Goal: Task Accomplishment & Management: Use online tool/utility

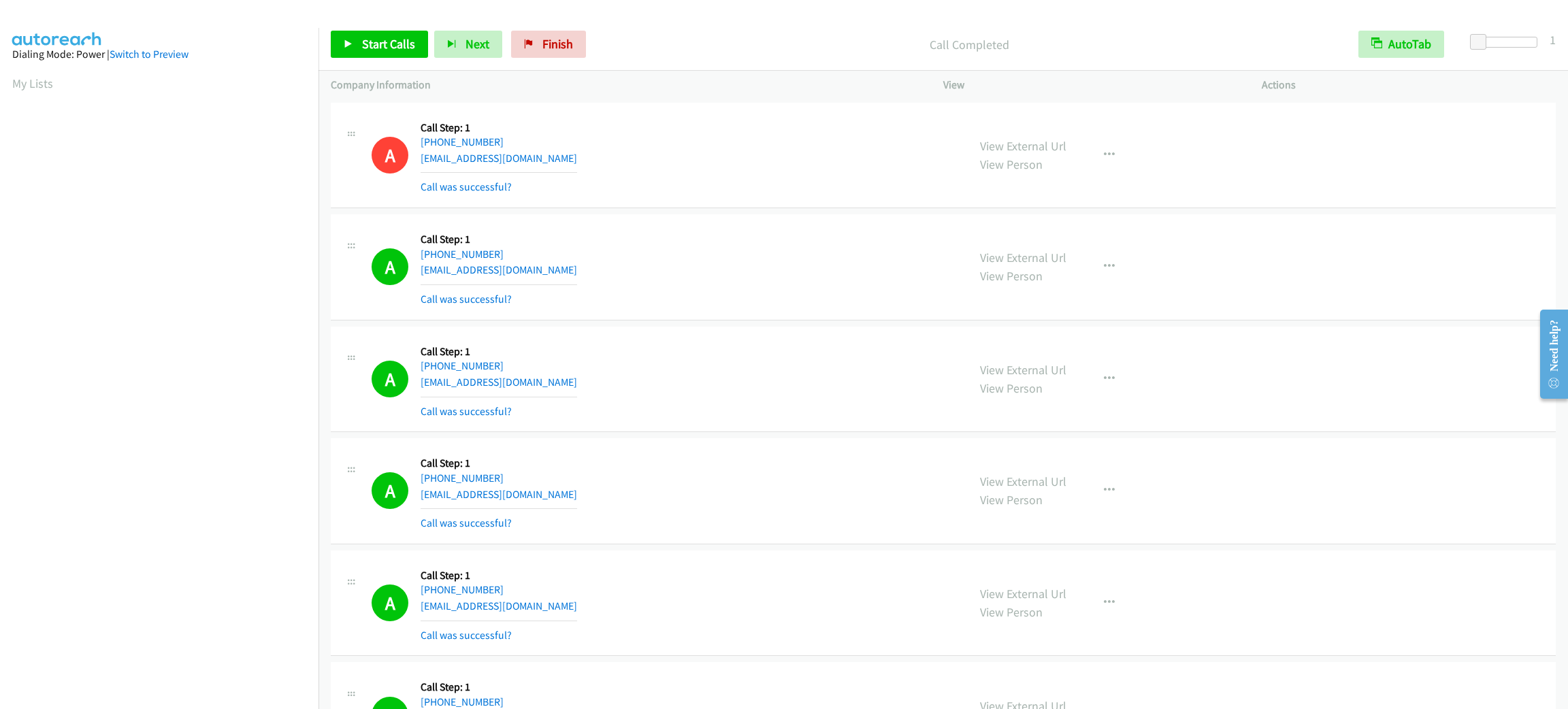
scroll to position [59, 3]
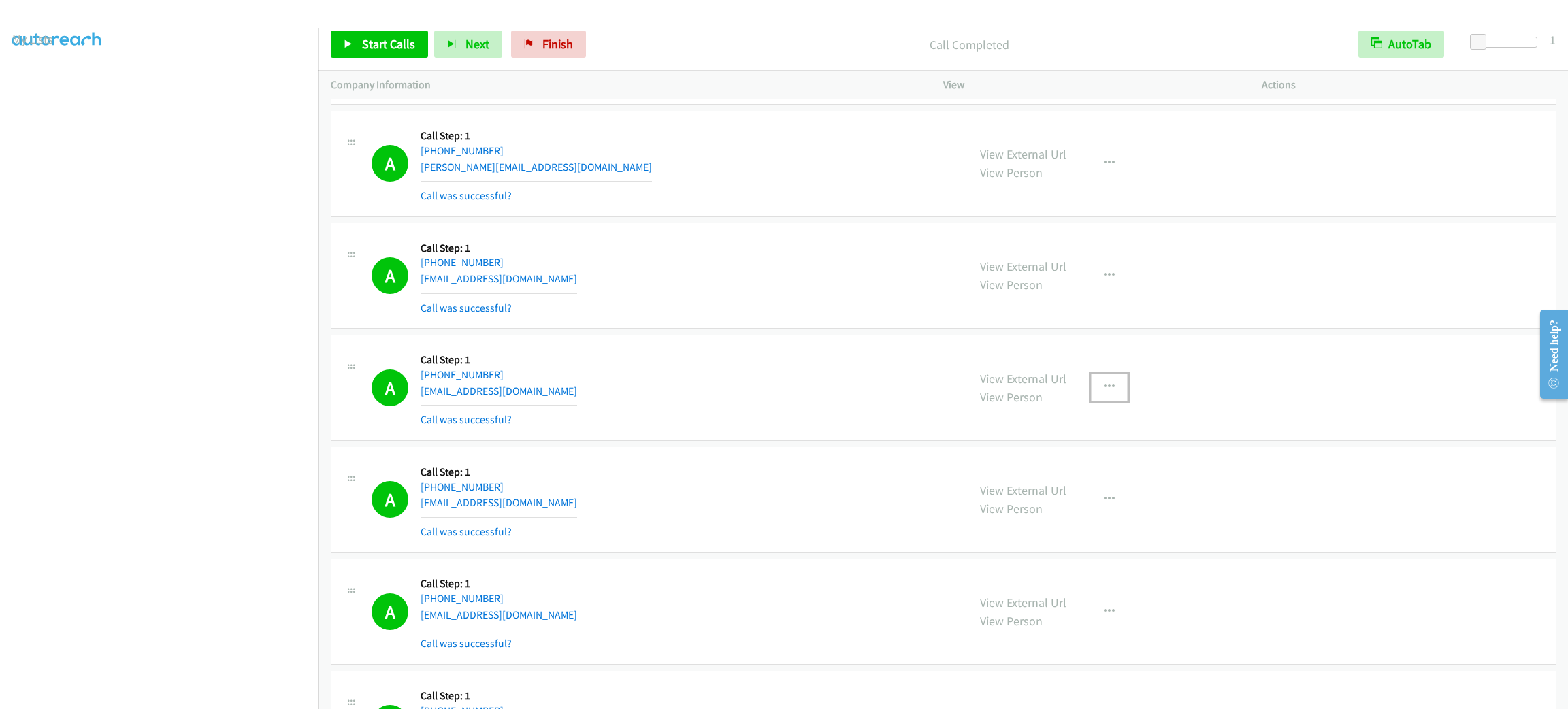
click at [1091, 401] on button "button" at bounding box center [1109, 387] width 36 height 27
click at [0, 0] on div at bounding box center [0, 0] width 0 height 0
click at [1103, 392] on icon "button" at bounding box center [1109, 387] width 11 height 11
click at [1075, 517] on link "Add to do not call list" at bounding box center [1036, 504] width 181 height 27
drag, startPoint x: 699, startPoint y: 149, endPoint x: 699, endPoint y: 117, distance: 32.0
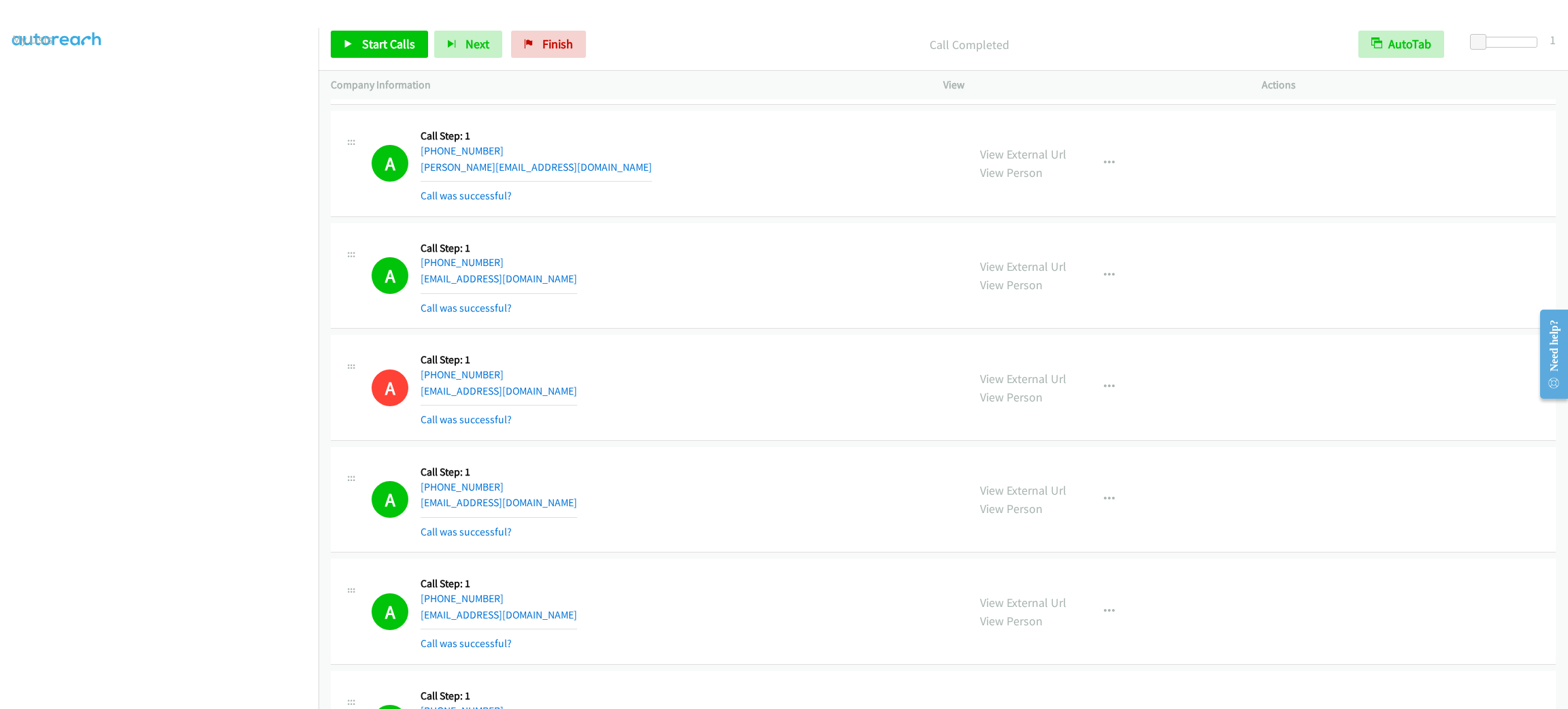
click at [699, 139] on div "A Callback Scheduled Call Step: 1 America/New_York [PHONE_NUMBER] [PERSON_NAME]…" at bounding box center [943, 164] width 1225 height 106
drag, startPoint x: 734, startPoint y: 422, endPoint x: 885, endPoint y: 649, distance: 272.6
click at [734, 423] on div "A Callback Scheduled Call Step: 1 America/New_York [PHONE_NUMBER] [EMAIL_ADDRES…" at bounding box center [663, 387] width 584 height 81
click at [1247, 364] on div "A Callback Scheduled Call Step: 1 America/New_York [PHONE_NUMBER] [EMAIL_ADDRES…" at bounding box center [943, 388] width 1225 height 106
click at [837, 370] on div "A Callback Scheduled Call Step: 1 America/New_York [PHONE_NUMBER] [EMAIL_ADDRES…" at bounding box center [663, 387] width 584 height 81
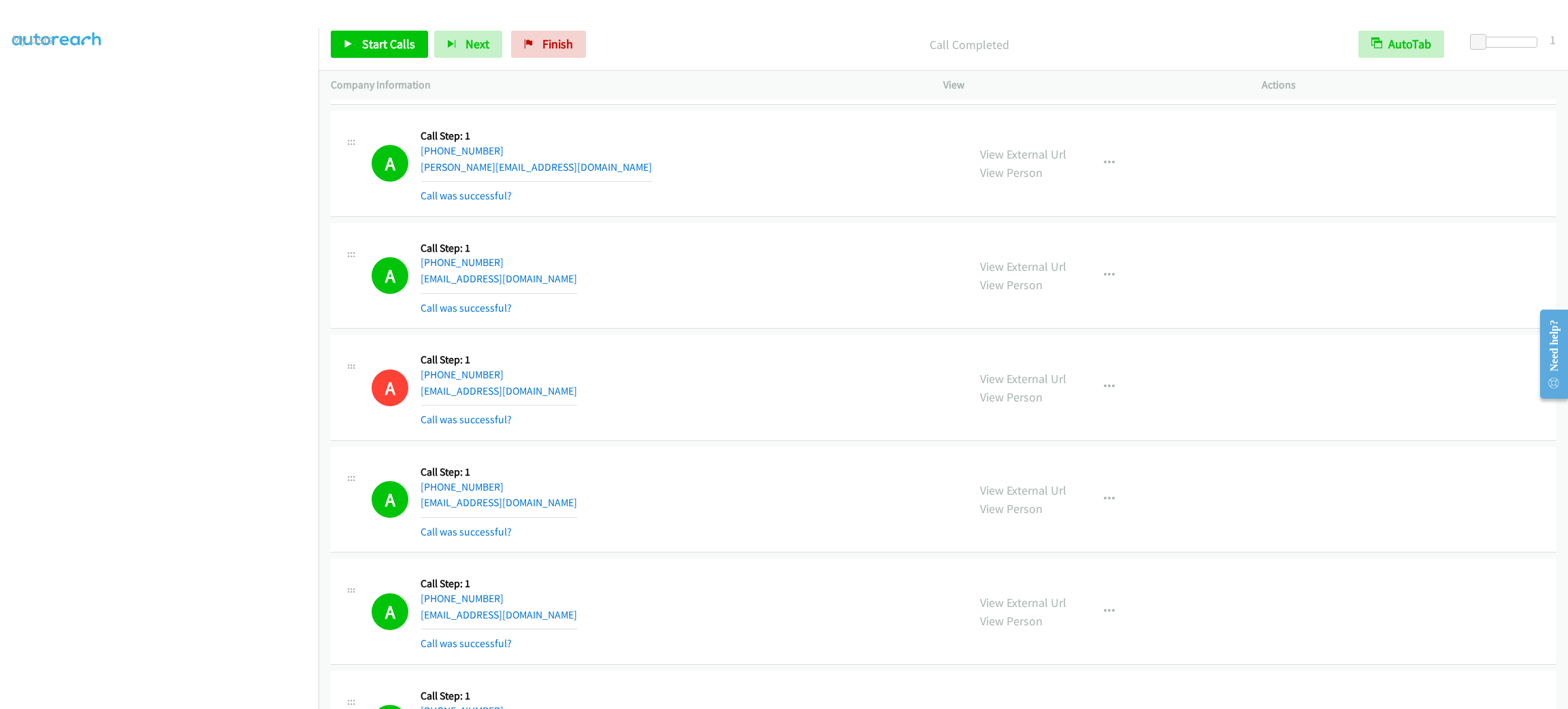
click at [819, 330] on div "A Callback Scheduled Call Step: 1 [GEOGRAPHIC_DATA]/[GEOGRAPHIC_DATA] [PHONE_NU…" at bounding box center [943, 276] width 1225 height 106
click at [777, 314] on div "A Callback Scheduled Call Step: 1 [GEOGRAPHIC_DATA]/[GEOGRAPHIC_DATA] [PHONE_NU…" at bounding box center [663, 276] width 584 height 81
click at [646, 177] on div "A Callback Scheduled Call Step: 1 America/New_York [PHONE_NUMBER] [PERSON_NAME]…" at bounding box center [663, 164] width 584 height 81
click at [707, 163] on div "A Callback Scheduled Call Step: 1 America/New_York [PHONE_NUMBER] [PERSON_NAME]…" at bounding box center [663, 164] width 584 height 81
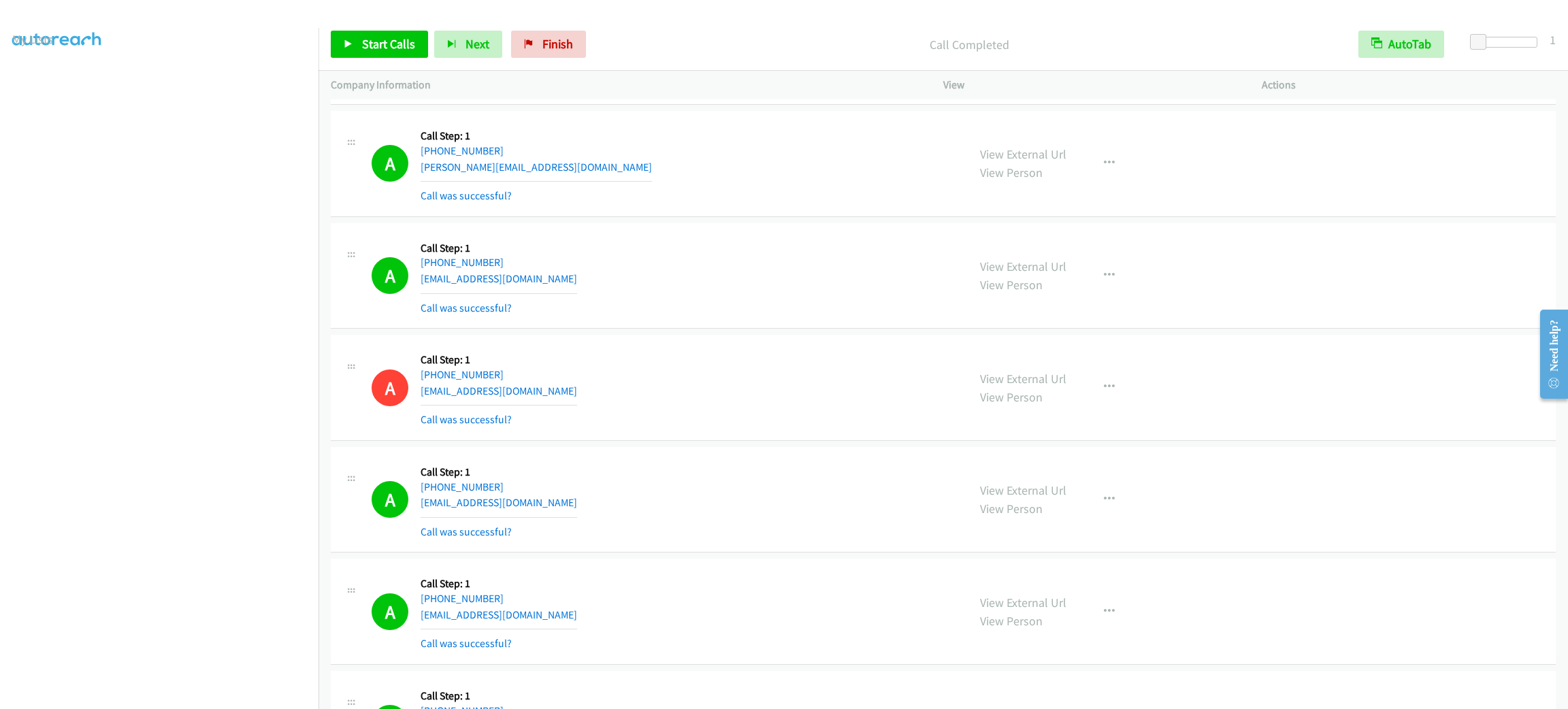
click at [1217, 217] on div "A Callback Scheduled Call Step: 1 America/New_York [PHONE_NUMBER] [PERSON_NAME]…" at bounding box center [943, 164] width 1225 height 106
click at [597, 317] on div "A Callback Scheduled Call Step: 1 [GEOGRAPHIC_DATA]/[GEOGRAPHIC_DATA] [PHONE_NU…" at bounding box center [663, 276] width 584 height 81
click at [1248, 365] on div "A Callback Scheduled Call Step: 1 America/New_York [PHONE_NUMBER] [EMAIL_ADDRES…" at bounding box center [943, 388] width 1225 height 106
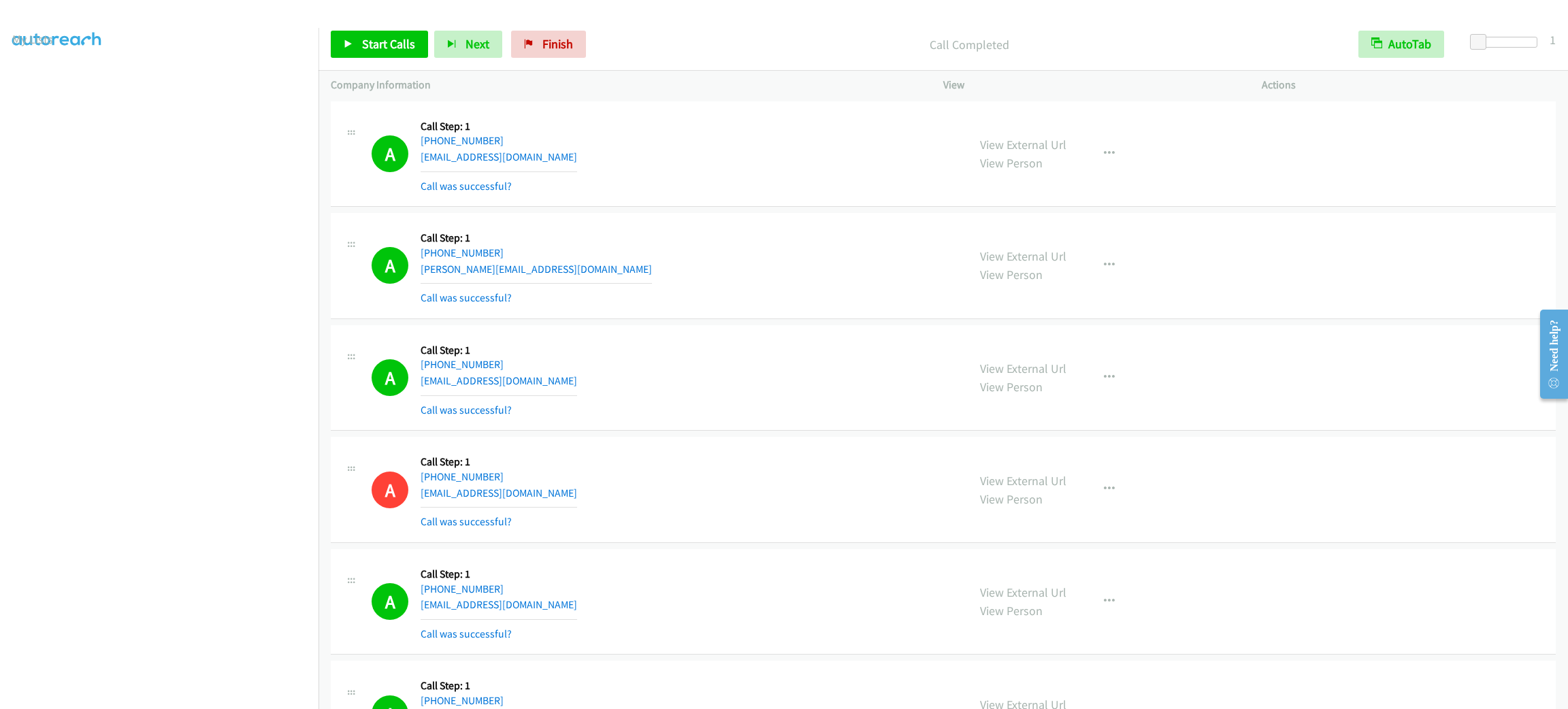
click at [1249, 353] on div "A Callback Scheduled Call Step: 1 [GEOGRAPHIC_DATA]/[GEOGRAPHIC_DATA] [PHONE_NU…" at bounding box center [943, 378] width 1225 height 106
click at [765, 373] on div "A Callback Scheduled Call Step: 1 [GEOGRAPHIC_DATA]/[GEOGRAPHIC_DATA] [PHONE_NU…" at bounding box center [663, 377] width 584 height 81
click at [1257, 276] on div "View External Url View Person View External Url Email Schedule/Manage Callback …" at bounding box center [1133, 265] width 330 height 81
drag, startPoint x: 1222, startPoint y: 212, endPoint x: 1236, endPoint y: 202, distance: 17.2
click at [1222, 195] on div "View External Url View Person View External Url Email Schedule/Manage Callback …" at bounding box center [1133, 154] width 330 height 81
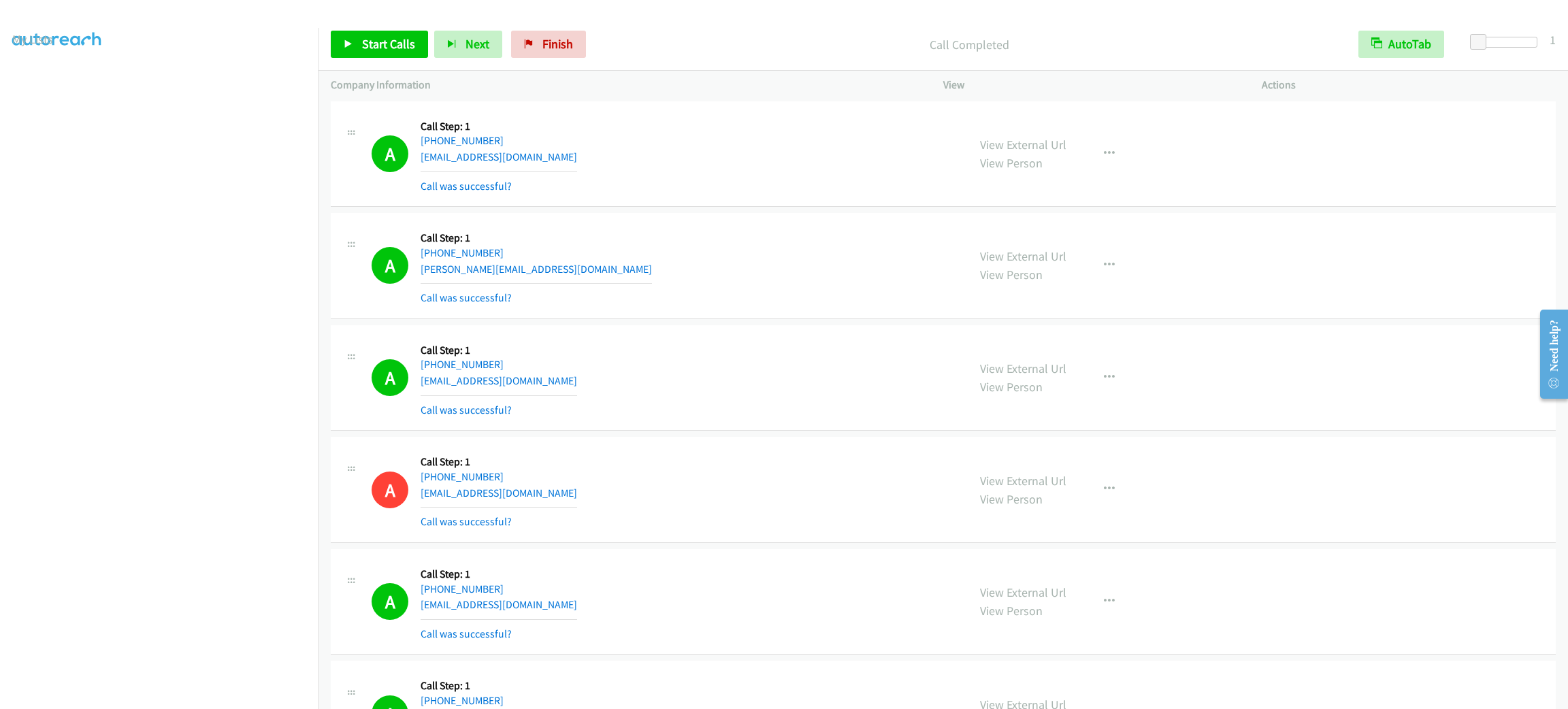
click at [1341, 297] on div "A Callback Scheduled Call Step: 1 America/New_York [PHONE_NUMBER] [PERSON_NAME]…" at bounding box center [943, 266] width 1225 height 106
drag, startPoint x: 1340, startPoint y: 286, endPoint x: 1352, endPoint y: 313, distance: 29.5
click at [1340, 285] on div "A Callback Scheduled Call Step: 1 America/New_York [PHONE_NUMBER] [PERSON_NAME]…" at bounding box center [943, 266] width 1225 height 106
drag, startPoint x: 591, startPoint y: 277, endPoint x: 512, endPoint y: 206, distance: 106.2
click at [590, 276] on div "A Callback Scheduled Call Step: 1 America/New_York [PHONE_NUMBER] [PERSON_NAME]…" at bounding box center [663, 265] width 584 height 81
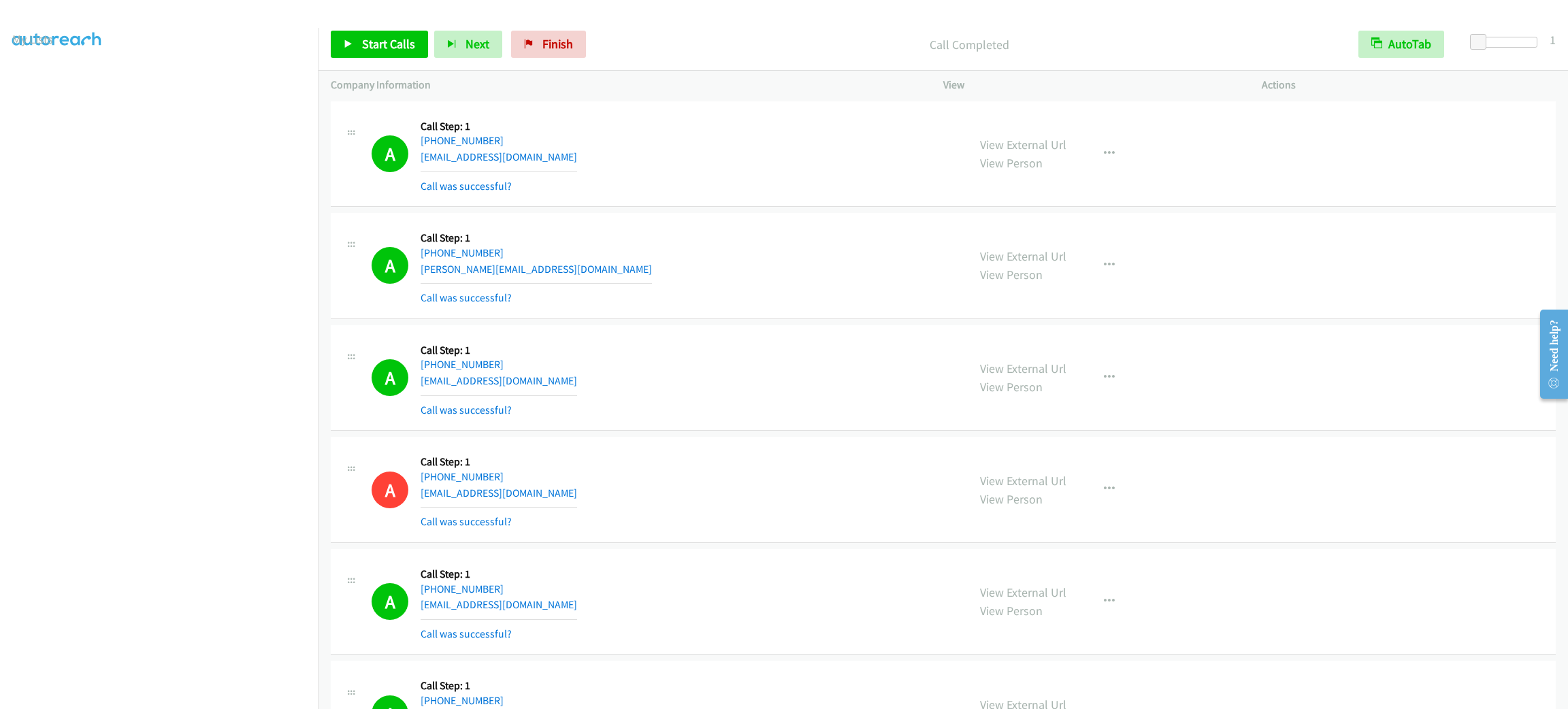
drag, startPoint x: 1398, startPoint y: 343, endPoint x: 1320, endPoint y: 301, distance: 88.6
click at [1398, 343] on td "A Callback Scheduled Call Step: 1 [GEOGRAPHIC_DATA]/[GEOGRAPHIC_DATA] [PHONE_NU…" at bounding box center [943, 378] width 1250 height 112
drag, startPoint x: 852, startPoint y: 224, endPoint x: 883, endPoint y: 306, distance: 87.7
click at [852, 208] on div "A Callback Scheduled Call Step: 1 America/Los_Angeles [PHONE_NUMBER] [EMAIL_ADD…" at bounding box center [943, 155] width 1225 height 106
click at [955, 417] on div "A Callback Scheduled Call Step: 1 [GEOGRAPHIC_DATA]/[GEOGRAPHIC_DATA] [PHONE_NU…" at bounding box center [649, 377] width 637 height 81
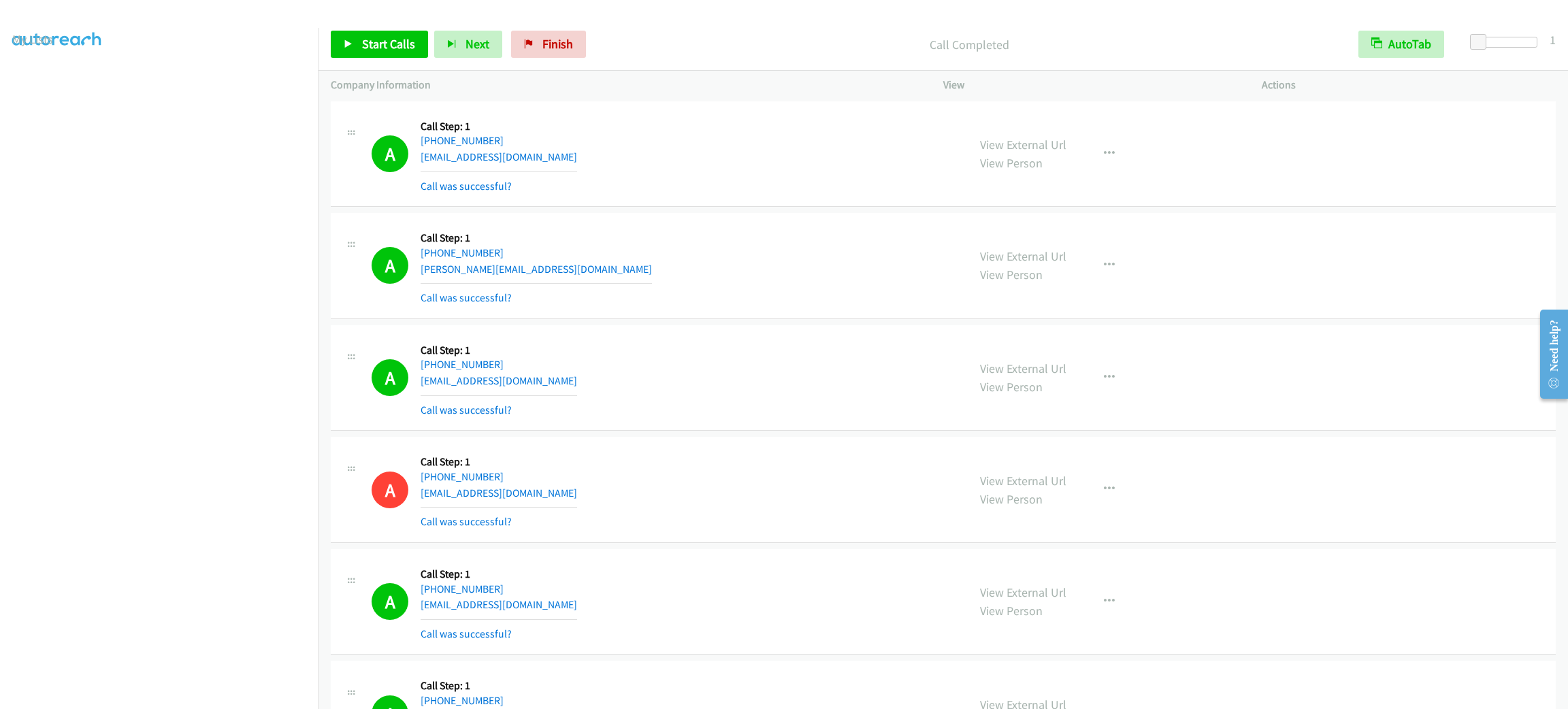
click at [741, 290] on div "A Callback Scheduled Call Step: 1 America/New_York [PHONE_NUMBER] [PERSON_NAME]…" at bounding box center [663, 265] width 584 height 81
drag, startPoint x: 741, startPoint y: 290, endPoint x: 756, endPoint y: 297, distance: 16.6
click at [756, 297] on div "A Callback Scheduled Call Step: 1 America/New_York [PHONE_NUMBER] [PERSON_NAME]…" at bounding box center [663, 265] width 584 height 81
click at [418, 39] on link "Start Calls" at bounding box center [379, 44] width 97 height 27
click at [391, 44] on span "Pause" at bounding box center [377, 44] width 30 height 16
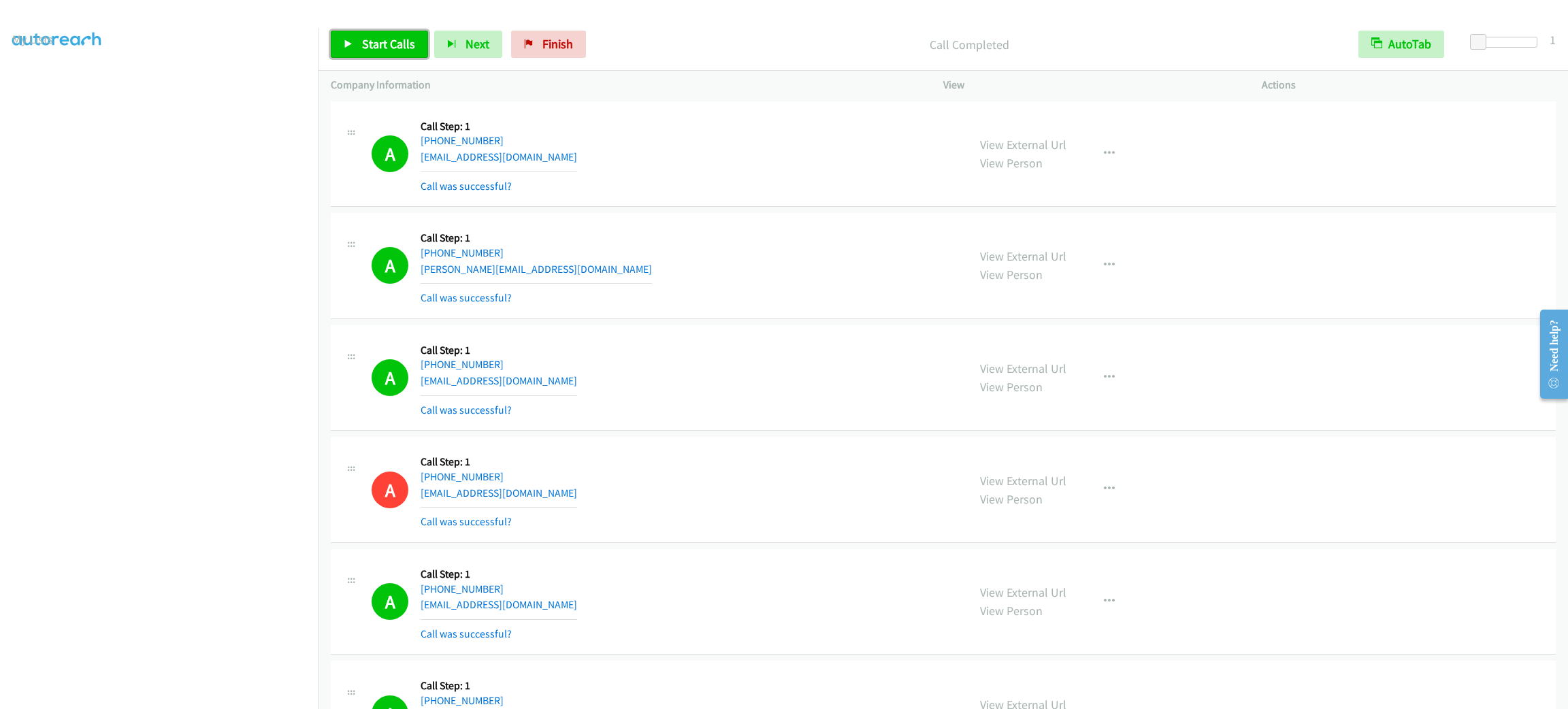
click at [352, 33] on link "Start Calls" at bounding box center [379, 44] width 97 height 27
drag, startPoint x: 1257, startPoint y: 361, endPoint x: 753, endPoint y: 336, distance: 504.6
click at [1258, 361] on div "View External Url View Person View External Url Email Schedule/Manage Callback …" at bounding box center [1133, 377] width 330 height 81
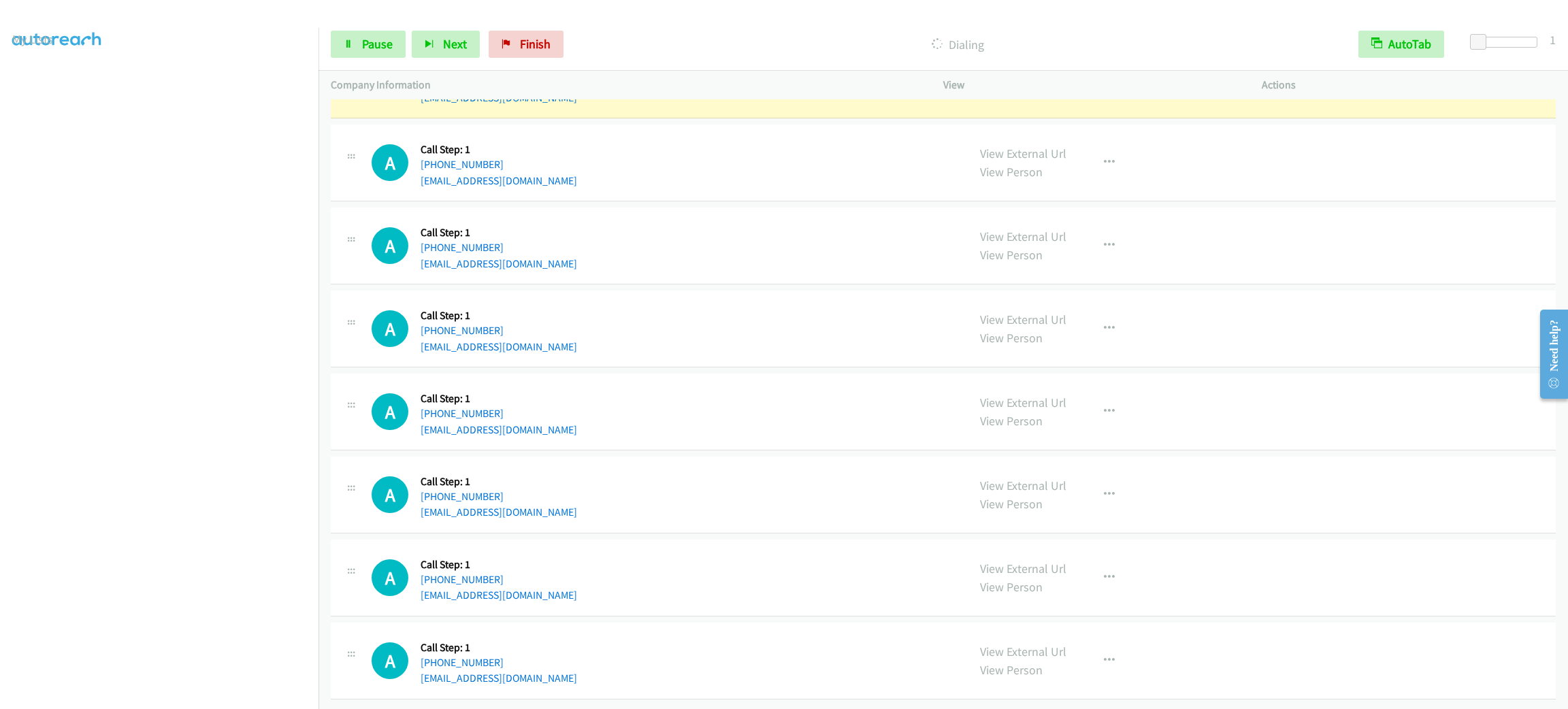
scroll to position [11221, 0]
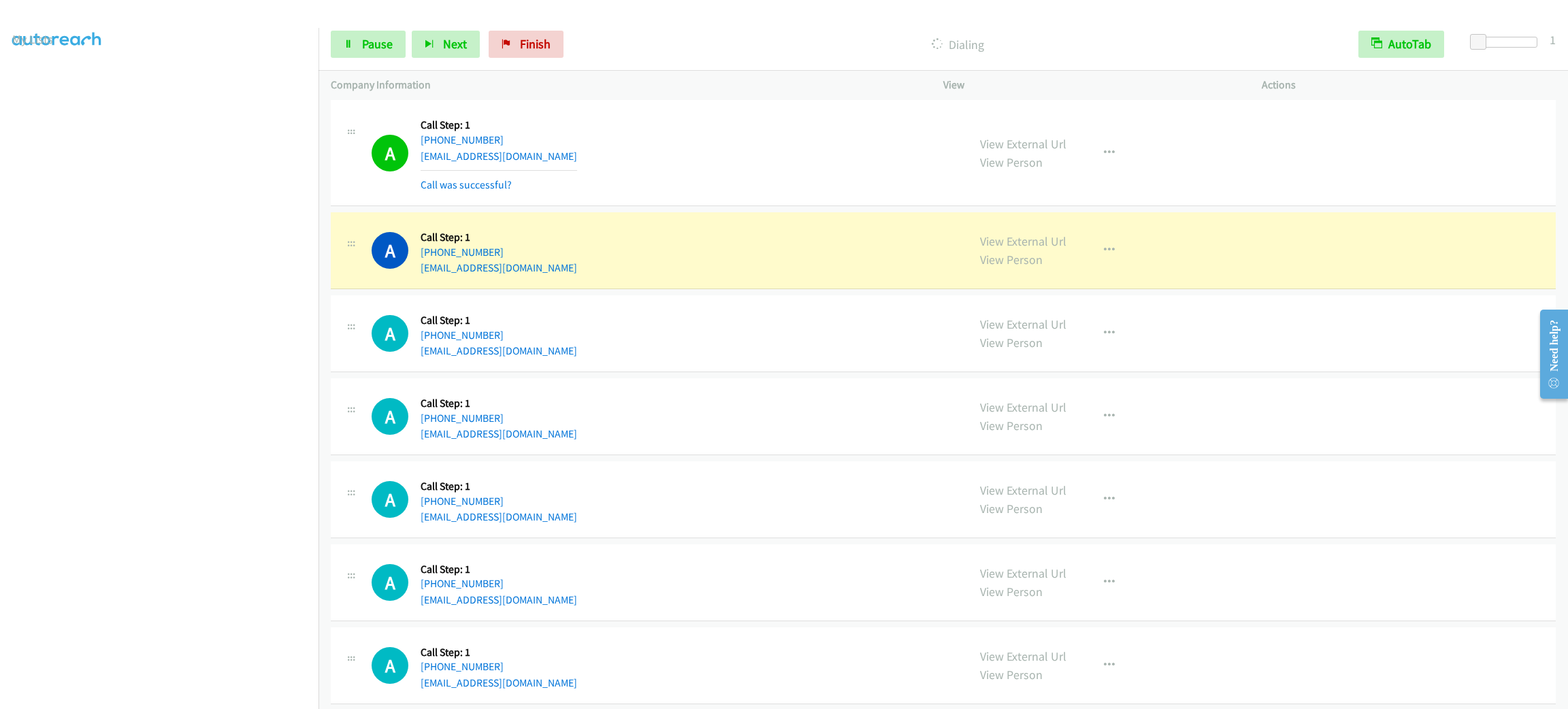
click at [1312, 279] on div "A Callback Scheduled Call Step: 1 America/Los_Angeles [PHONE_NUMBER] [EMAIL_ADD…" at bounding box center [943, 250] width 1225 height 77
click at [1312, 268] on div "A Callback Scheduled Call Step: 1 America/Los_Angeles [PHONE_NUMBER] [EMAIL_ADD…" at bounding box center [943, 250] width 1225 height 77
click at [1312, 264] on div "A Callback Scheduled Call Step: 1 America/Los_Angeles [PHONE_NUMBER] [EMAIL_ADD…" at bounding box center [943, 250] width 1225 height 77
click at [1311, 246] on div "A Callback Scheduled Call Step: 1 America/Los_Angeles [PHONE_NUMBER] [EMAIL_ADD…" at bounding box center [943, 250] width 1225 height 77
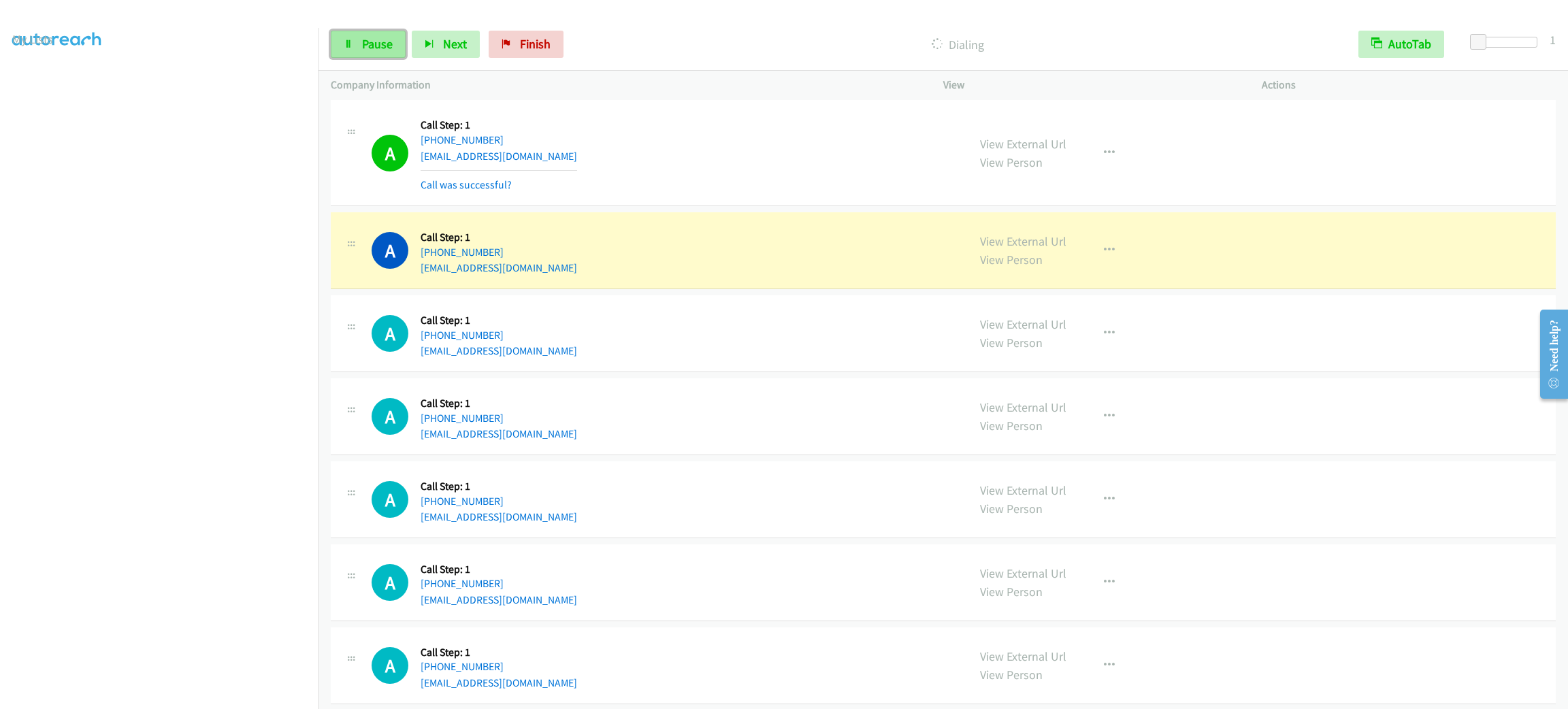
click at [395, 43] on link "Pause" at bounding box center [368, 44] width 75 height 27
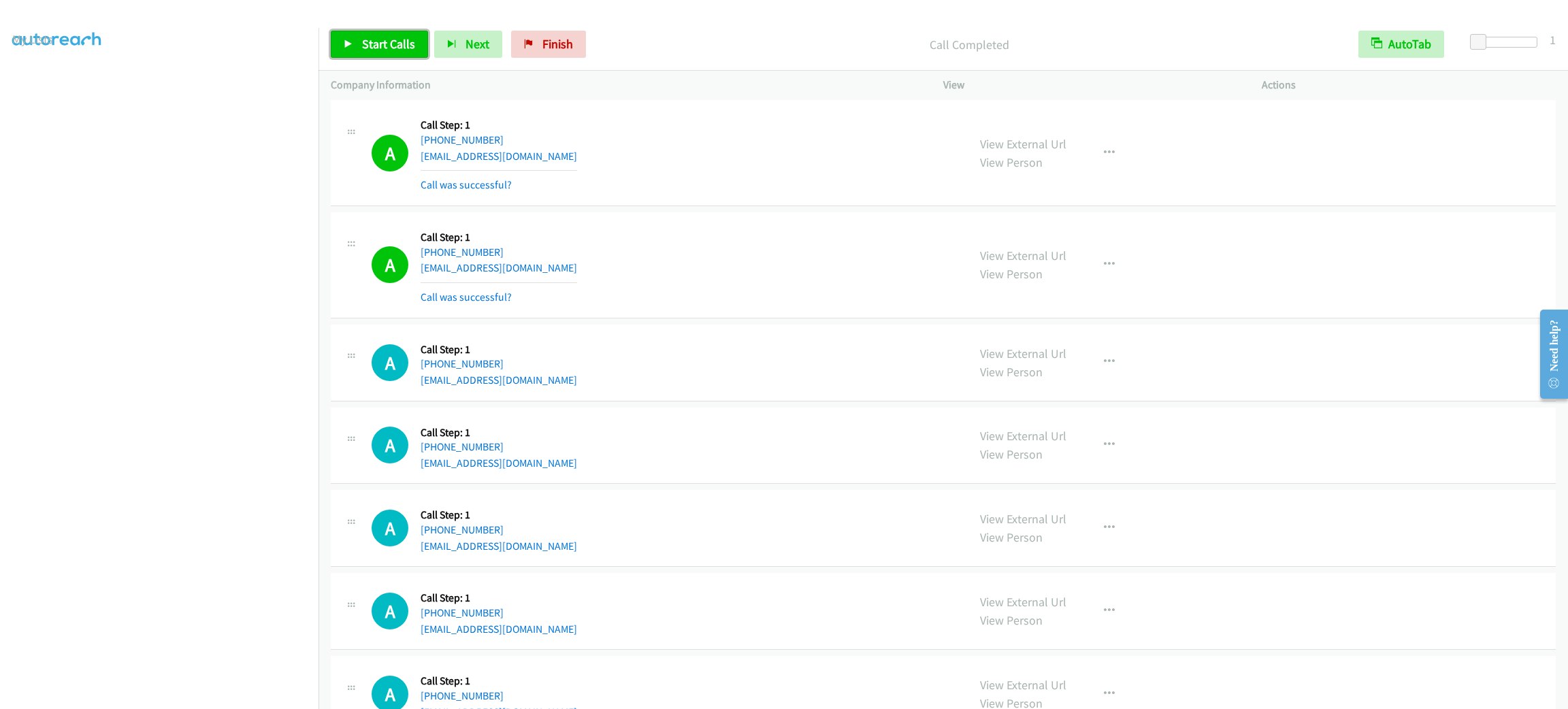
click at [374, 44] on span "Start Calls" at bounding box center [389, 44] width 53 height 16
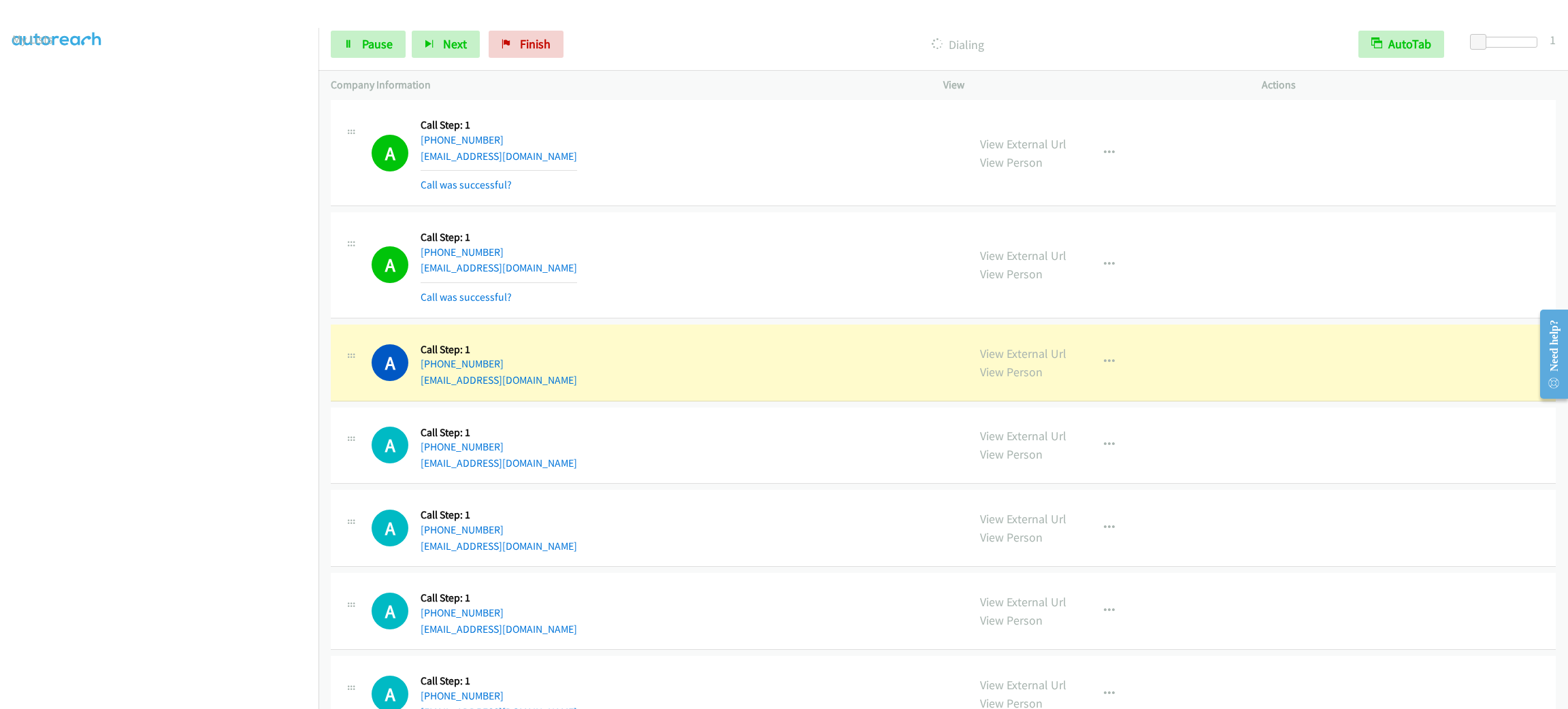
click at [111, 695] on section at bounding box center [159, 386] width 294 height 651
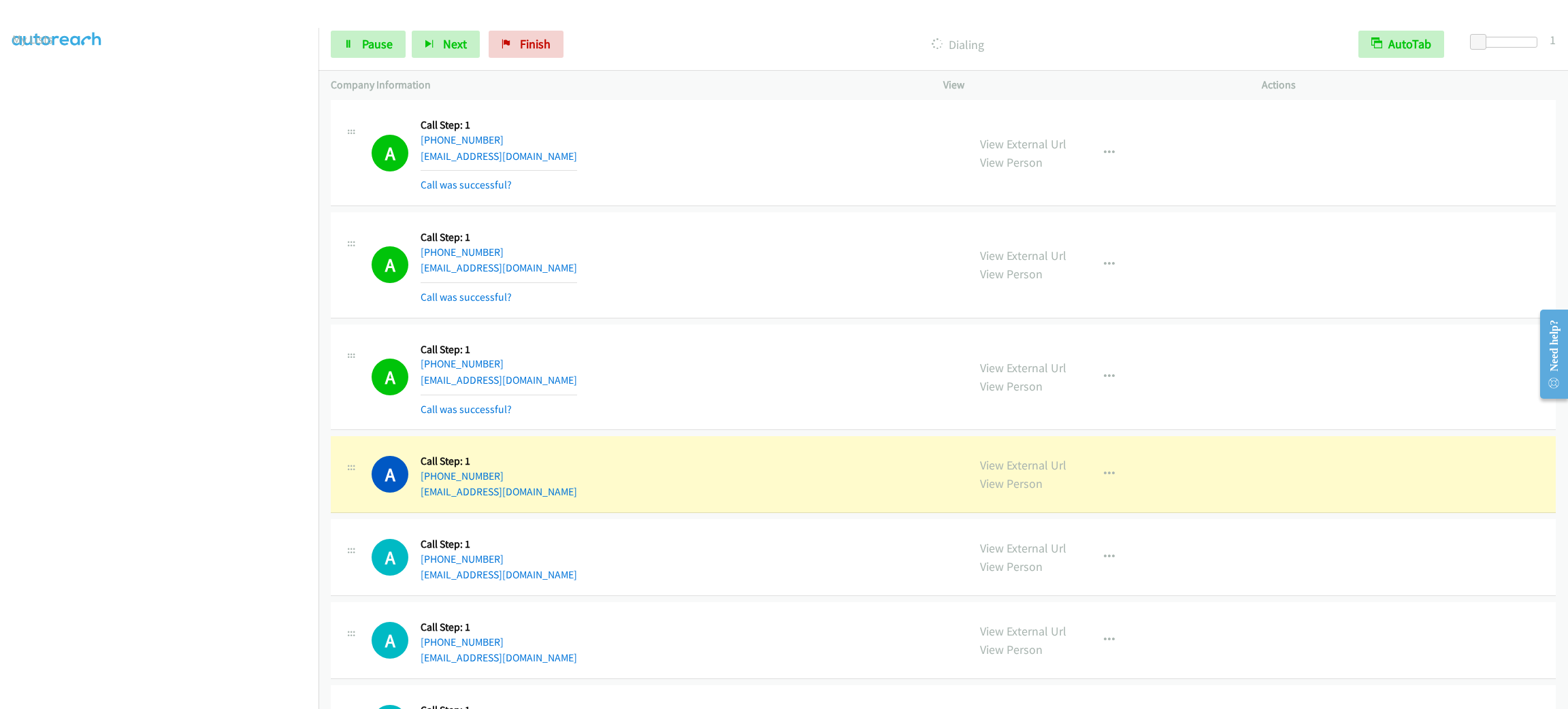
scroll to position [11409, 0]
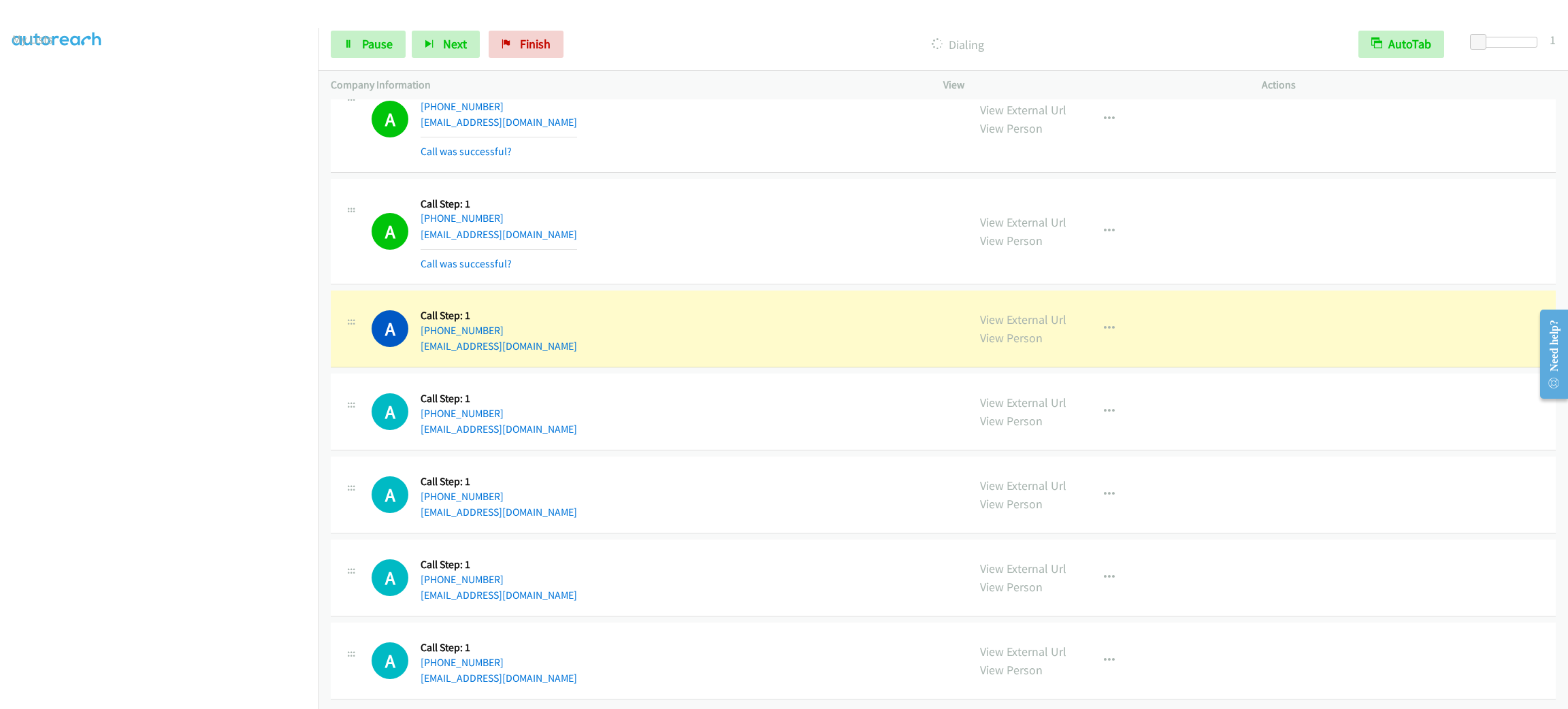
drag, startPoint x: 1169, startPoint y: 436, endPoint x: 1165, endPoint y: 424, distance: 12.6
click at [1072, 303] on div "View External Url View Person View External Url Email Schedule/Manage Callback …" at bounding box center [1133, 329] width 330 height 52
click at [1103, 315] on button "button" at bounding box center [1109, 329] width 36 height 27
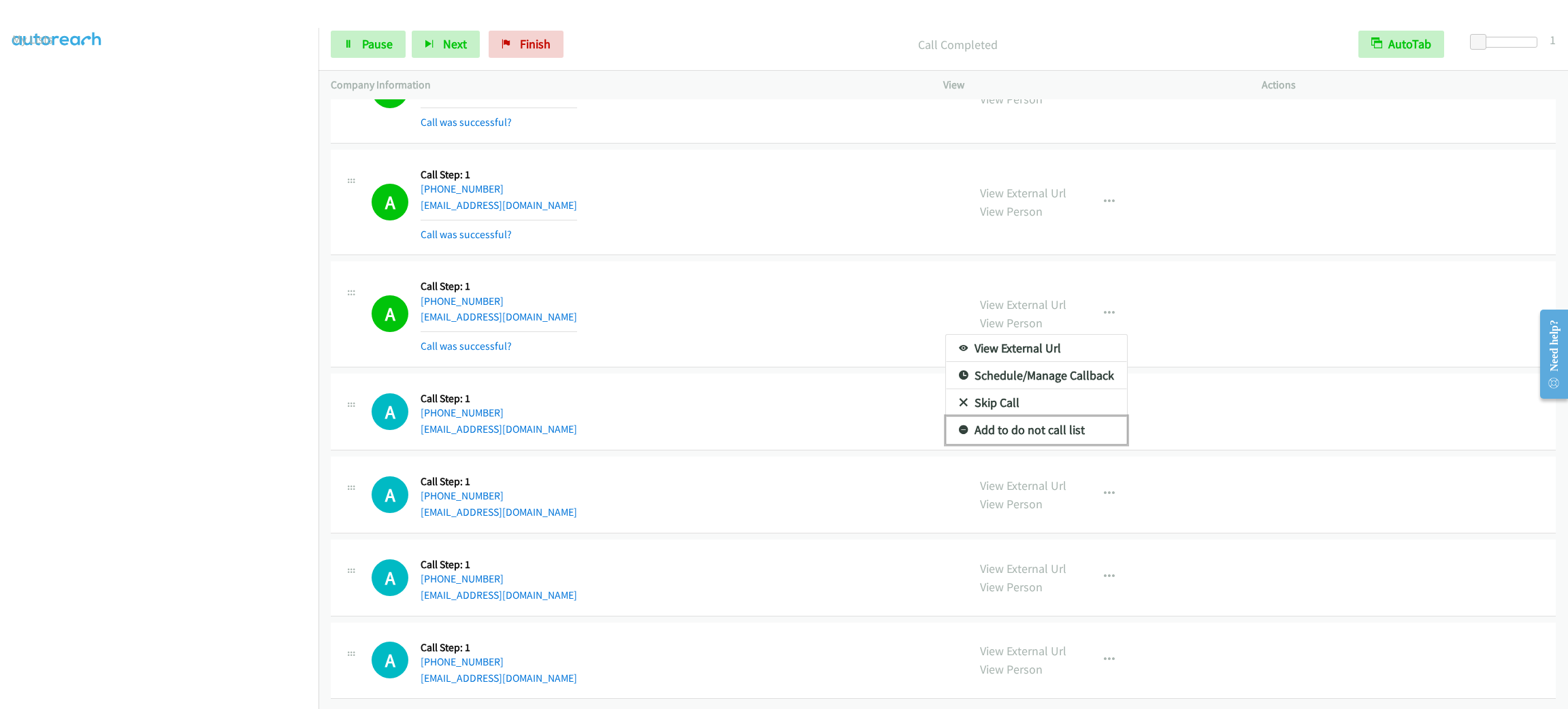
click at [1100, 443] on link "Add to do not call list" at bounding box center [1036, 430] width 181 height 27
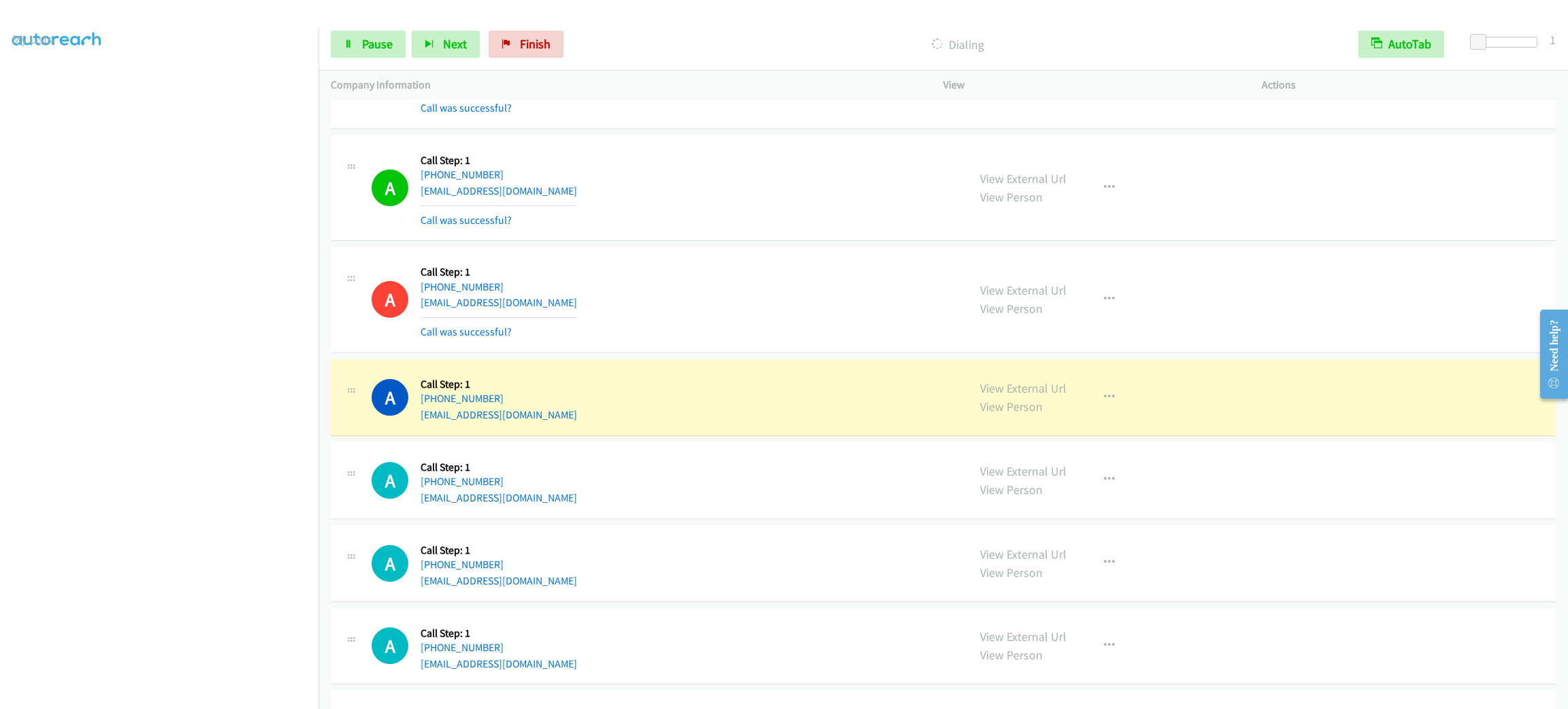
scroll to position [11614, 0]
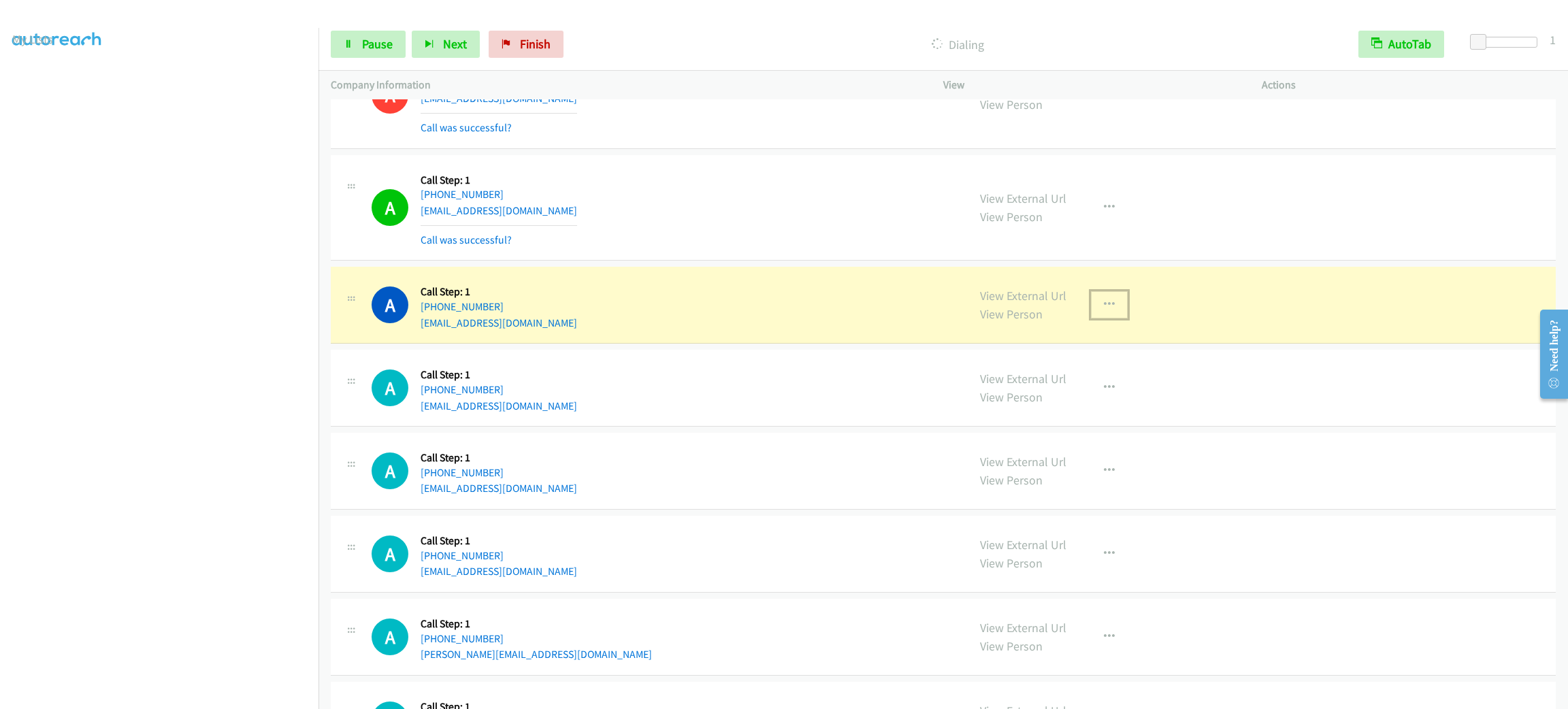
click at [1103, 310] on icon "button" at bounding box center [1109, 305] width 11 height 11
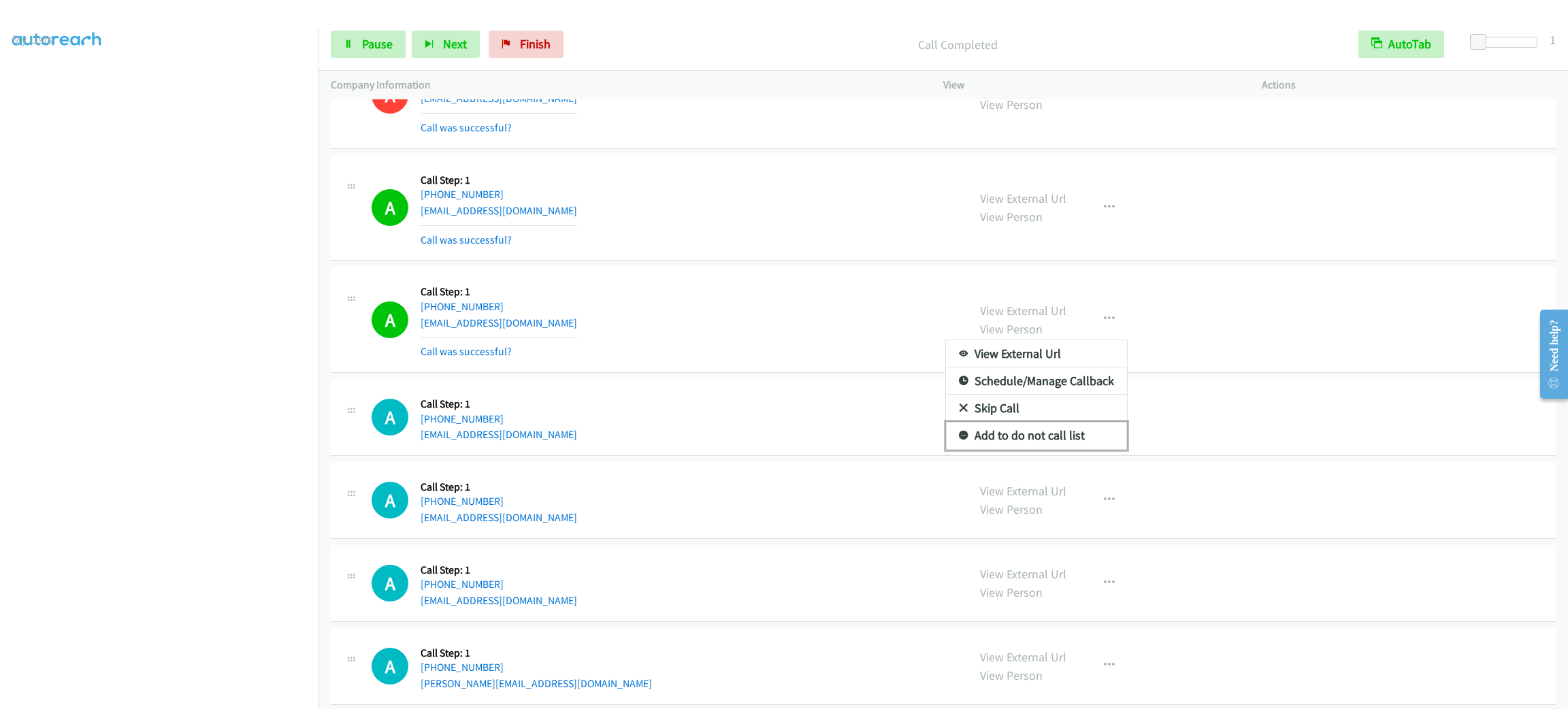
click at [1051, 449] on link "Add to do not call list" at bounding box center [1036, 436] width 181 height 27
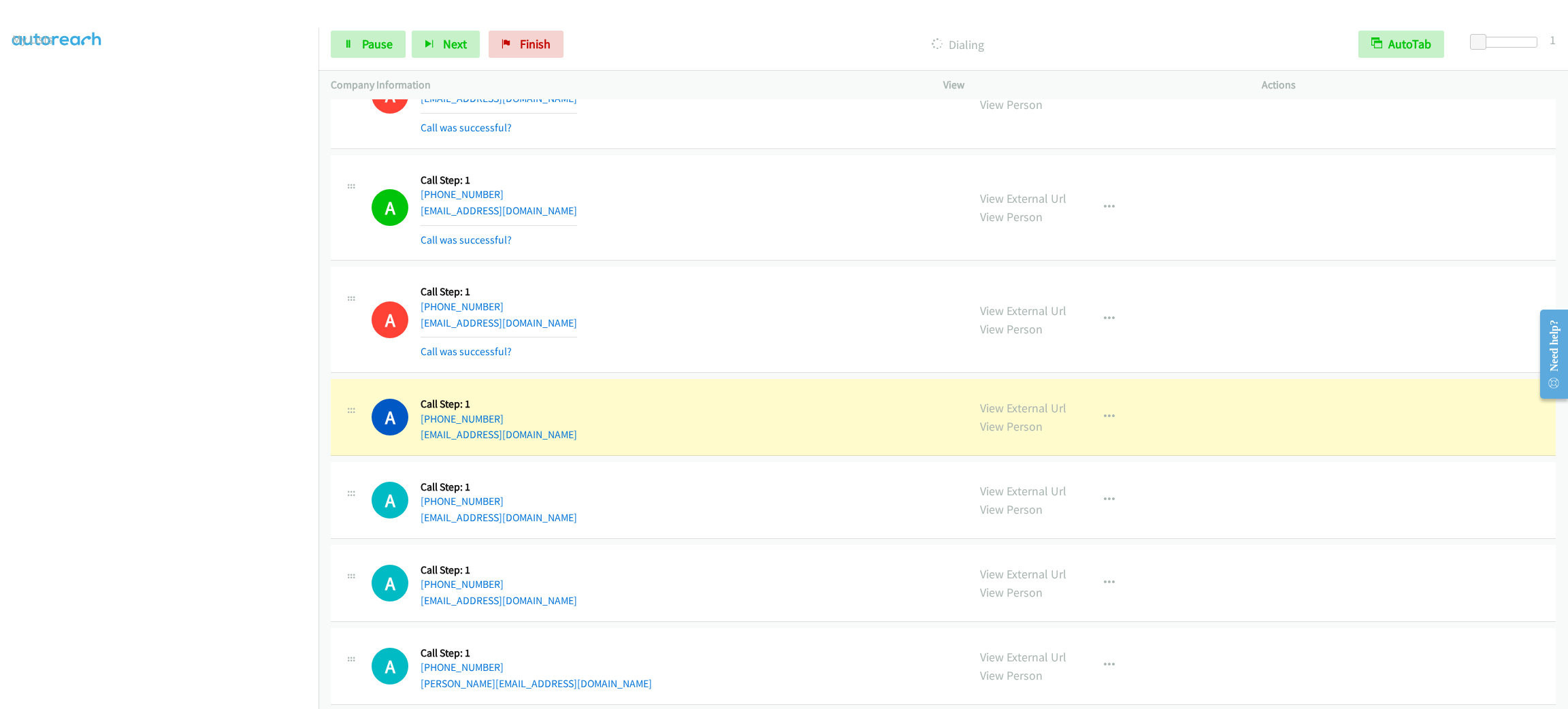
scroll to position [11920, 0]
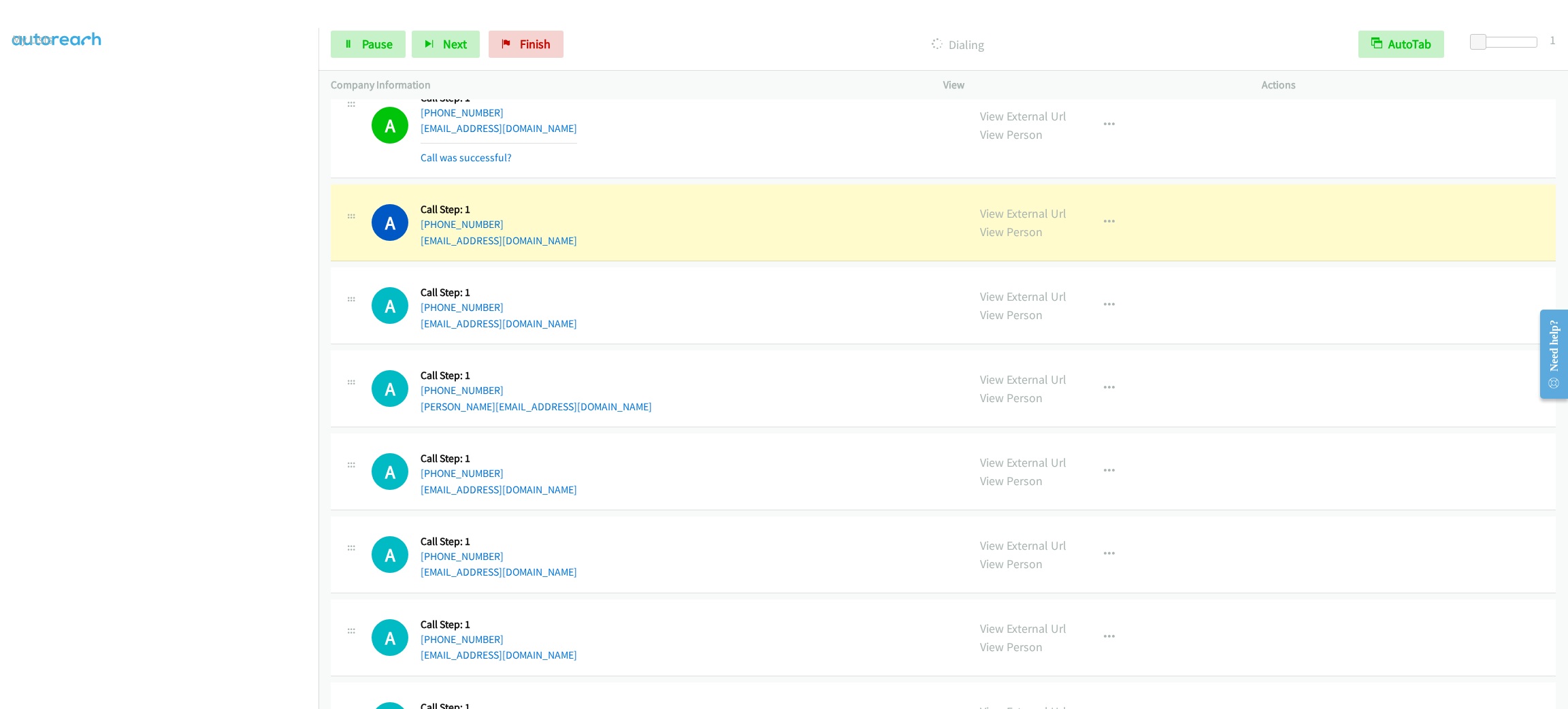
click at [916, 331] on div "A Callback Scheduled Call Step: 1 America/New_York [PHONE_NUMBER] [EMAIL_ADDRES…" at bounding box center [663, 305] width 584 height 52
click at [1235, 261] on div "A Callback Scheduled Call Step: 1 America/New_York [PHONE_NUMBER] [EMAIL_ADDRES…" at bounding box center [943, 222] width 1225 height 77
click at [1128, 248] on div "View External Url View Person View External Url Email Schedule/Manage Callback …" at bounding box center [1133, 223] width 330 height 52
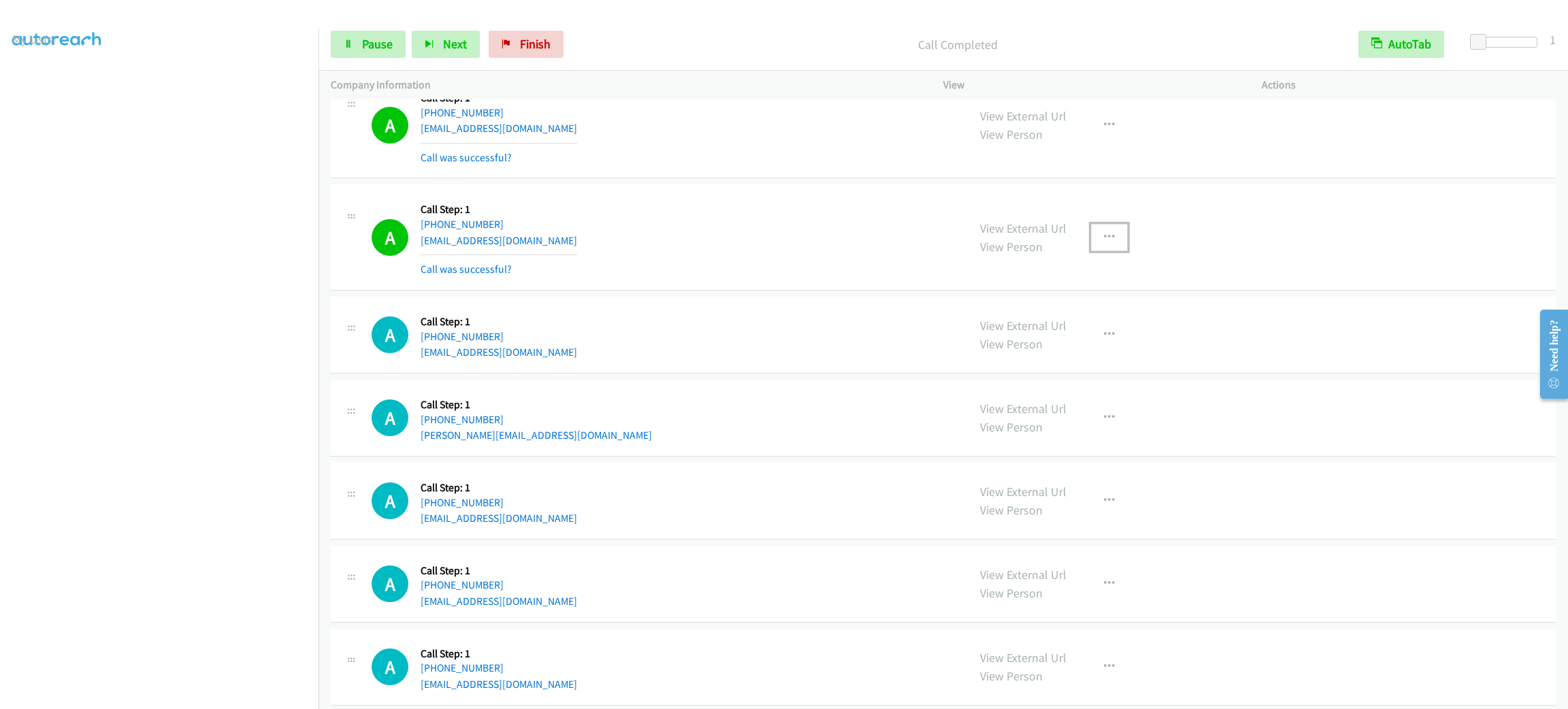
click at [1110, 251] on button "button" at bounding box center [1109, 237] width 36 height 27
click at [1072, 367] on link "Add to do not call list" at bounding box center [1036, 354] width 181 height 27
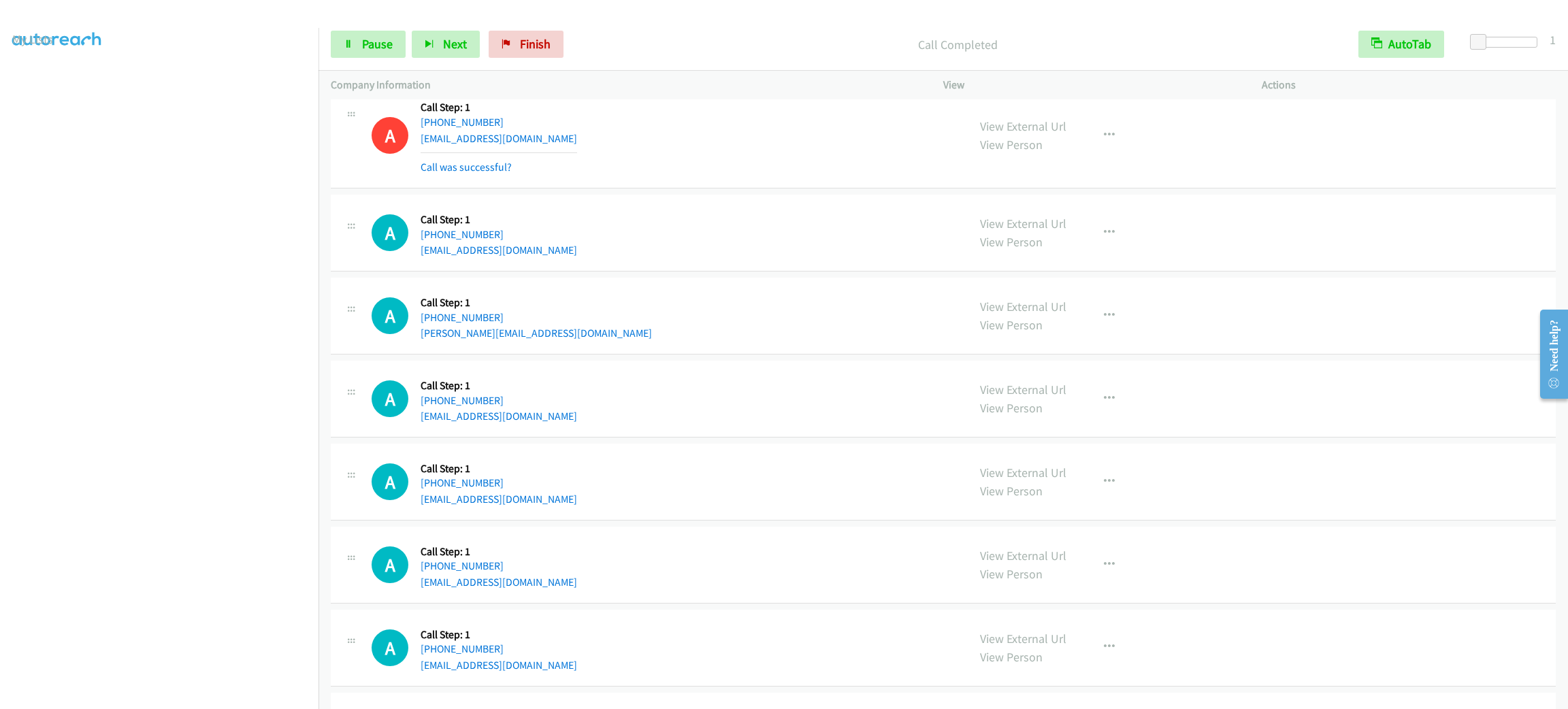
scroll to position [12123, 0]
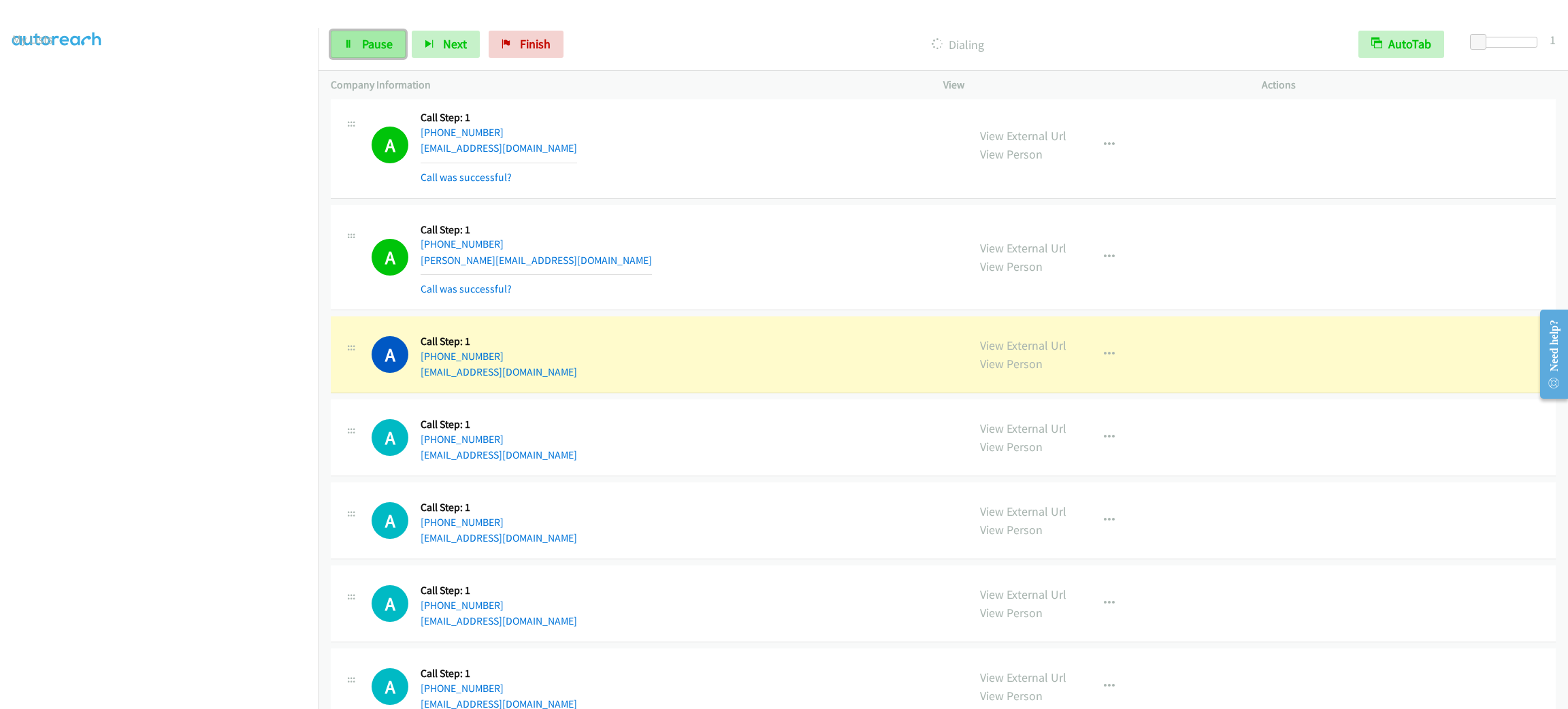
click at [397, 51] on link "Pause" at bounding box center [368, 44] width 75 height 27
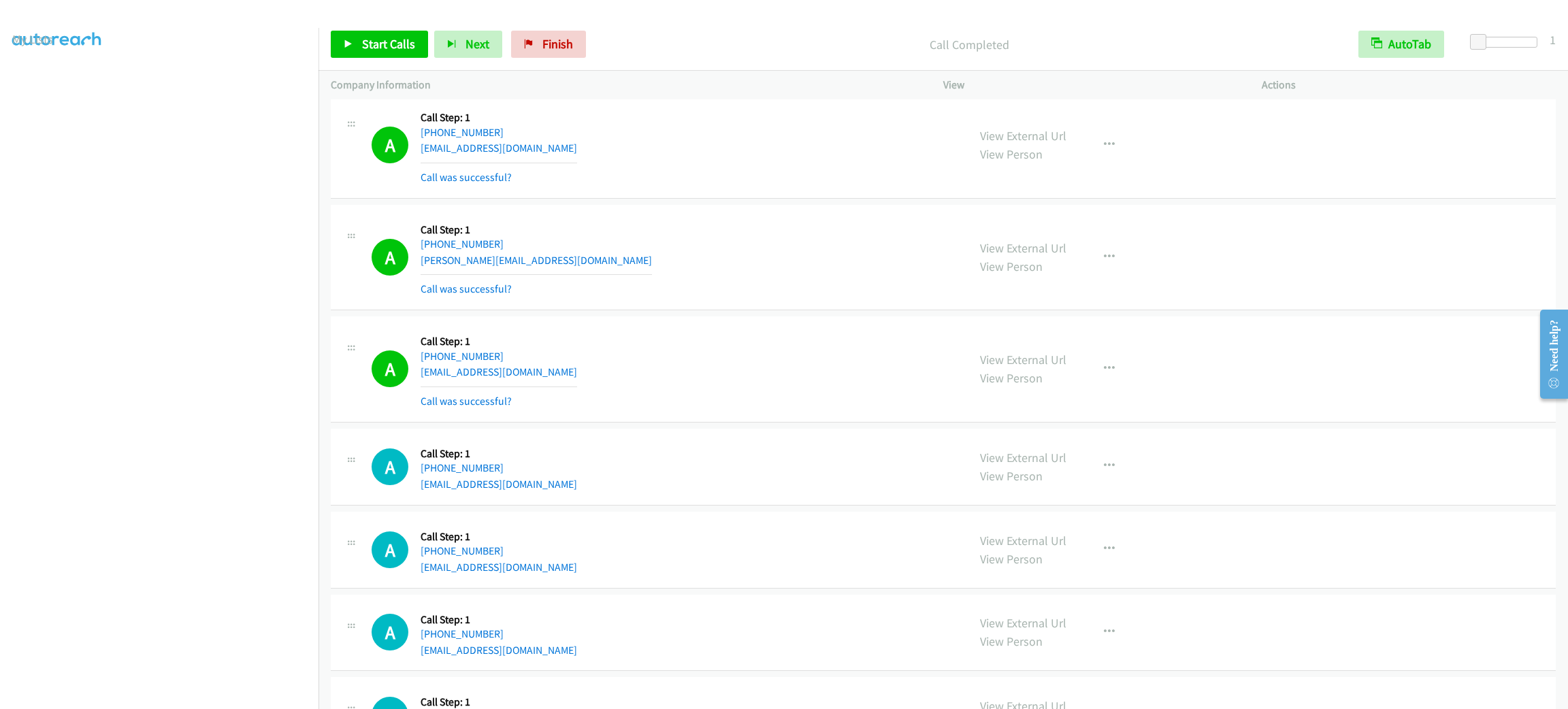
click at [644, 186] on div "A Callback Scheduled Call Step: 1 America/New_York [PHONE_NUMBER] [EMAIL_ADDRES…" at bounding box center [663, 145] width 584 height 81
click at [408, 55] on link "Start Calls" at bounding box center [379, 44] width 97 height 27
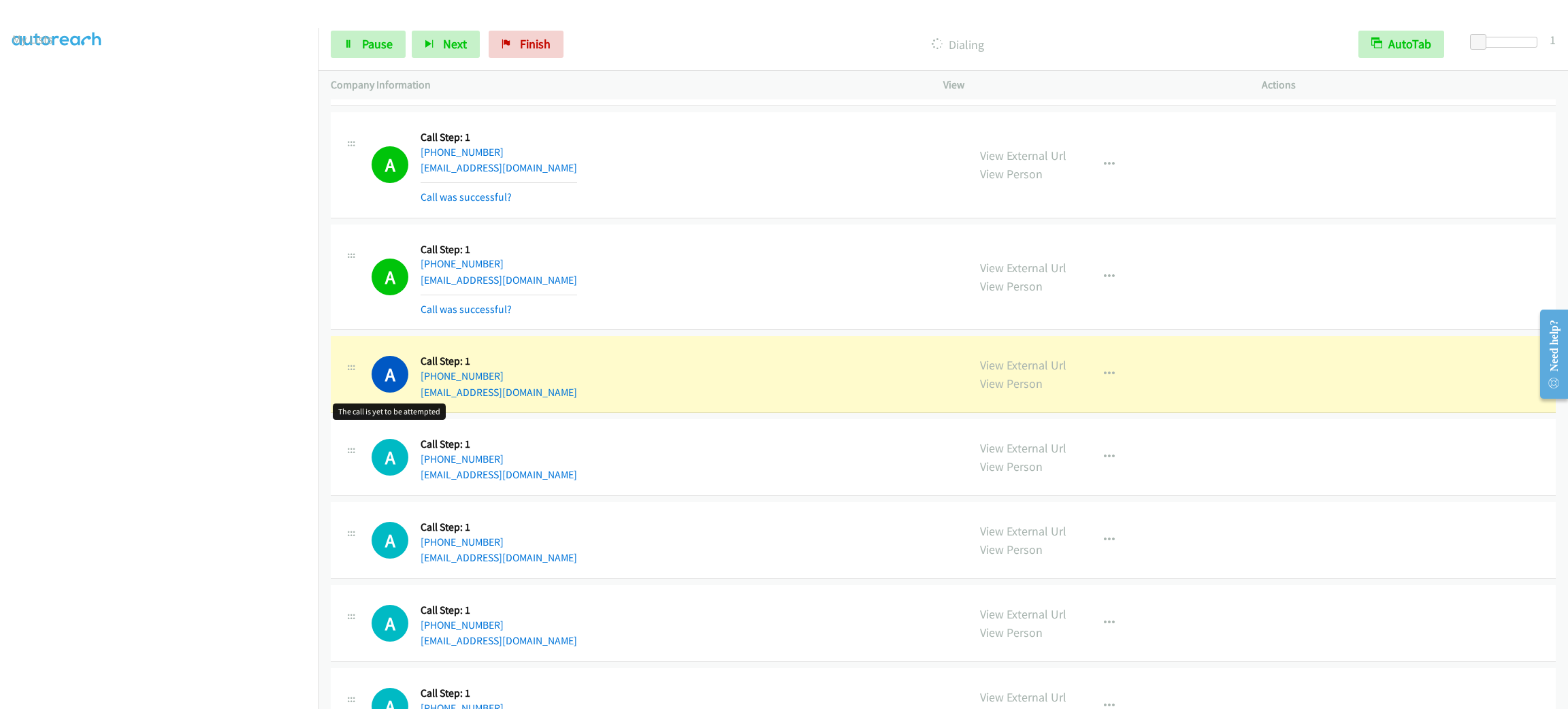
scroll to position [12429, 0]
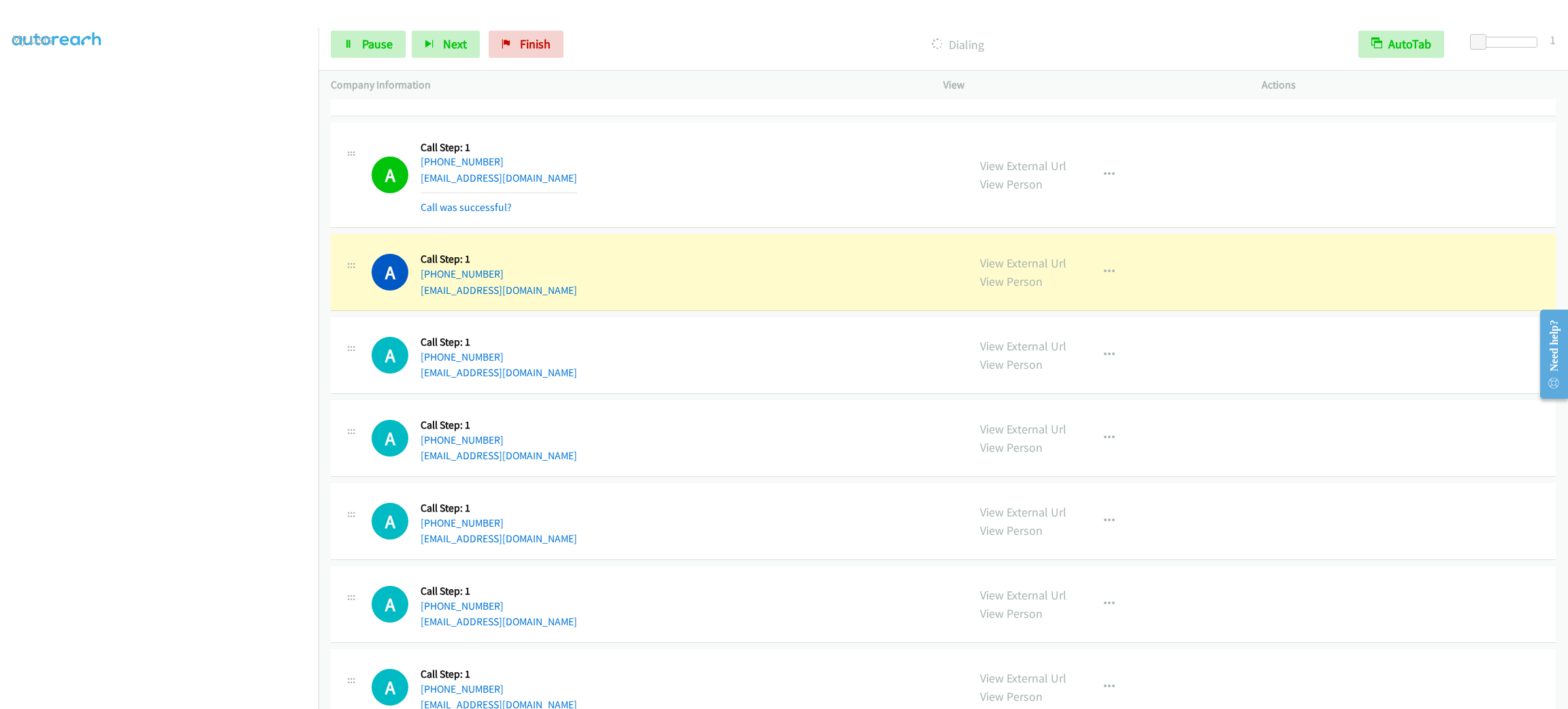
click at [1316, 394] on div "A Callback Scheduled Call Step: 1 America/Los_Angeles [PHONE_NUMBER] [EMAIL_ADD…" at bounding box center [943, 354] width 1225 height 77
drag, startPoint x: 643, startPoint y: 497, endPoint x: 635, endPoint y: 497, distance: 8.0
click at [640, 476] on div "A Callback Scheduled Call Step: 1 America/Los_Angeles [PHONE_NUMBER] [EMAIL_ADD…" at bounding box center [943, 438] width 1225 height 77
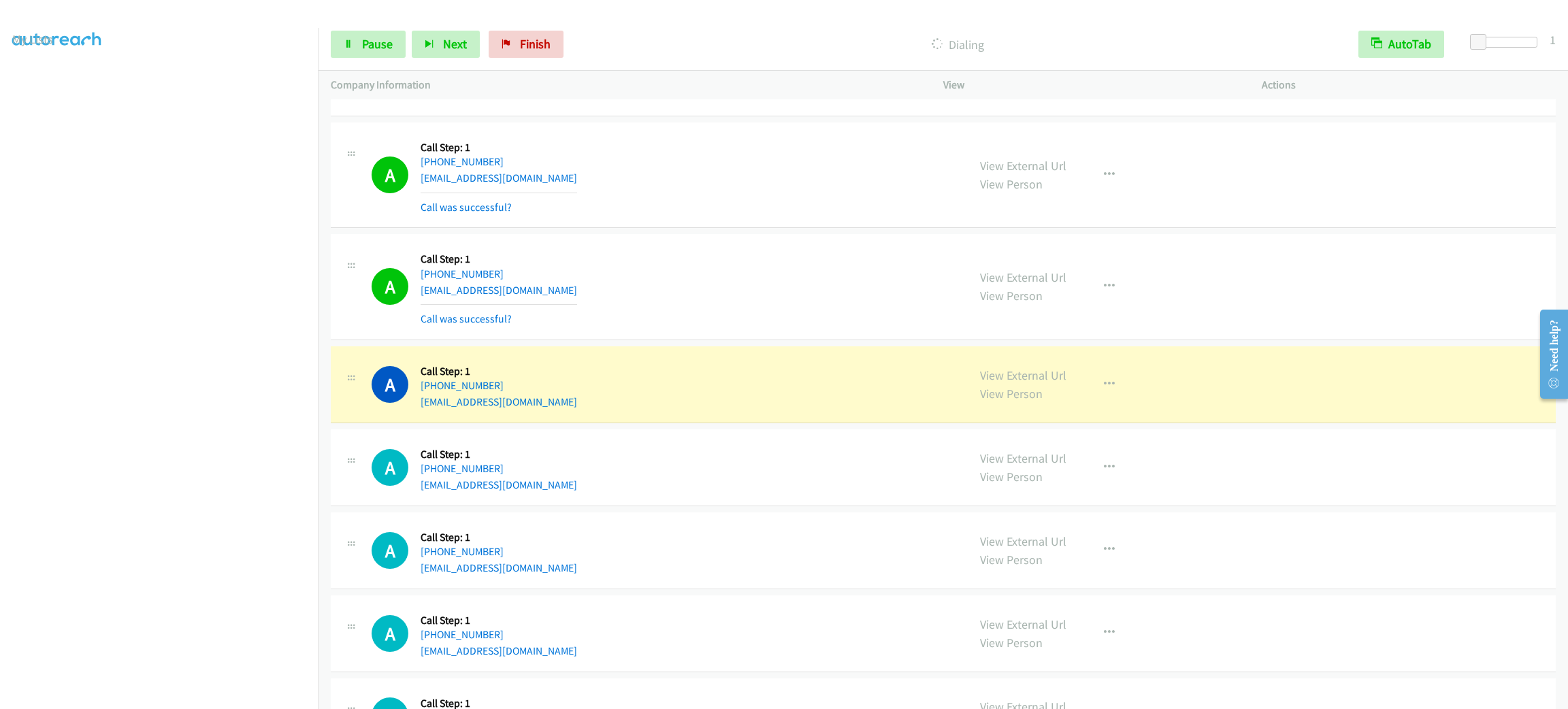
scroll to position [12735, 0]
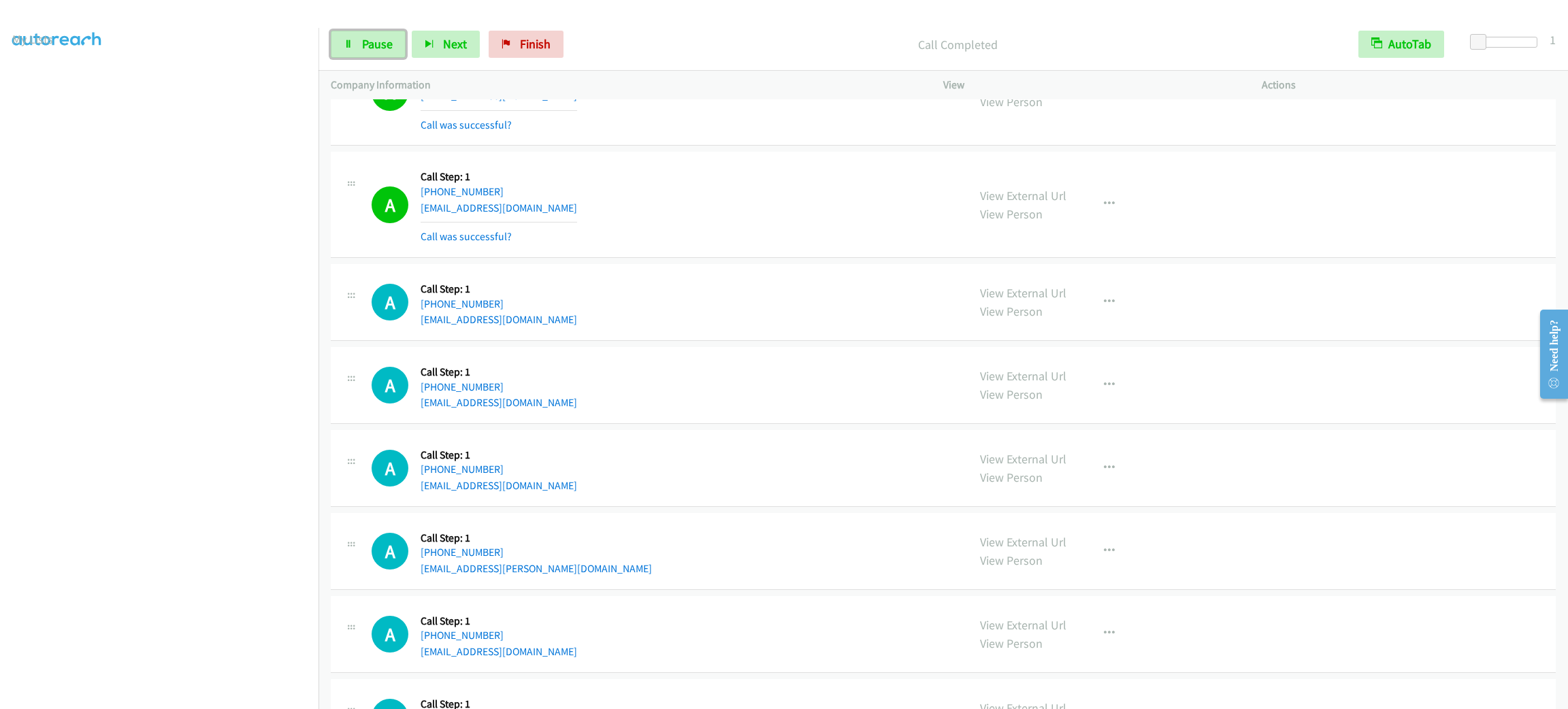
drag, startPoint x: 370, startPoint y: 46, endPoint x: 529, endPoint y: 150, distance: 190.0
click at [370, 46] on span "Pause" at bounding box center [377, 44] width 30 height 16
click at [374, 47] on span "Start Calls" at bounding box center [389, 44] width 53 height 16
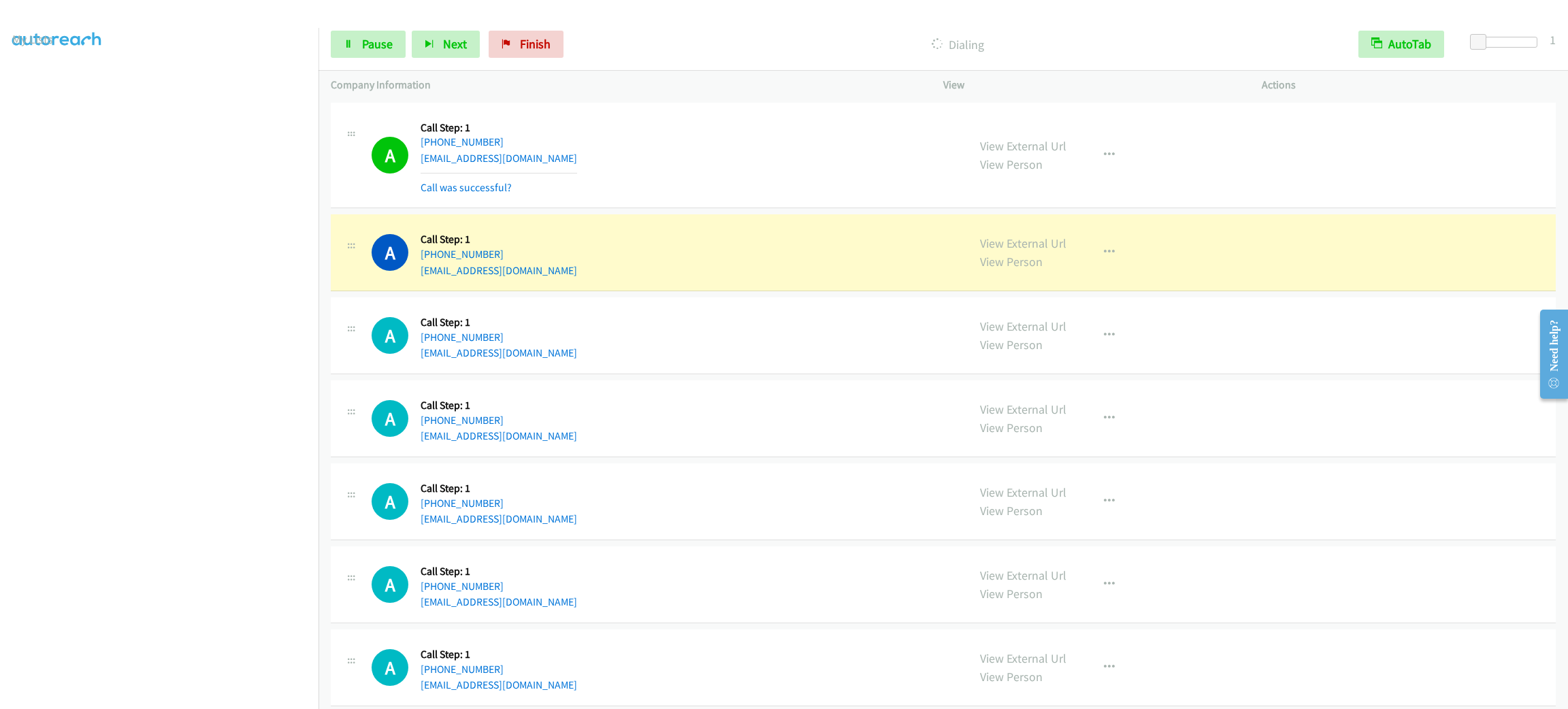
scroll to position [13744, 0]
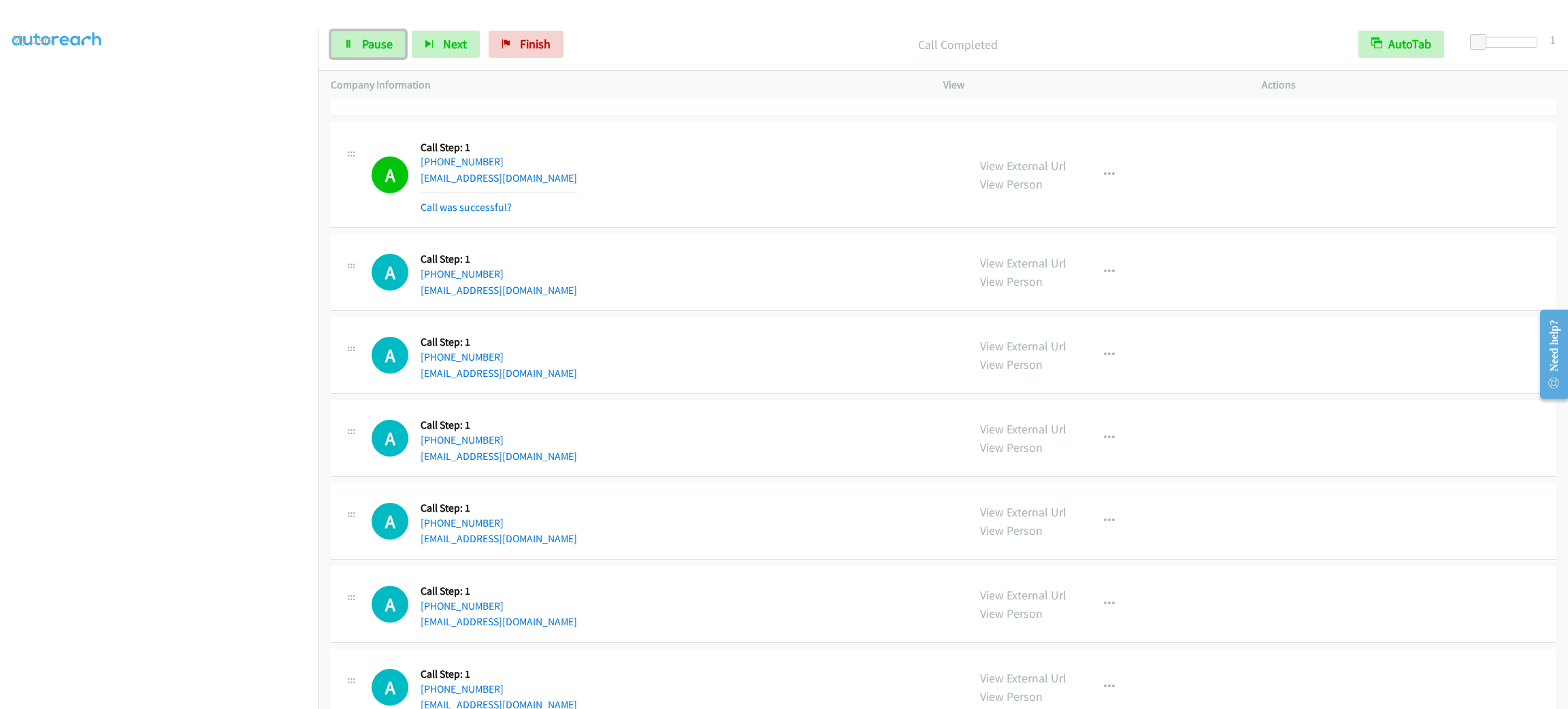
drag, startPoint x: 365, startPoint y: 49, endPoint x: 349, endPoint y: 159, distance: 111.2
click at [365, 49] on span "Pause" at bounding box center [377, 44] width 30 height 16
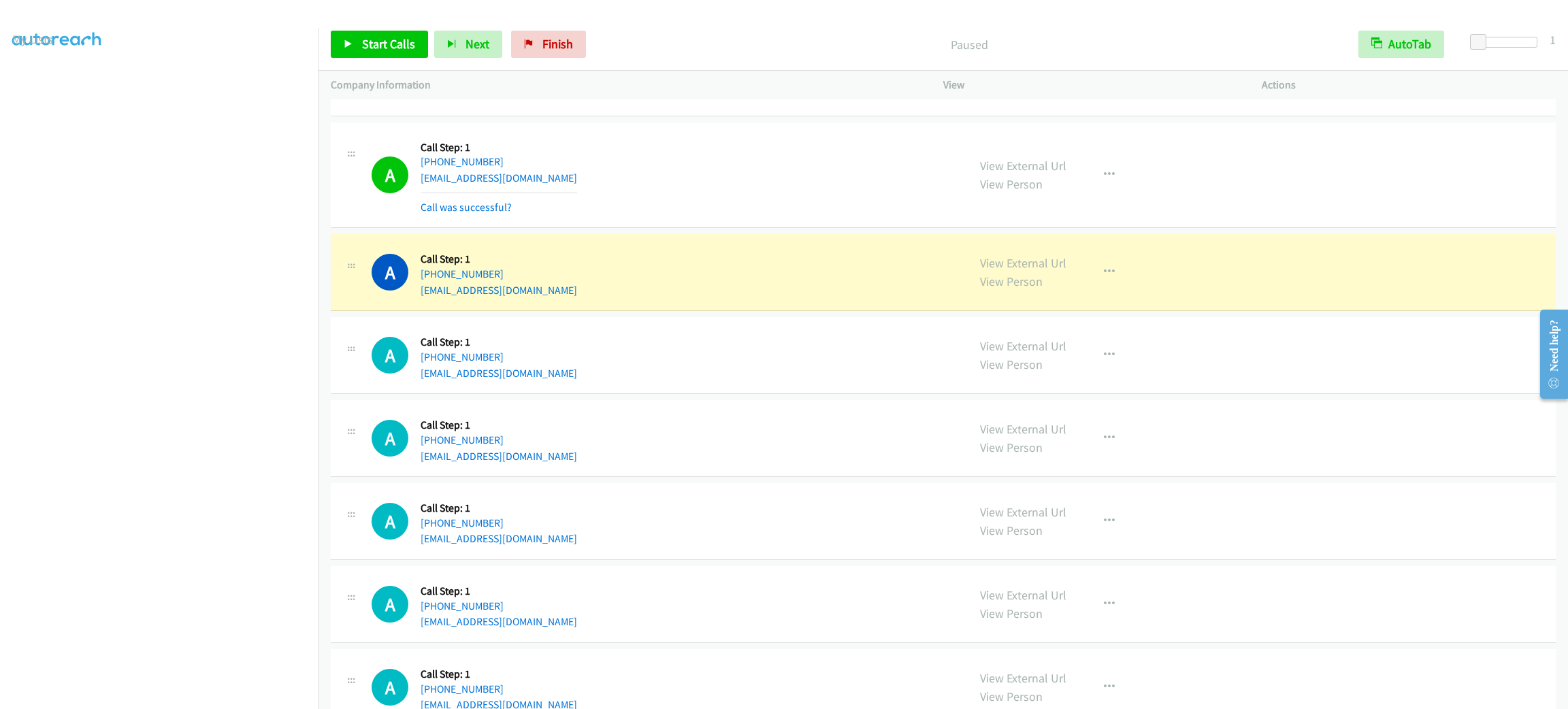
scroll to position [13846, 0]
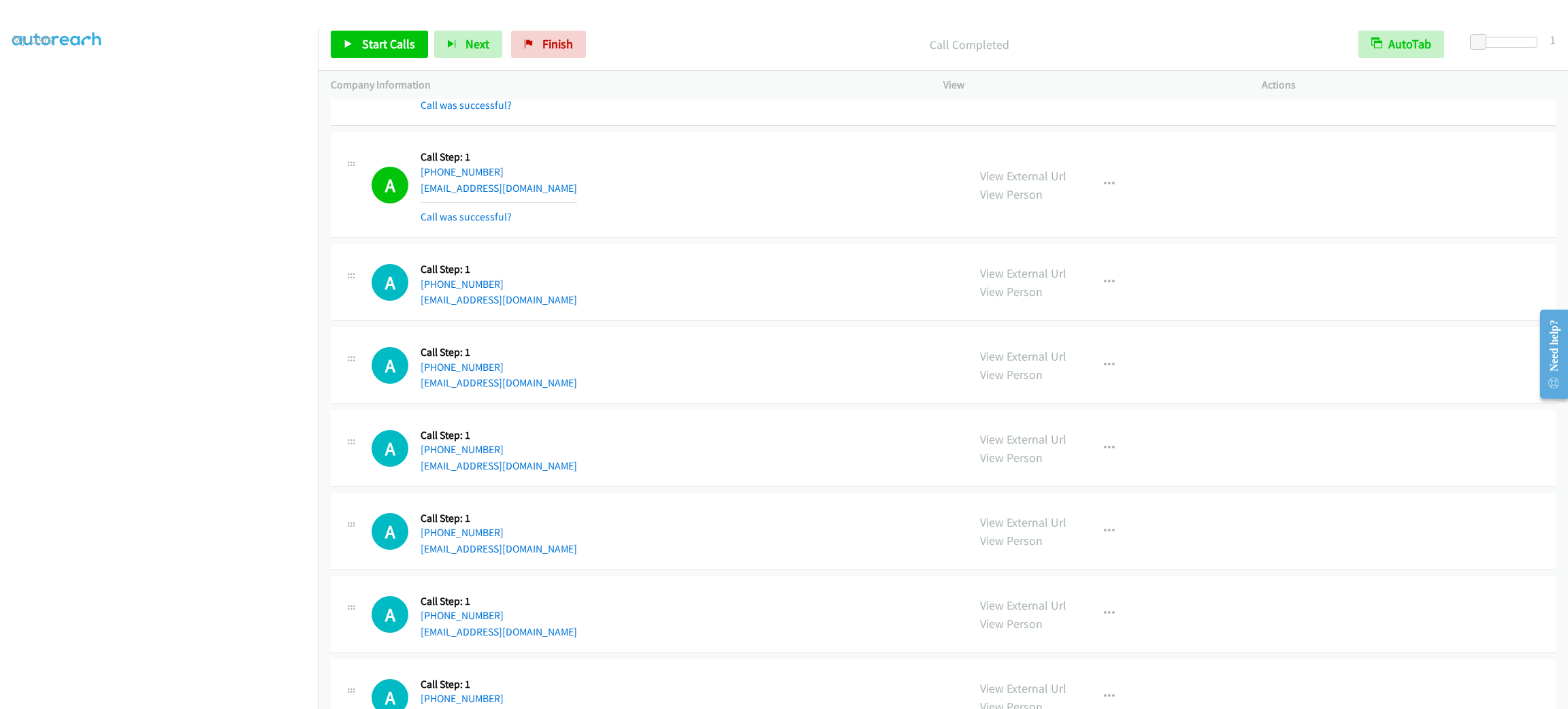
click at [717, 214] on div "A Callback Scheduled Call Step: 1 [GEOGRAPHIC_DATA]/[GEOGRAPHIC_DATA] [PHONE_NU…" at bounding box center [663, 184] width 584 height 81
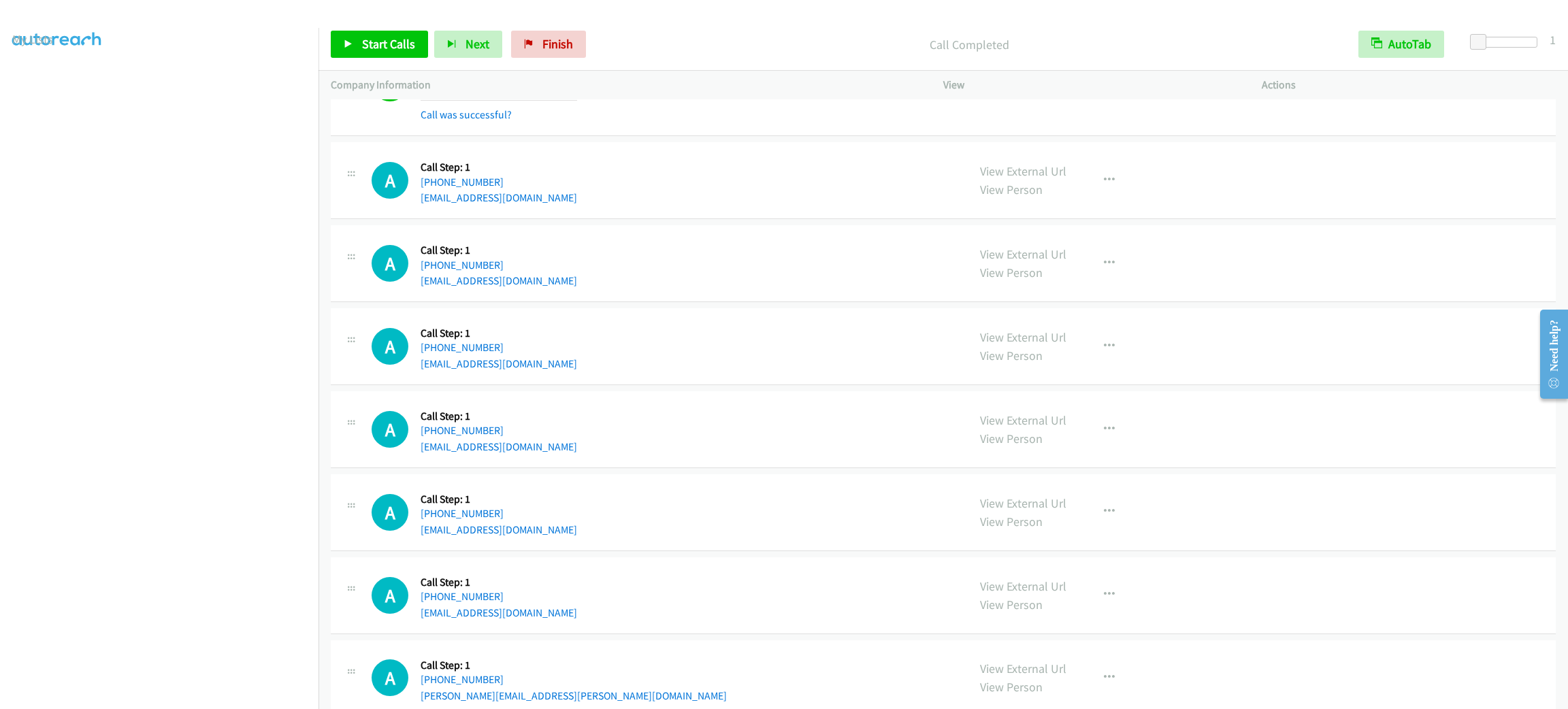
click at [725, 186] on div "A Callback Scheduled Call Step: 1 America/New_York [PHONE_NUMBER] [EMAIL_ADDRES…" at bounding box center [663, 180] width 584 height 52
click at [729, 188] on div "A Callback Scheduled Call Step: 1 America/New_York [PHONE_NUMBER] [EMAIL_ADDRES…" at bounding box center [663, 180] width 584 height 52
click at [730, 188] on div "A Callback Scheduled Call Step: 1 America/New_York [PHONE_NUMBER] [EMAIL_ADDRES…" at bounding box center [663, 180] width 584 height 52
click at [725, 533] on div "A Callback Scheduled Call Step: 1 America/New_York [PHONE_NUMBER] [EMAIL_ADDRES…" at bounding box center [663, 512] width 584 height 52
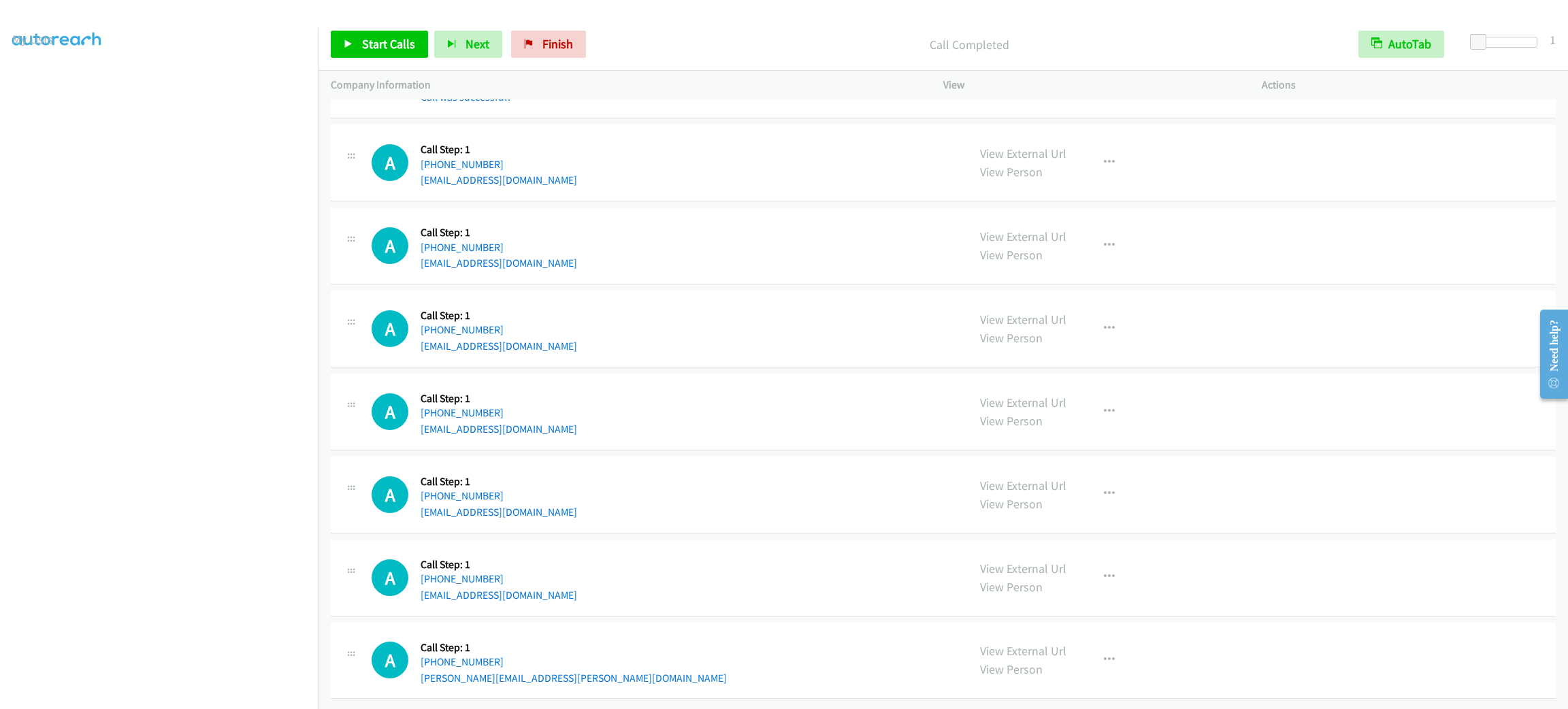
click at [753, 457] on div "A Callback Scheduled Call Step: 1 America/New_York [PHONE_NUMBER] [EMAIL_ADDRES…" at bounding box center [943, 495] width 1225 height 77
click at [564, 230] on div "A Callback Scheduled Call Step: 1 America/New_York [PHONE_NUMBER] [EMAIL_ADDRES…" at bounding box center [663, 245] width 584 height 52
click at [602, 220] on div "A Callback Scheduled Call Step: 1 America/New_York [PHONE_NUMBER] [EMAIL_ADDRES…" at bounding box center [663, 245] width 584 height 52
click at [593, 177] on div "A Callback Scheduled Call Step: 1 America/New_York [PHONE_NUMBER] [EMAIL_ADDRES…" at bounding box center [943, 162] width 1225 height 77
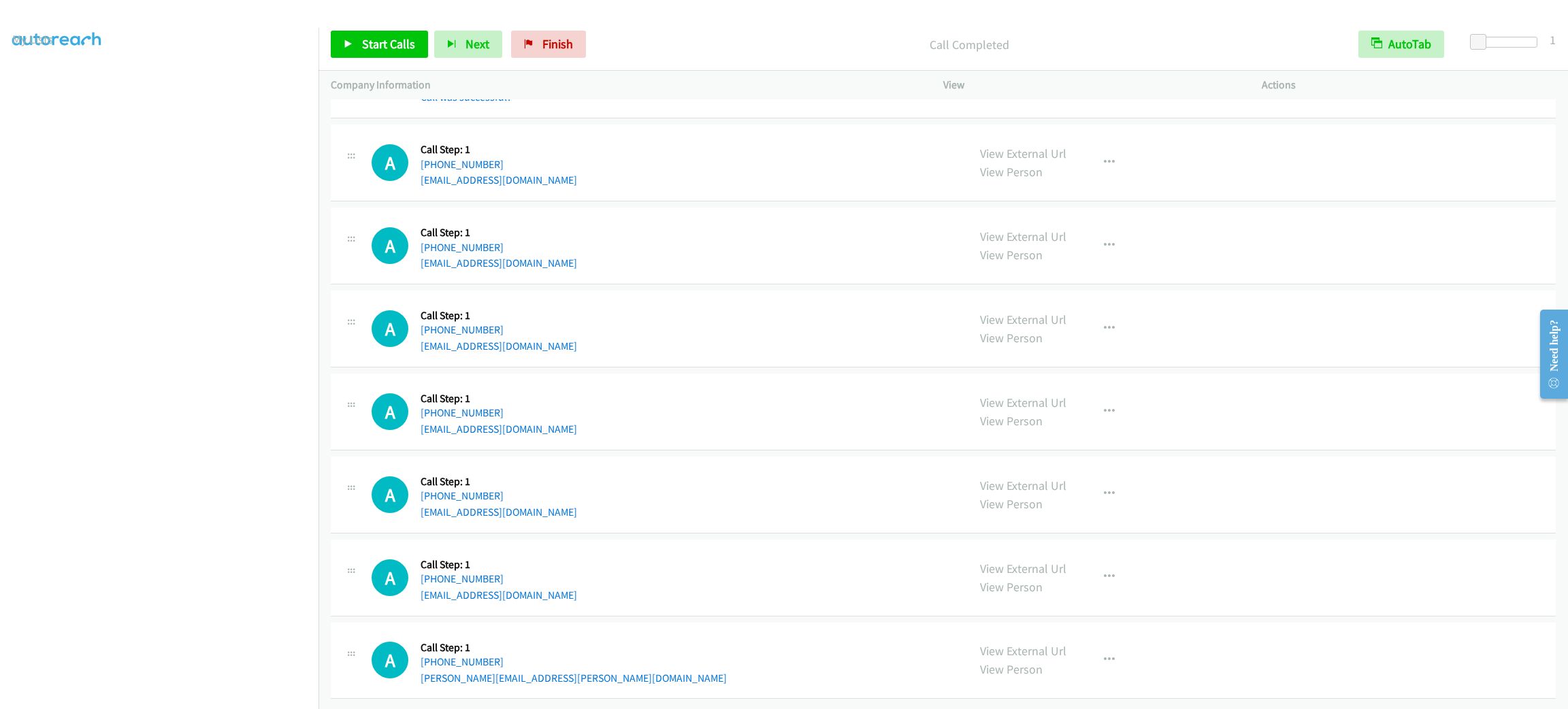
click at [596, 179] on div "A Callback Scheduled Call Step: 1 America/New_York [PHONE_NUMBER] [EMAIL_ADDRES…" at bounding box center [943, 162] width 1225 height 77
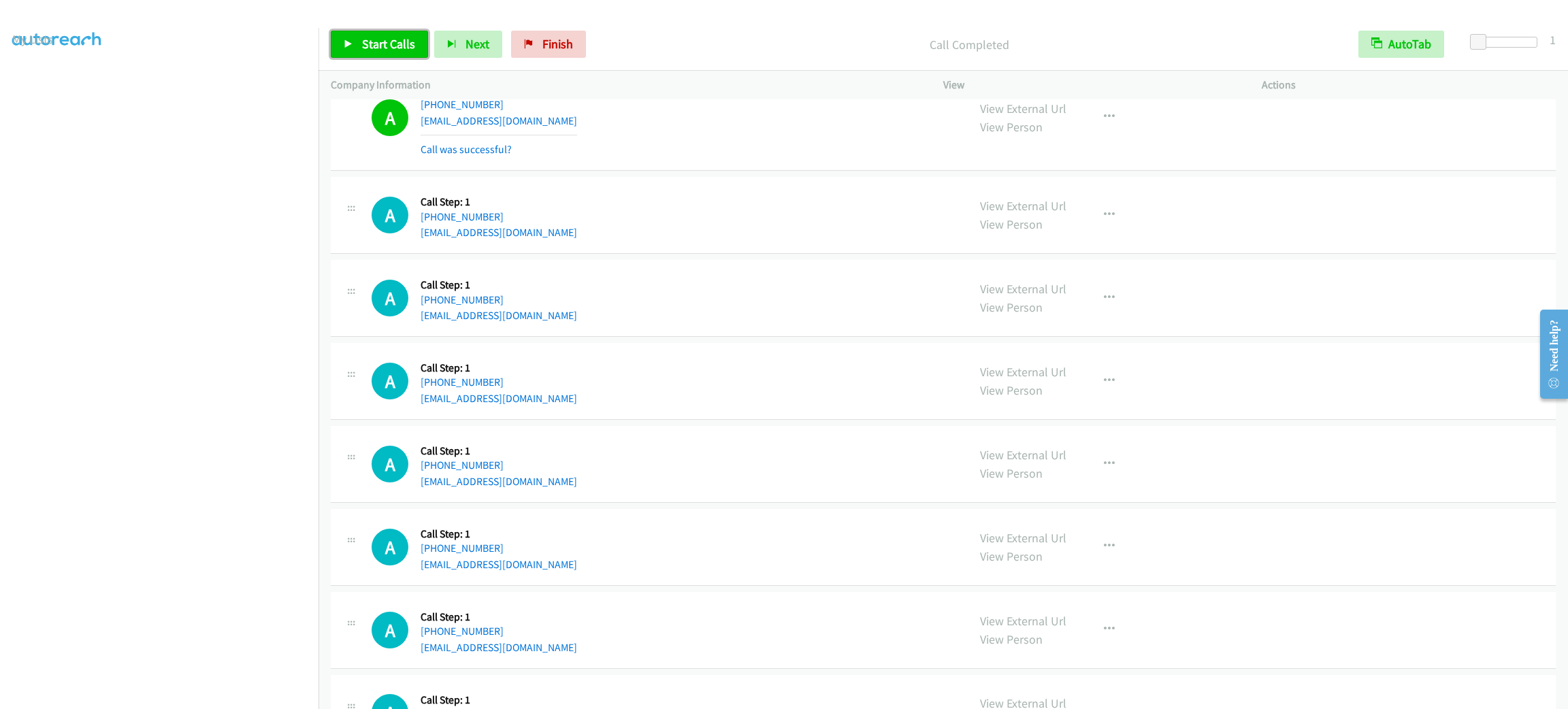
click at [360, 36] on link "Start Calls" at bounding box center [379, 44] width 97 height 27
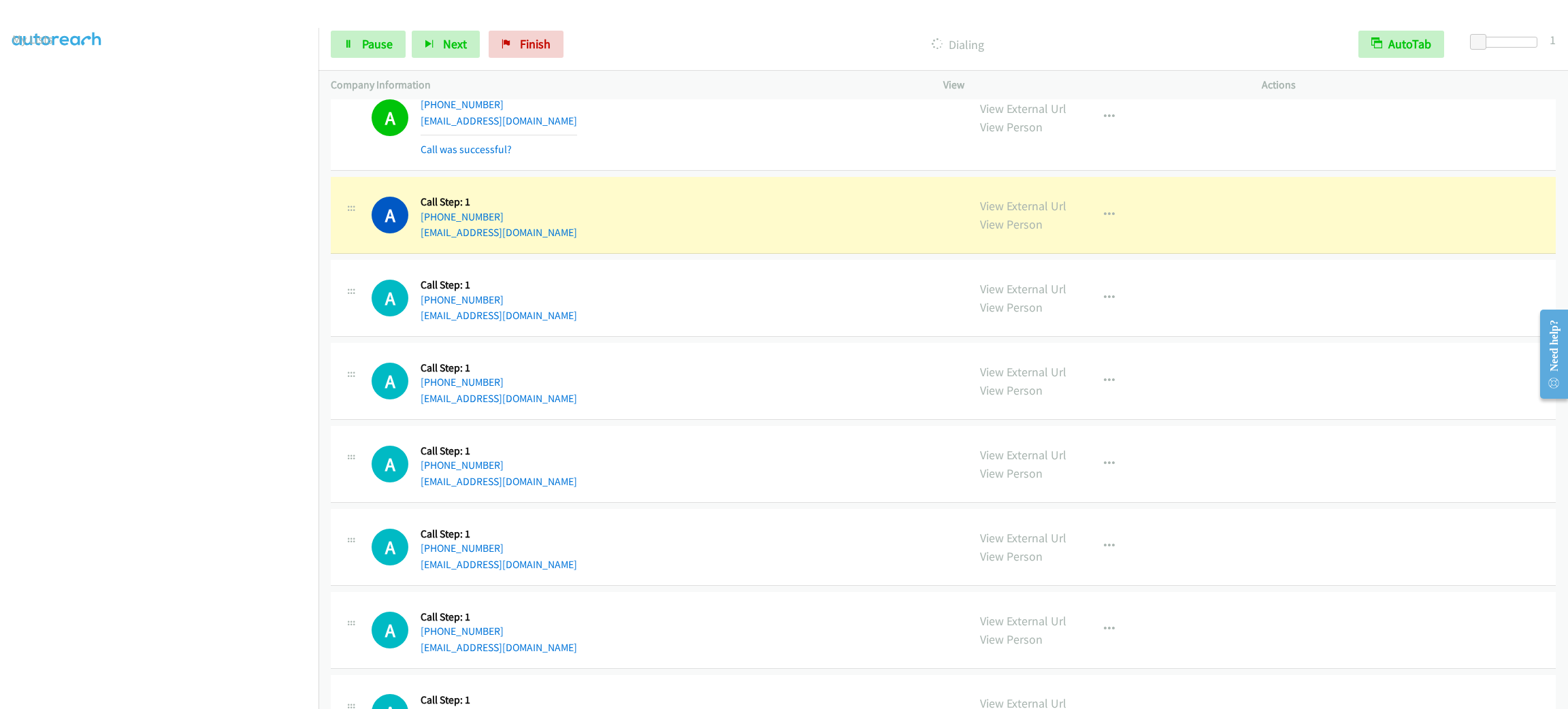
click at [691, 212] on div "A Callback Scheduled Call Step: 1 America/New_York [PHONE_NUMBER] [EMAIL_ADDRES…" at bounding box center [943, 214] width 1225 height 77
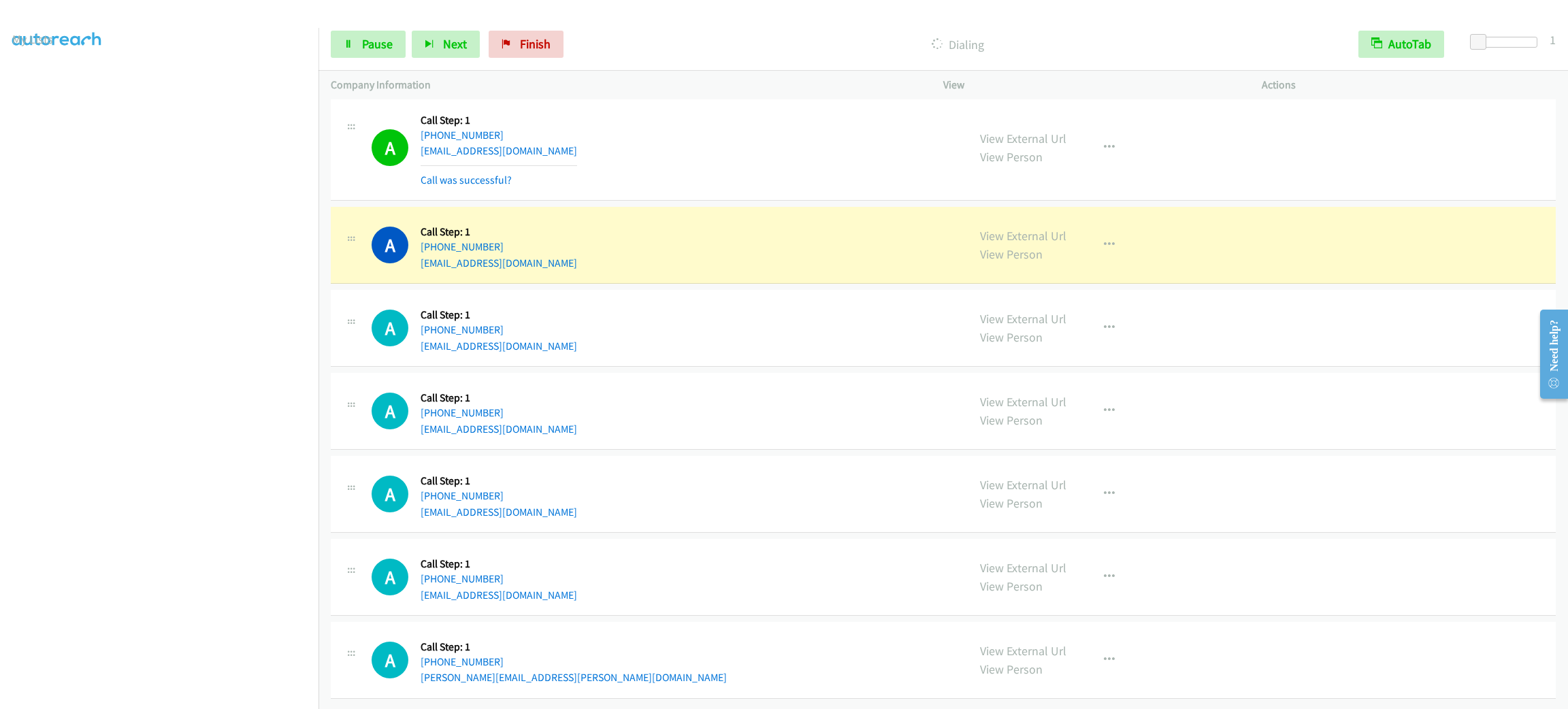
scroll to position [14044, 0]
click at [362, 50] on span "Pause" at bounding box center [377, 44] width 30 height 16
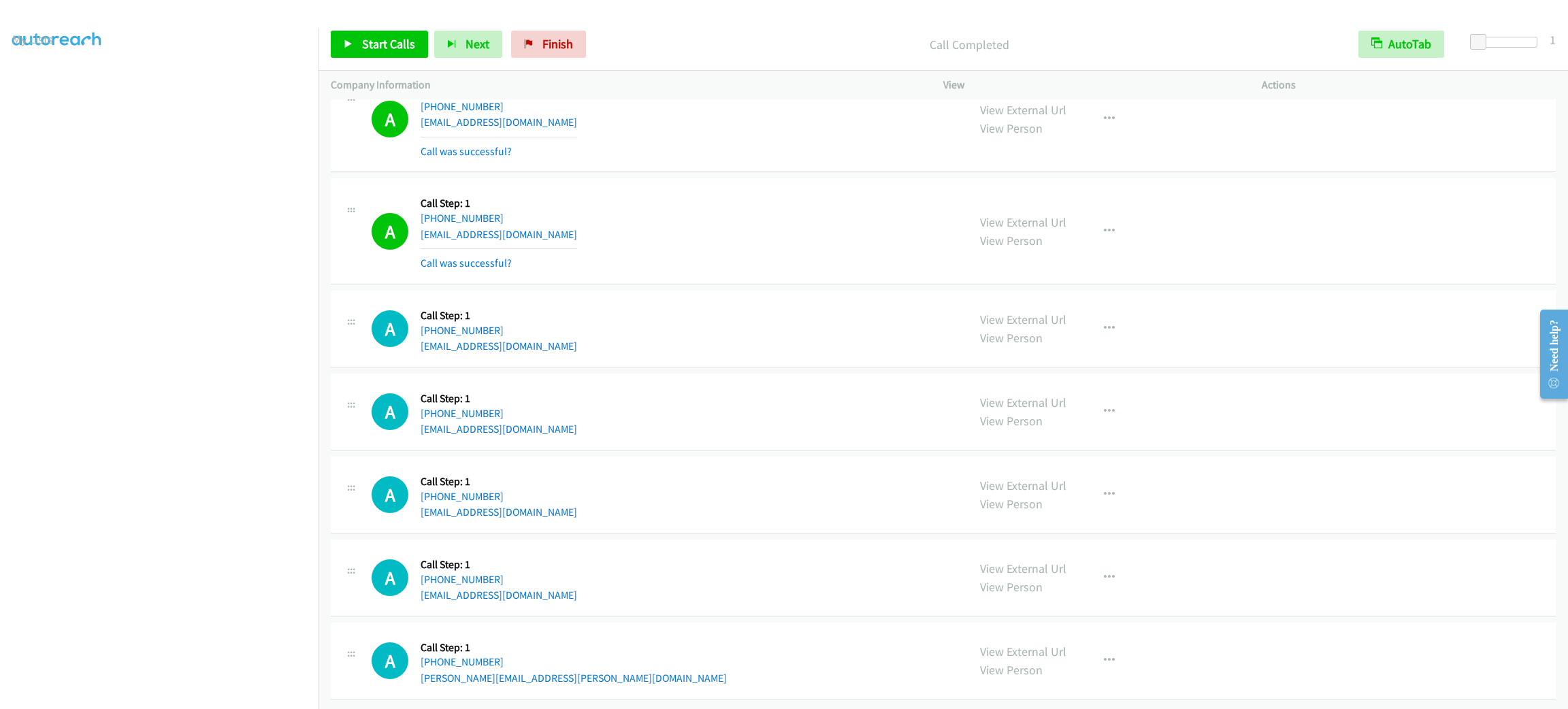
click at [968, 341] on div "View External Url View Person View External Url Email Schedule/Manage Callback …" at bounding box center [1133, 329] width 330 height 52
click at [855, 271] on div "A Callback Scheduled Call Step: 1 America/New_York [PHONE_NUMBER] [EMAIL_ADDRES…" at bounding box center [663, 230] width 584 height 81
click at [397, 32] on link "Start Calls" at bounding box center [379, 44] width 97 height 27
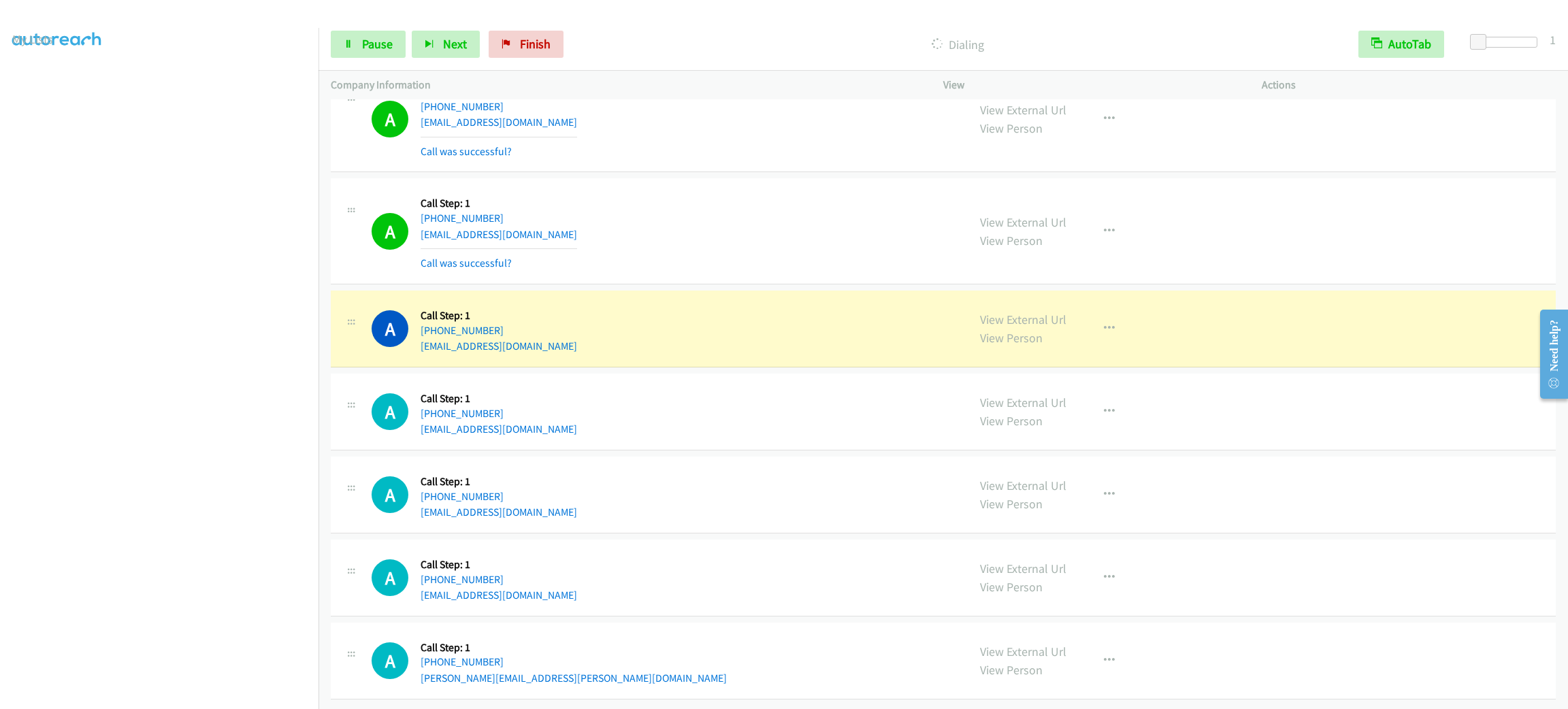
click at [778, 501] on div "A Callback Scheduled Call Step: 1 America/New_York [PHONE_NUMBER] [EMAIL_ADDRES…" at bounding box center [663, 495] width 584 height 52
click at [569, 284] on div "A Callback Scheduled Call Step: 1 America/New_York [PHONE_NUMBER] [EMAIL_ADDRES…" at bounding box center [943, 231] width 1225 height 106
click at [667, 217] on div "A Callback Scheduled Call Step: 1 America/New_York [PHONE_NUMBER] [EMAIL_ADDRES…" at bounding box center [663, 230] width 584 height 81
click at [707, 176] on td "A Callback Scheduled Call Step: 1 America/New_York [PHONE_NUMBER] [EMAIL_ADDRES…" at bounding box center [943, 120] width 1250 height 112
click at [703, 173] on div "A Callback Scheduled Call Step: 1 America/New_York [PHONE_NUMBER] [EMAIL_ADDRES…" at bounding box center [943, 120] width 1225 height 106
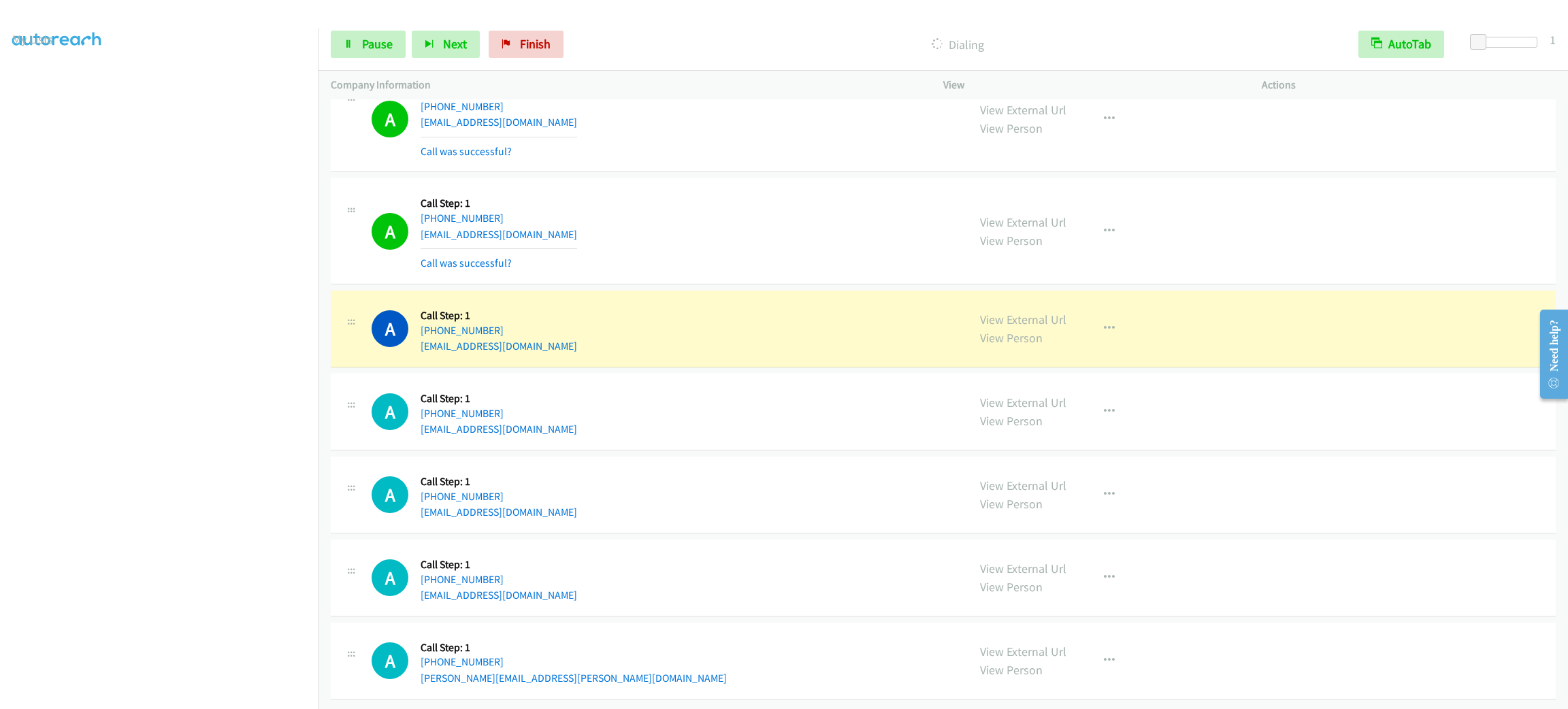
click at [697, 267] on div "A Callback Scheduled Call Step: 1 America/New_York [PHONE_NUMBER] [EMAIL_ADDRES…" at bounding box center [663, 230] width 584 height 81
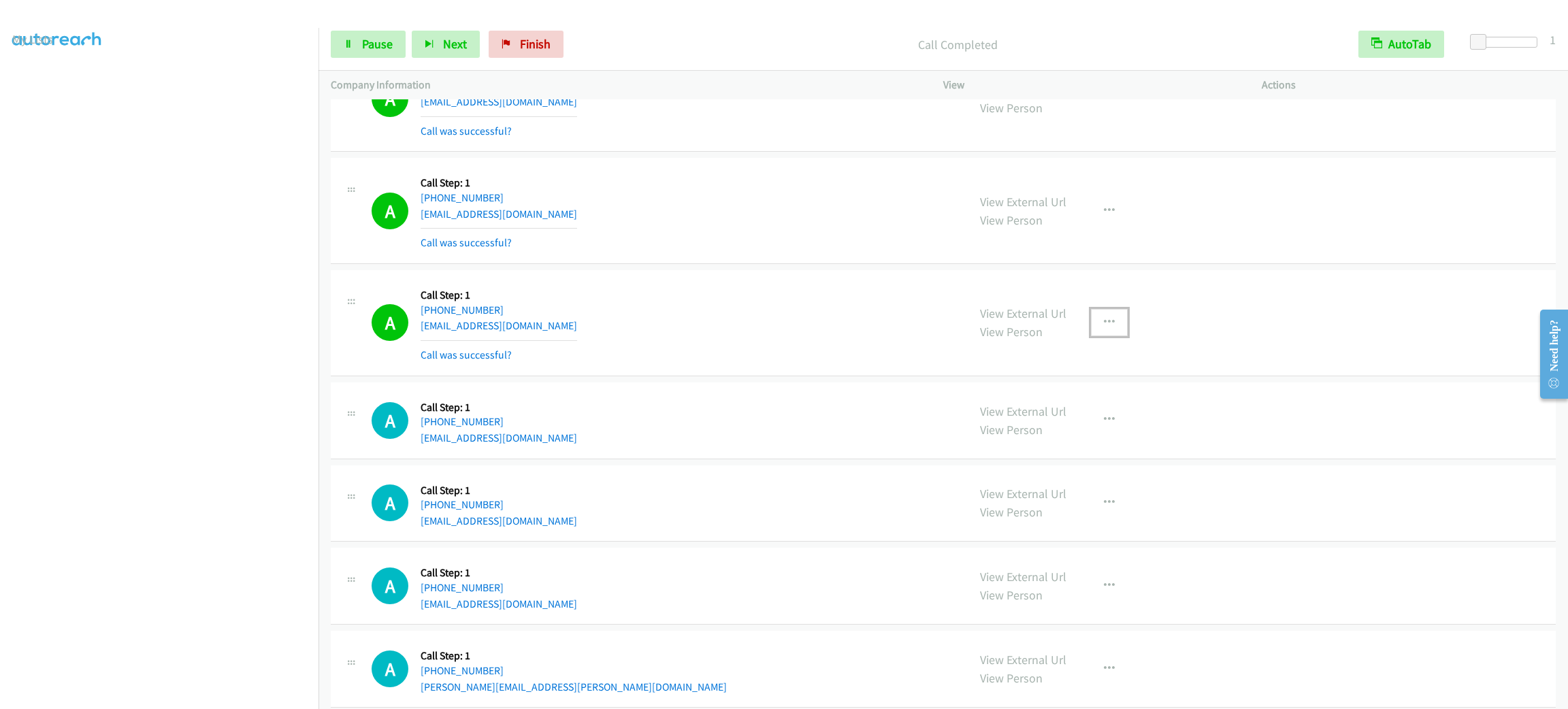
click at [1101, 336] on button "button" at bounding box center [1109, 323] width 36 height 27
click at [1034, 452] on link "Add to do not call list" at bounding box center [1036, 439] width 181 height 27
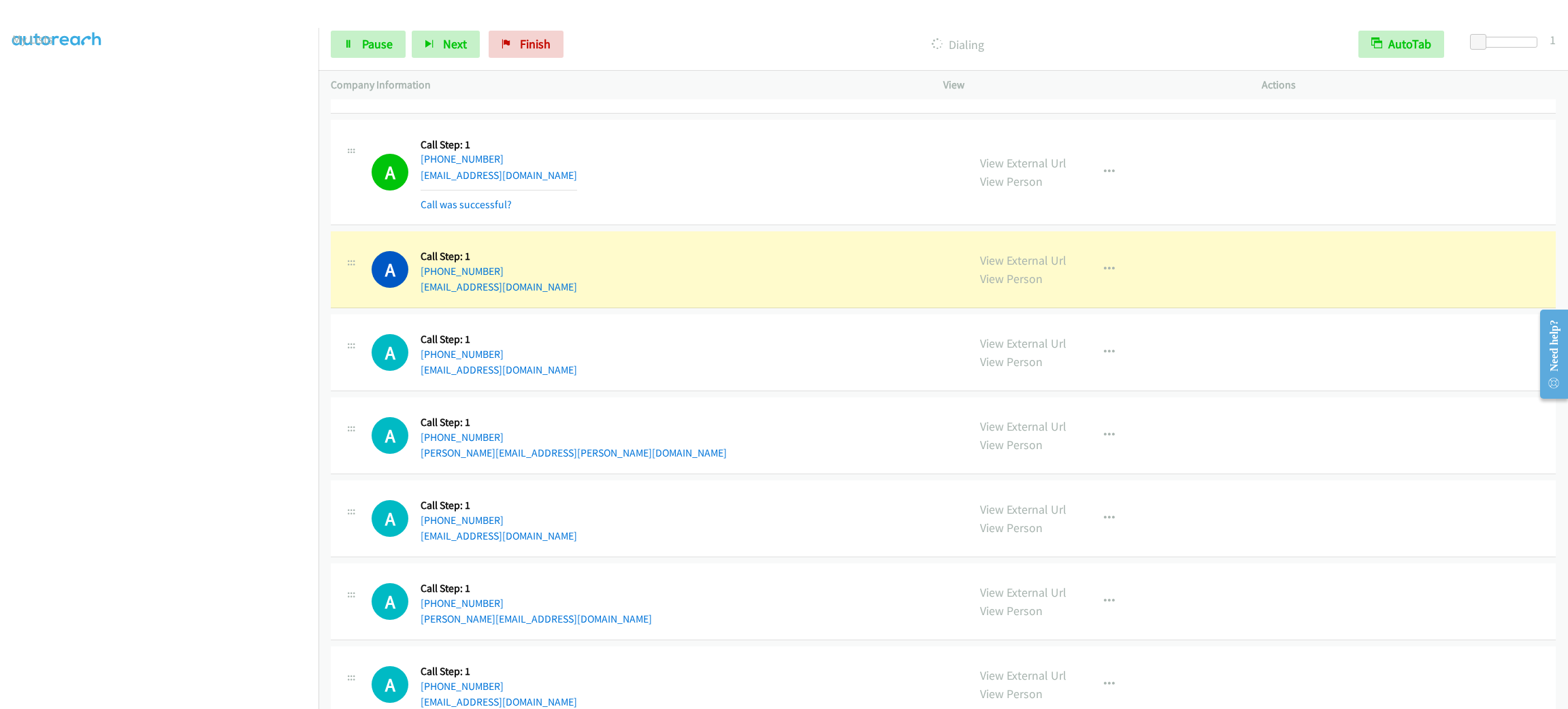
scroll to position [14408, 0]
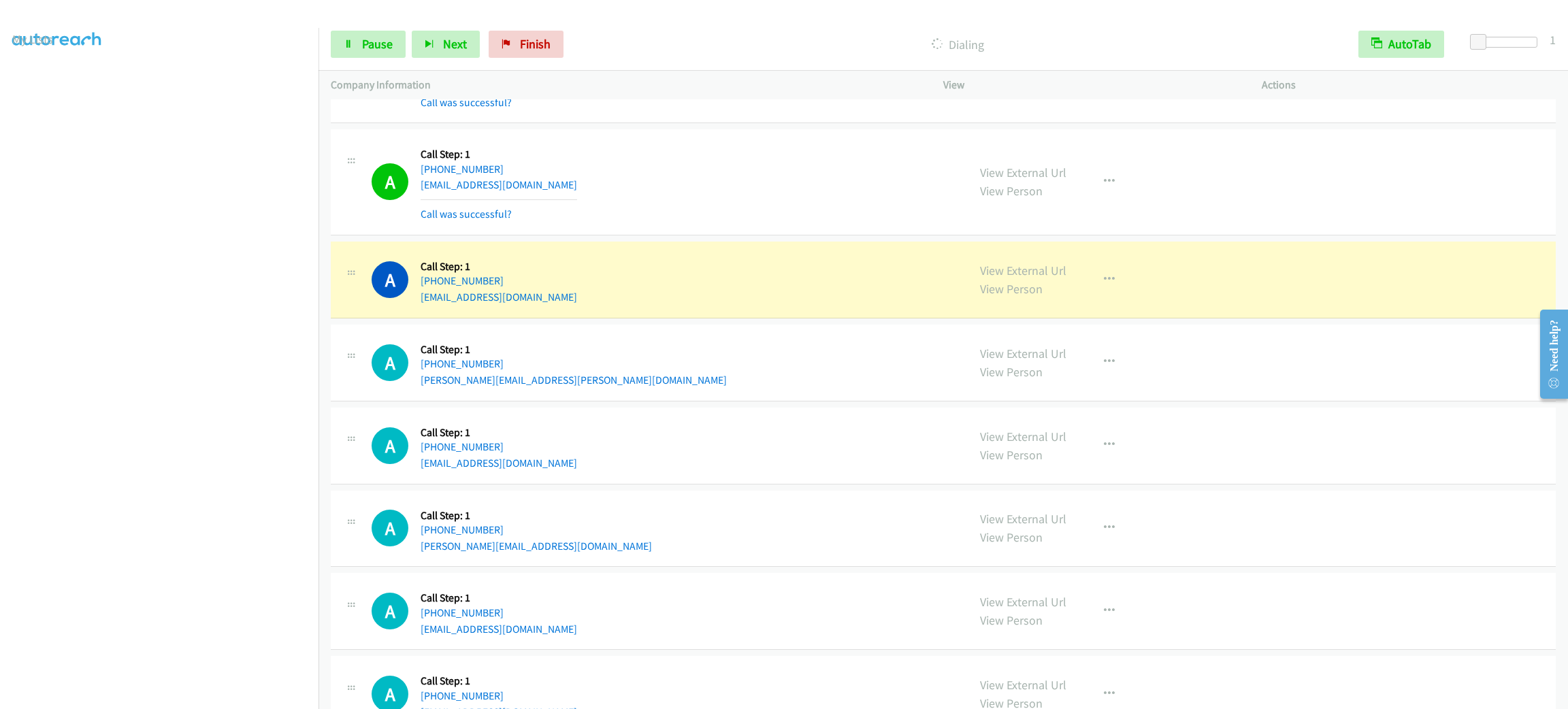
click at [1119, 210] on div "View External Url View Person View External Url Email Schedule/Manage Callback …" at bounding box center [1133, 182] width 330 height 81
click at [1116, 195] on button "button" at bounding box center [1109, 182] width 36 height 27
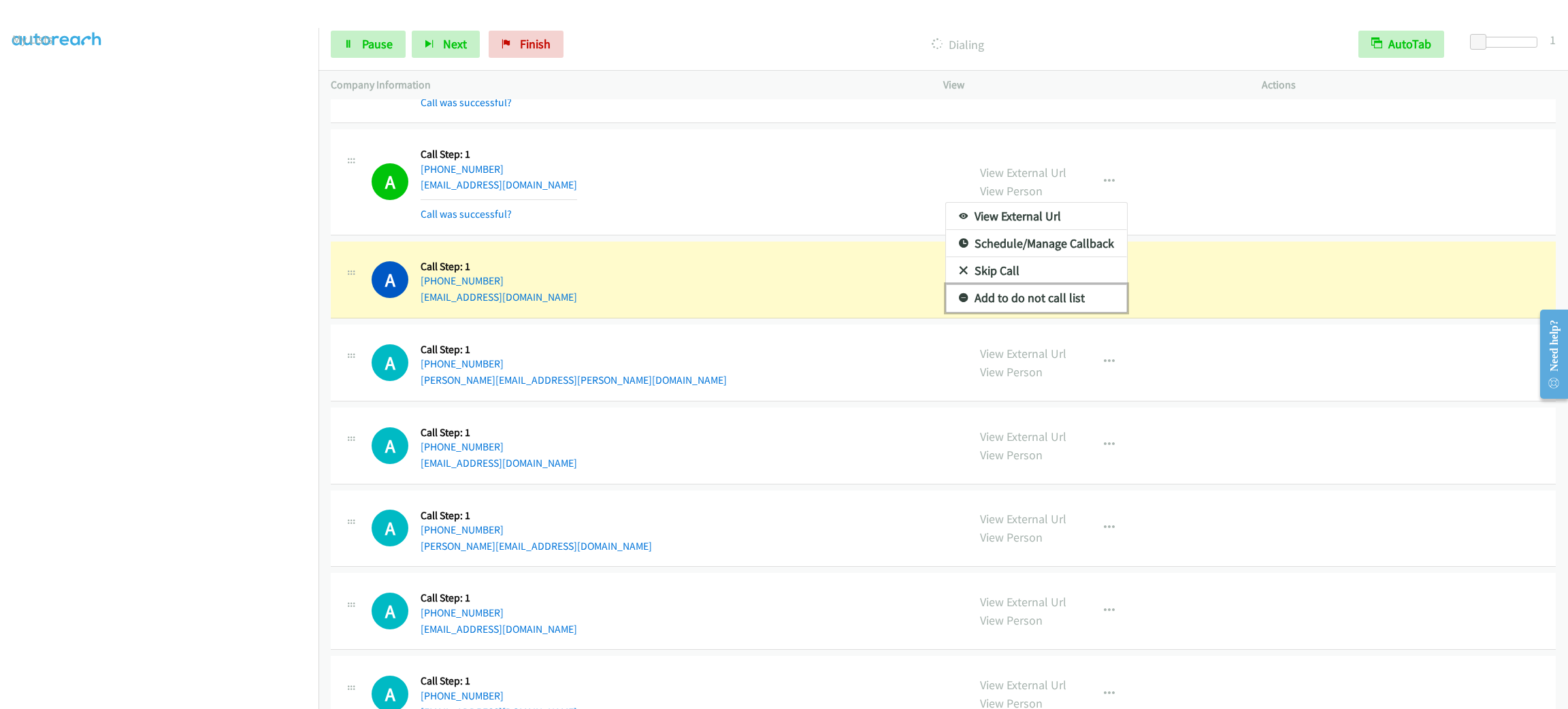
click at [1105, 311] on link "Add to do not call list" at bounding box center [1036, 298] width 181 height 27
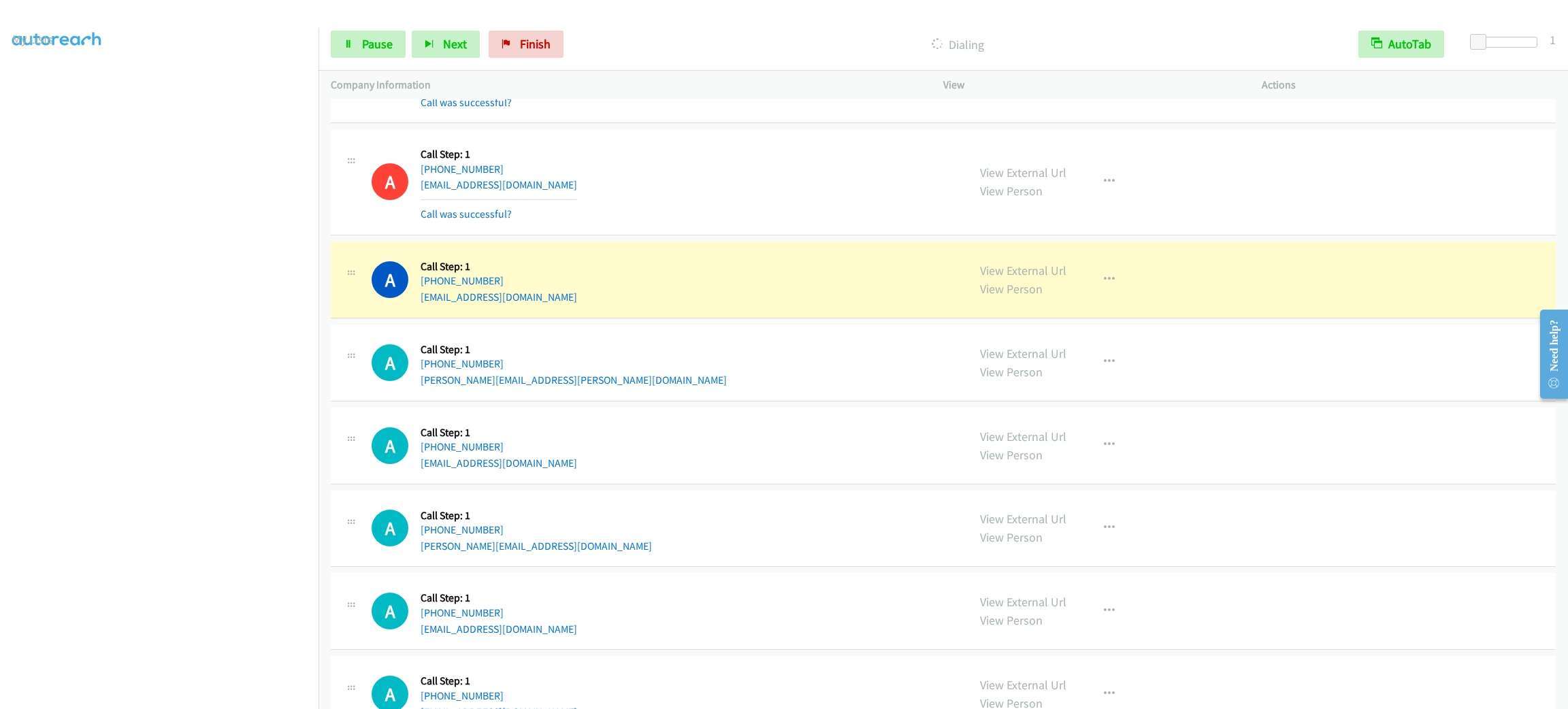
scroll to position [14510, 0]
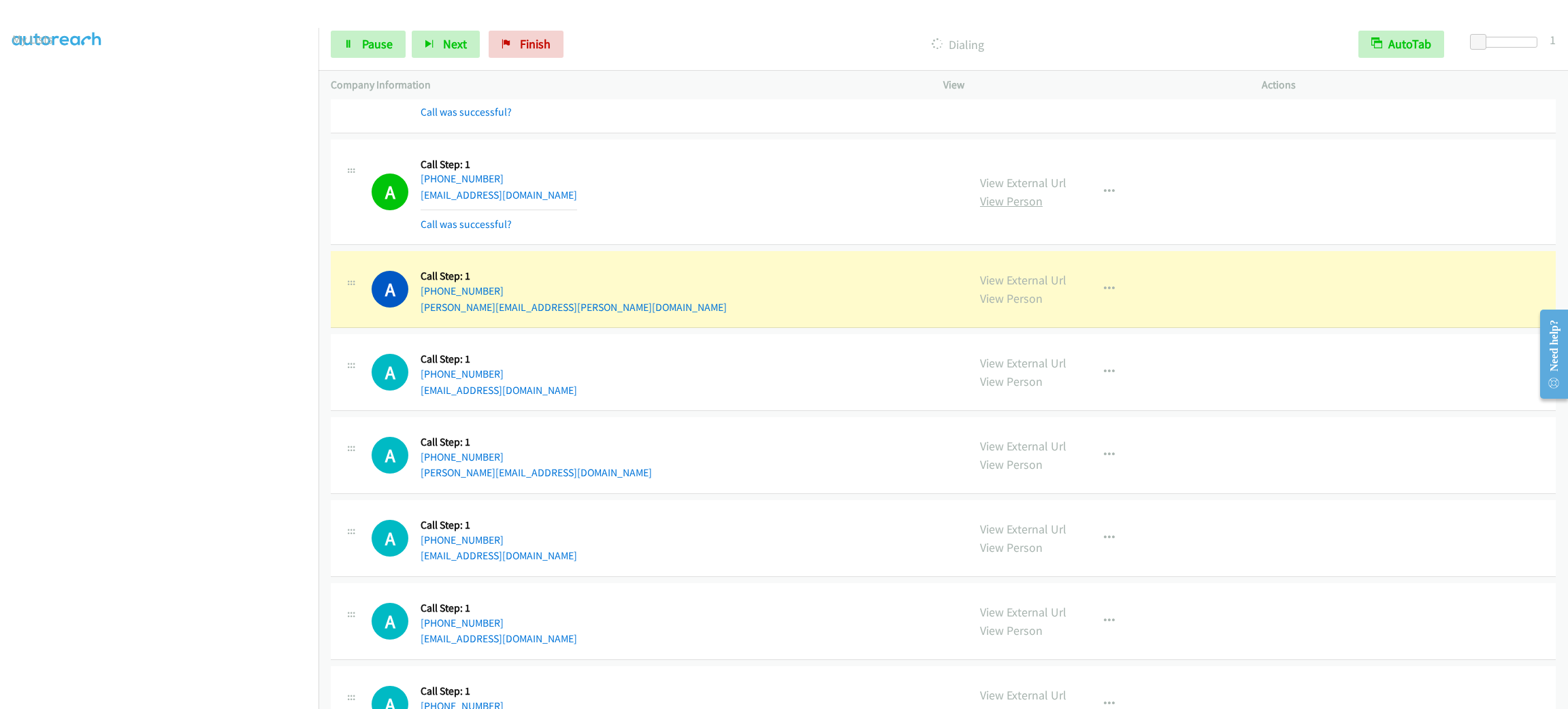
click at [1031, 209] on link "View Person" at bounding box center [1011, 201] width 63 height 16
click at [1023, 190] on link "View External Url" at bounding box center [1023, 183] width 86 height 16
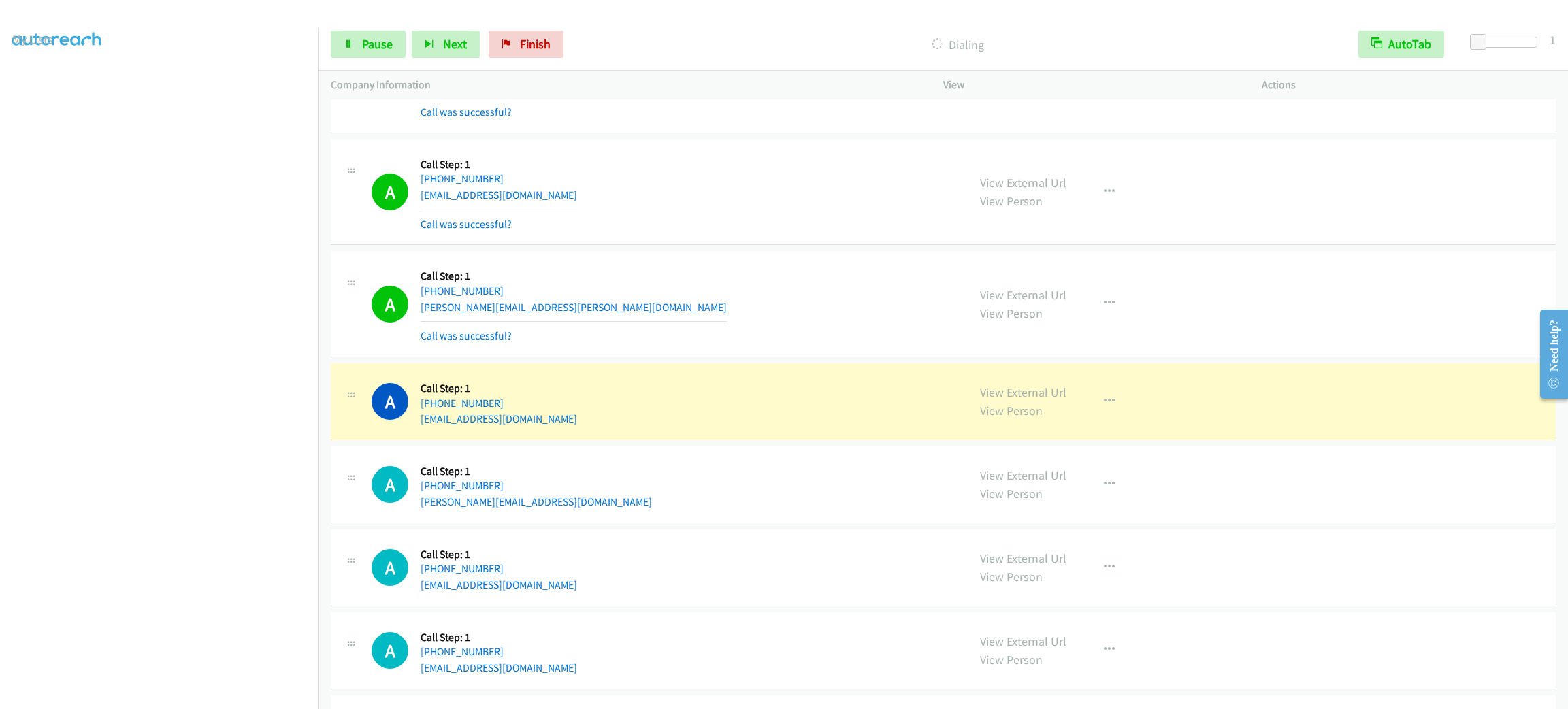
click at [831, 361] on td "A Callback Scheduled Call Step: 1 [GEOGRAPHIC_DATA]/[GEOGRAPHIC_DATA] [PHONE_NU…" at bounding box center [943, 305] width 1250 height 112
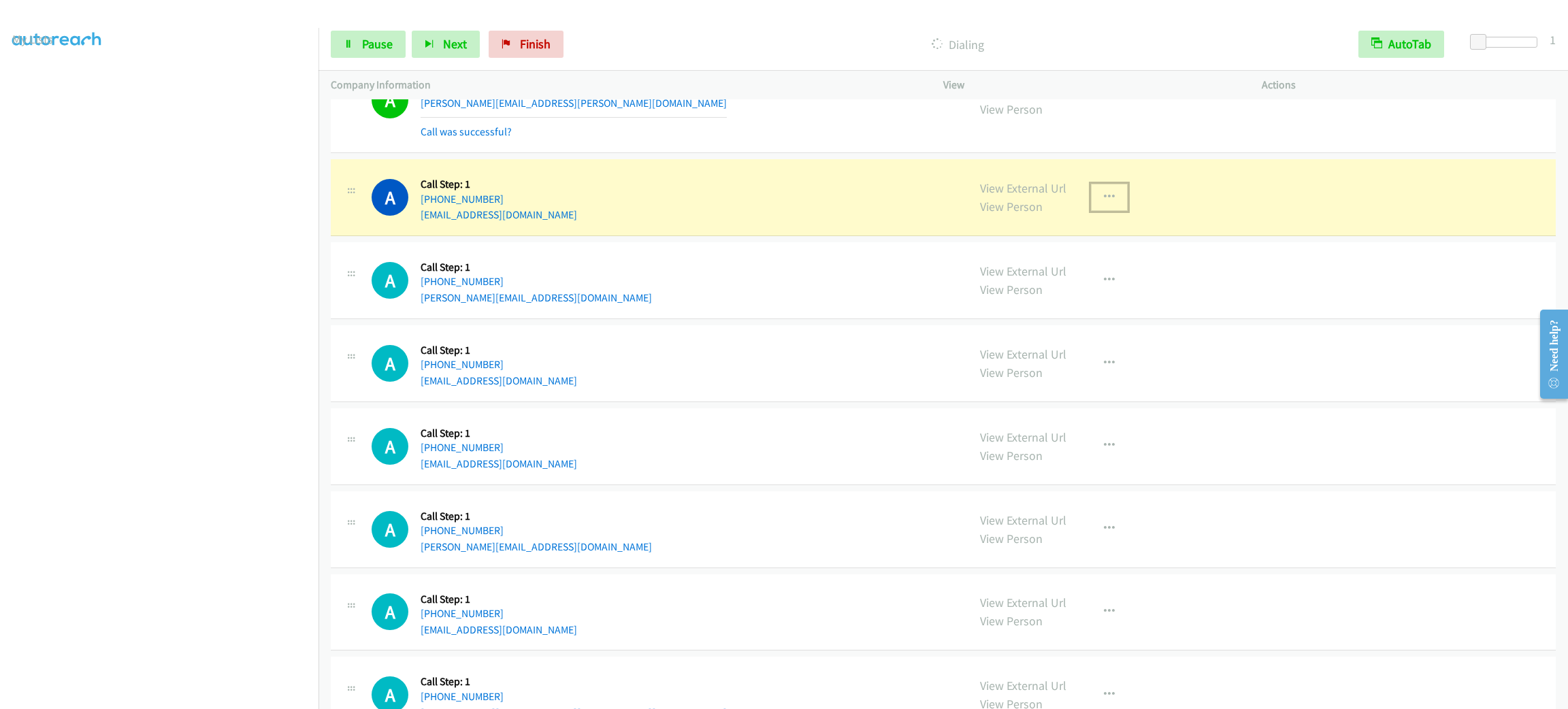
click at [1105, 211] on button "button" at bounding box center [1109, 197] width 36 height 27
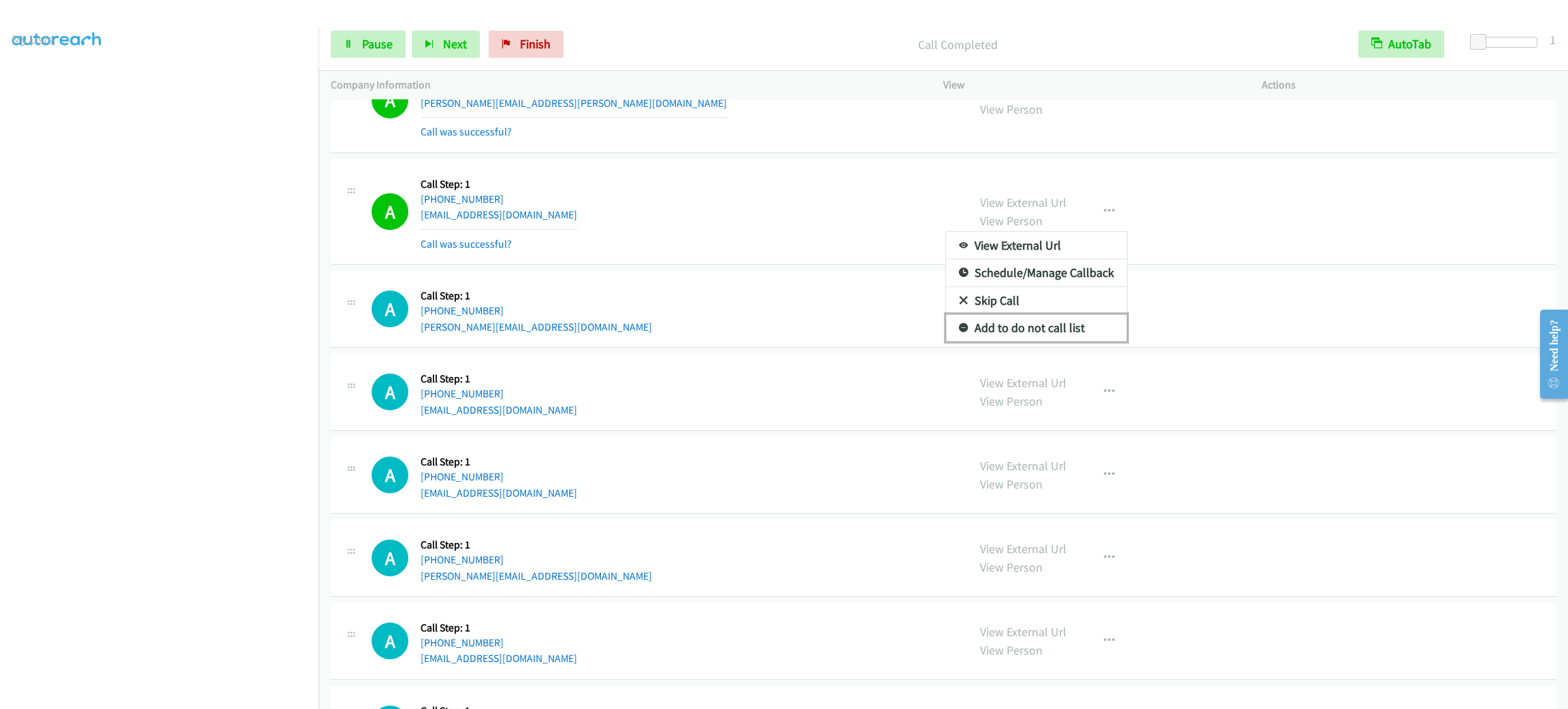
click at [1091, 342] on link "Add to do not call list" at bounding box center [1036, 328] width 181 height 27
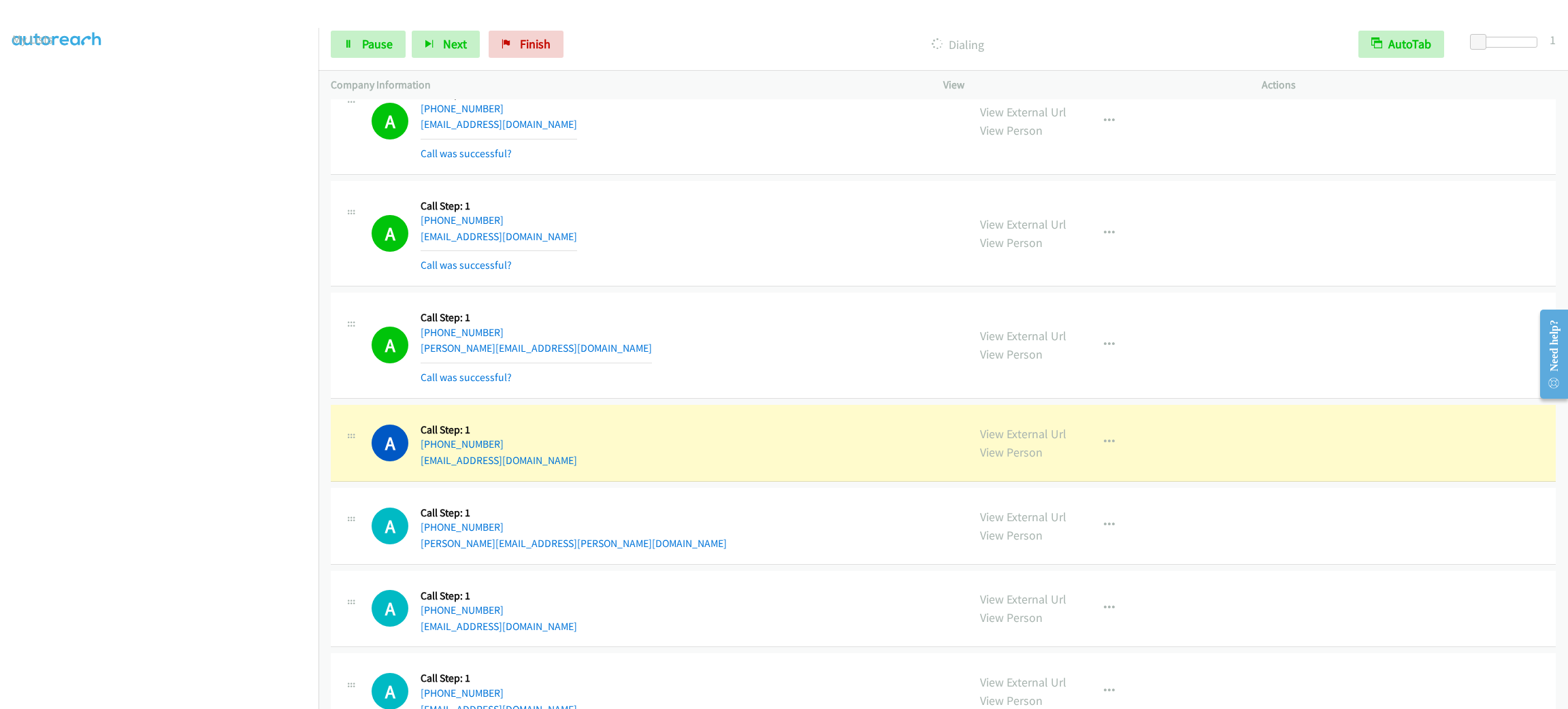
scroll to position [15334, 0]
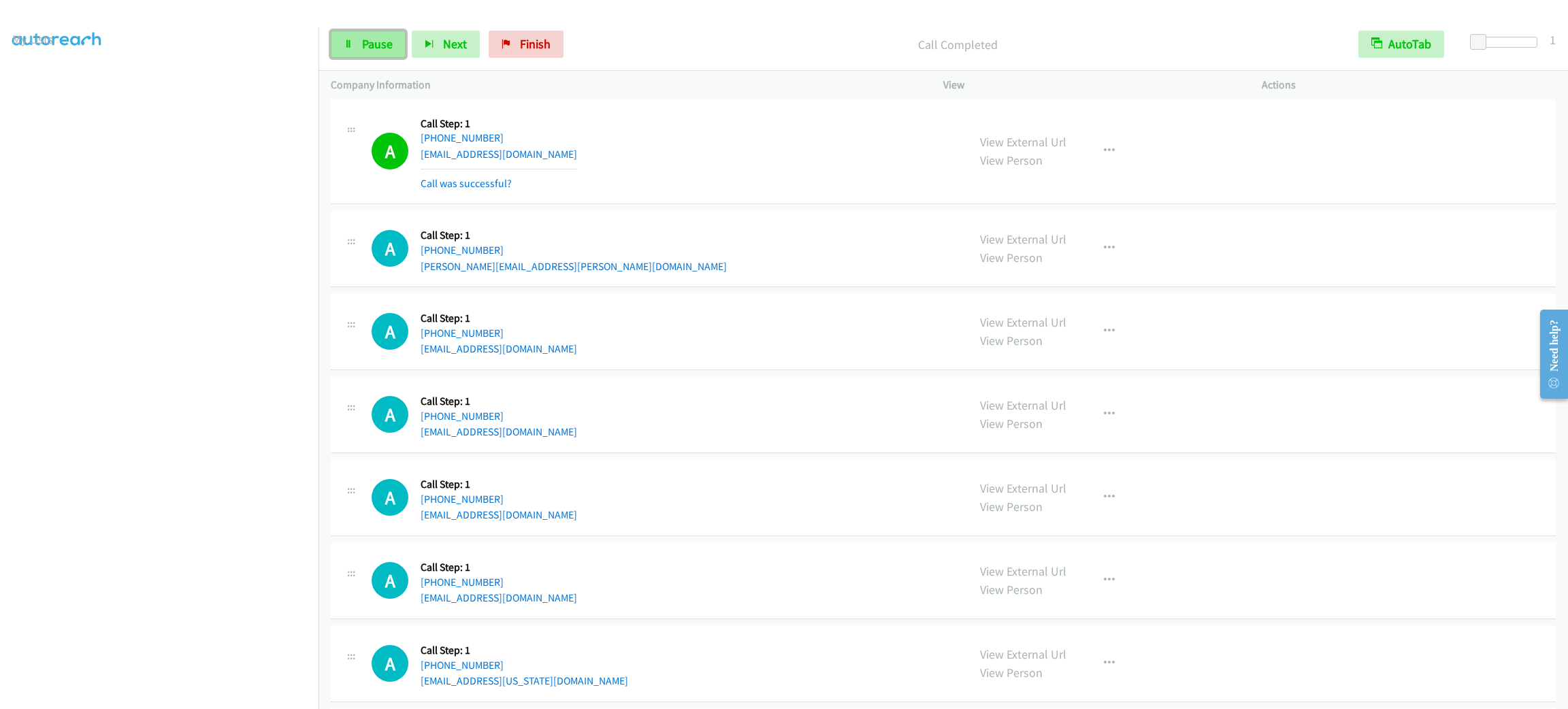
click at [385, 50] on span "Pause" at bounding box center [377, 44] width 30 height 16
drag, startPoint x: 415, startPoint y: 50, endPoint x: 435, endPoint y: 71, distance: 29.0
click at [415, 50] on link "Start Calls" at bounding box center [379, 44] width 97 height 27
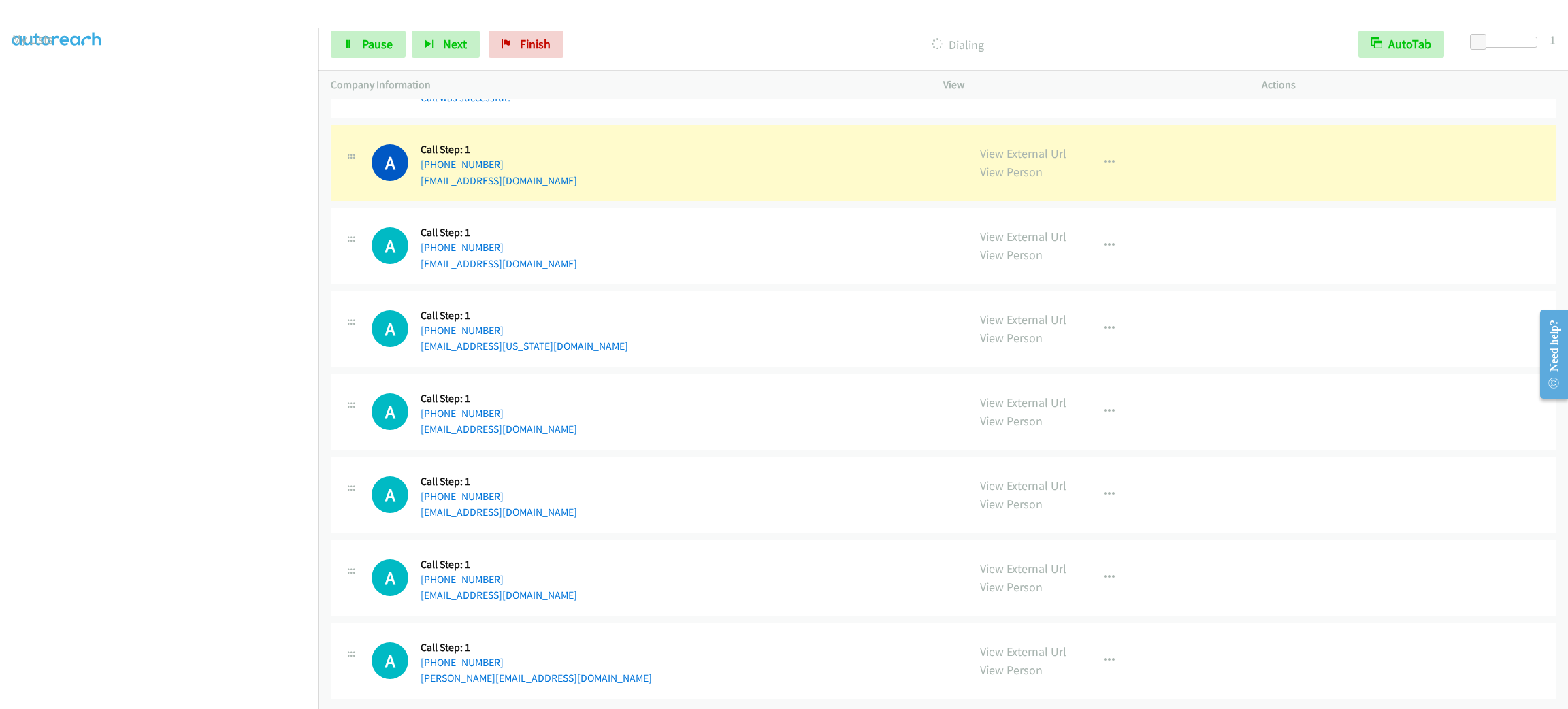
scroll to position [15781, 0]
click at [1308, 293] on div "A Callback Scheduled Call Step: 1 America/Los_Angeles [PHONE_NUMBER] [EMAIL_ADD…" at bounding box center [943, 328] width 1225 height 77
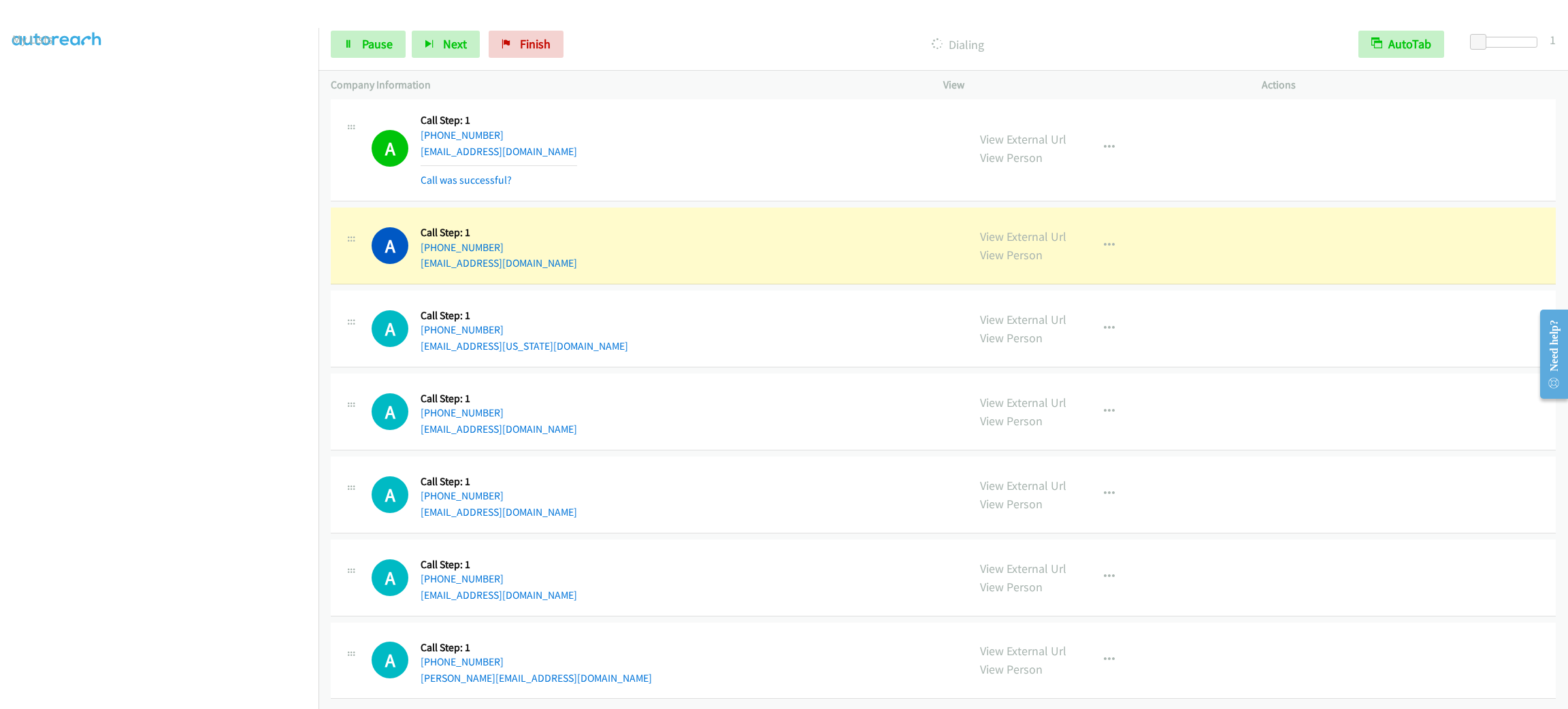
scroll to position [15809, 0]
click at [362, 55] on link "Pause" at bounding box center [368, 44] width 75 height 27
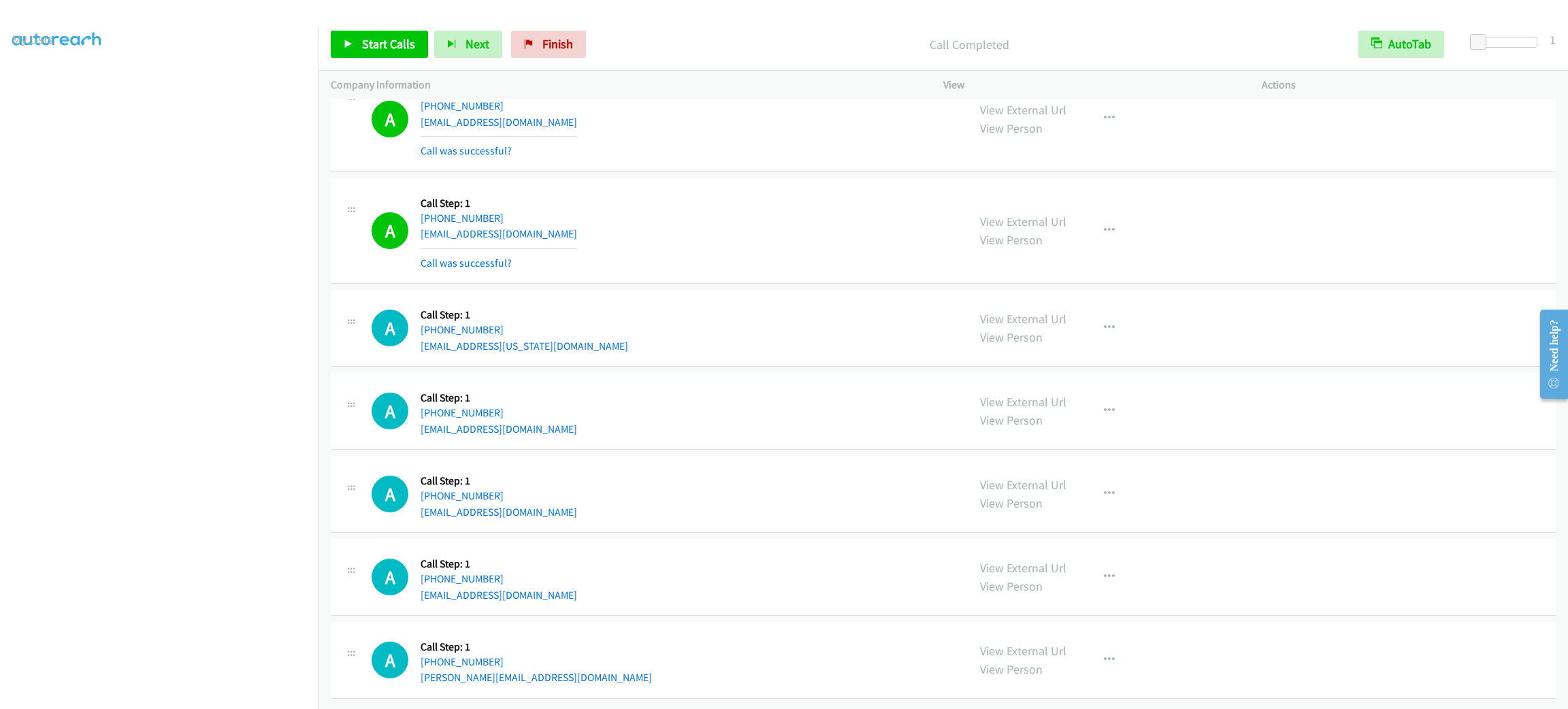
drag, startPoint x: 761, startPoint y: 300, endPoint x: 908, endPoint y: 284, distance: 147.9
click at [762, 300] on td "A Callback Scheduled Call Step: 1 America/Los_Angeles [PHONE_NUMBER] [EMAIL_ADD…" at bounding box center [943, 329] width 1250 height 83
click at [484, 404] on h5 "Call Step: 1" at bounding box center [499, 398] width 157 height 14
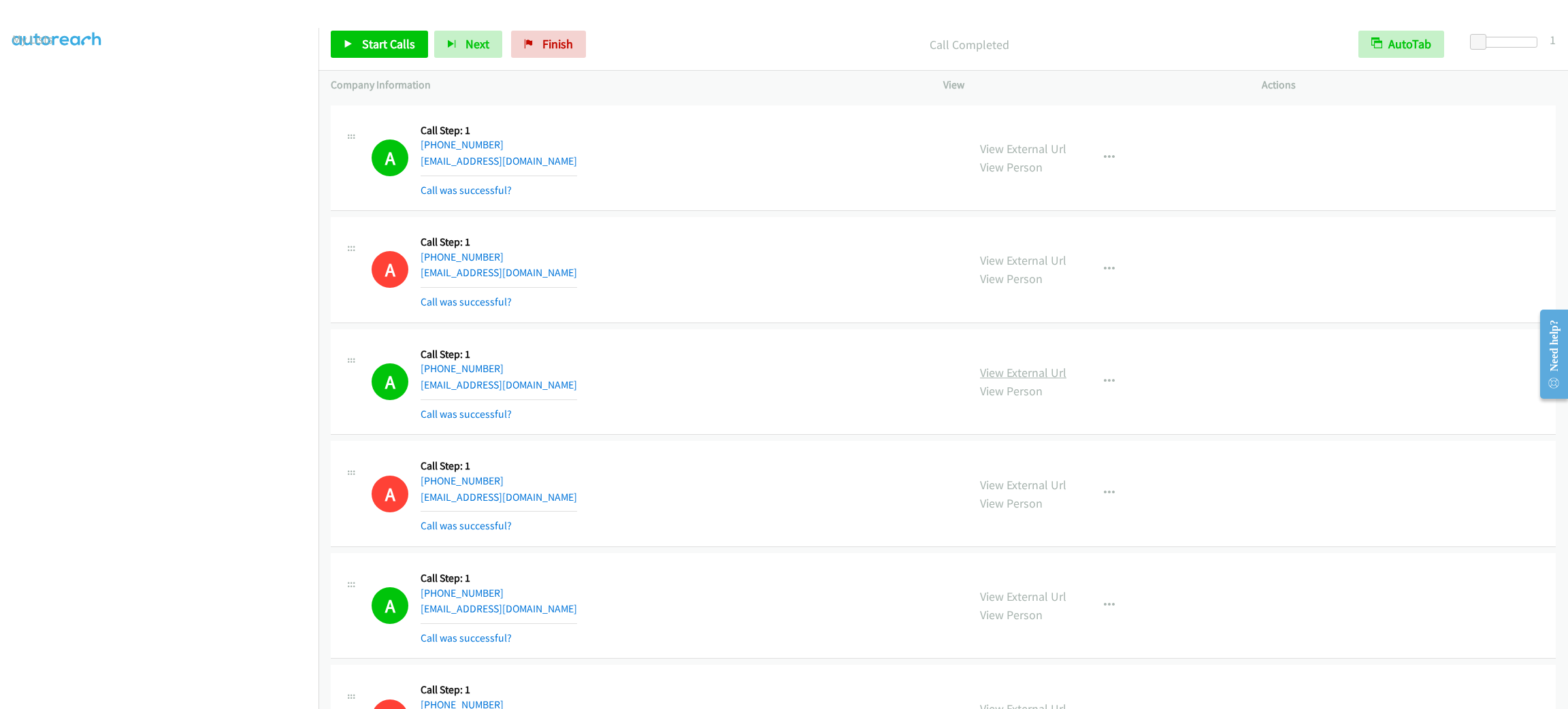
click at [1049, 380] on link "View External Url" at bounding box center [1023, 372] width 86 height 16
click at [1038, 380] on link "View External Url" at bounding box center [1023, 372] width 86 height 16
drag, startPoint x: 746, startPoint y: 272, endPoint x: 754, endPoint y: 271, distance: 8.1
click at [748, 270] on div "A Callback Scheduled Call Step: 1 America/New_York [PHONE_NUMBER] [EMAIL_ADDRES…" at bounding box center [663, 270] width 584 height 81
click at [1022, 438] on td "A Callback Scheduled Call Step: 1 [GEOGRAPHIC_DATA]/[GEOGRAPHIC_DATA] [PHONE_NU…" at bounding box center [943, 382] width 1250 height 112
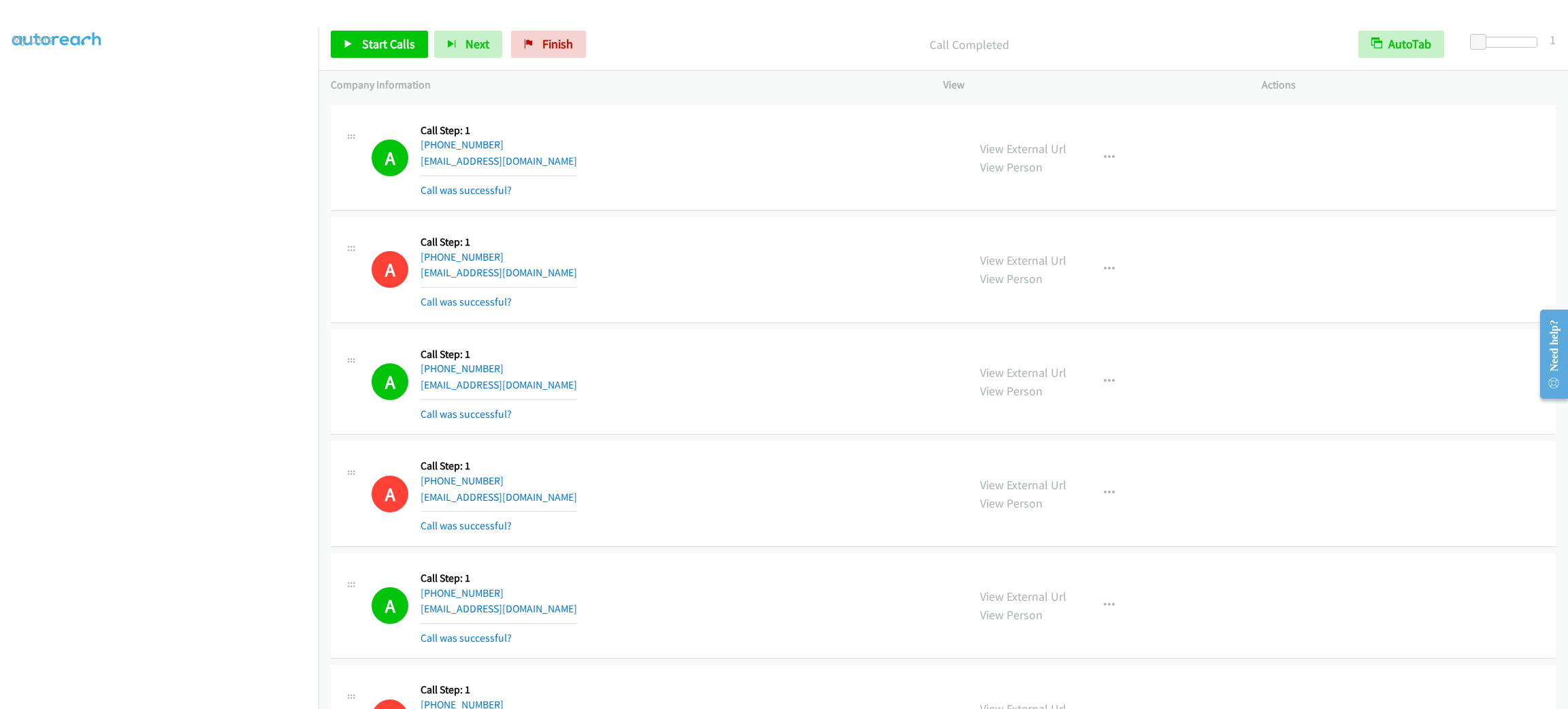
scroll to position [15307, 0]
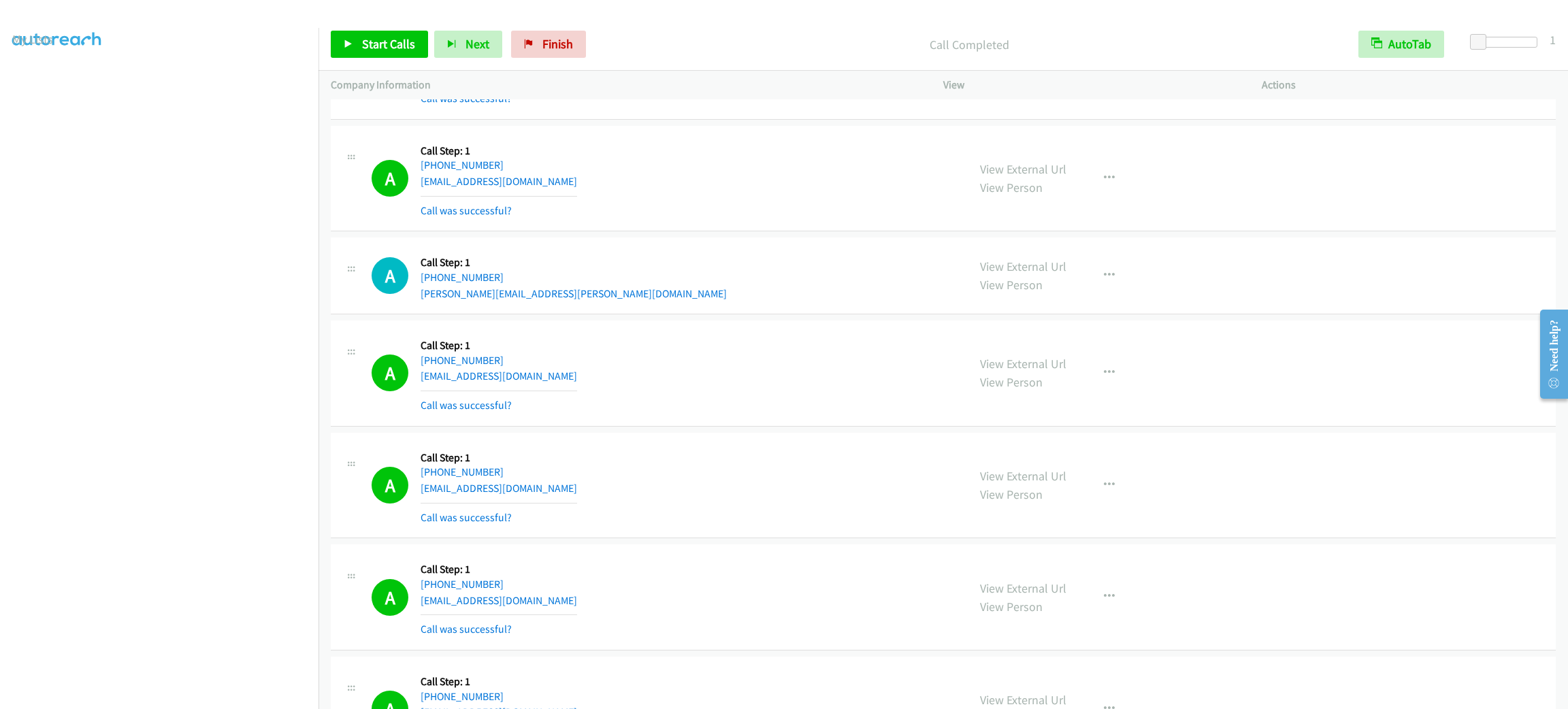
click at [1105, 414] on div "View External Url View Person View External Url Email Schedule/Manage Callback …" at bounding box center [1133, 373] width 330 height 81
click at [1105, 386] on button "button" at bounding box center [1109, 373] width 36 height 27
click at [1092, 503] on link "Add to do not call list" at bounding box center [1036, 489] width 181 height 27
click at [408, 38] on span "Start Calls" at bounding box center [389, 44] width 53 height 16
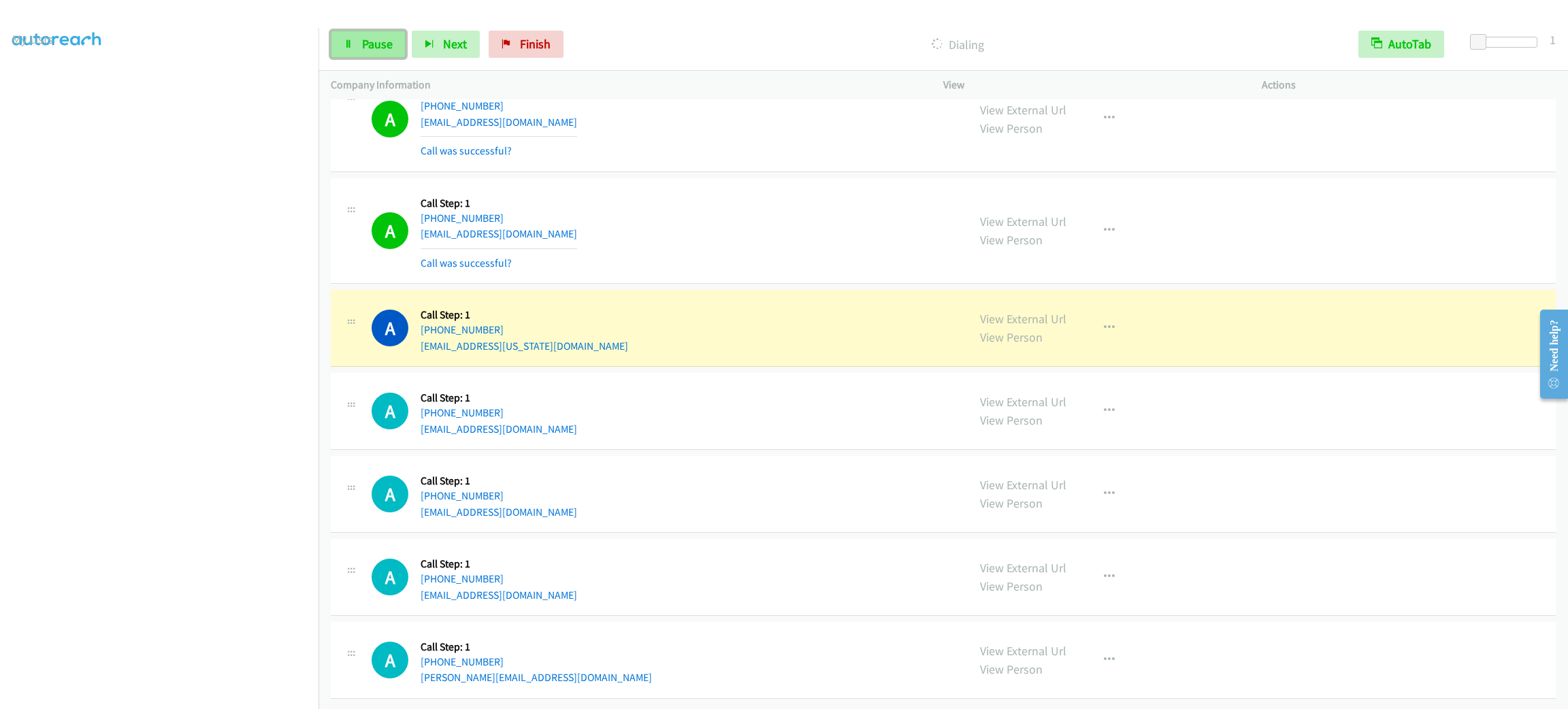
click at [397, 36] on link "Pause" at bounding box center [368, 44] width 75 height 27
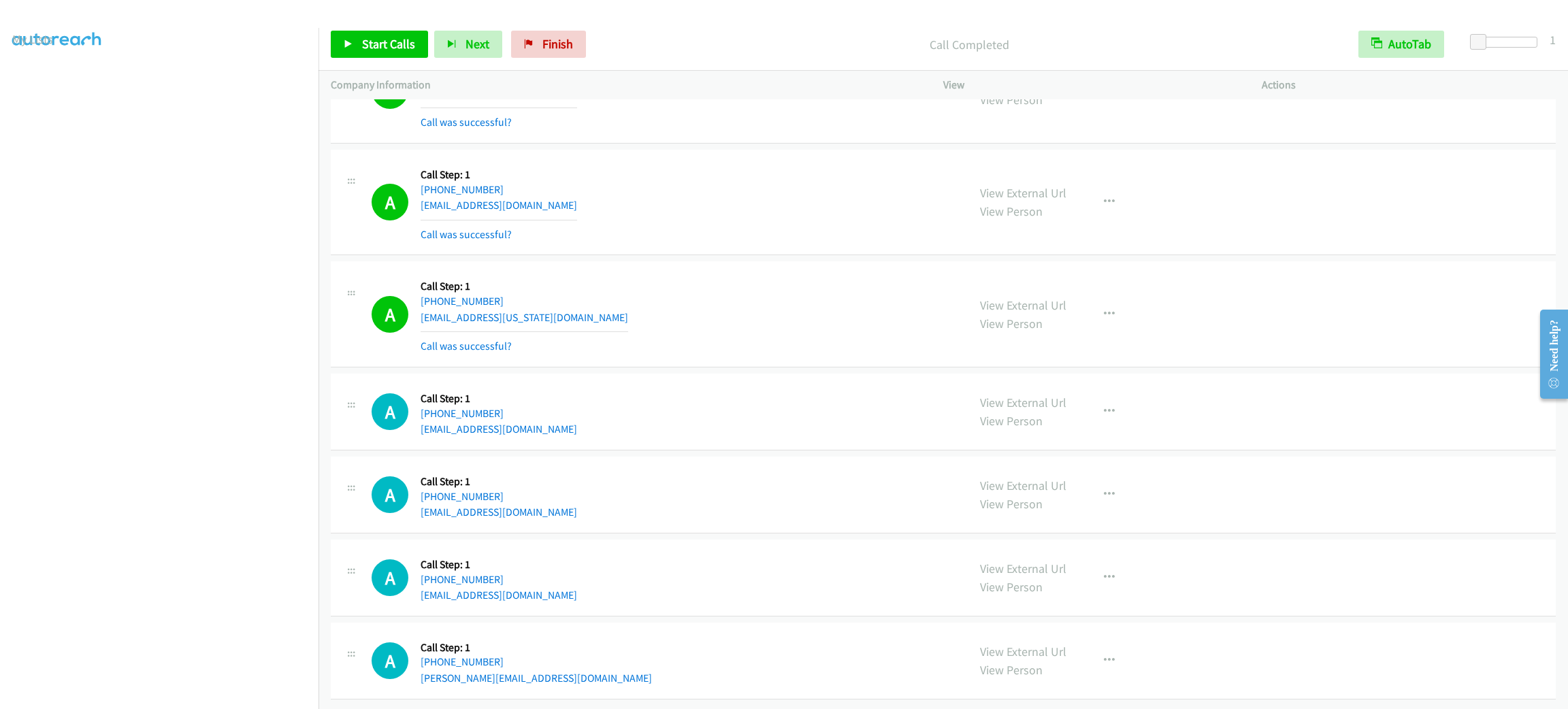
click at [1357, 304] on div "A Callback Scheduled Call Step: 1 America/Los_Angeles [PHONE_NUMBER] [EMAIL_ADD…" at bounding box center [943, 314] width 1225 height 106
click at [1355, 306] on div "A Callback Scheduled Call Step: 1 America/Los_Angeles [PHONE_NUMBER] [EMAIL_ADD…" at bounding box center [943, 314] width 1225 height 106
click at [1349, 305] on div "A Callback Scheduled Call Step: 1 America/Los_Angeles [PHONE_NUMBER] [EMAIL_ADD…" at bounding box center [943, 314] width 1225 height 106
click at [1337, 330] on div "A Callback Scheduled Call Step: 1 America/Los_Angeles [PHONE_NUMBER] [EMAIL_ADD…" at bounding box center [943, 314] width 1225 height 106
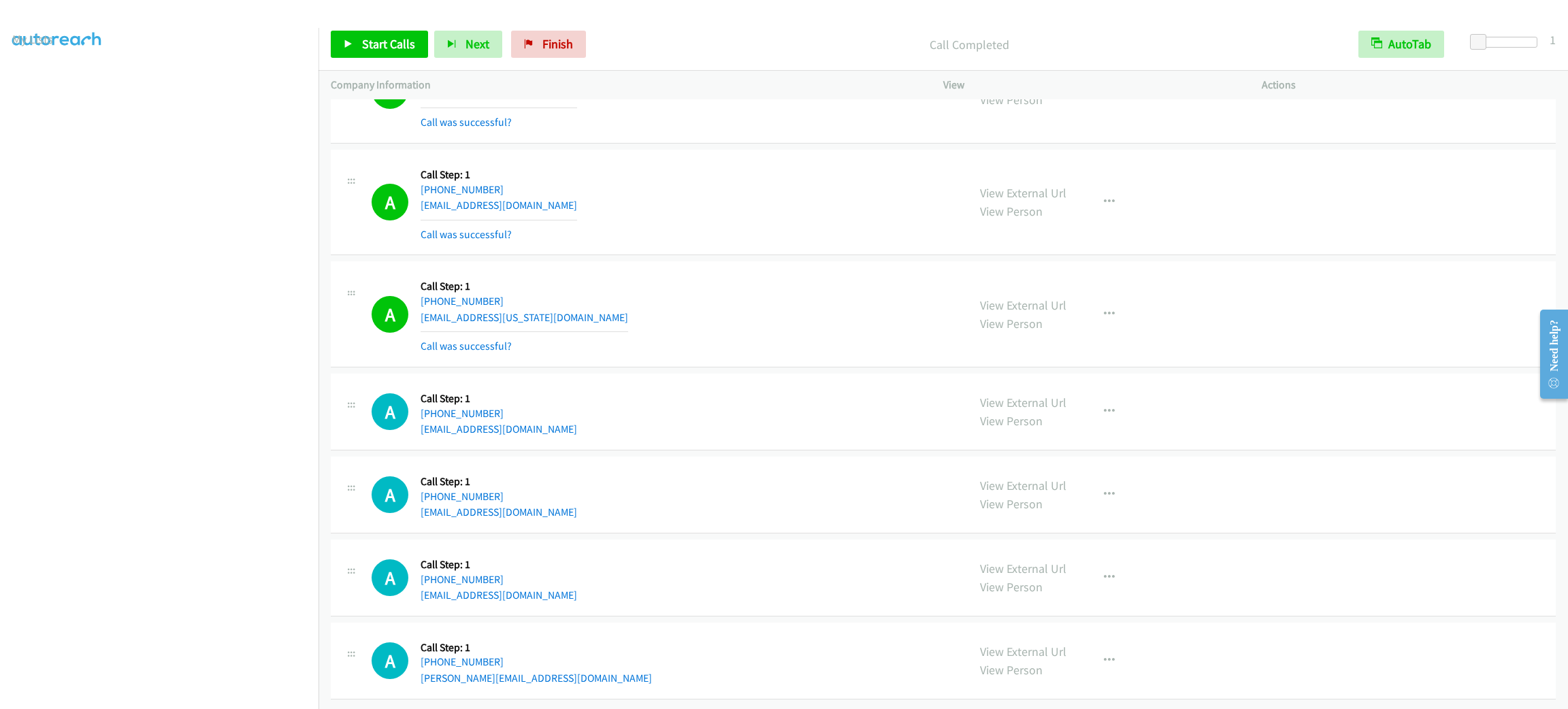
click at [1325, 340] on div "A Callback Scheduled Call Step: 1 America/Los_Angeles [PHONE_NUMBER] [EMAIL_ADD…" at bounding box center [943, 314] width 1225 height 106
click at [1426, 256] on div "A Callback Scheduled Call Step: 1 [GEOGRAPHIC_DATA]/[GEOGRAPHIC_DATA] [PHONE_NU…" at bounding box center [943, 203] width 1225 height 106
drag, startPoint x: 1426, startPoint y: 267, endPoint x: 1406, endPoint y: 271, distance: 20.4
click at [1406, 256] on div "A Callback Scheduled Call Step: 1 [GEOGRAPHIC_DATA]/[GEOGRAPHIC_DATA] [PHONE_NU…" at bounding box center [943, 203] width 1225 height 106
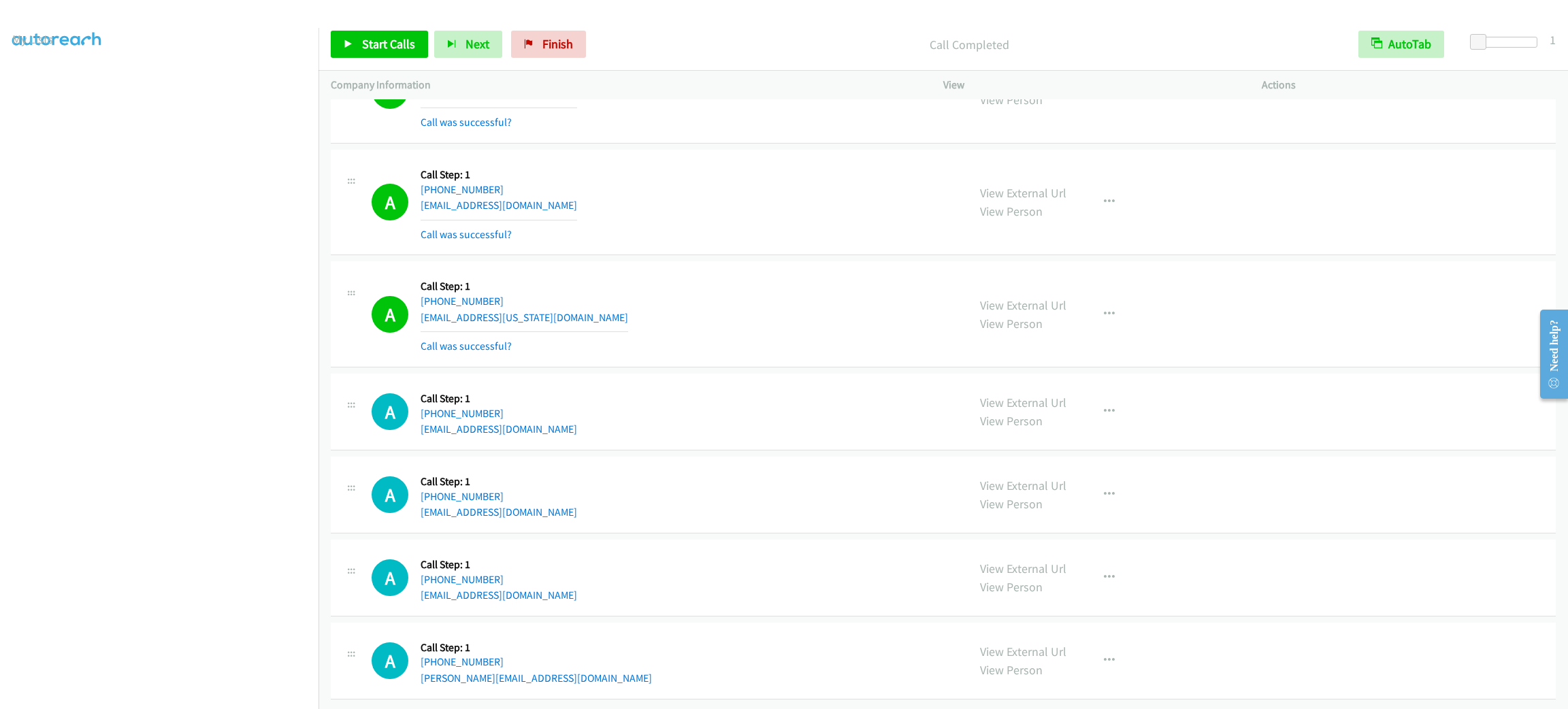
click at [1406, 256] on div "A Callback Scheduled Call Step: 1 [GEOGRAPHIC_DATA]/[GEOGRAPHIC_DATA] [PHONE_NU…" at bounding box center [943, 203] width 1225 height 106
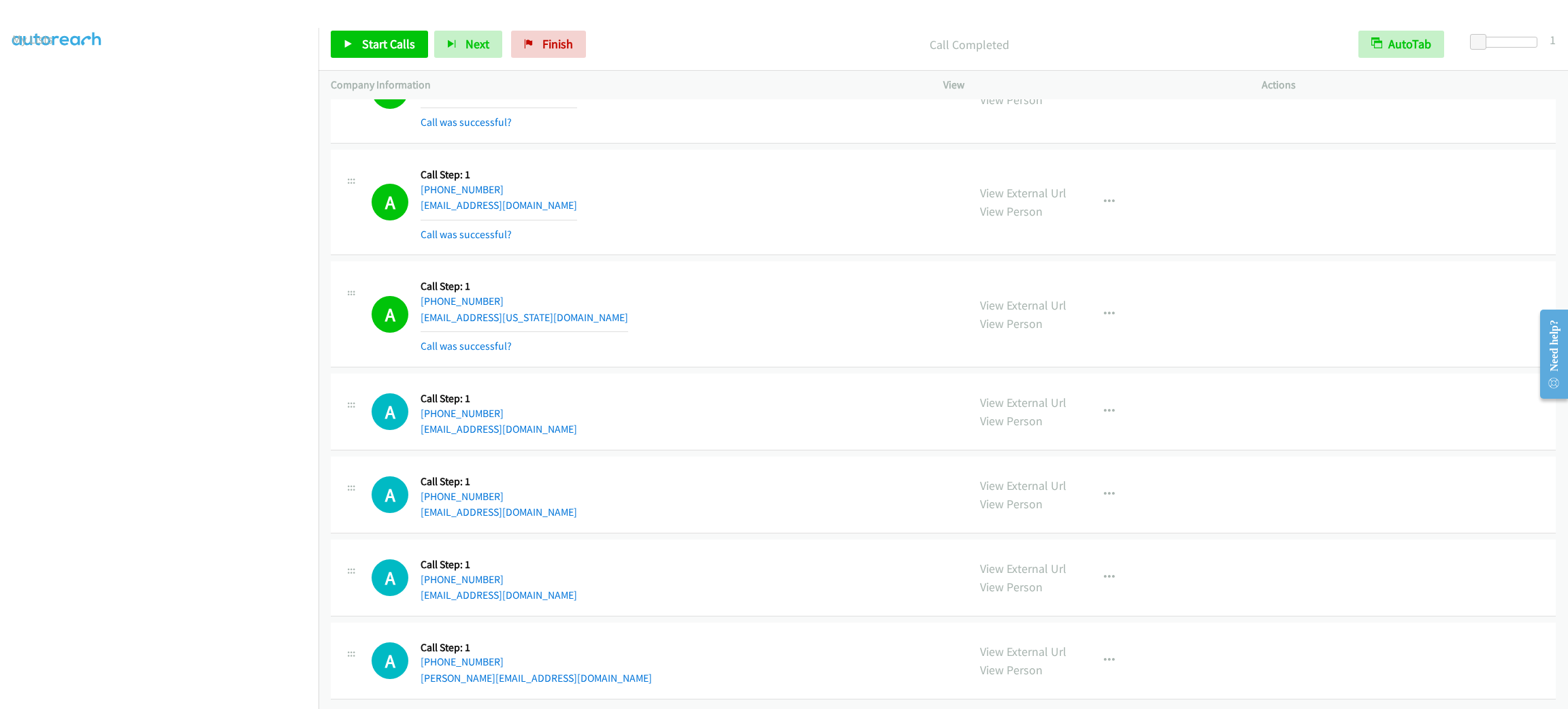
click at [1406, 256] on div "A Callback Scheduled Call Step: 1 [GEOGRAPHIC_DATA]/[GEOGRAPHIC_DATA] [PHONE_NU…" at bounding box center [943, 203] width 1225 height 106
click at [757, 243] on div "A Callback Scheduled Call Step: 1 [GEOGRAPHIC_DATA]/[GEOGRAPHIC_DATA] [PHONE_NU…" at bounding box center [663, 202] width 584 height 81
click at [1284, 330] on div "View External Url View Person View External Url Email Schedule/Manage Callback …" at bounding box center [1133, 314] width 330 height 81
click at [795, 330] on div "A Callback Scheduled Call Step: 1 America/Los_Angeles [PHONE_NUMBER] [EMAIL_ADD…" at bounding box center [663, 314] width 584 height 81
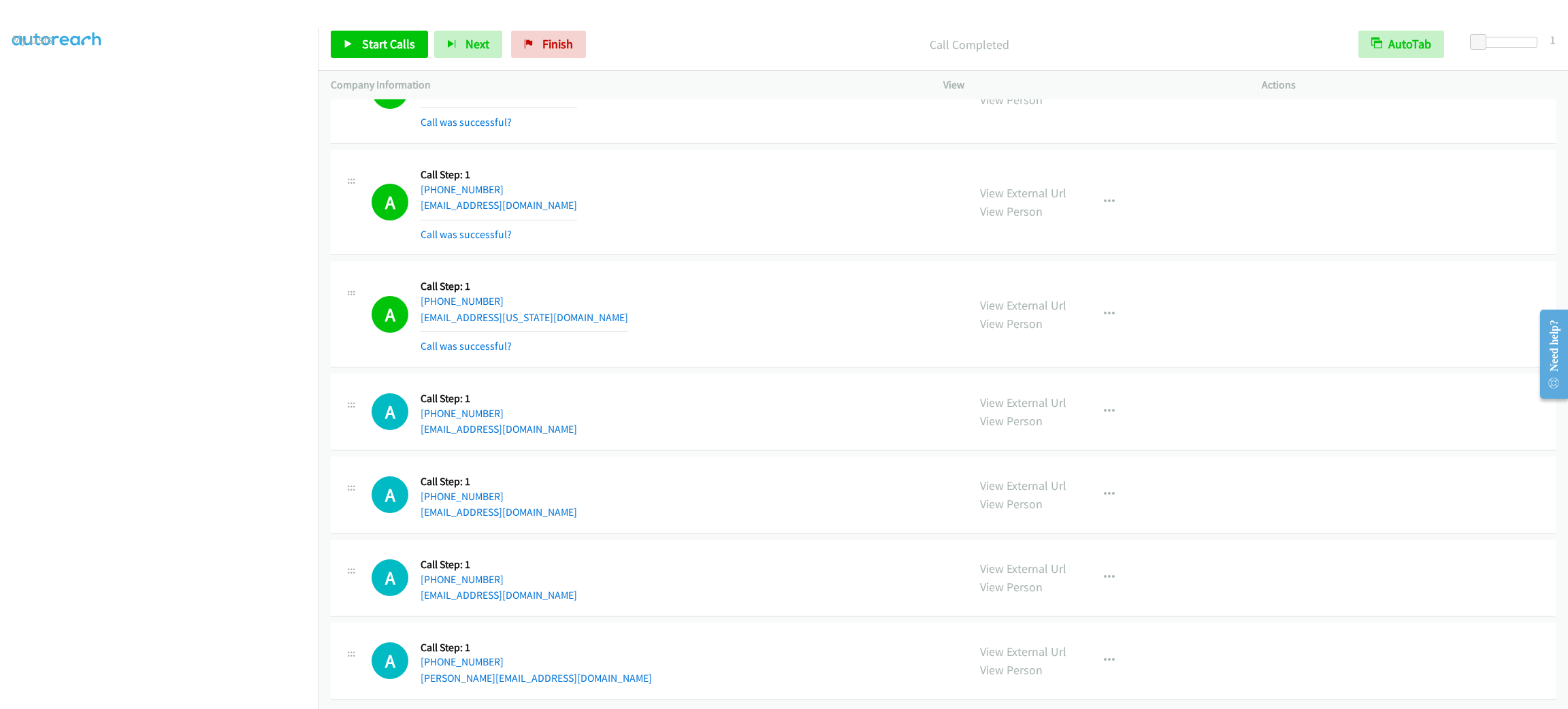
click at [795, 330] on div "A Callback Scheduled Call Step: 1 America/Los_Angeles [PHONE_NUMBER] [EMAIL_ADD…" at bounding box center [663, 314] width 584 height 81
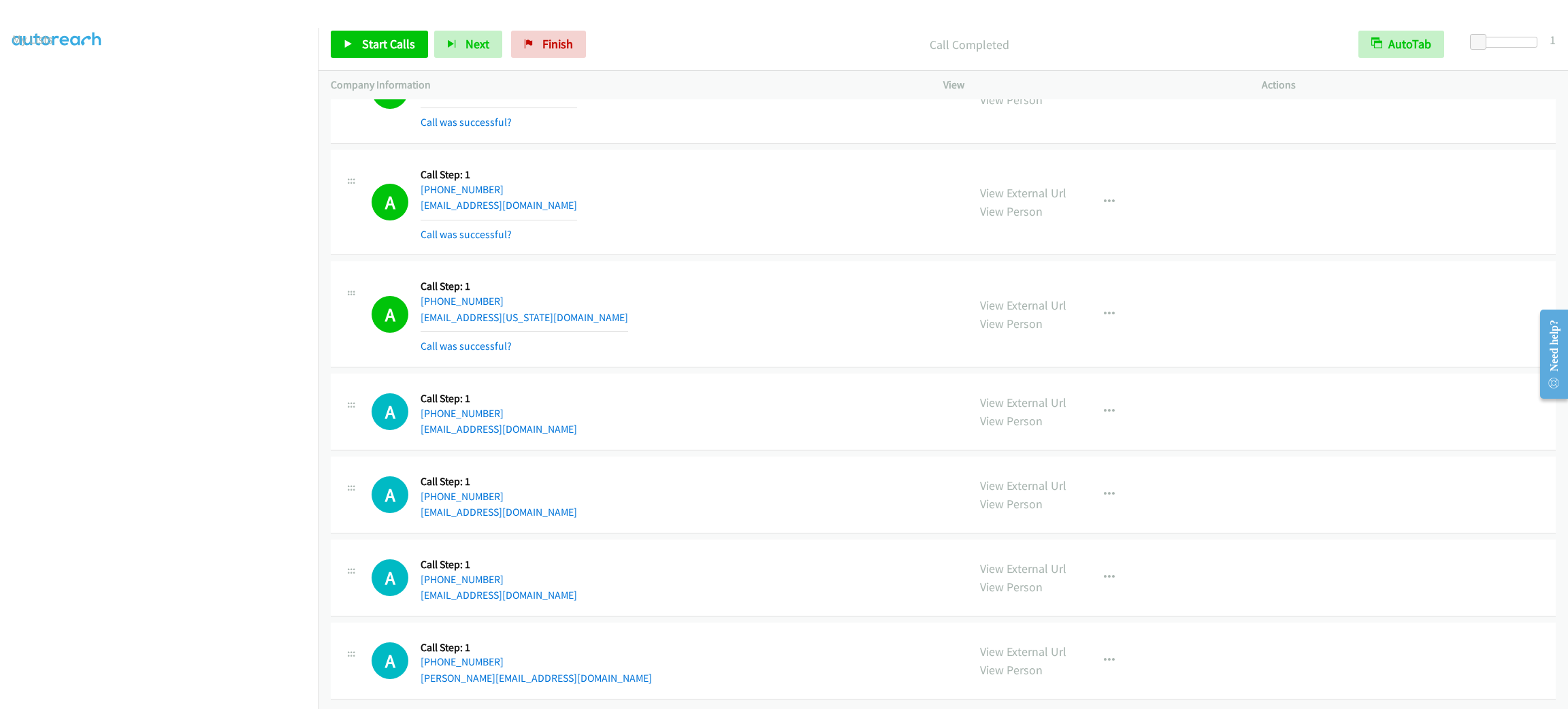
click at [774, 304] on div "A Callback Scheduled Call Step: 1 America/Los_Angeles [PHONE_NUMBER] [EMAIL_ADD…" at bounding box center [943, 314] width 1225 height 106
click at [759, 130] on div "A Callback Scheduled Call Step: 1 [GEOGRAPHIC_DATA]/[GEOGRAPHIC_DATA] [PHONE_NU…" at bounding box center [663, 90] width 584 height 81
click at [750, 130] on div "A Callback Scheduled Call Step: 1 [GEOGRAPHIC_DATA]/[GEOGRAPHIC_DATA] [PHONE_NU…" at bounding box center [663, 90] width 584 height 81
click at [385, 39] on span "Start Calls" at bounding box center [389, 44] width 53 height 16
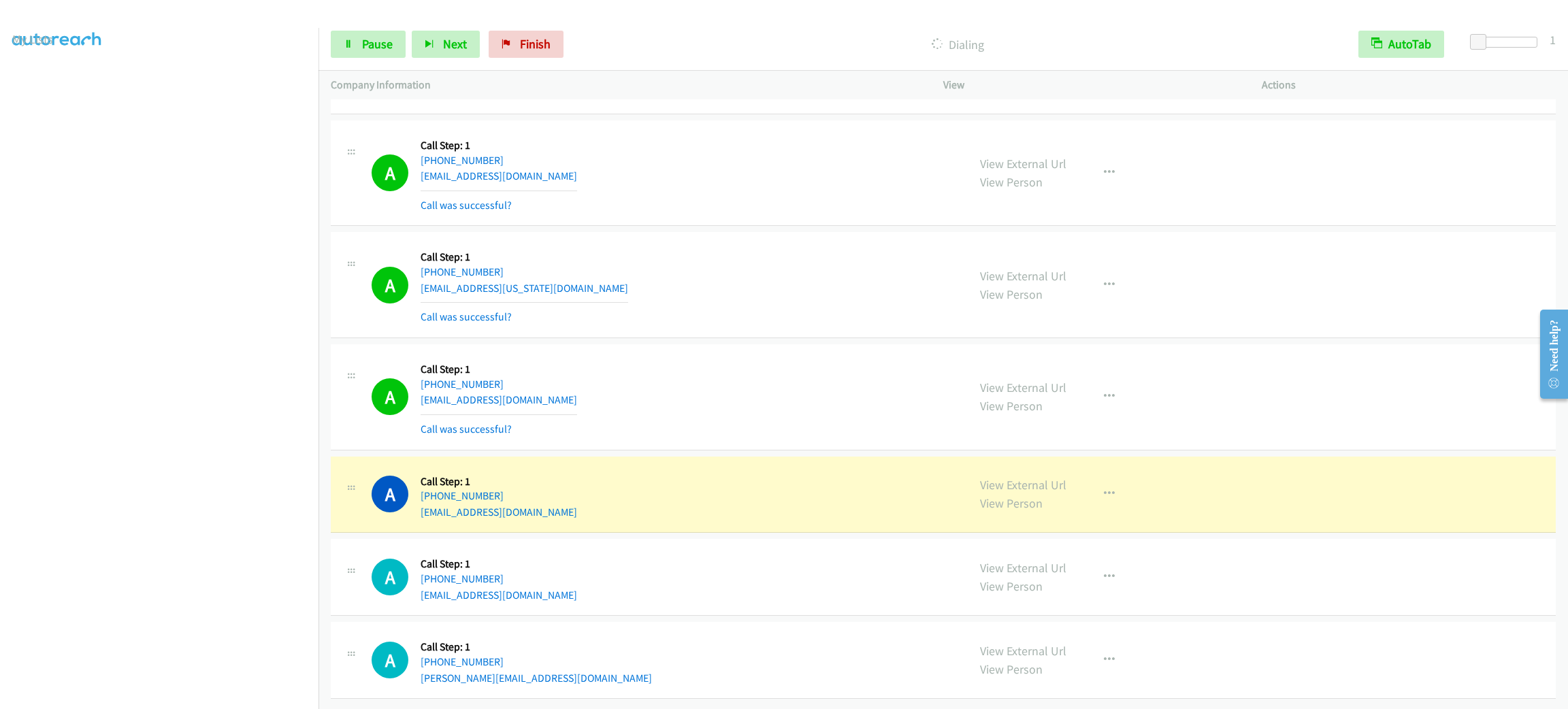
scroll to position [15897, 0]
click at [1296, 390] on div "A Callback Scheduled Call Step: 1 [GEOGRAPHIC_DATA]/[GEOGRAPHIC_DATA] [PHONE_NU…" at bounding box center [943, 397] width 1225 height 106
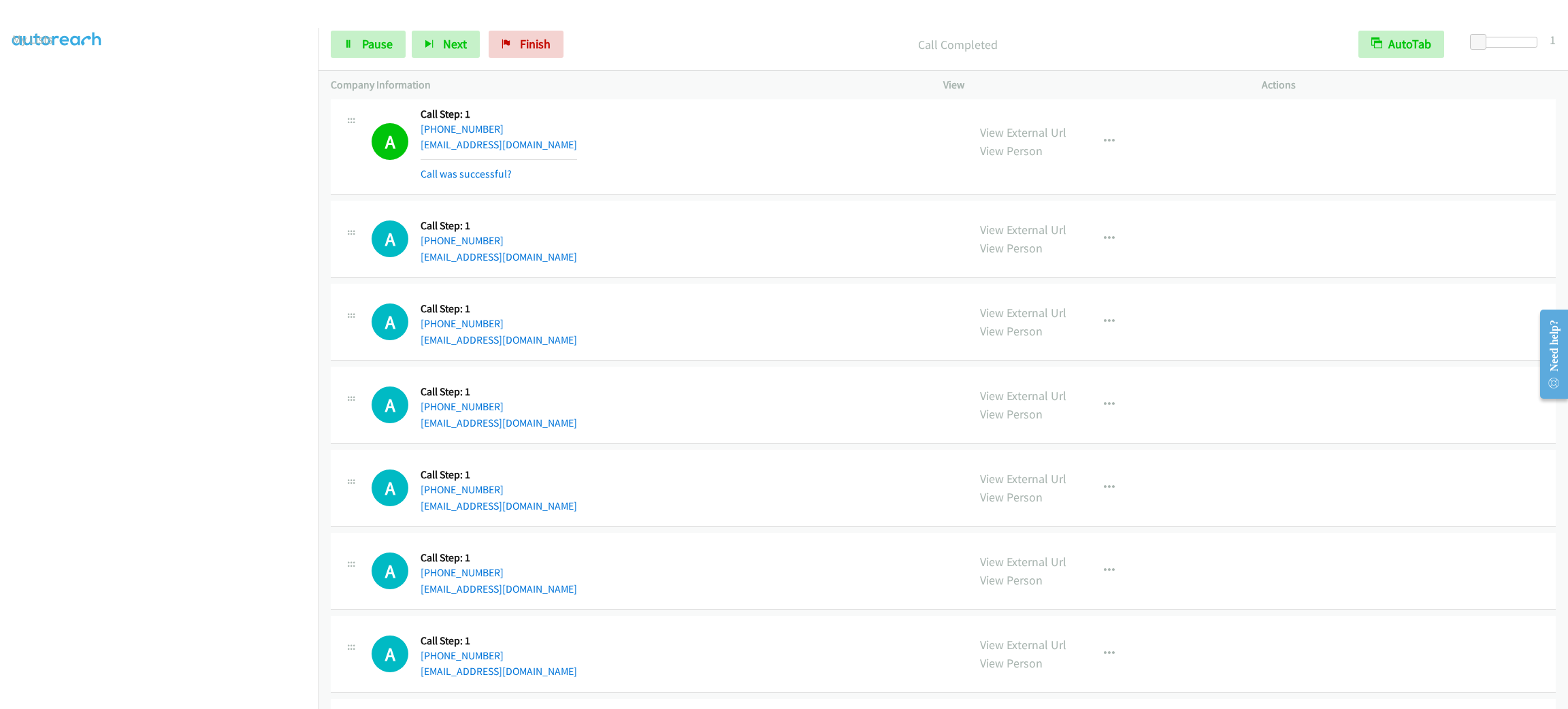
scroll to position [16984, 0]
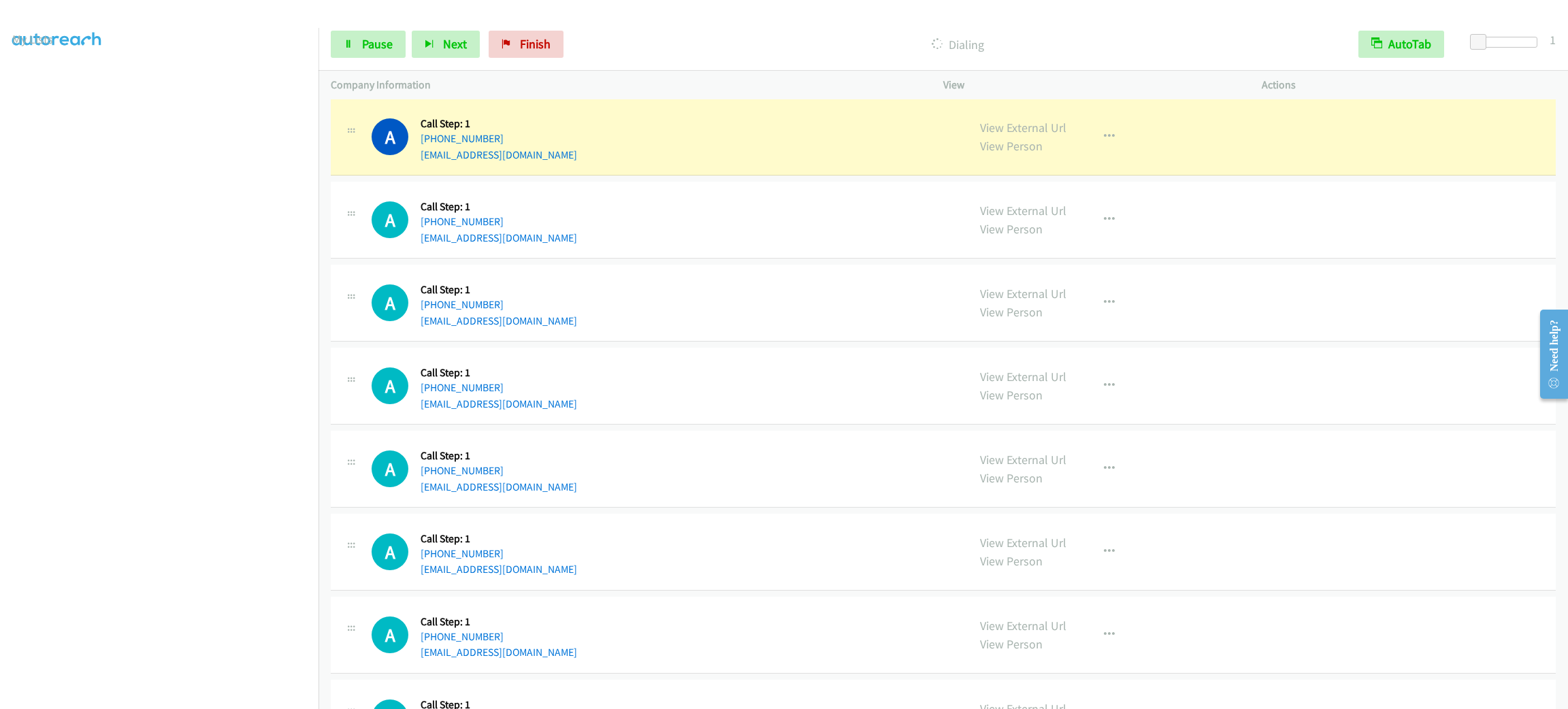
click at [537, 130] on h5 "Call Step: 1" at bounding box center [499, 123] width 157 height 14
click at [543, 163] on div "A Callback Scheduled Call Step: 1 America/Los_Angeles [PHONE_NUMBER] [EMAIL_ADD…" at bounding box center [663, 136] width 584 height 52
click at [1093, 150] on button "button" at bounding box center [1109, 137] width 36 height 27
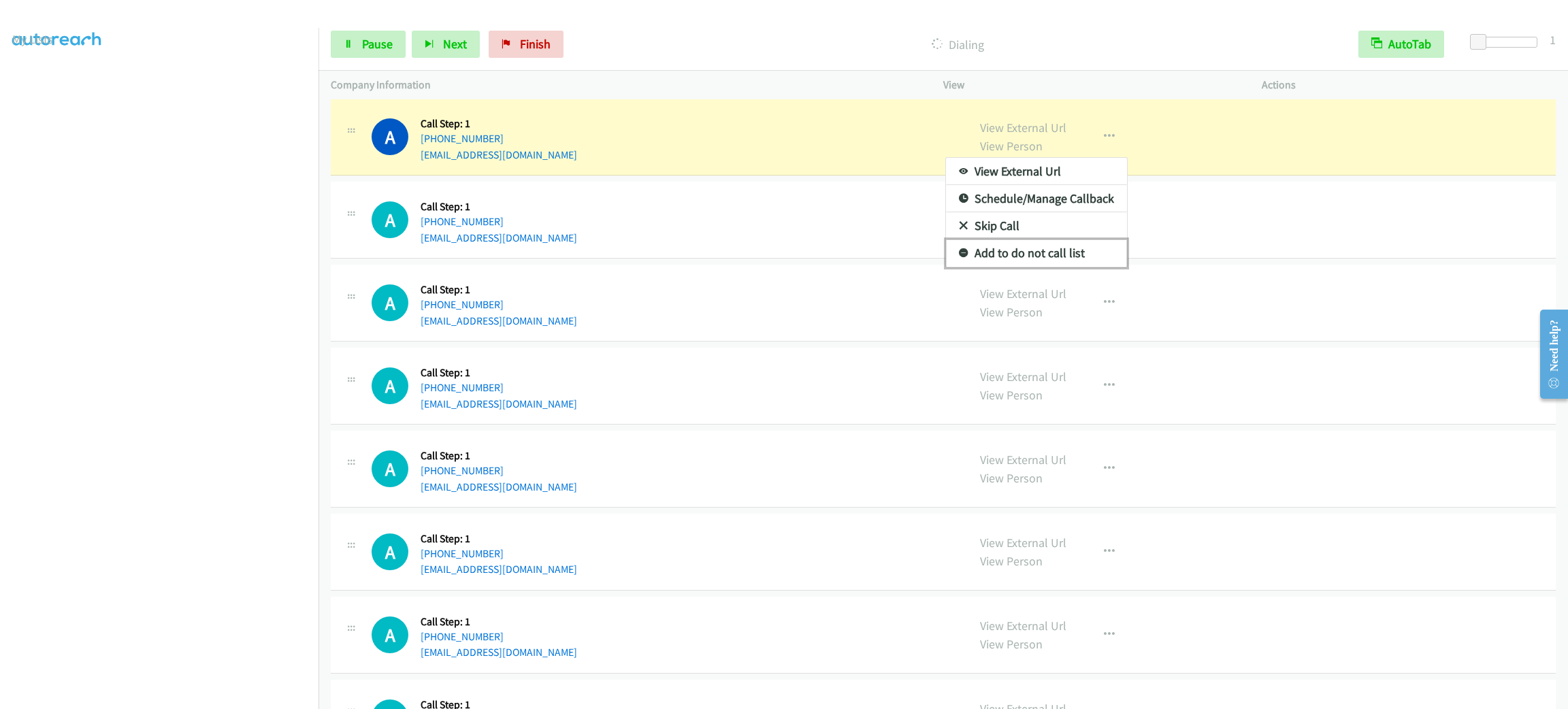
click at [1097, 267] on link "Add to do not call list" at bounding box center [1036, 253] width 181 height 27
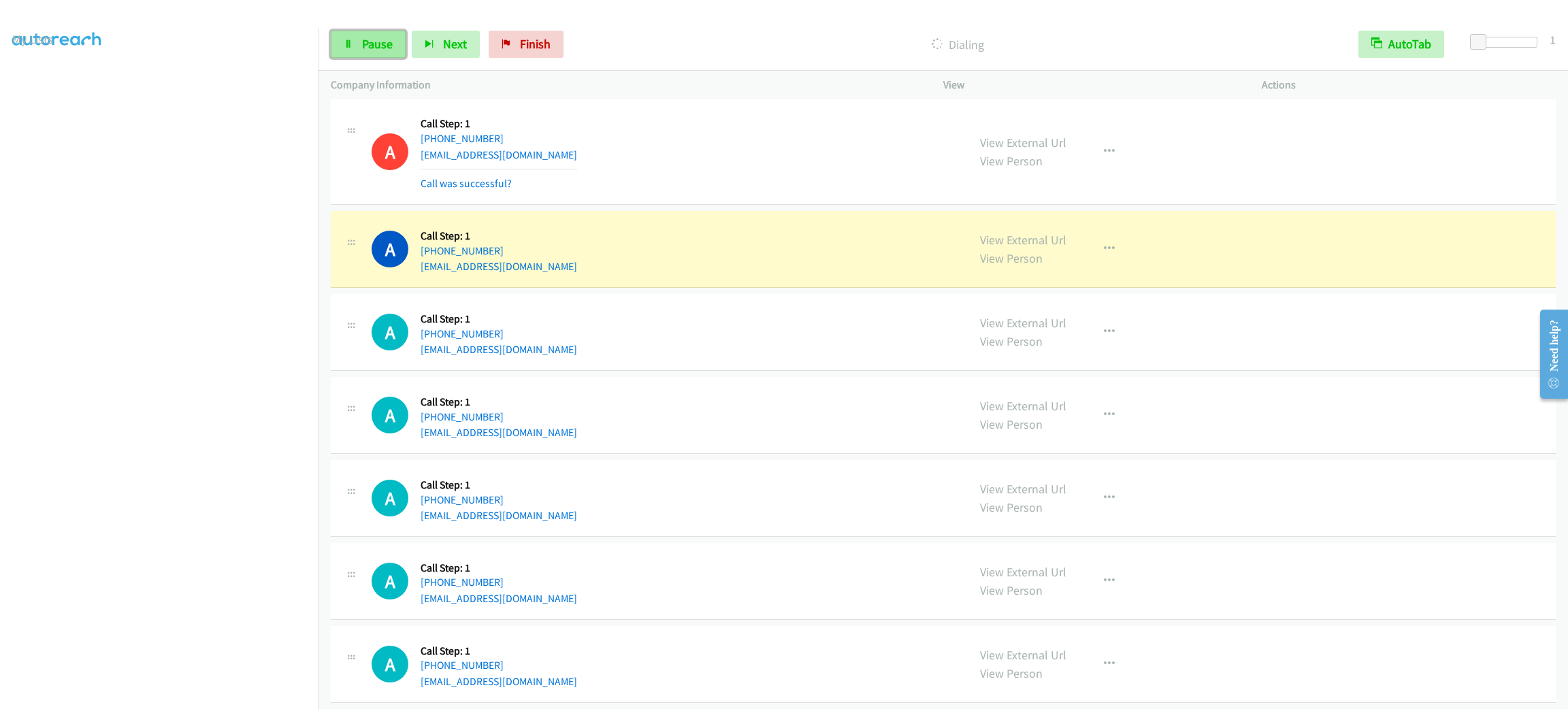
click at [402, 43] on link "Pause" at bounding box center [368, 44] width 75 height 27
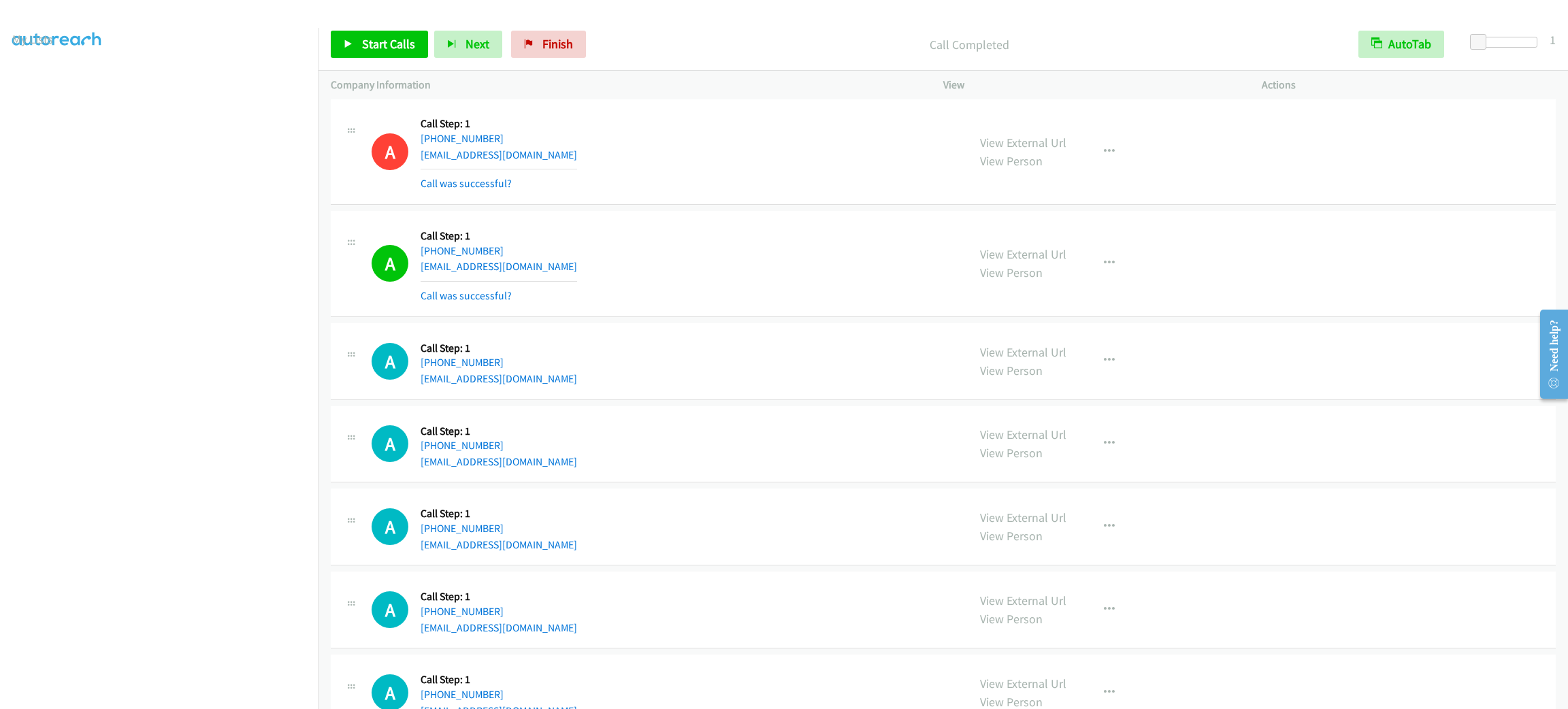
click at [666, 192] on div "A Callback Scheduled Call Step: 1 America/Los_Angeles [PHONE_NUMBER] [EMAIL_ADD…" at bounding box center [663, 151] width 584 height 81
click at [415, 48] on link "Start Calls" at bounding box center [379, 44] width 97 height 27
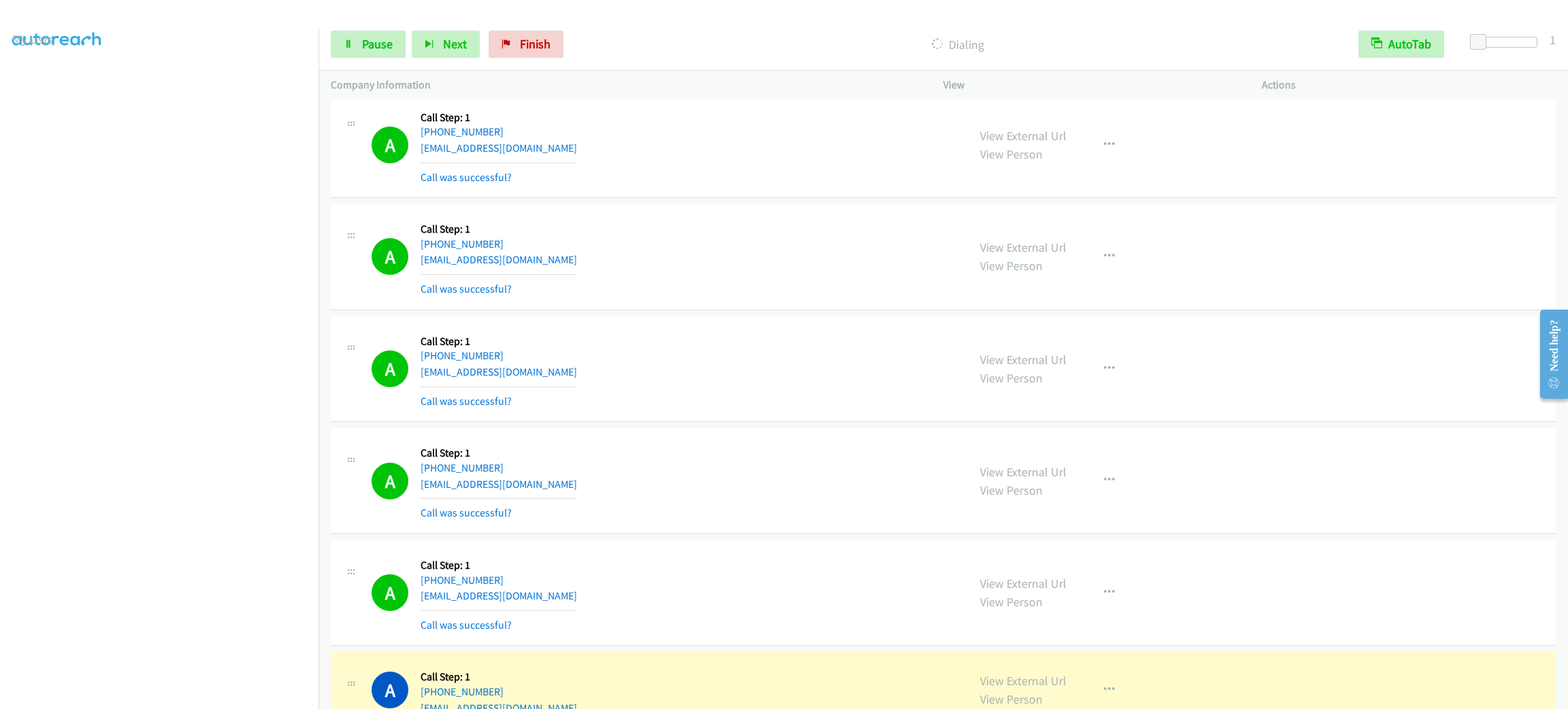
scroll to position [17623, 0]
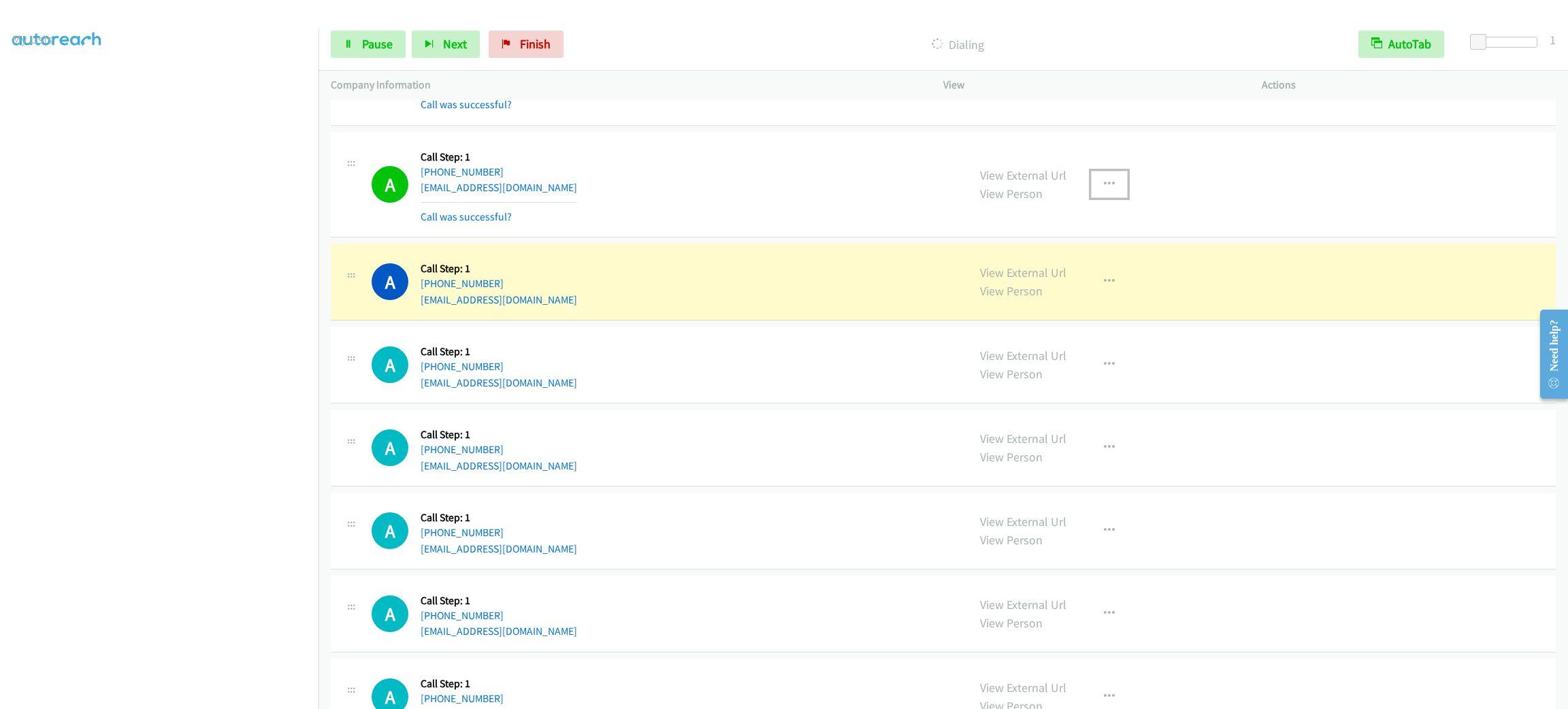
click at [1113, 198] on button "button" at bounding box center [1109, 184] width 36 height 27
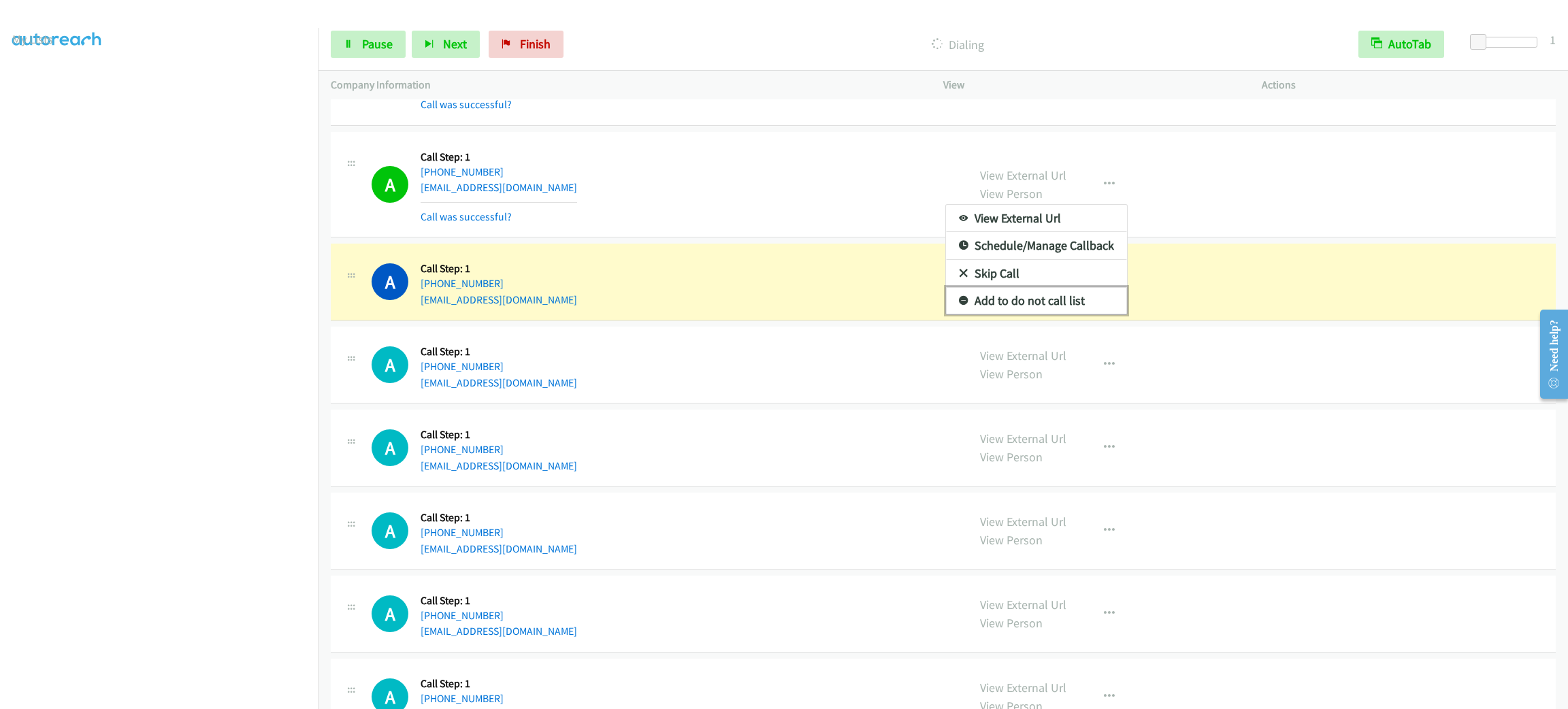
click at [1078, 314] on link "Add to do not call list" at bounding box center [1036, 301] width 181 height 27
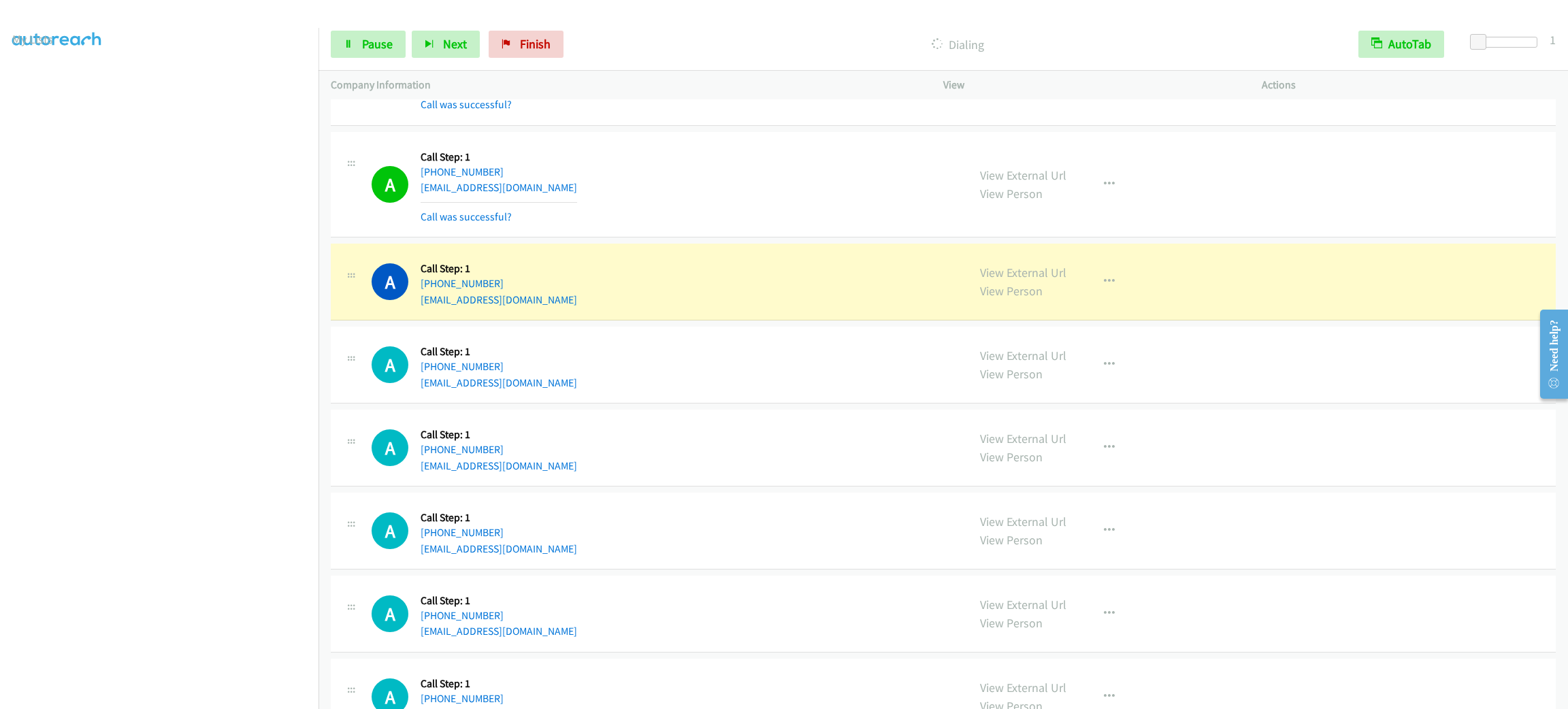
drag, startPoint x: 613, startPoint y: 240, endPoint x: 689, endPoint y: 220, distance: 78.6
click at [614, 225] on div "A Callback Scheduled Call Step: 1 America/New_York [PHONE_NUMBER] [EMAIL_ADDRES…" at bounding box center [663, 184] width 584 height 81
click at [685, 220] on div "A Callback Scheduled Call Step: 1 America/New_York [PHONE_NUMBER] [EMAIL_ADDRES…" at bounding box center [663, 184] width 584 height 81
click at [610, 217] on div "A Callback Scheduled Call Step: 1 America/New_York [PHONE_NUMBER] [EMAIL_ADDRES…" at bounding box center [663, 184] width 584 height 81
click at [699, 291] on div "A Callback Scheduled Call Step: 1 America/New_York [PHONE_NUMBER] [EMAIL_ADDRES…" at bounding box center [943, 281] width 1225 height 77
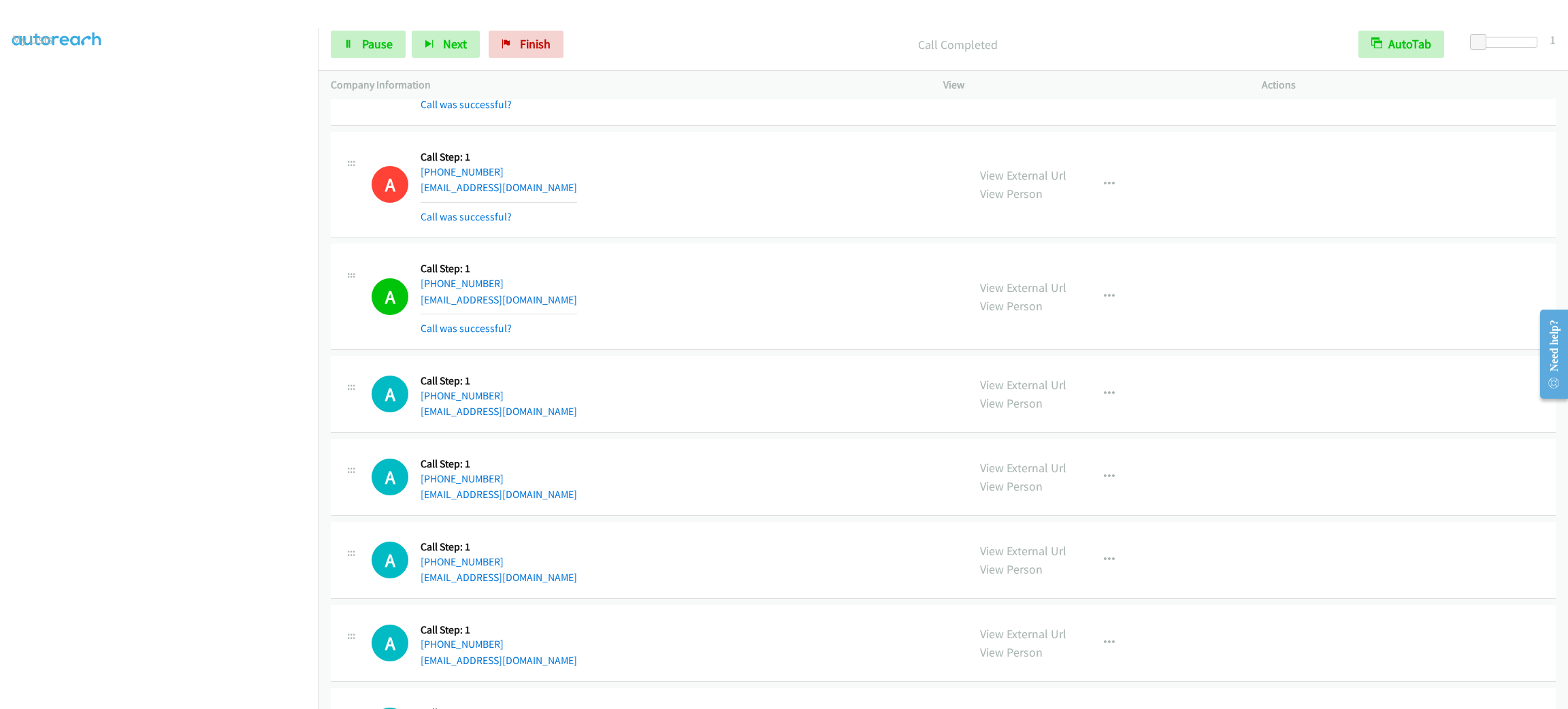
click at [1081, 332] on div "View External Url View Person View External Url Email Schedule/Manage Callback …" at bounding box center [1133, 296] width 330 height 81
click at [1081, 332] on div "View External Url View Person View External Url Email Schedule/Manage Callback …" at bounding box center [1133, 296] width 330 height 81
click at [1091, 310] on button "button" at bounding box center [1109, 297] width 36 height 27
click at [1061, 426] on link "Add to do not call list" at bounding box center [1036, 413] width 181 height 27
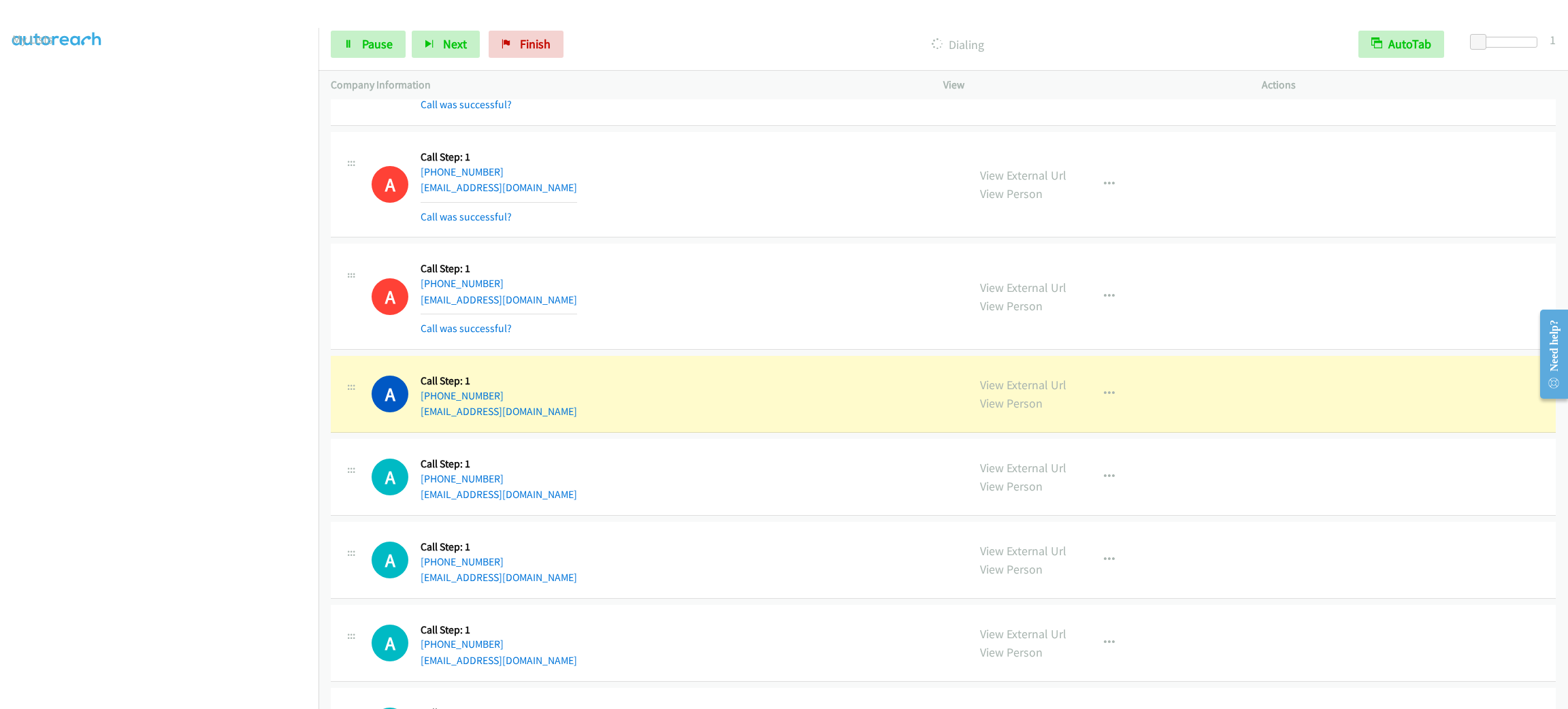
scroll to position [17929, 0]
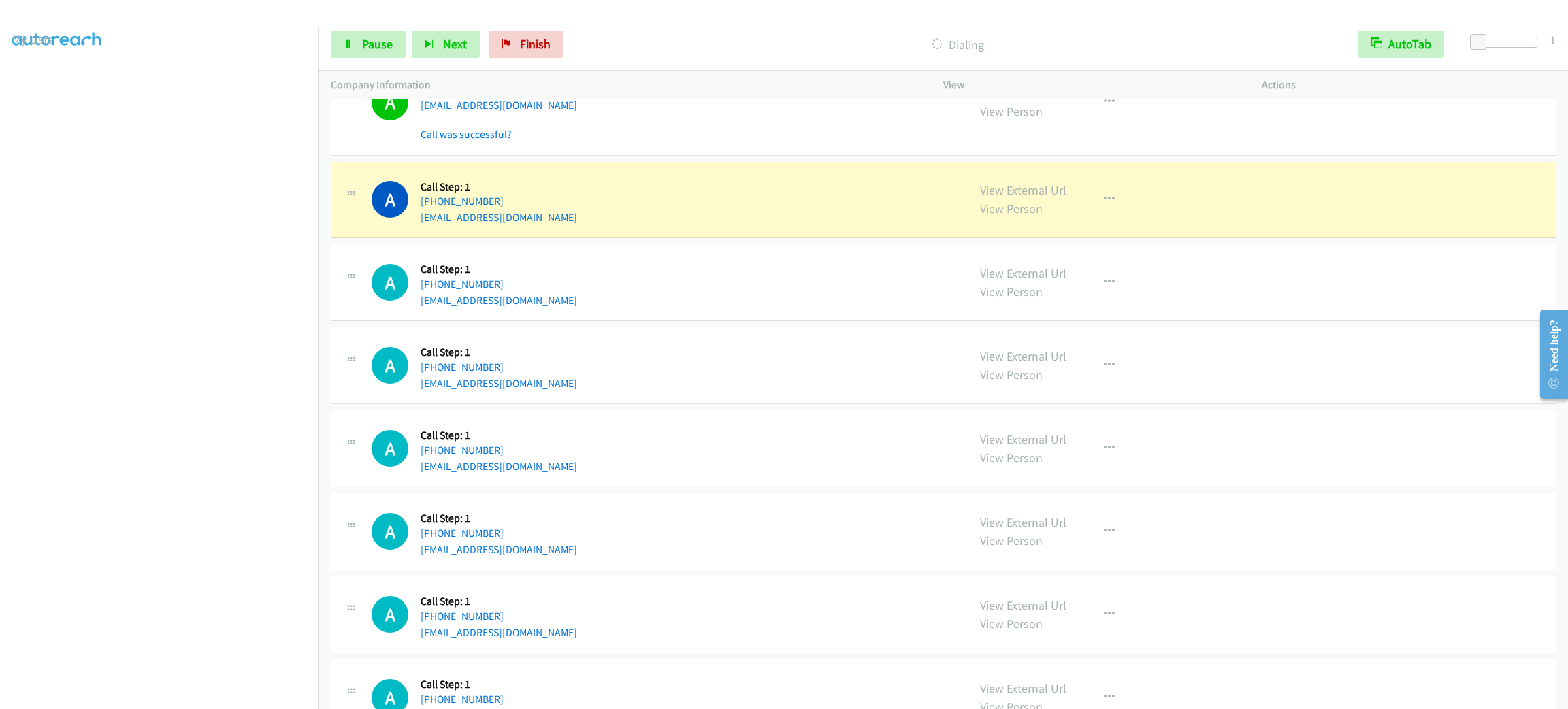
click at [173, 692] on section at bounding box center [159, 386] width 294 height 651
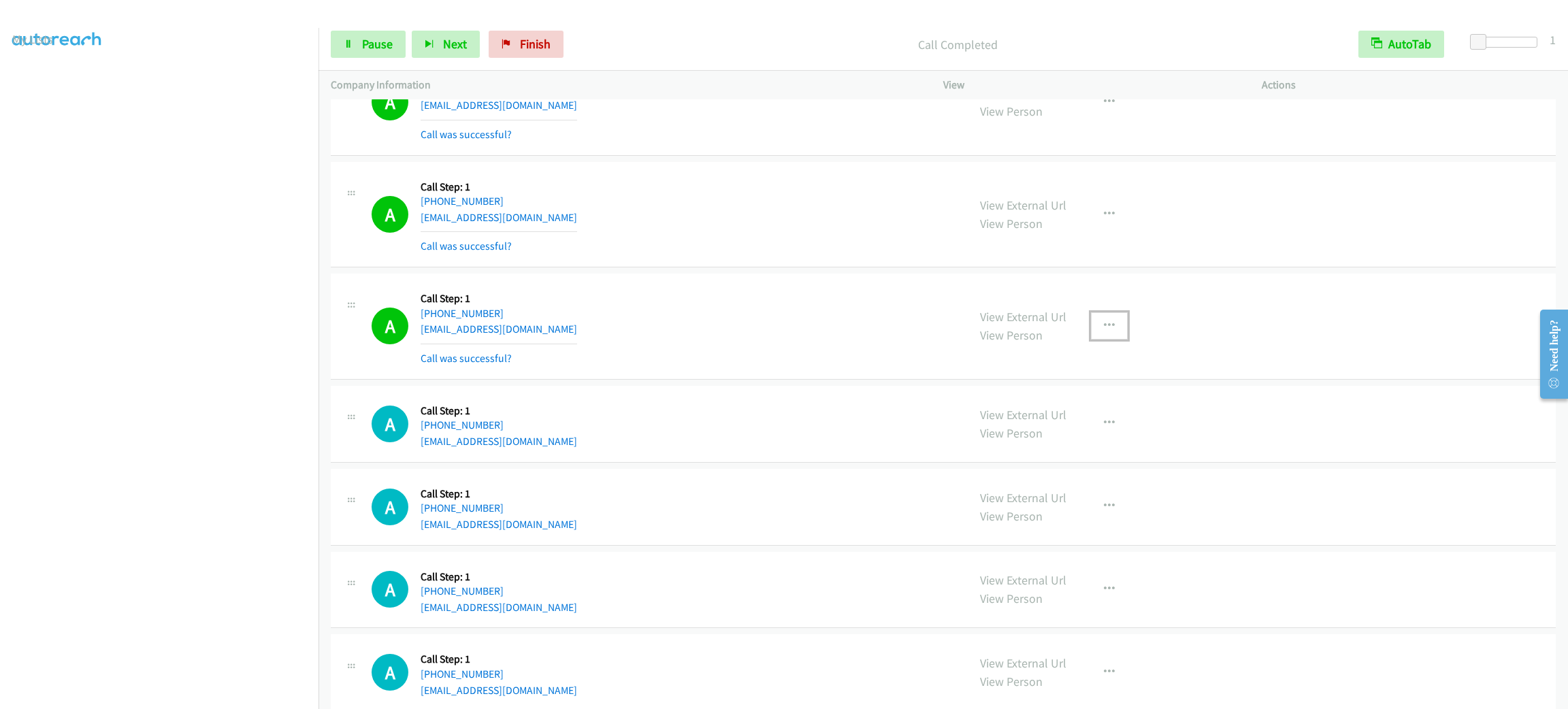
drag, startPoint x: 1100, startPoint y: 371, endPoint x: 1089, endPoint y: 415, distance: 45.4
click at [1103, 331] on icon "button" at bounding box center [1109, 326] width 11 height 11
click at [1038, 456] on link "Add to do not call list" at bounding box center [1036, 442] width 181 height 27
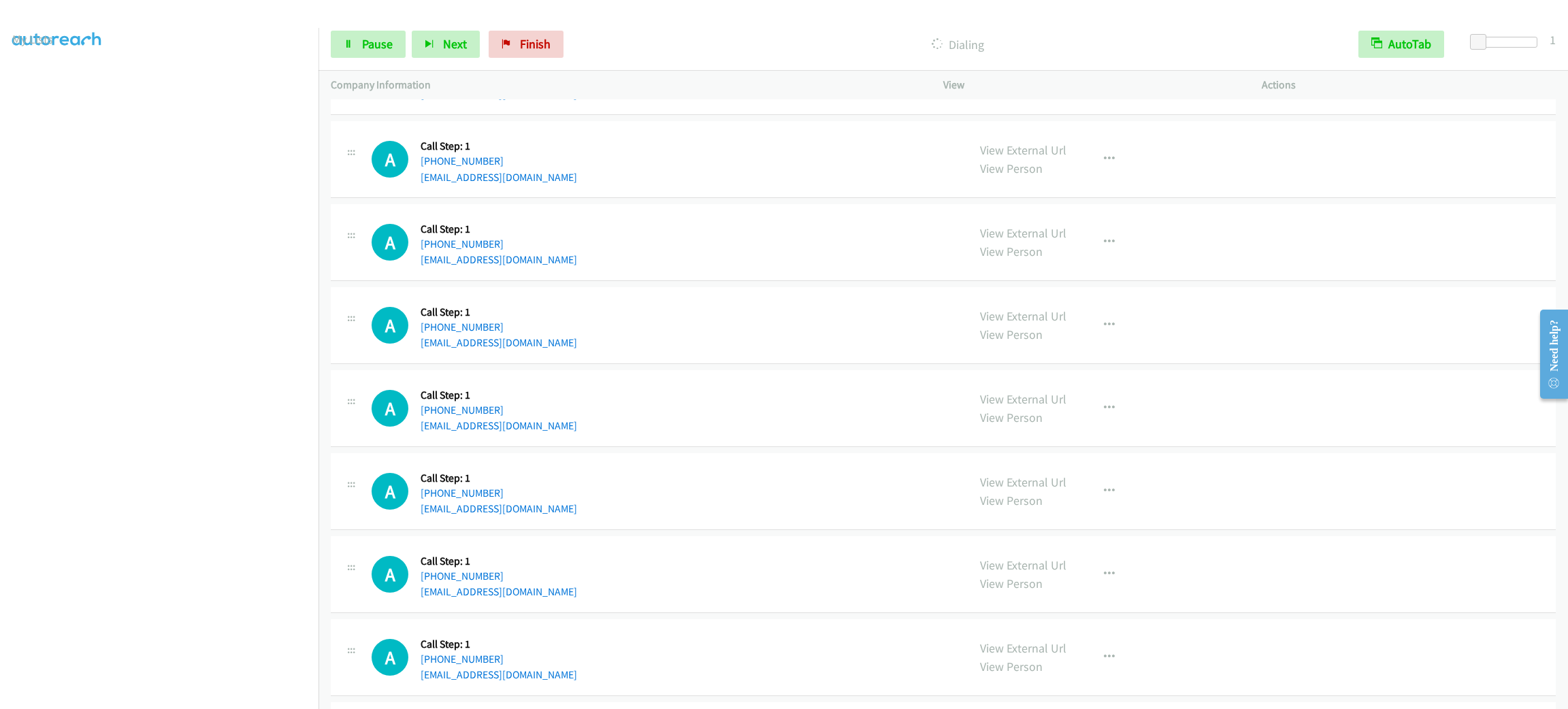
scroll to position [18593, 0]
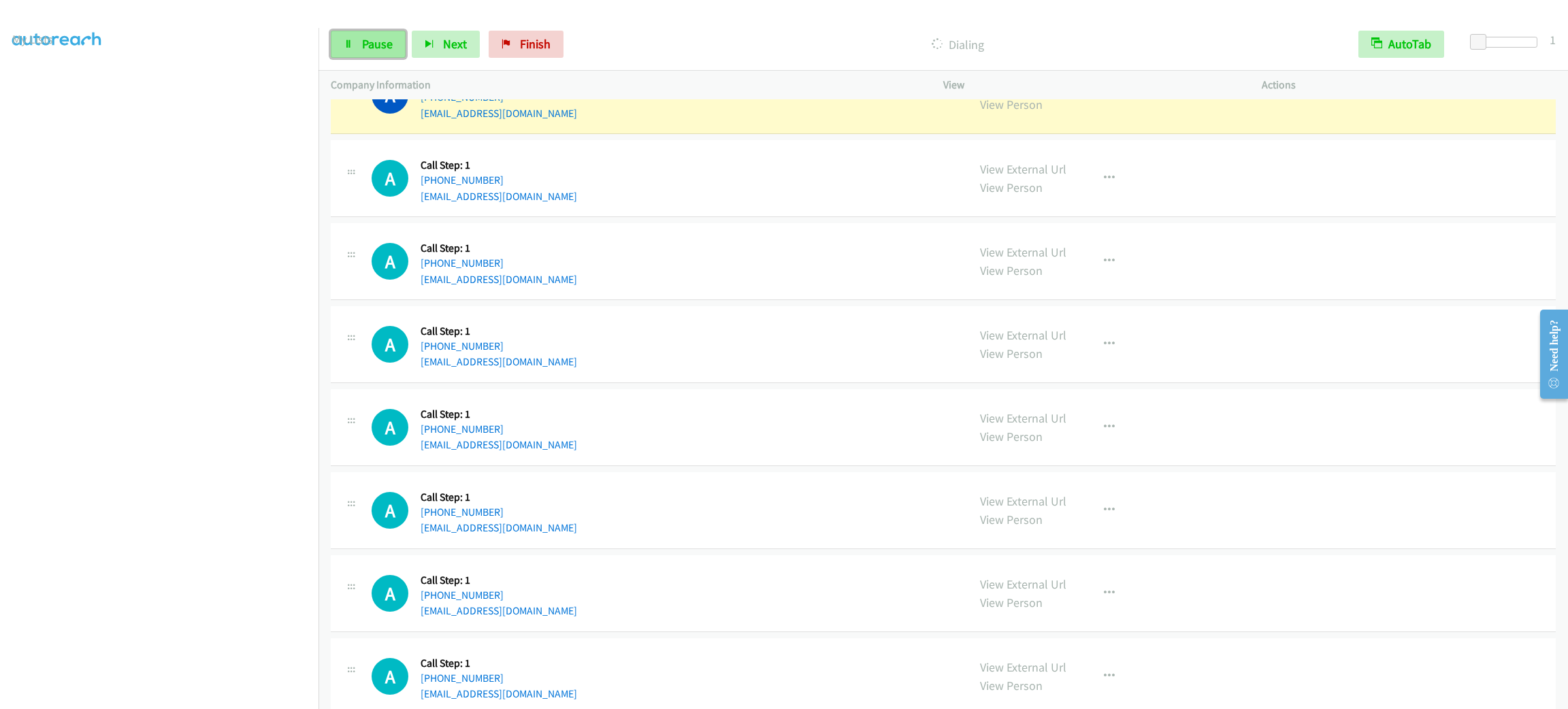
click at [372, 48] on span "Pause" at bounding box center [377, 44] width 30 height 16
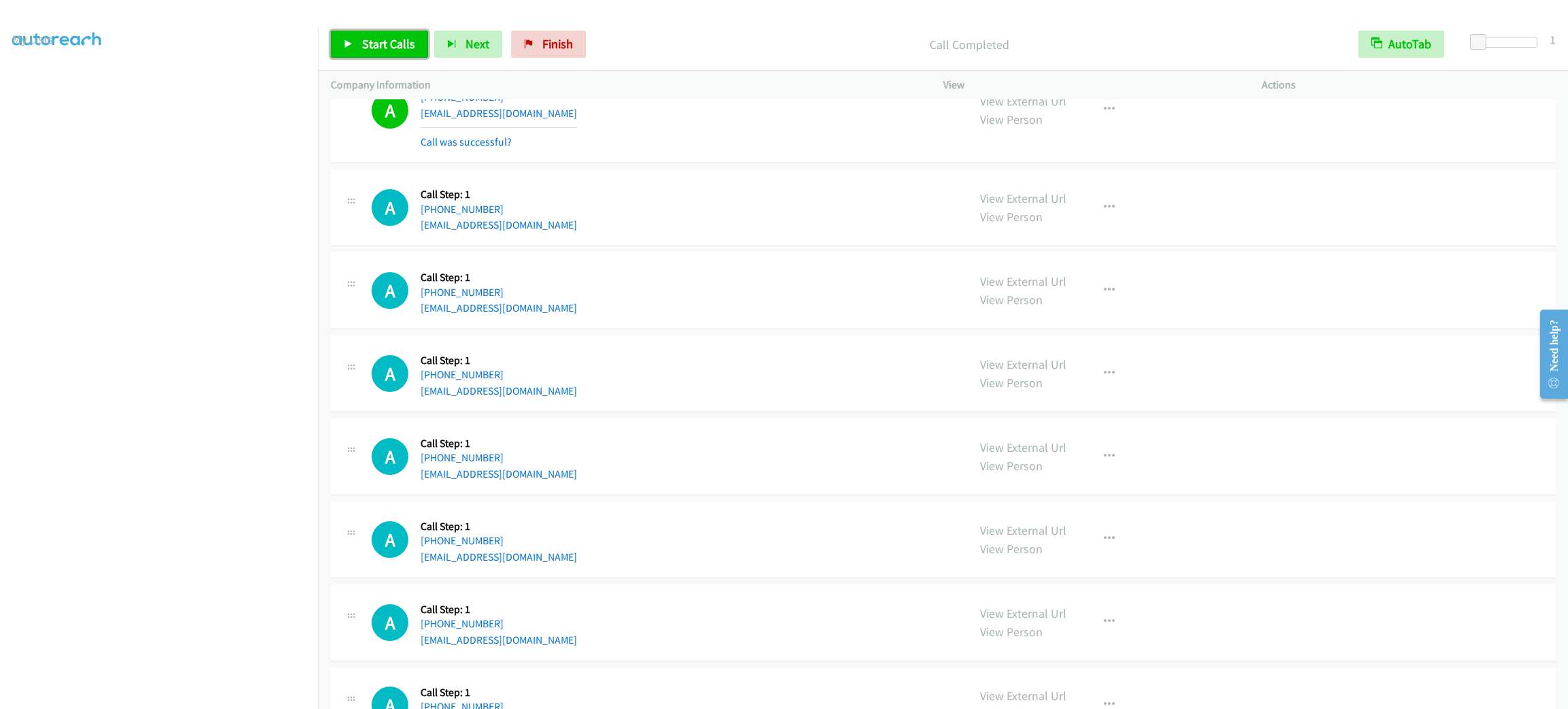
click at [390, 39] on span "Start Calls" at bounding box center [389, 44] width 53 height 16
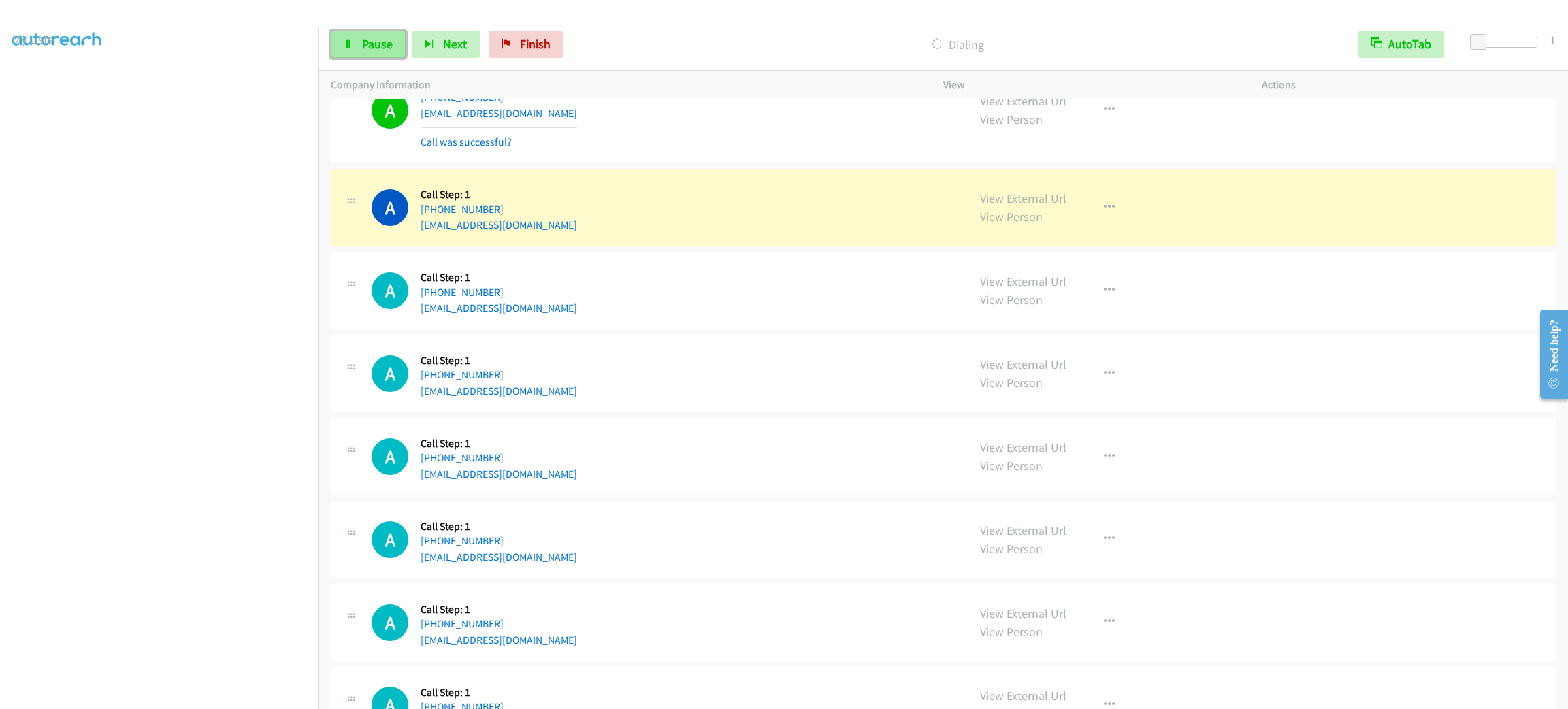
click at [386, 50] on link "Pause" at bounding box center [368, 44] width 75 height 27
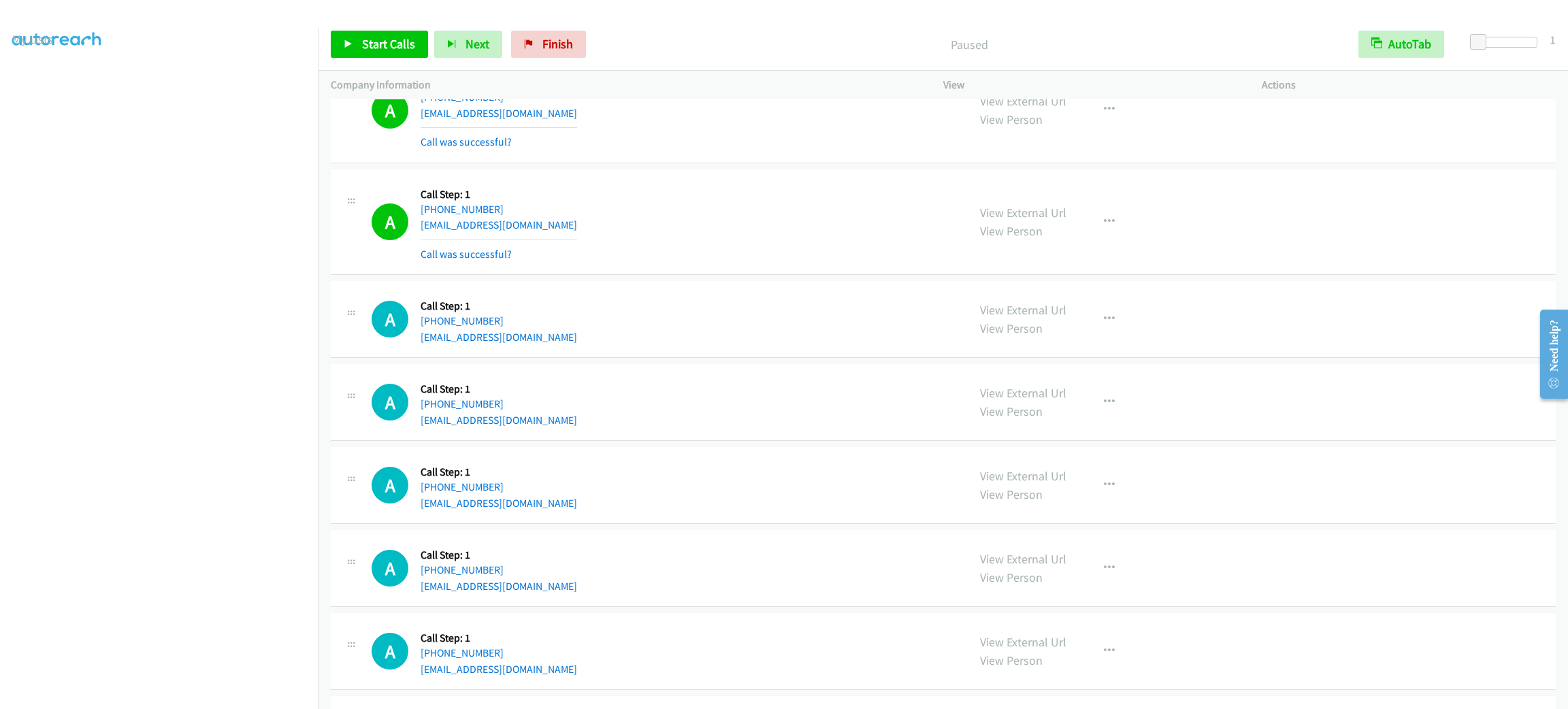
click at [1237, 345] on div "View External Url View Person View External Url Email Schedule/Manage Callback …" at bounding box center [1133, 319] width 330 height 52
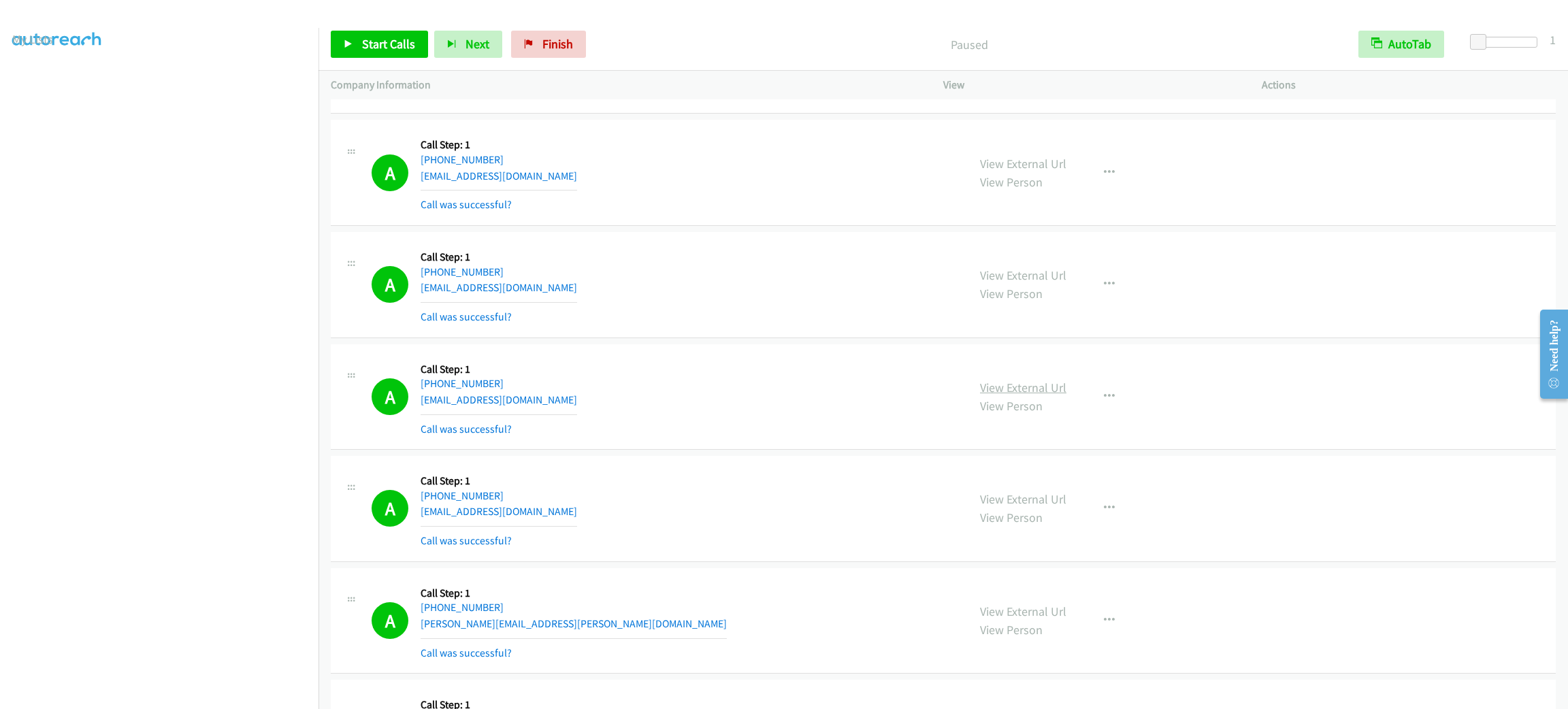
click at [1052, 395] on link "View External Url" at bounding box center [1023, 387] width 86 height 16
click at [757, 183] on div "A Callback Scheduled Call Step: 1 [GEOGRAPHIC_DATA]/[GEOGRAPHIC_DATA] [PHONE_NU…" at bounding box center [663, 172] width 584 height 81
click at [394, 48] on span "Start Calls" at bounding box center [389, 44] width 53 height 16
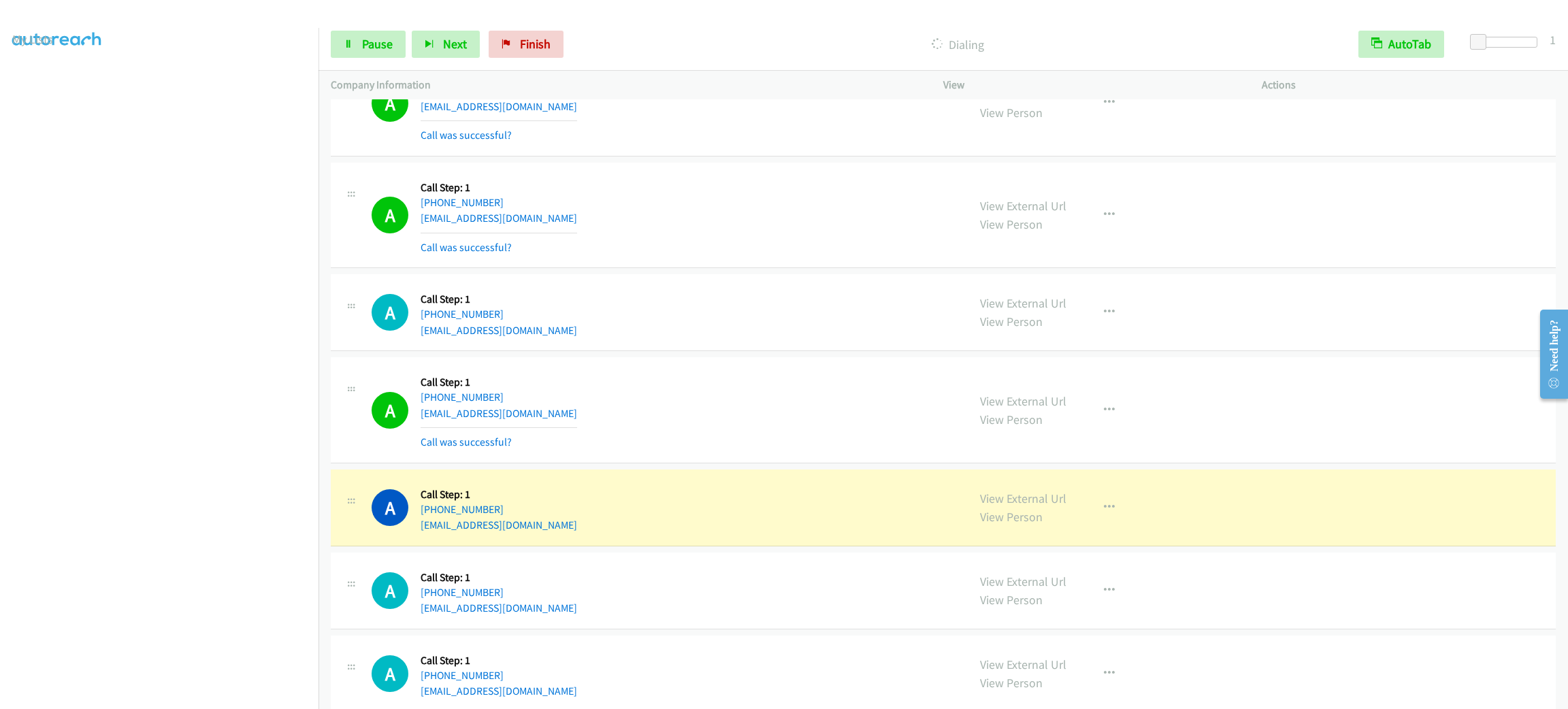
scroll to position [18923, 0]
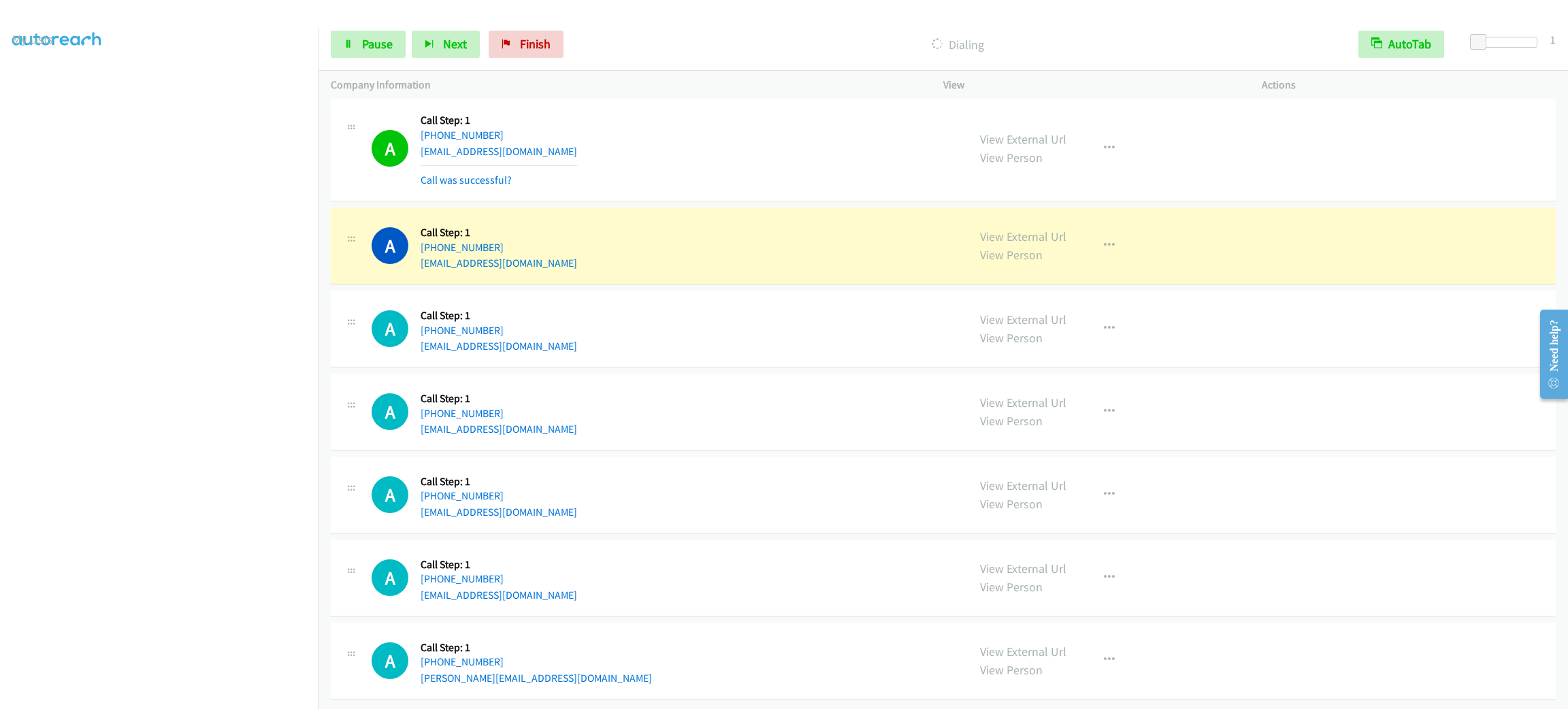
click at [557, 255] on div "A Callback Scheduled Call Step: 1 America/Los_Angeles [PHONE_NUMBER] [EMAIL_ADD…" at bounding box center [663, 245] width 584 height 52
copy div "[EMAIL_ADDRESS][DOMAIN_NAME]"
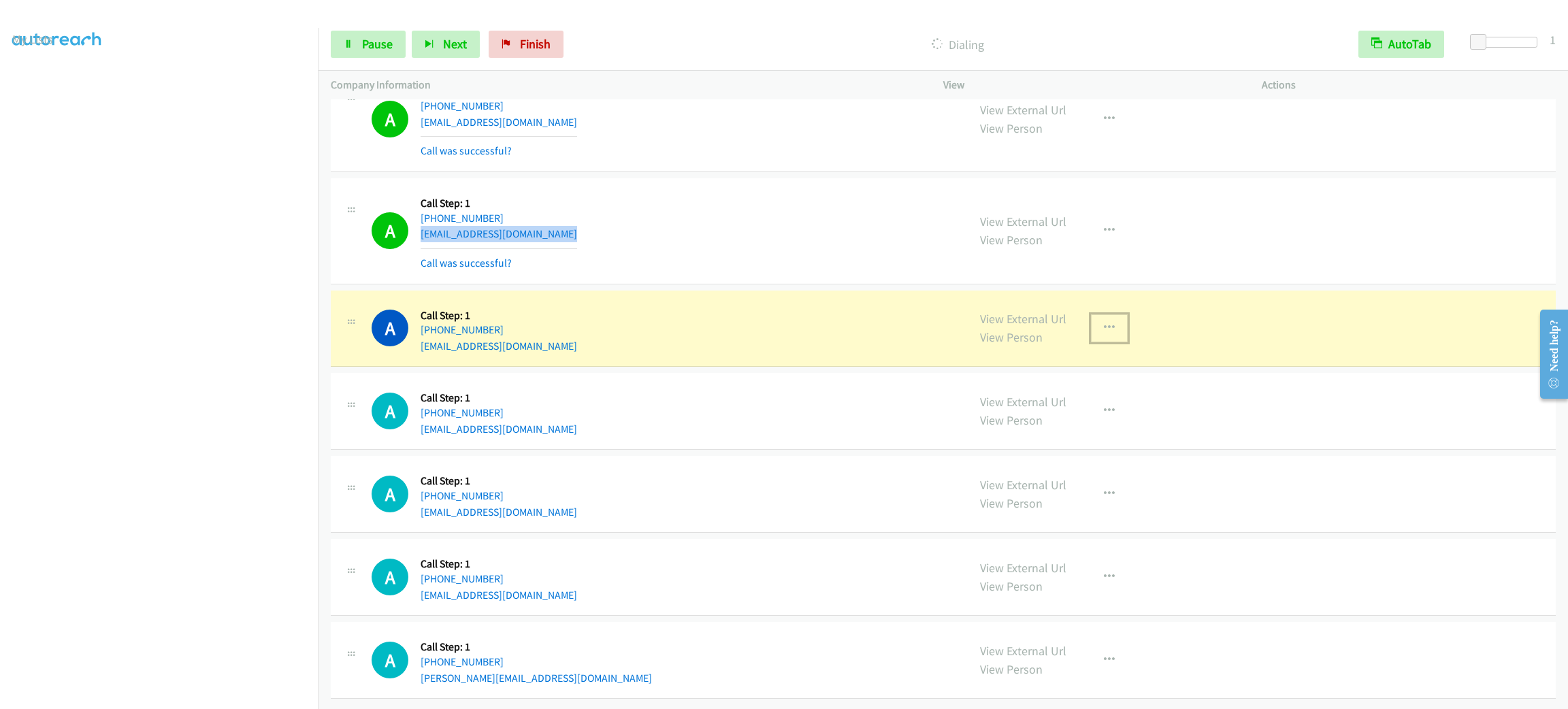
click at [1103, 333] on icon "button" at bounding box center [1109, 328] width 11 height 11
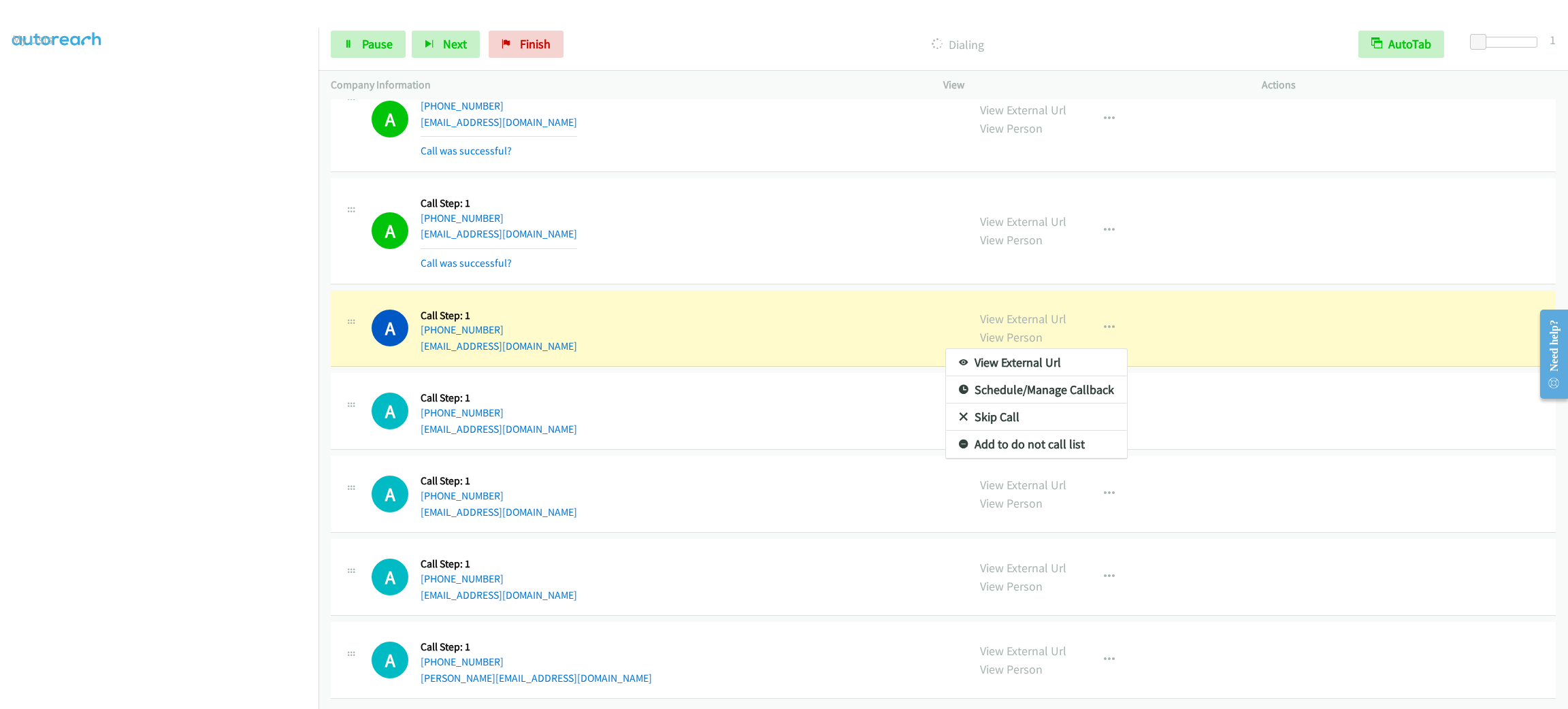
click at [1114, 243] on div at bounding box center [784, 354] width 1568 height 709
click at [1110, 241] on button "button" at bounding box center [1109, 230] width 36 height 27
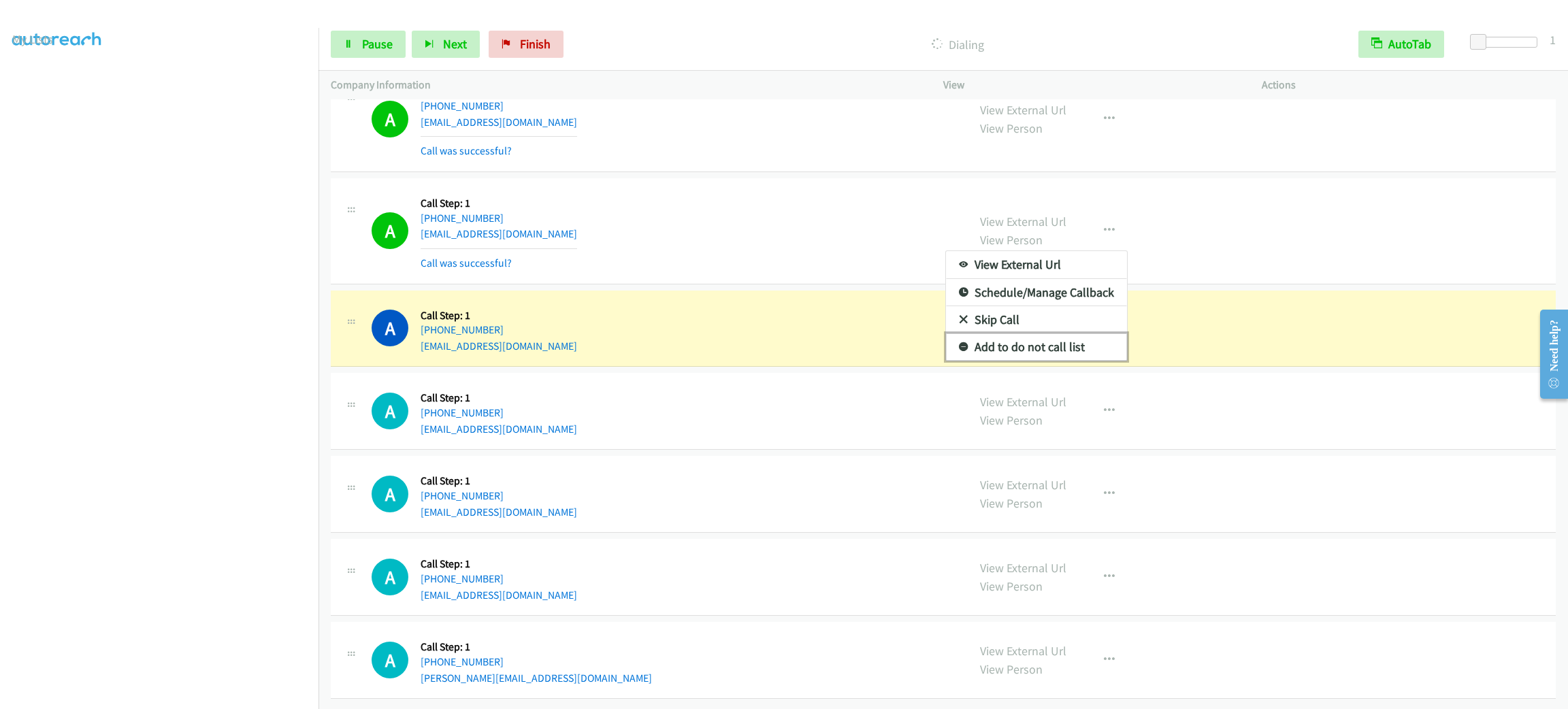
click at [1100, 361] on link "Add to do not call list" at bounding box center [1036, 347] width 181 height 27
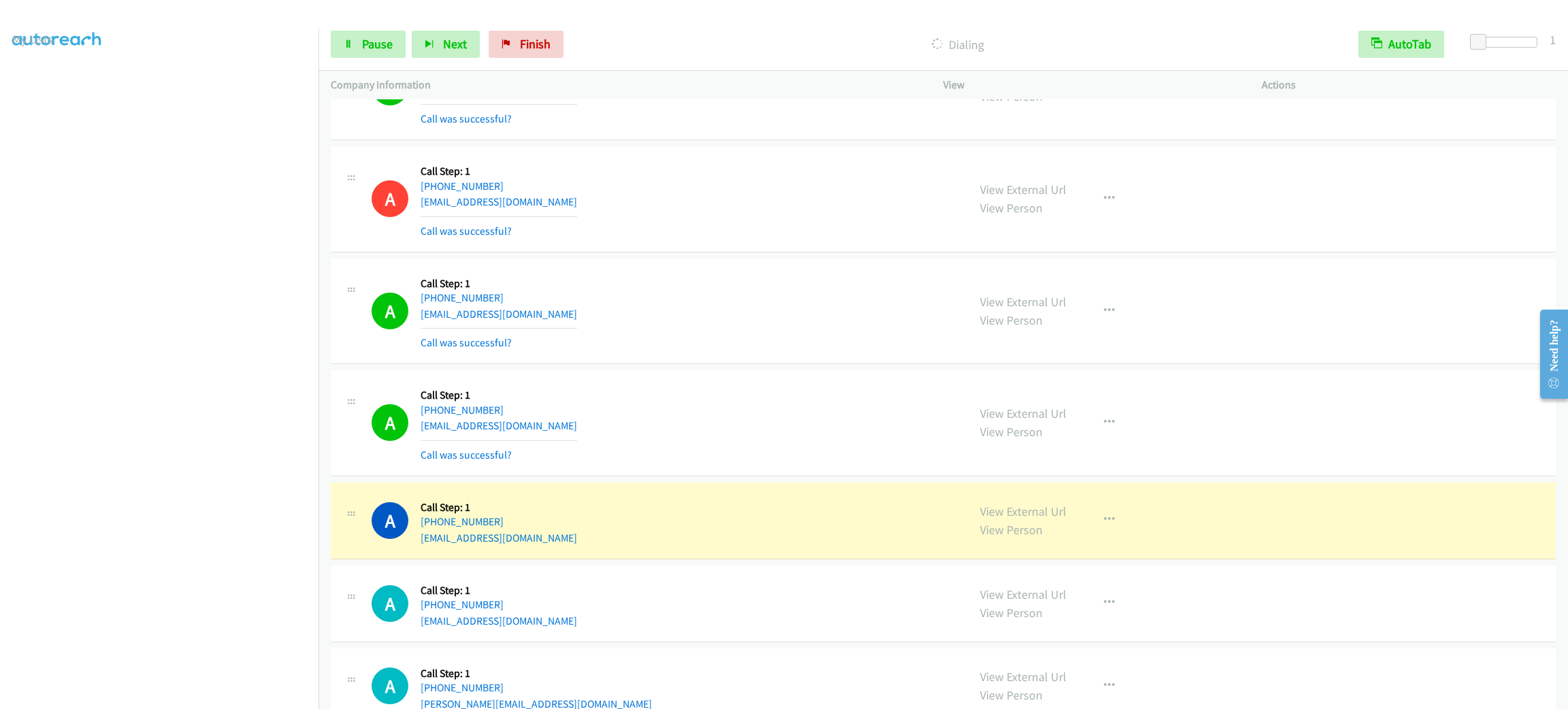
click at [377, 29] on div "Start Calls Pause Next Finish Dialing AutoTab AutoTab 1" at bounding box center [943, 44] width 1250 height 52
click at [377, 50] on span "Pause" at bounding box center [377, 44] width 30 height 16
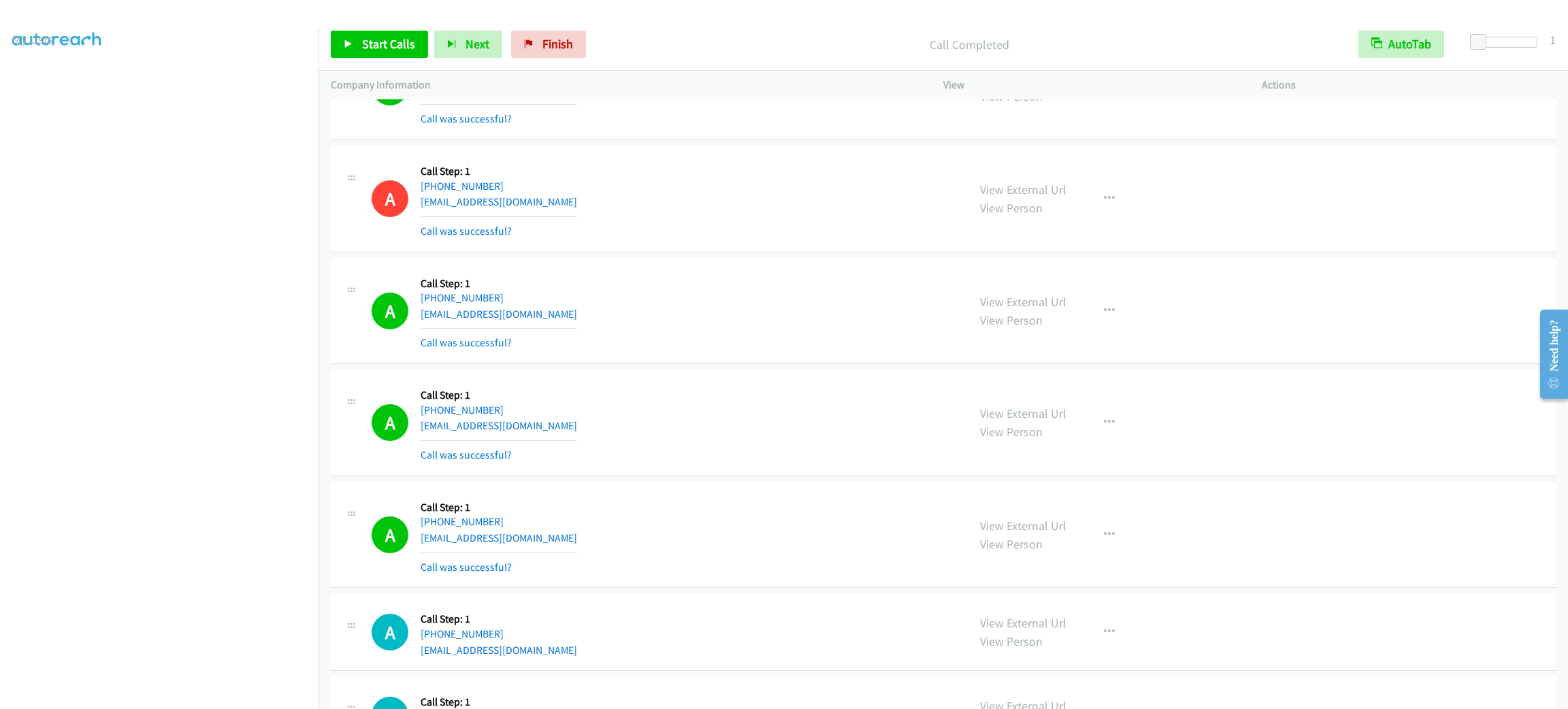
scroll to position [1091, 0]
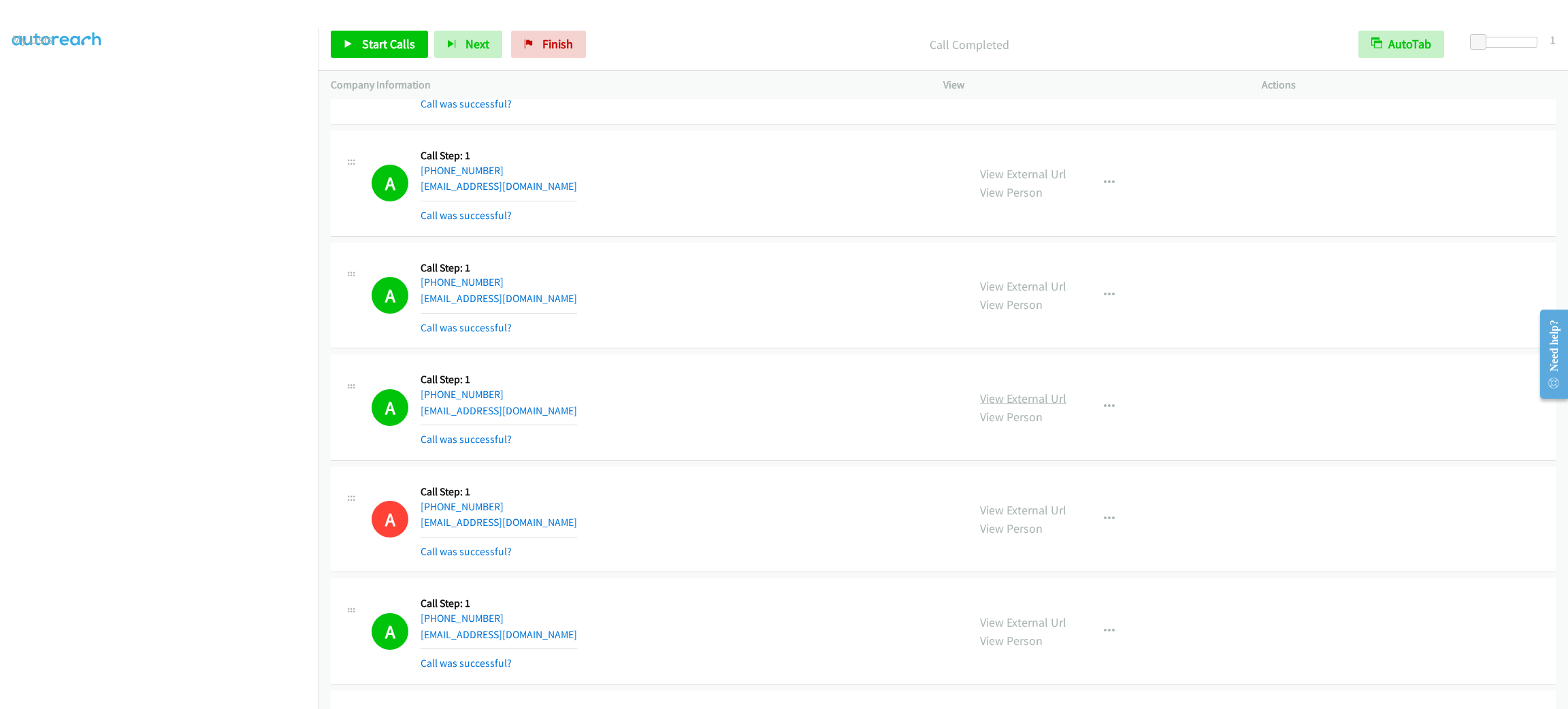
click at [1036, 395] on link "View External Url" at bounding box center [1023, 398] width 86 height 16
click at [405, 48] on span "Start Calls" at bounding box center [389, 44] width 53 height 16
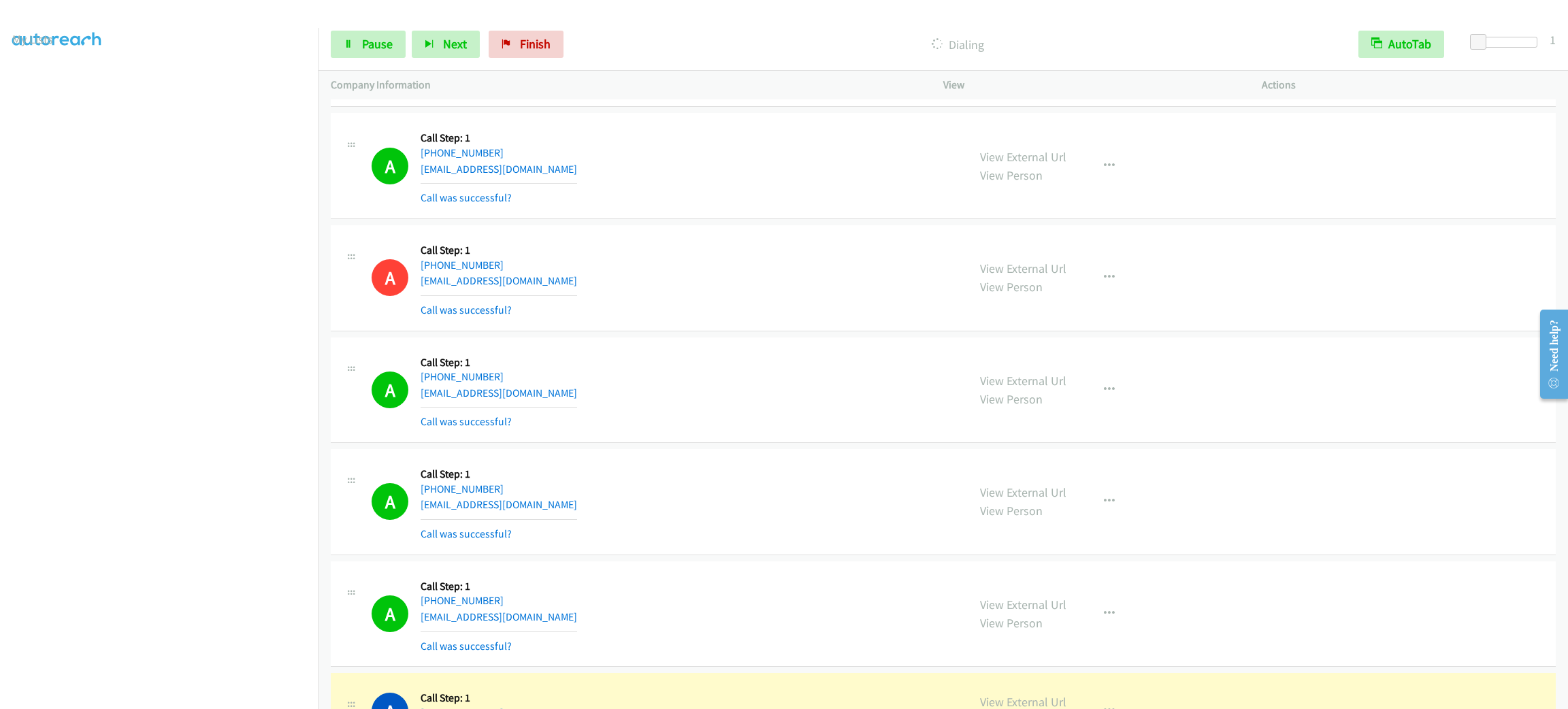
scroll to position [19039, 0]
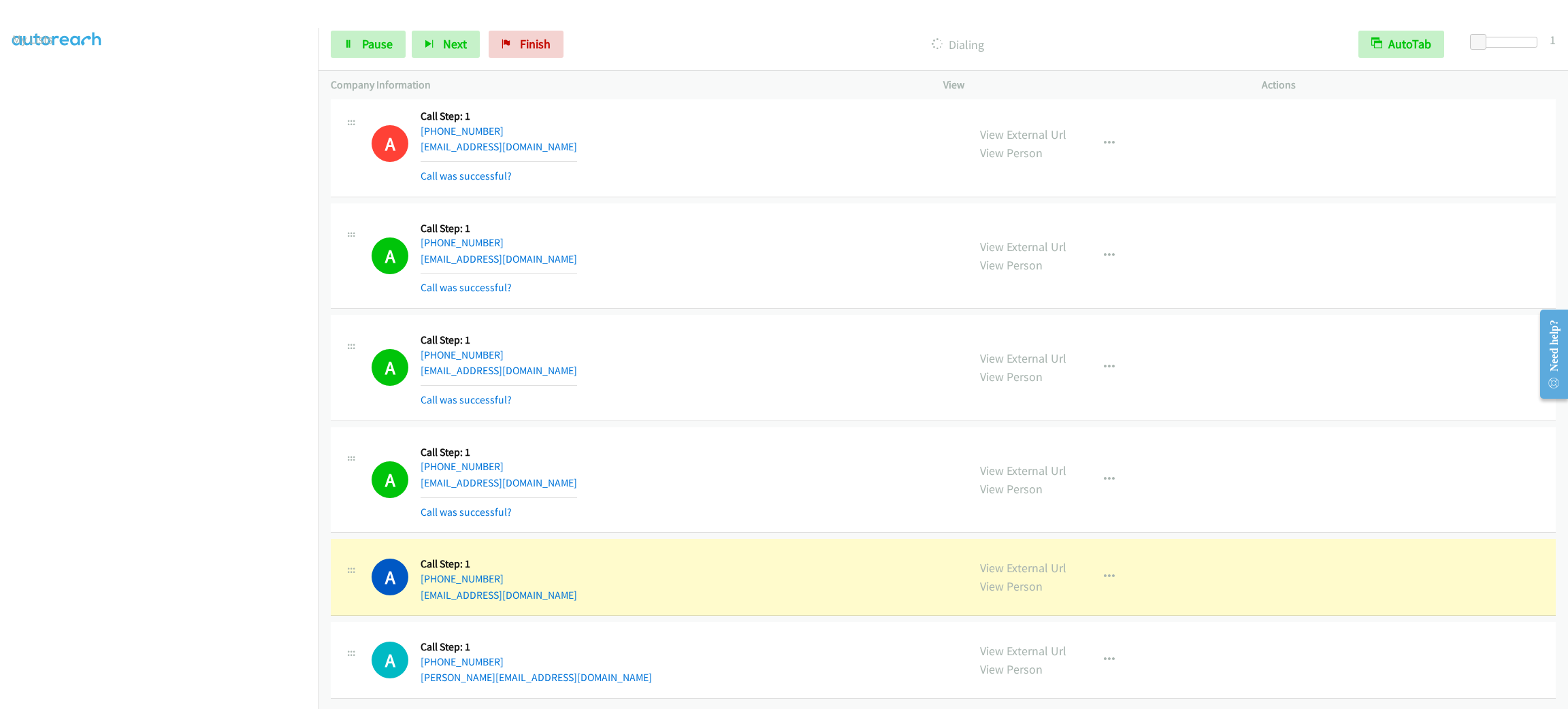
click at [1459, 683] on div "A Callback Scheduled Call Step: 1 America/New_York [PHONE_NUMBER] [EMAIL_ADDRES…" at bounding box center [943, 660] width 1225 height 77
click at [1189, 589] on div "A Callback Scheduled Call Step: 1 [GEOGRAPHIC_DATA]/[GEOGRAPHIC_DATA] [PHONE_NU…" at bounding box center [943, 576] width 1225 height 77
click at [1103, 571] on icon "button" at bounding box center [1109, 576] width 11 height 11
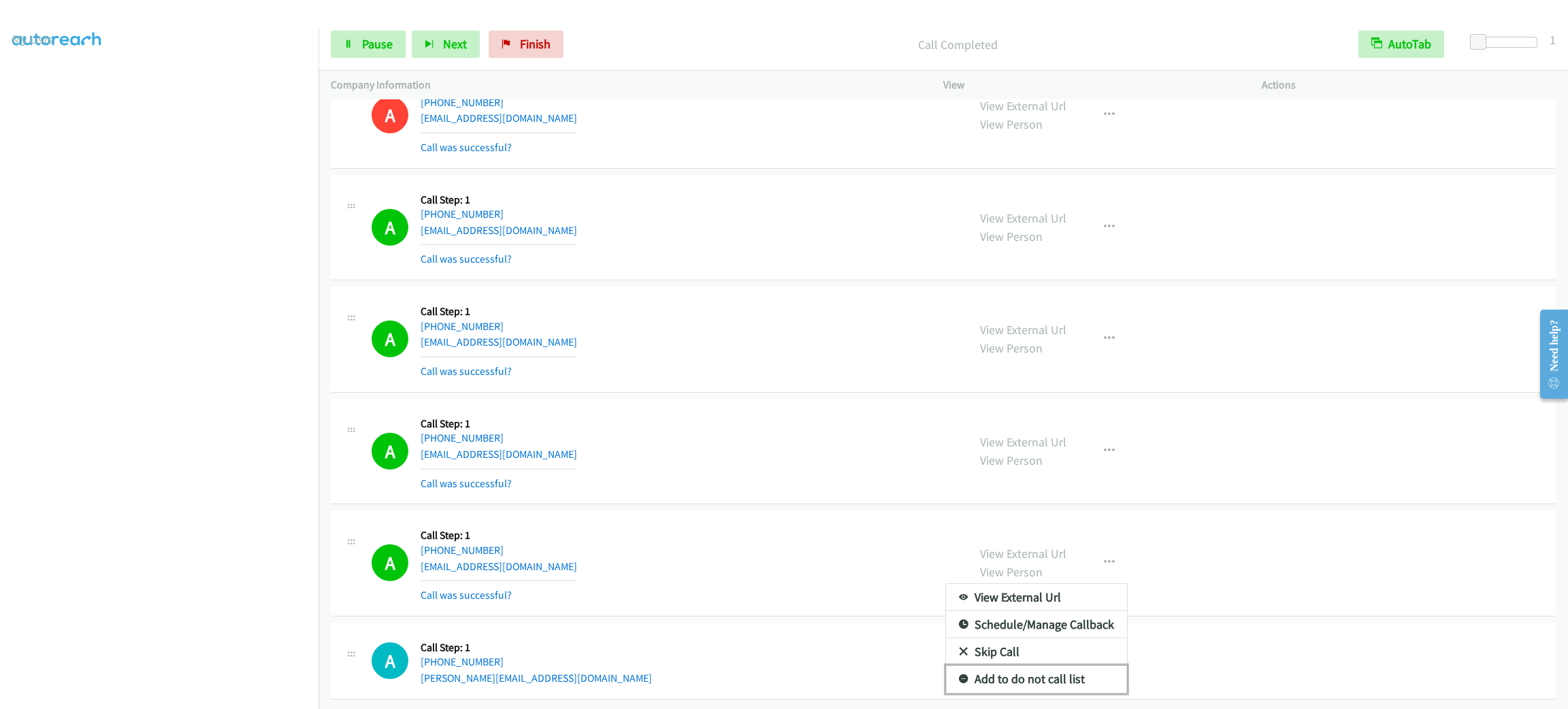
click at [1088, 682] on link "Add to do not call list" at bounding box center [1036, 679] width 181 height 27
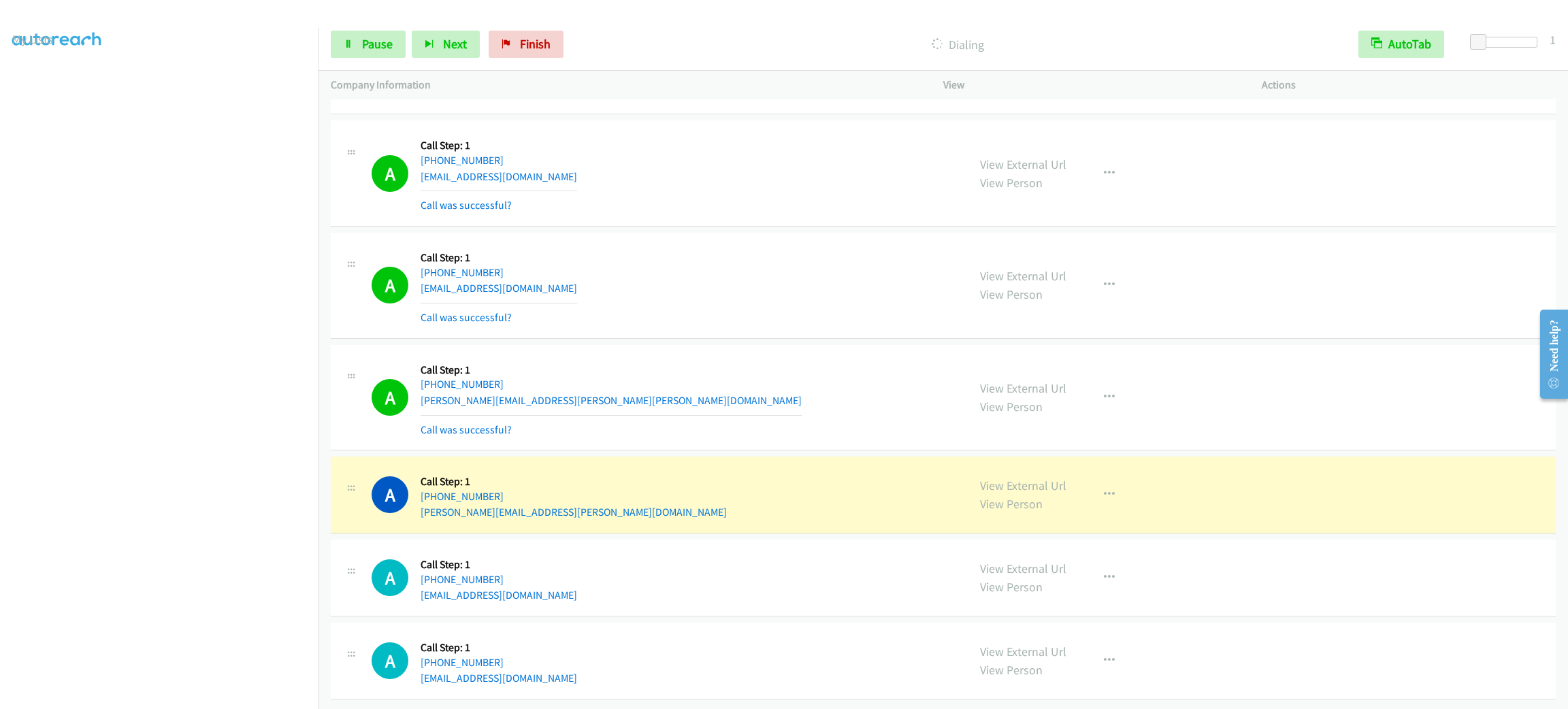
scroll to position [19908, 0]
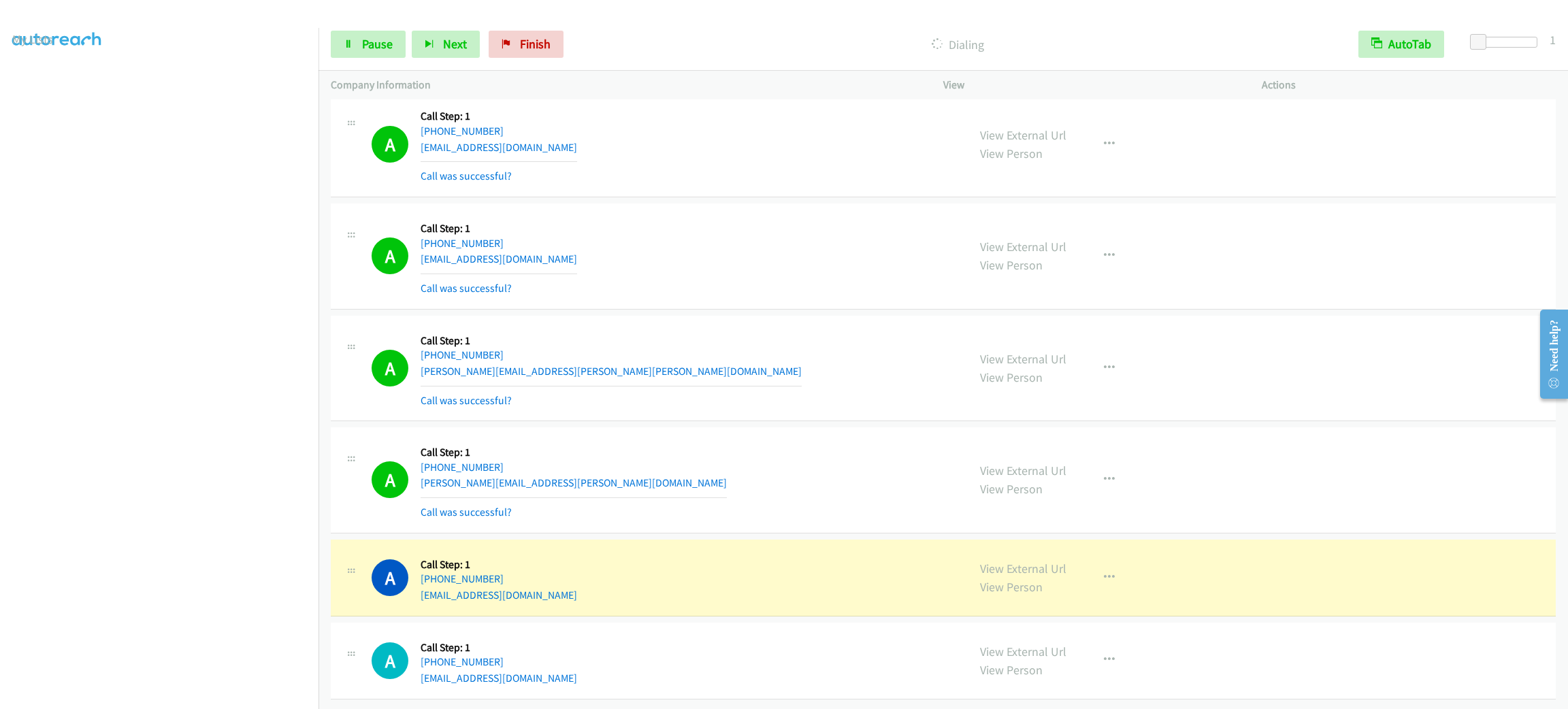
click at [640, 603] on div "A Callback Scheduled Call Step: 1 America/Los_Angeles [PHONE_NUMBER] [EMAIL_ADD…" at bounding box center [663, 577] width 584 height 52
copy div "[EMAIL_ADDRESS][DOMAIN_NAME]"
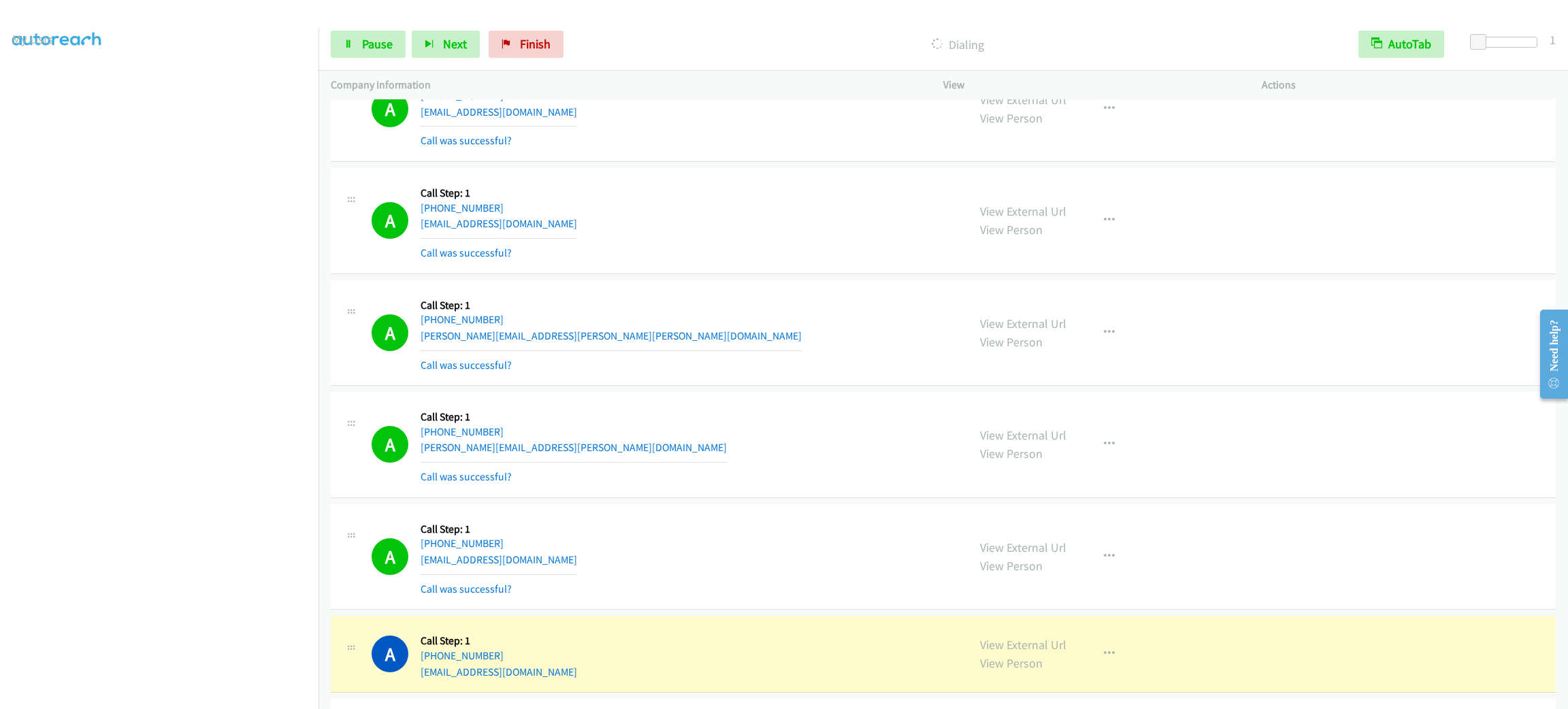
click at [709, 236] on div "A Callback Scheduled Call Step: 1 America/Los_Angeles [PHONE_NUMBER] [EMAIL_ADD…" at bounding box center [663, 220] width 584 height 81
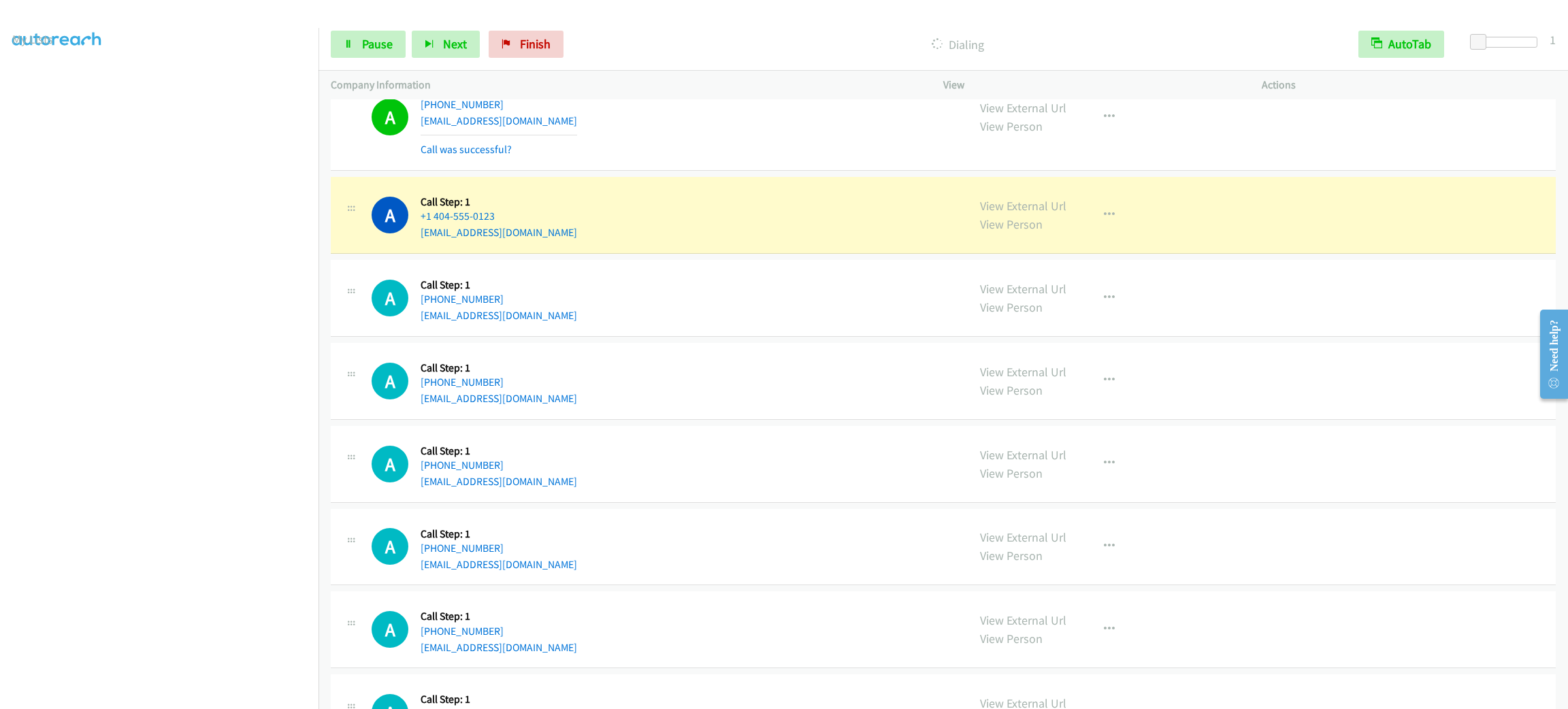
scroll to position [21345, 0]
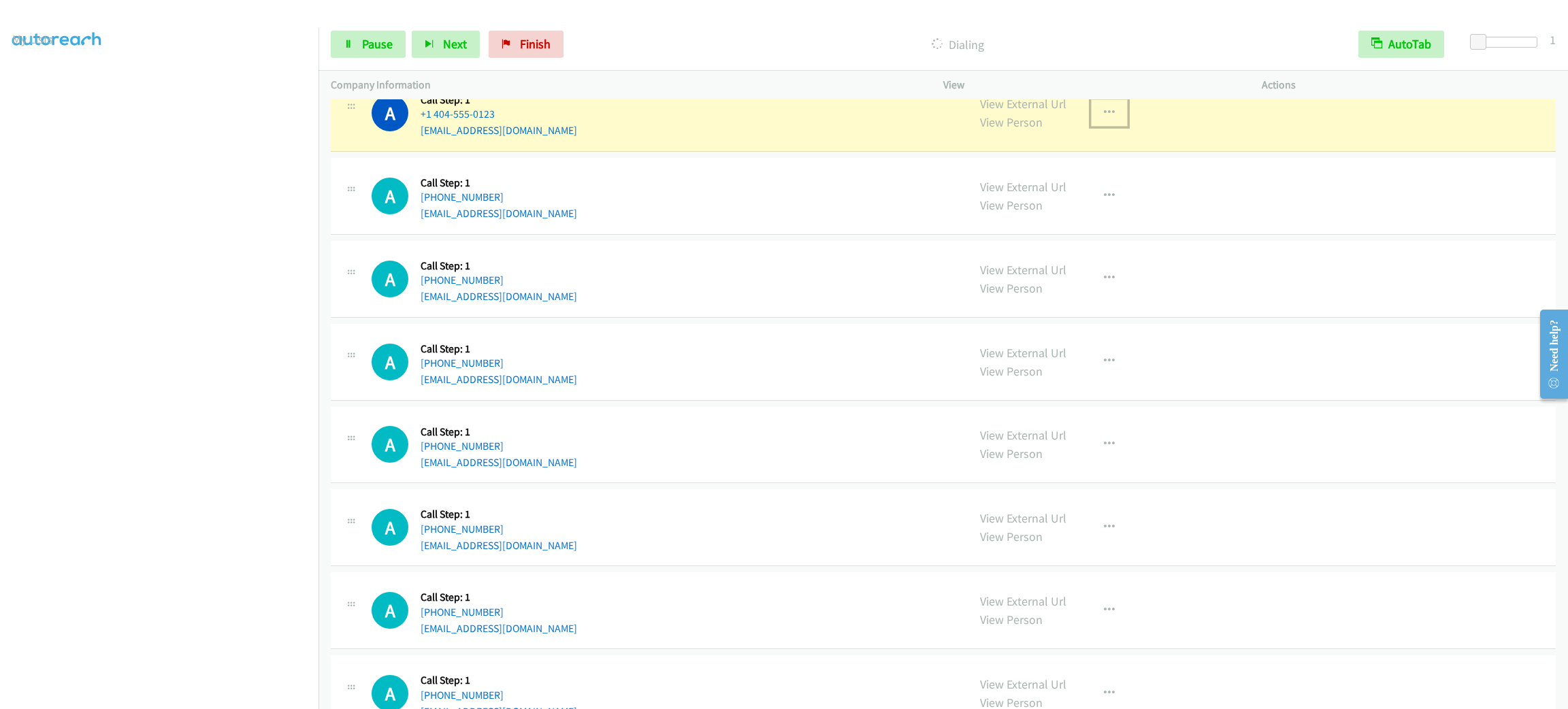
click at [1119, 139] on div "View External Url View Person View External Url Email Schedule/Manage Callback …" at bounding box center [1133, 113] width 330 height 52
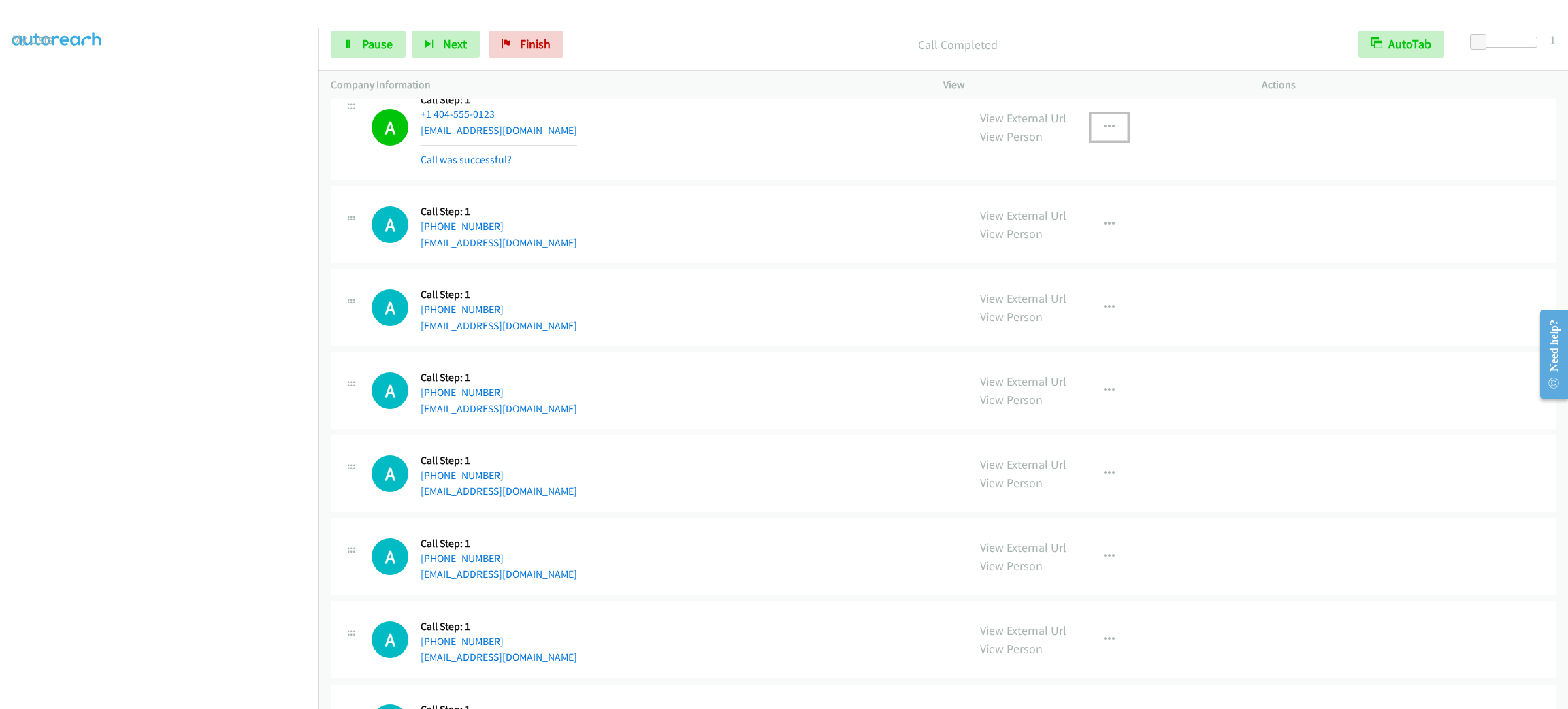
click at [1113, 141] on button "button" at bounding box center [1109, 127] width 36 height 27
click at [1105, 257] on link "Add to do not call list" at bounding box center [1036, 244] width 181 height 27
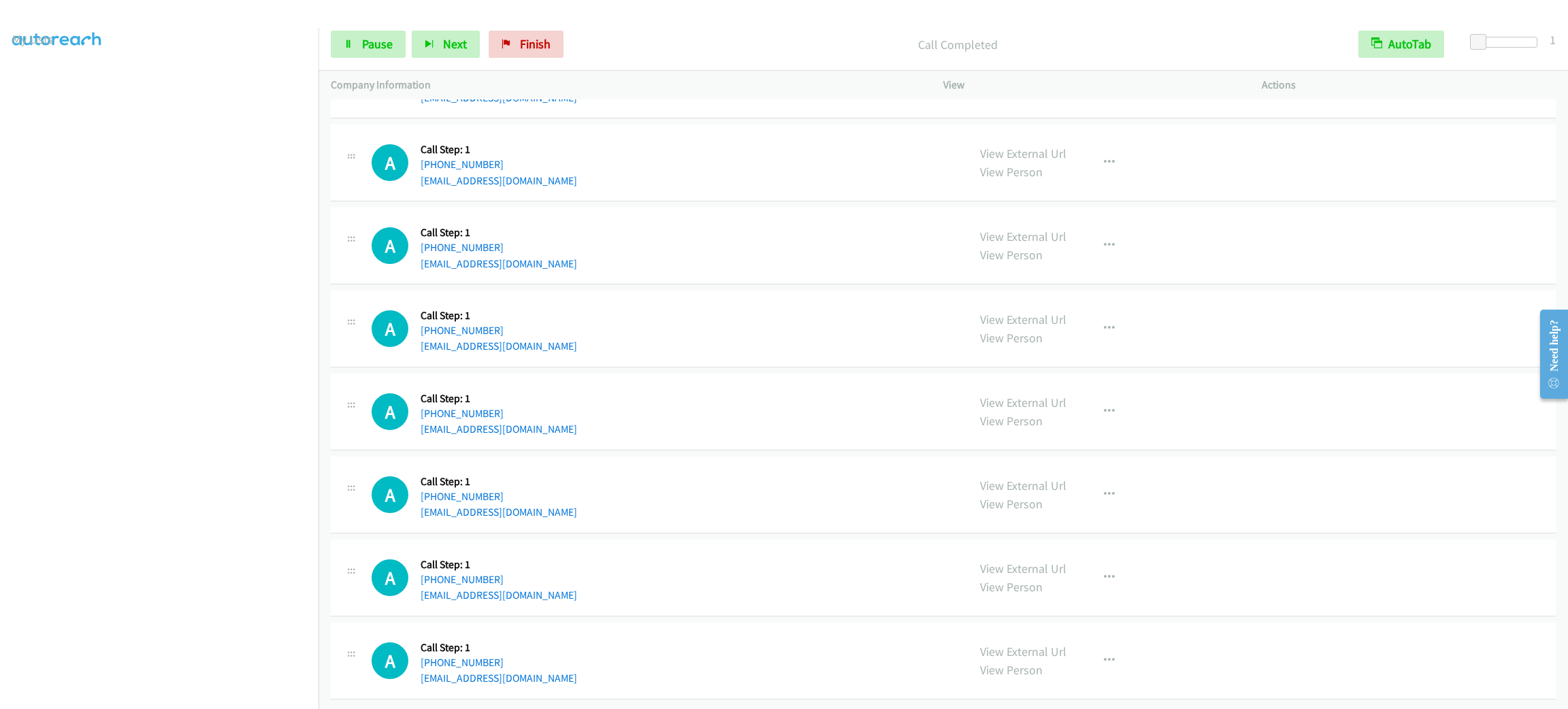
scroll to position [21353, 0]
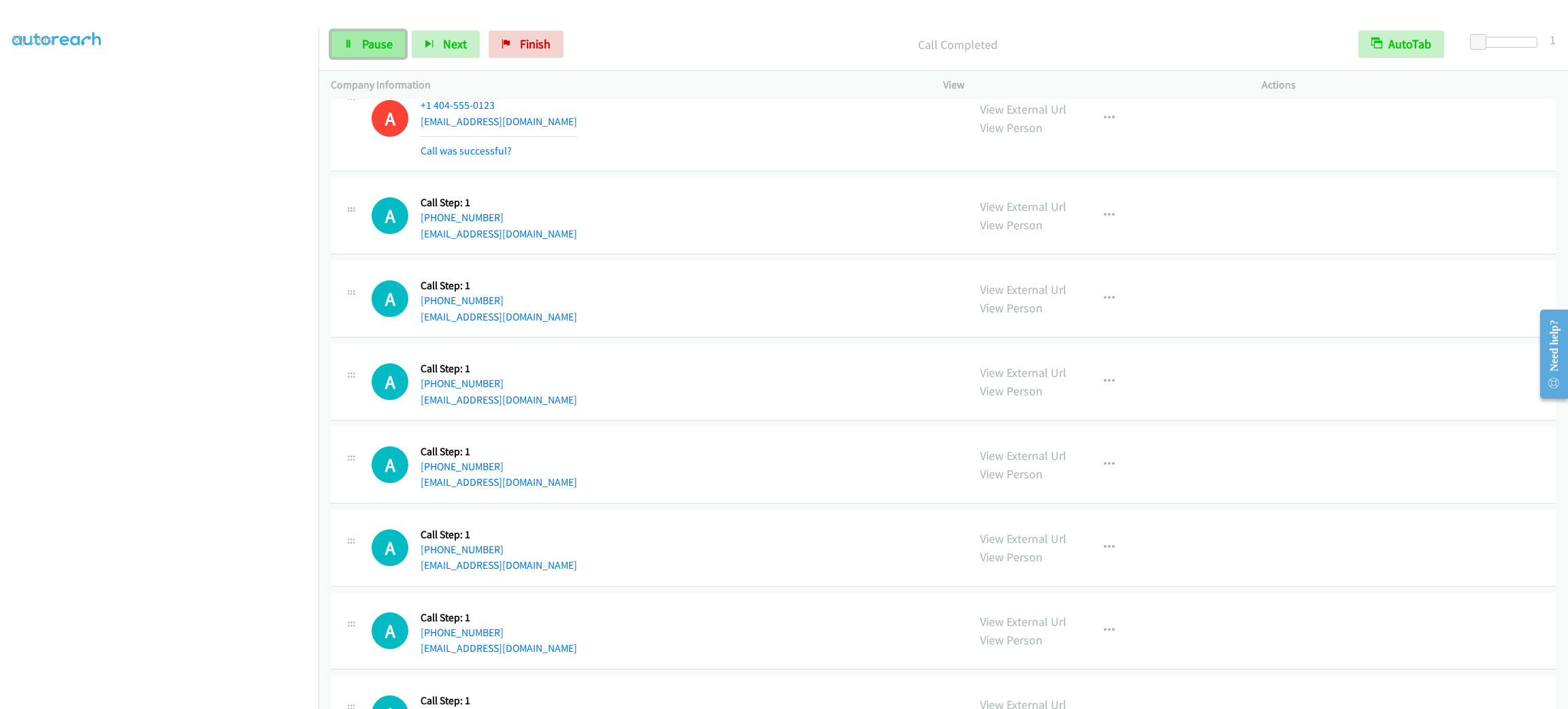
click at [379, 47] on span "Pause" at bounding box center [377, 44] width 30 height 16
click at [379, 47] on span "Start Calls" at bounding box center [389, 44] width 53 height 16
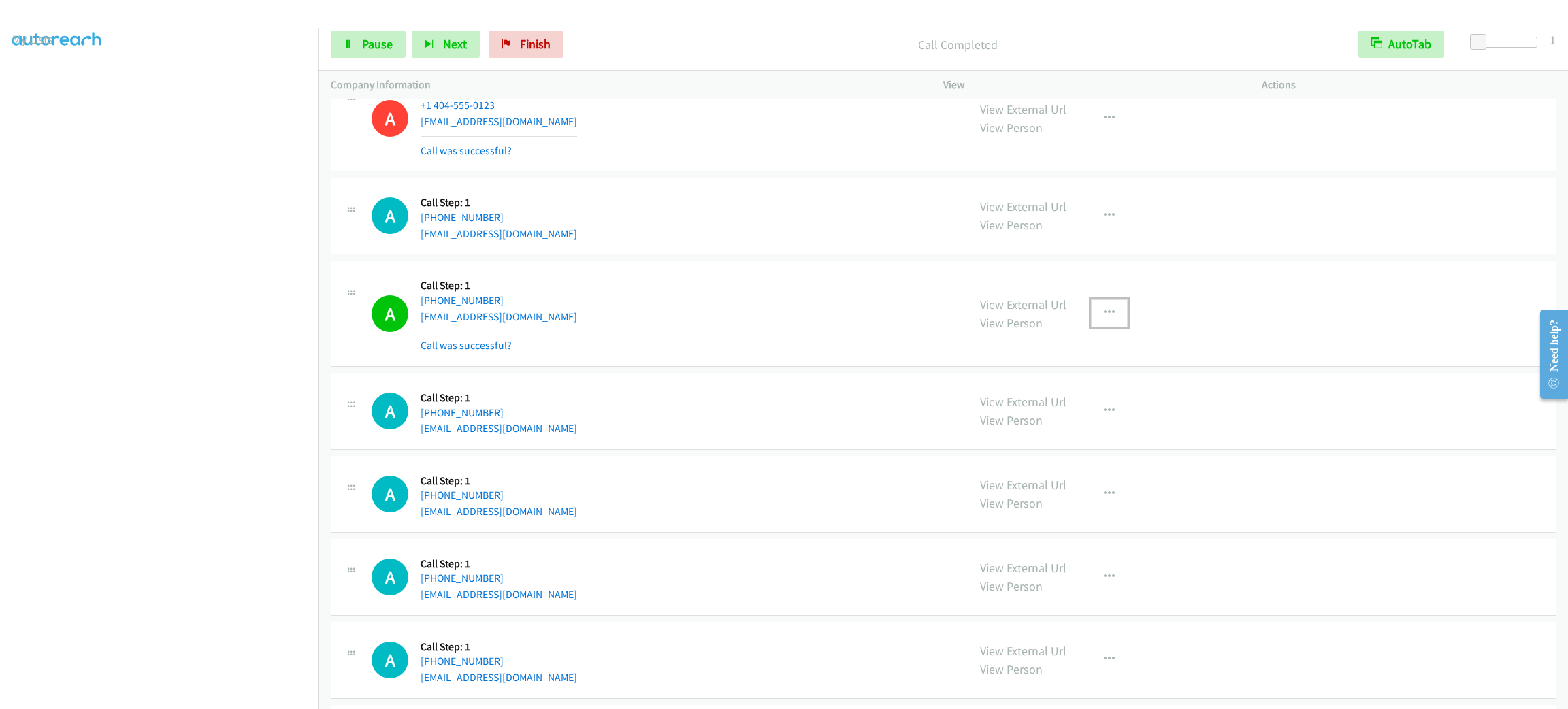
click at [1114, 326] on button "button" at bounding box center [1109, 313] width 36 height 27
click at [1075, 443] on link "Add to do not call list" at bounding box center [1036, 429] width 181 height 27
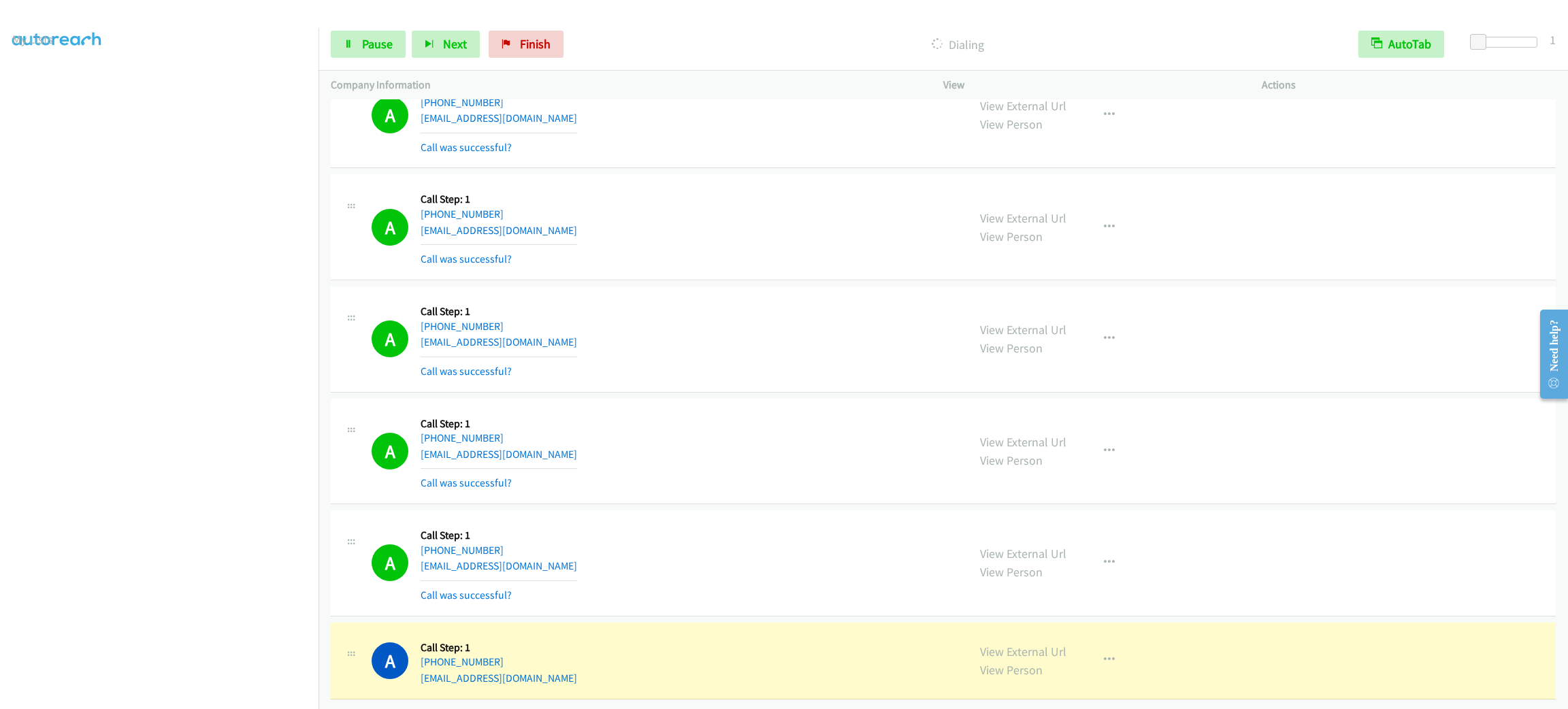
scroll to position [21733, 0]
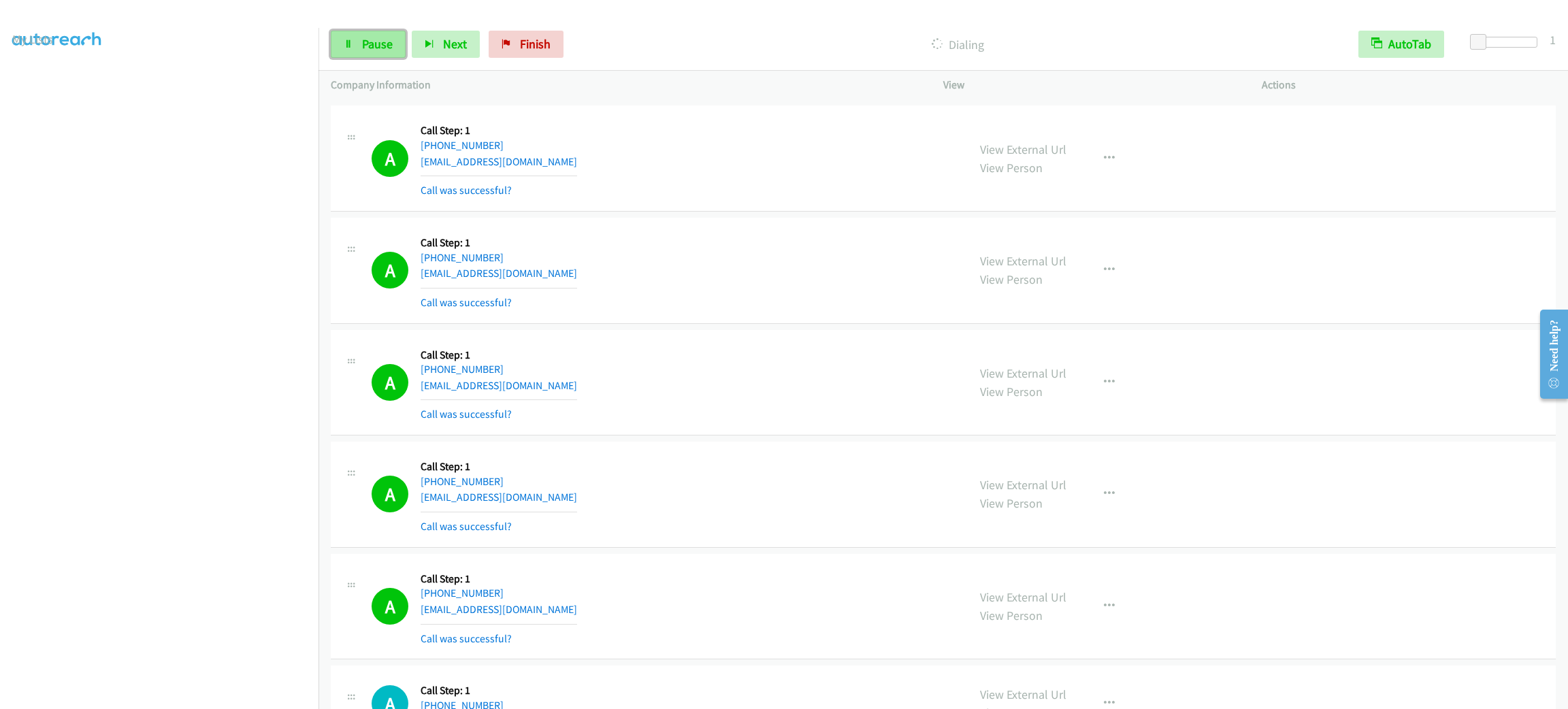
click at [357, 51] on link "Pause" at bounding box center [368, 44] width 75 height 27
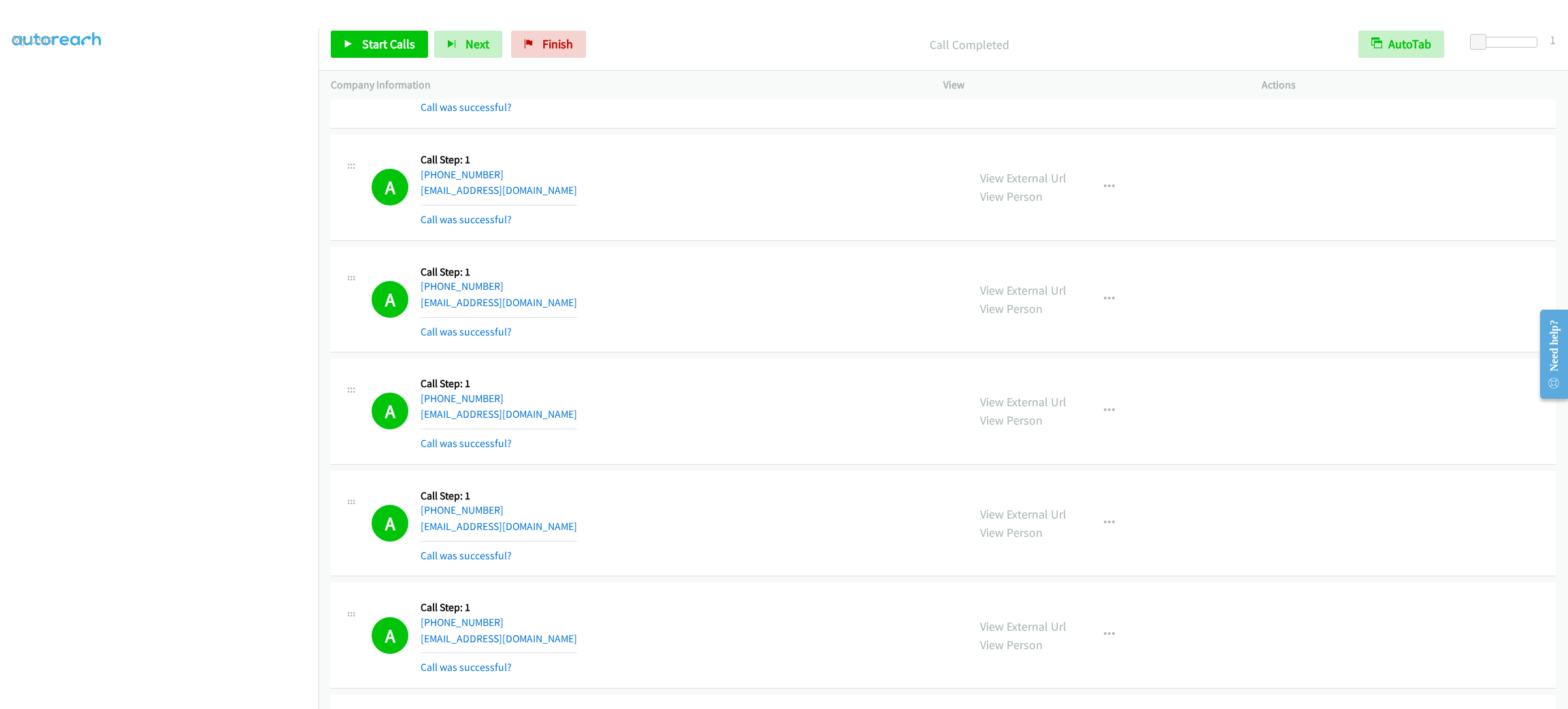
scroll to position [21762, 0]
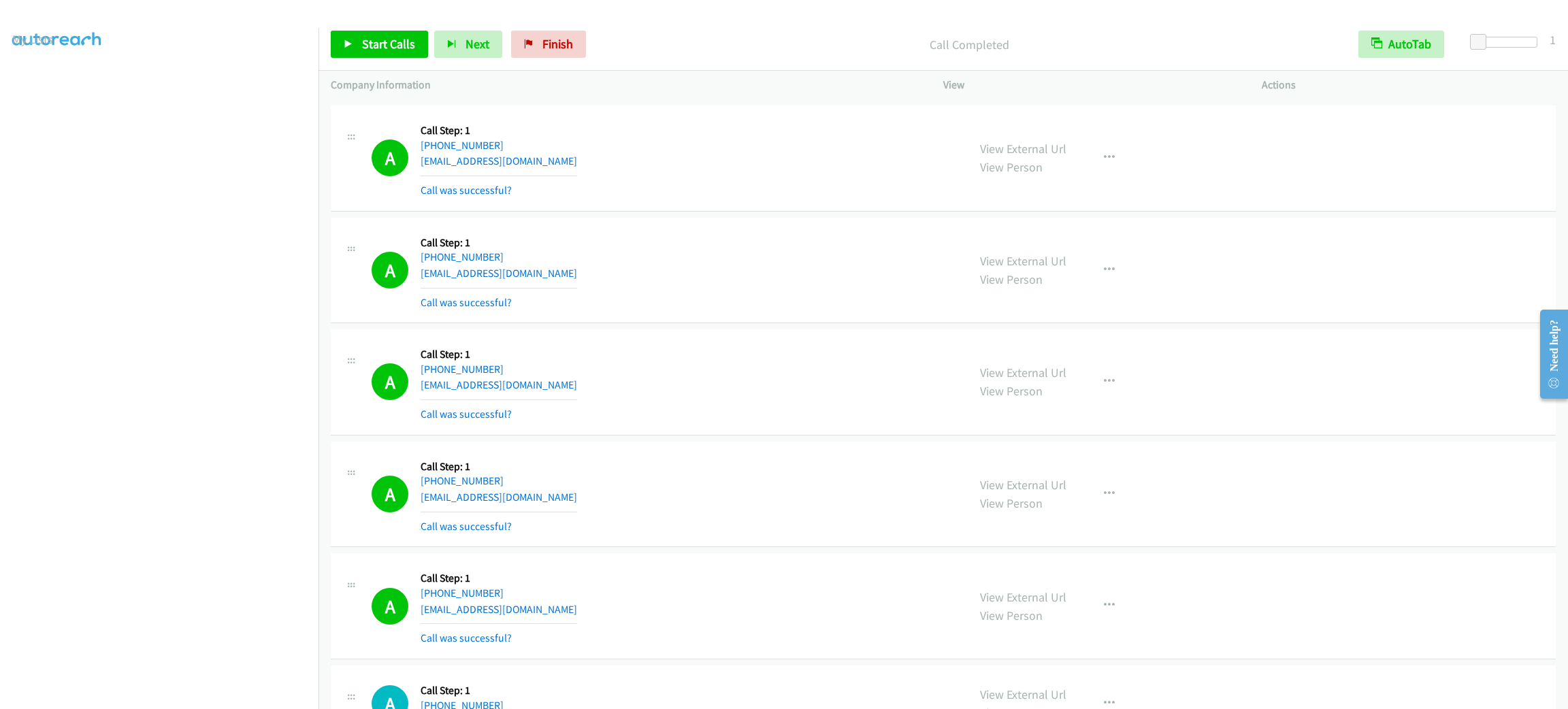
click at [696, 86] on div "A Callback Scheduled Call Step: 1 America/New_York [PHONE_NUMBER] [EMAIL_ADDRES…" at bounding box center [663, 45] width 584 height 81
drag, startPoint x: 1444, startPoint y: 267, endPoint x: 1438, endPoint y: 261, distance: 8.5
click at [1444, 267] on td "A Callback Scheduled Call Step: 1 America/New_York [PHONE_NUMBER] [EMAIL_ADDRES…" at bounding box center [943, 270] width 1250 height 112
click at [1244, 198] on div "View External Url View Person View External Url Email Schedule/Manage Callback …" at bounding box center [1133, 158] width 330 height 81
click at [1440, 280] on div "A Callback Scheduled Call Step: 1 America/New_York [PHONE_NUMBER] [EMAIL_ADDRES…" at bounding box center [943, 270] width 1225 height 106
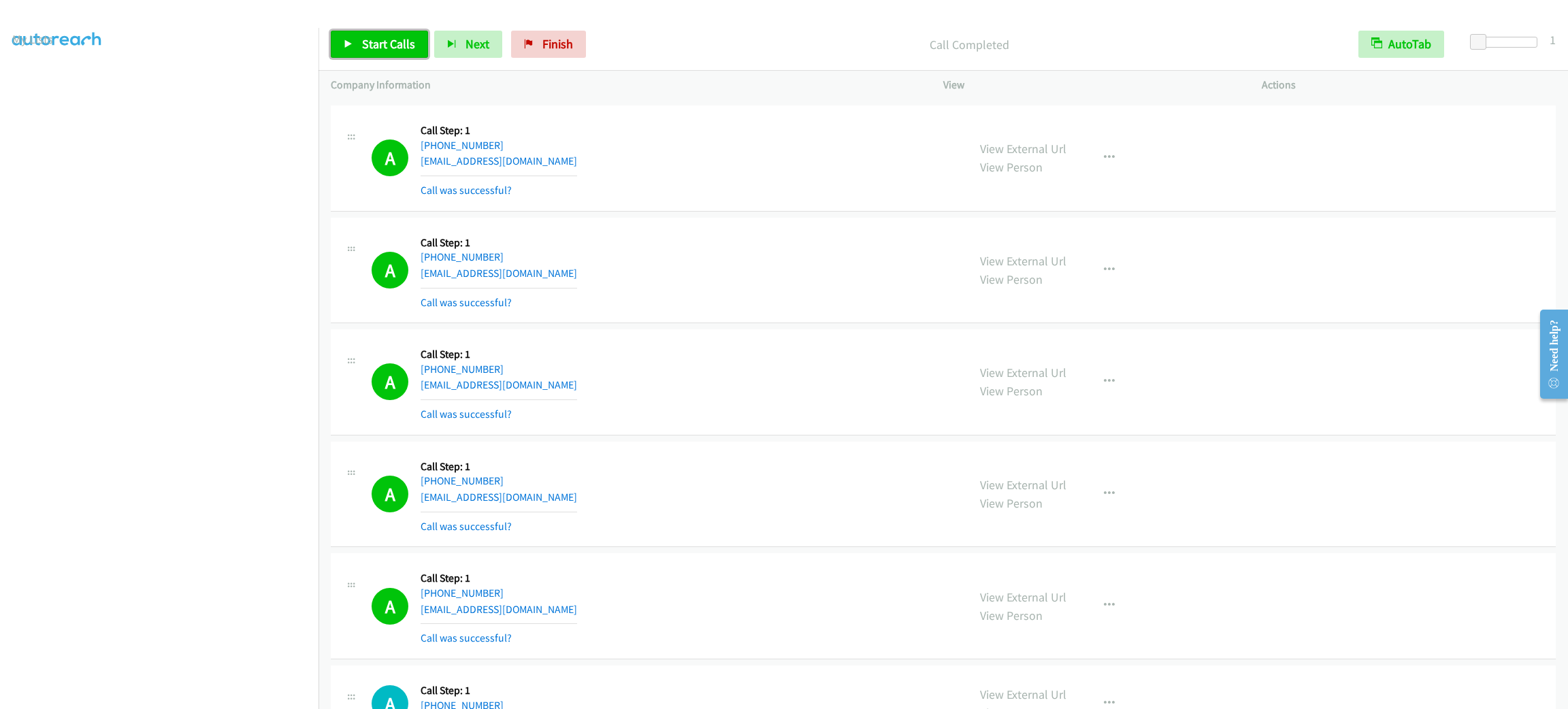
click at [353, 42] on link "Start Calls" at bounding box center [379, 44] width 97 height 27
click at [1219, 182] on div "View External Url View Person View External Url Email Schedule/Manage Callback …" at bounding box center [1133, 158] width 330 height 81
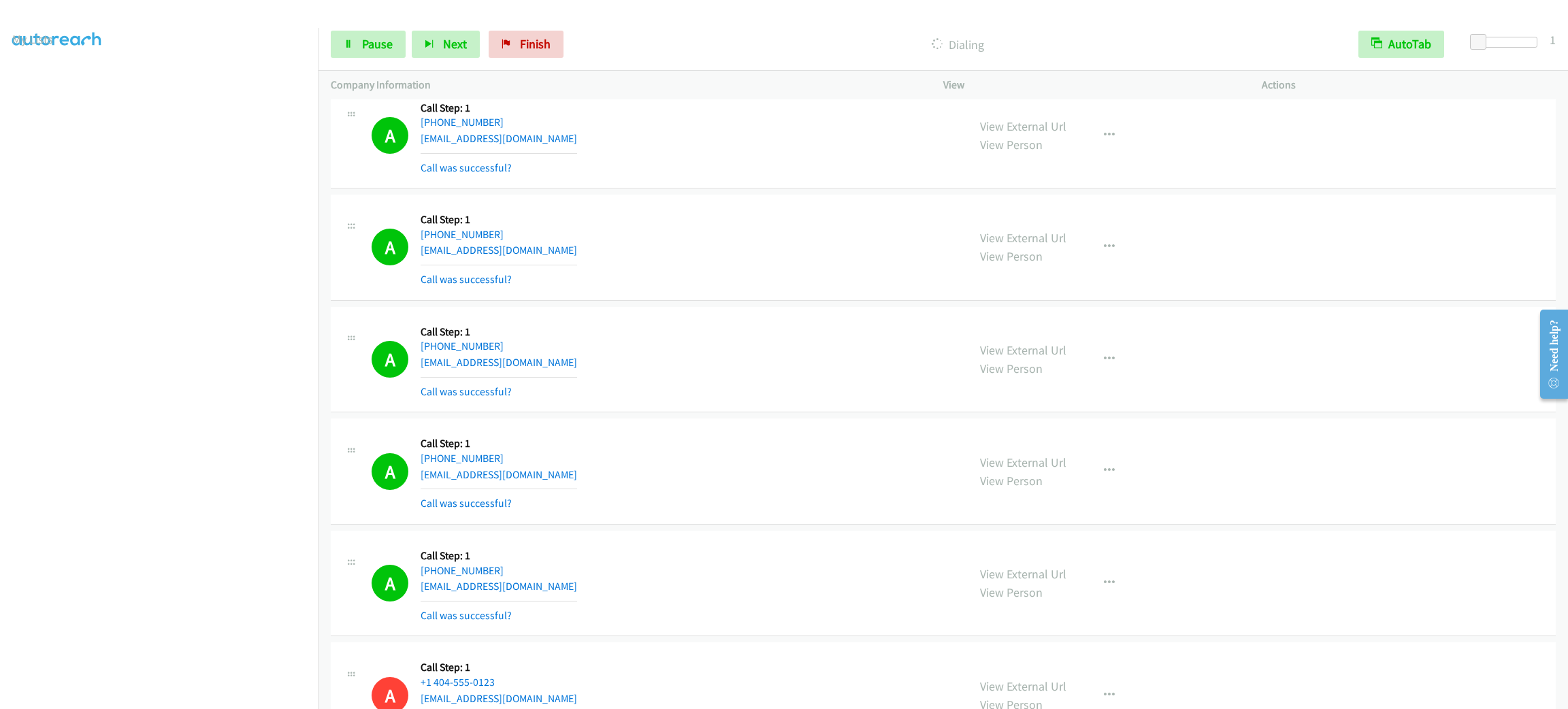
drag, startPoint x: 1122, startPoint y: 408, endPoint x: 1113, endPoint y: 407, distance: 9.1
click at [1117, 400] on div "View External Url View Person View External Url Email Schedule/Manage Callback …" at bounding box center [1133, 359] width 330 height 81
click at [1103, 364] on icon "button" at bounding box center [1109, 359] width 11 height 11
click at [1078, 489] on link "Add to do not call list" at bounding box center [1036, 476] width 181 height 27
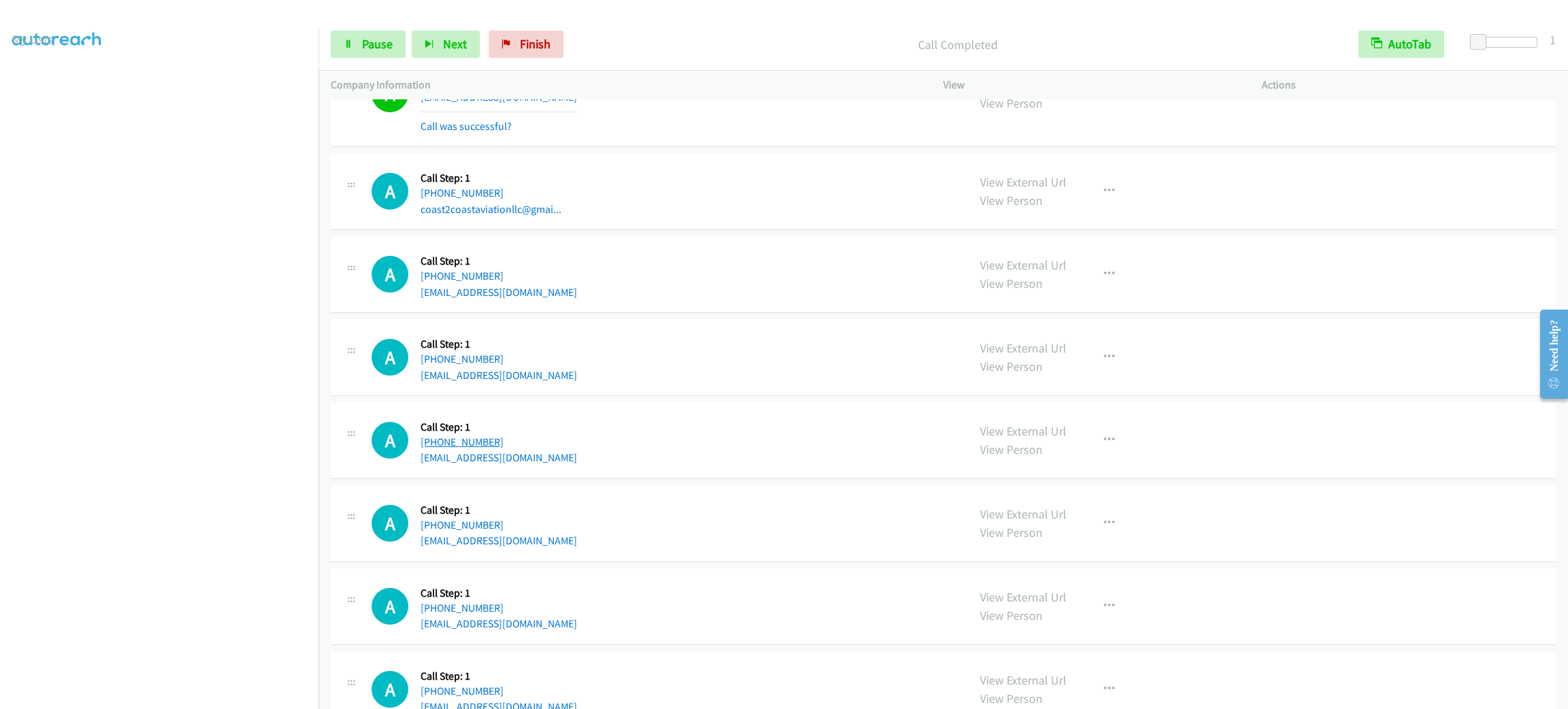
scroll to position [23352, 0]
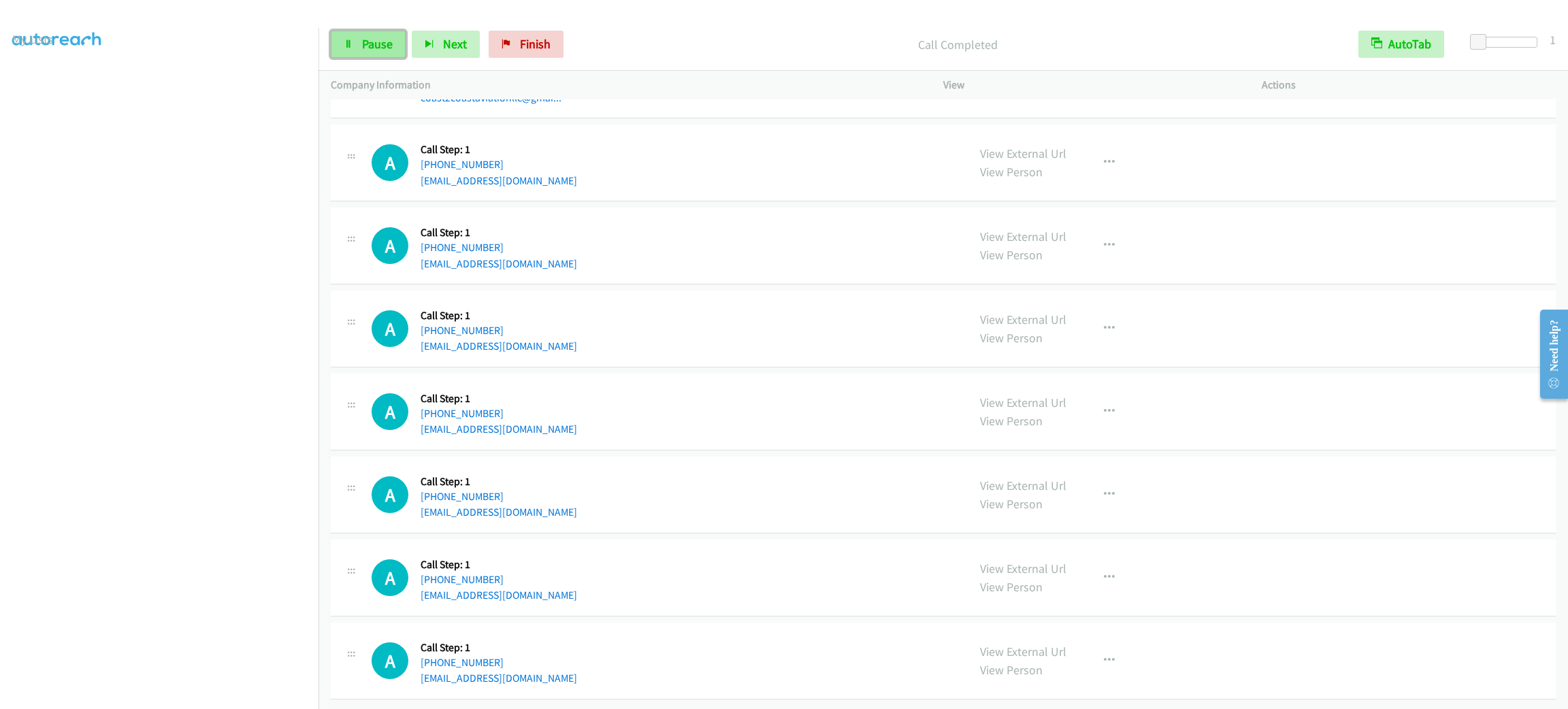
click at [365, 57] on link "Pause" at bounding box center [368, 44] width 75 height 27
click at [365, 47] on span "Start Calls" at bounding box center [389, 44] width 53 height 16
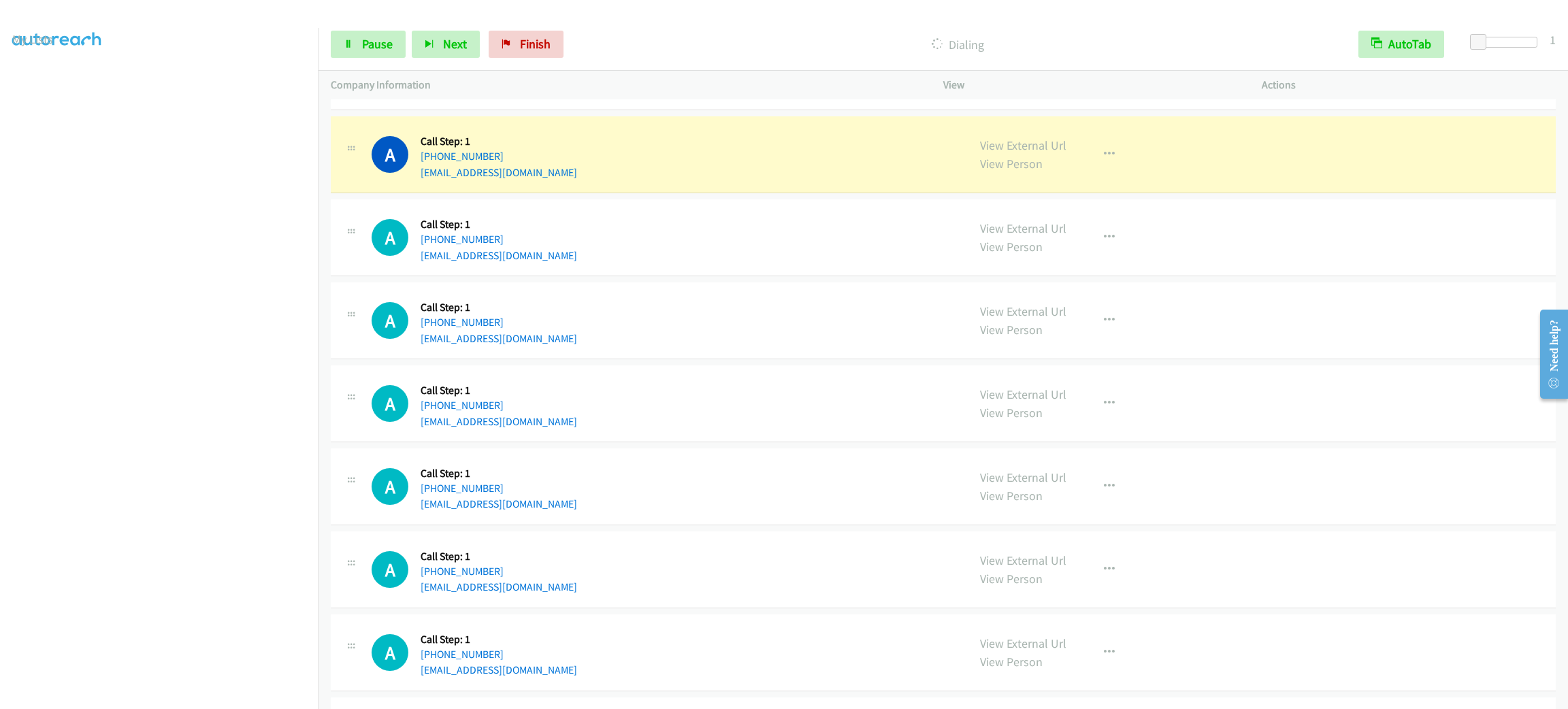
scroll to position [23614, 0]
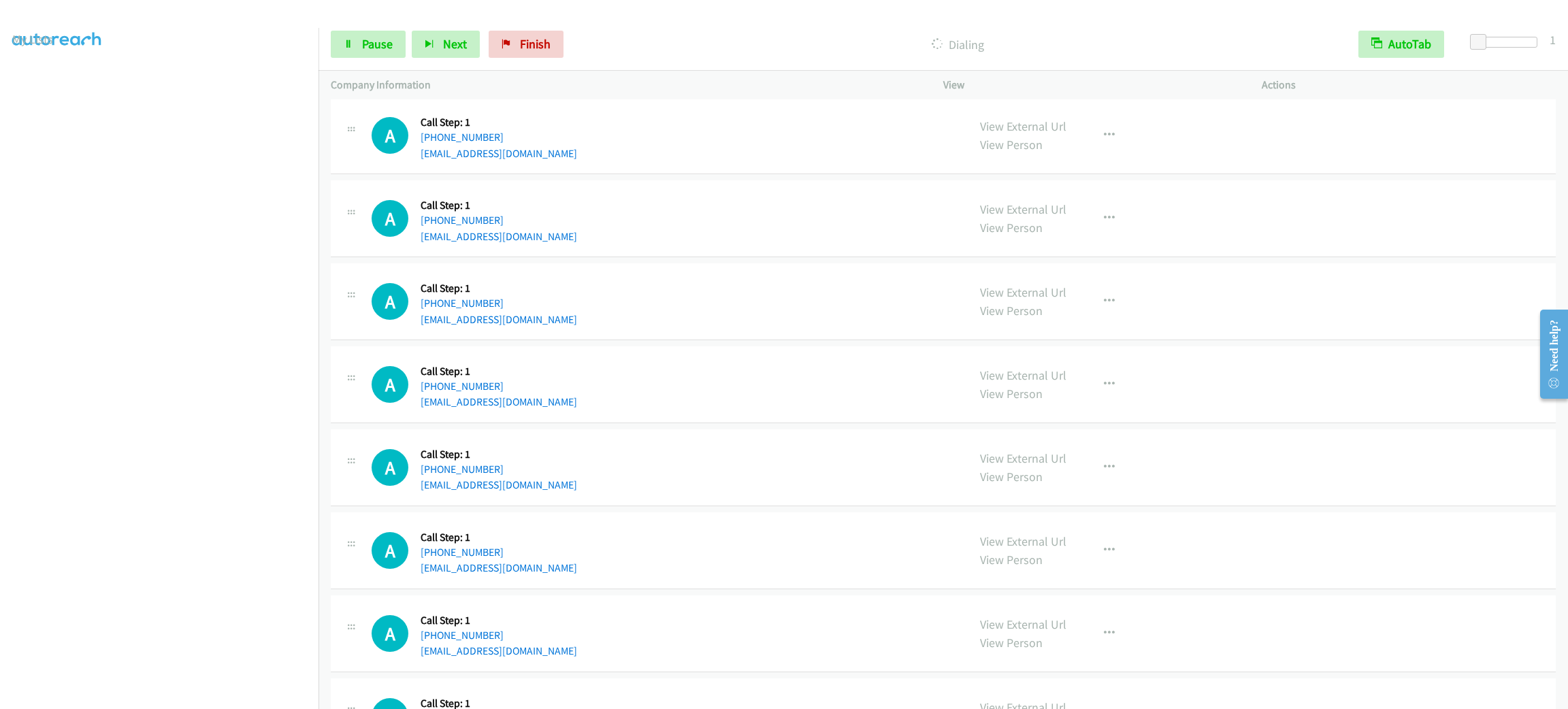
click at [863, 163] on div "A Callback Scheduled Call Step: 1 America/Los_Angeles [PHONE_NUMBER] [EMAIL_ADD…" at bounding box center [943, 135] width 1225 height 77
click at [1092, 66] on button "button" at bounding box center [1109, 52] width 36 height 27
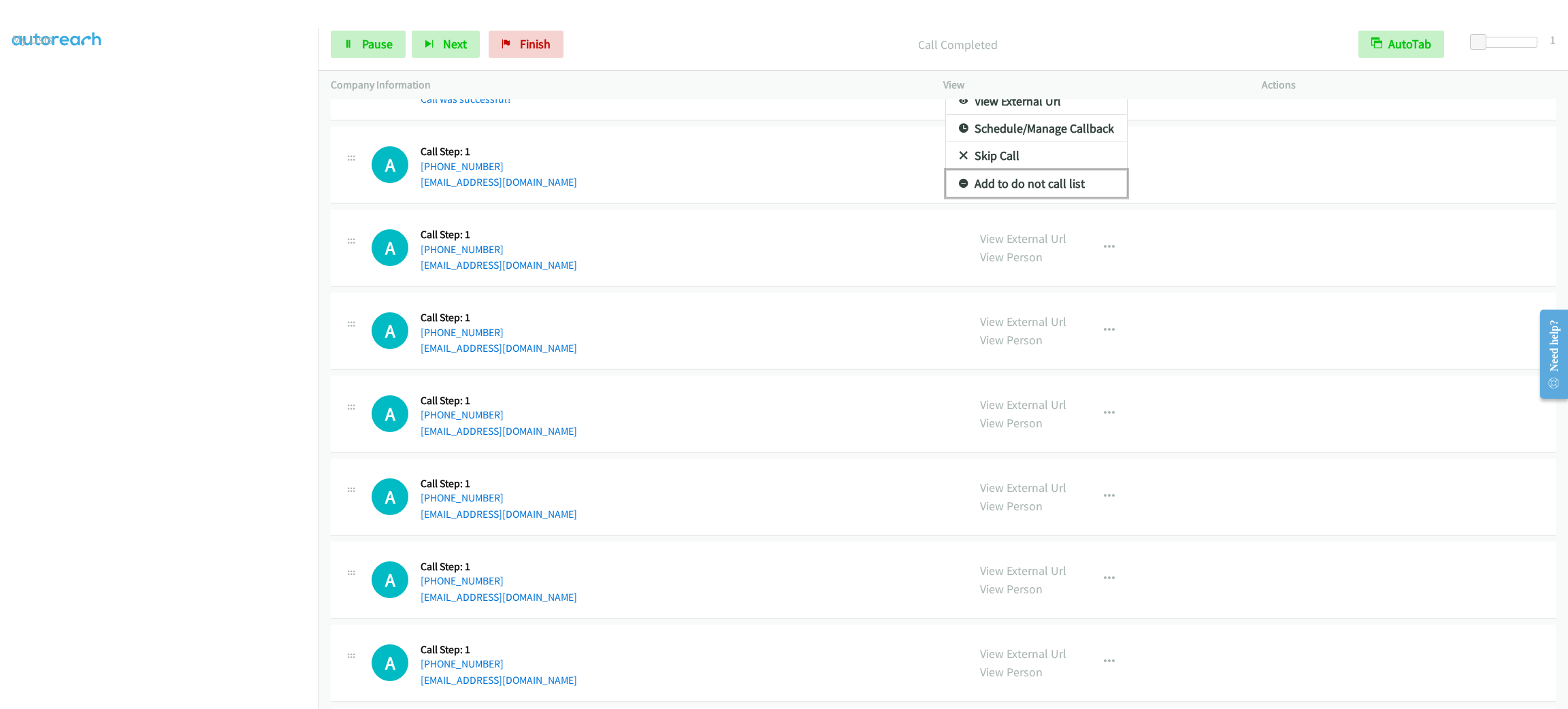
click at [1084, 197] on link "Add to do not call list" at bounding box center [1036, 183] width 181 height 27
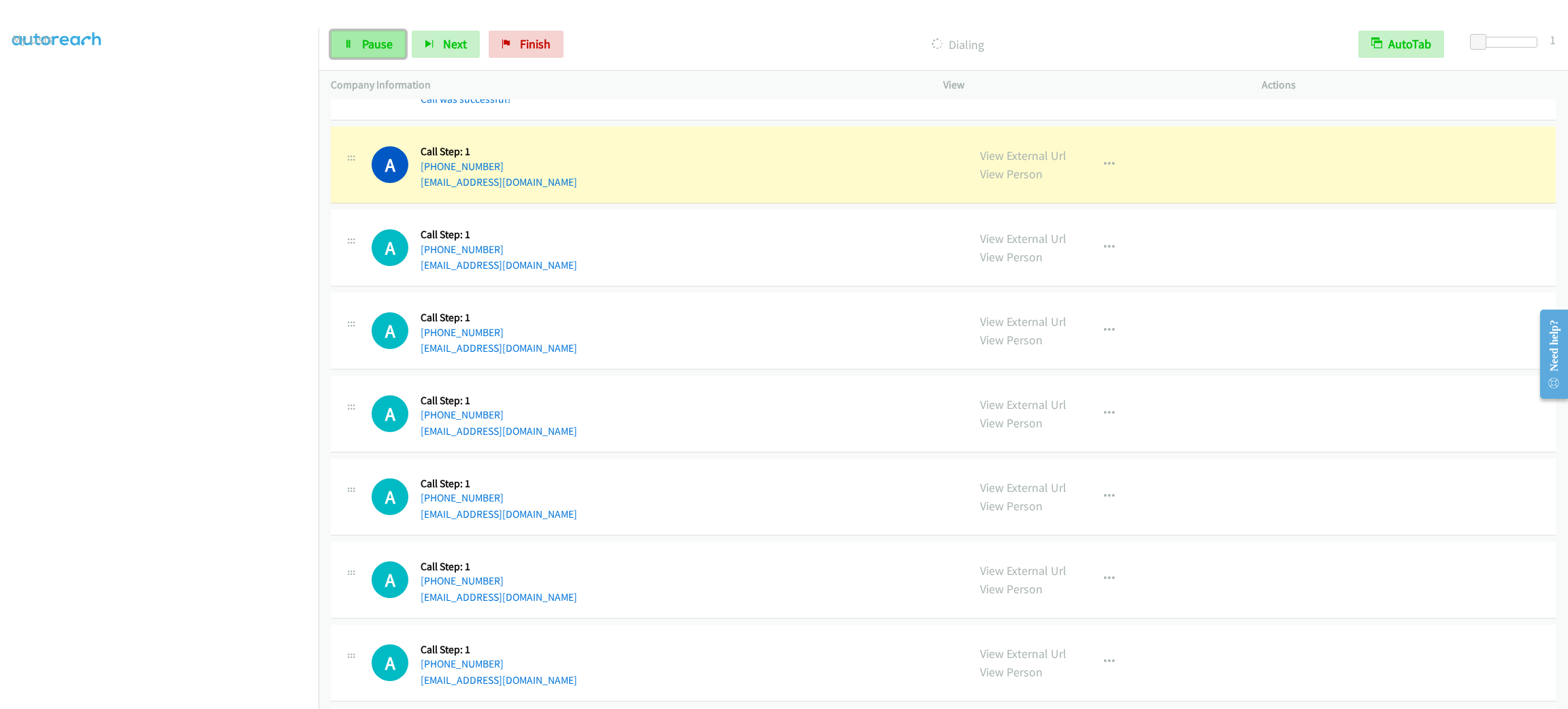
click at [393, 50] on link "Pause" at bounding box center [368, 44] width 75 height 27
click at [691, 267] on div "A Callback Scheduled Call Step: 1 America/New_York [PHONE_NUMBER] [EMAIL_ADDRES…" at bounding box center [943, 248] width 1225 height 77
drag, startPoint x: 1107, startPoint y: 223, endPoint x: 1108, endPoint y: 251, distance: 28.0
click at [1107, 178] on button "button" at bounding box center [1109, 164] width 36 height 27
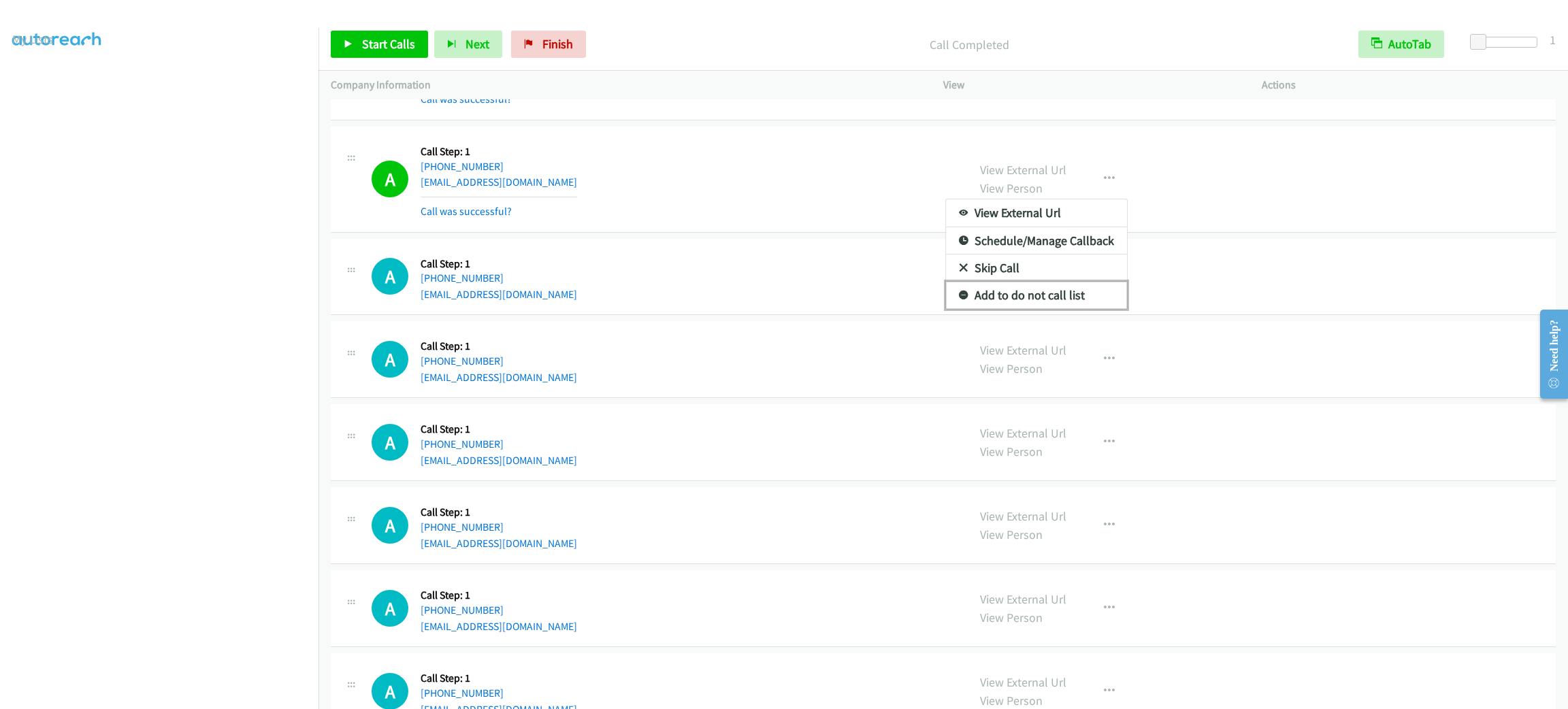
click at [1024, 309] on link "Add to do not call list" at bounding box center [1036, 295] width 181 height 27
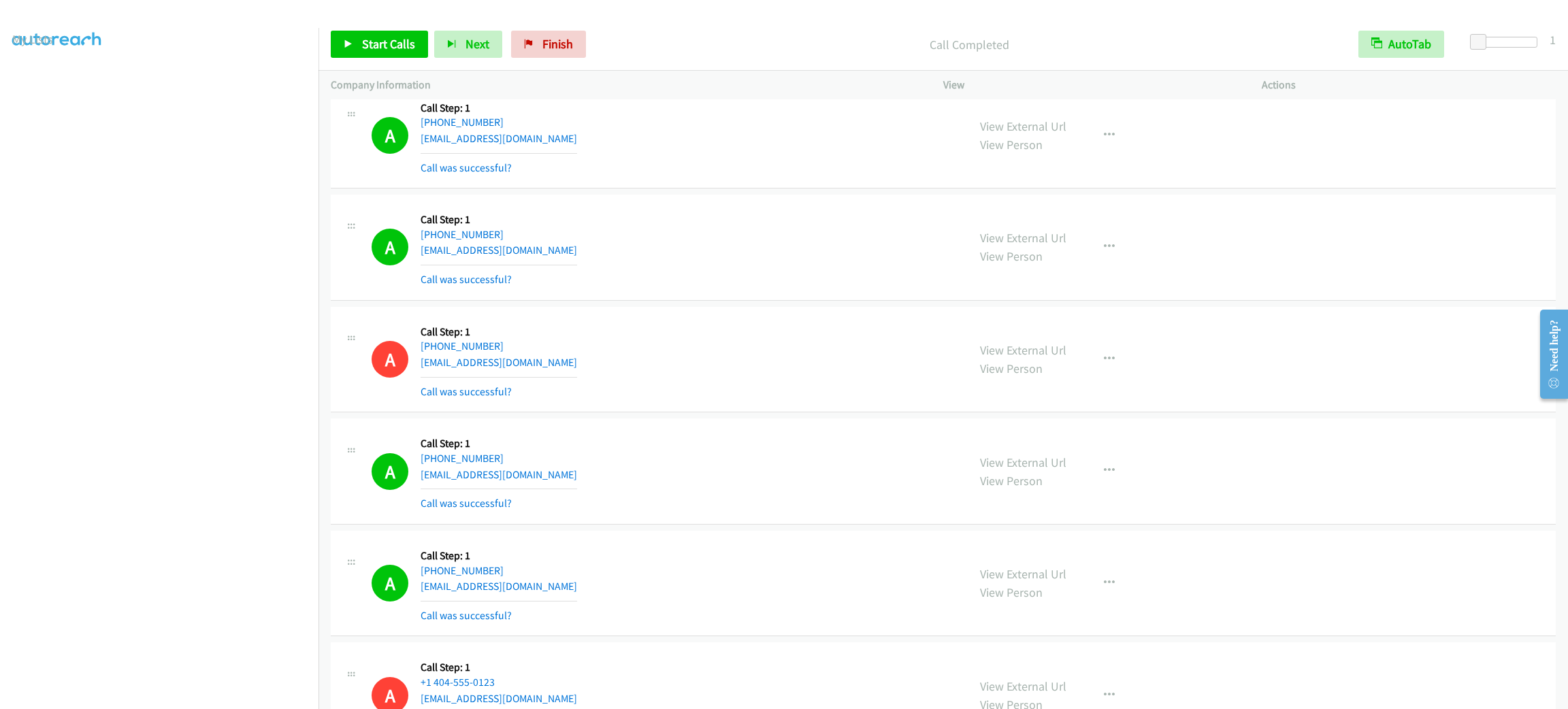
scroll to position [23216, 0]
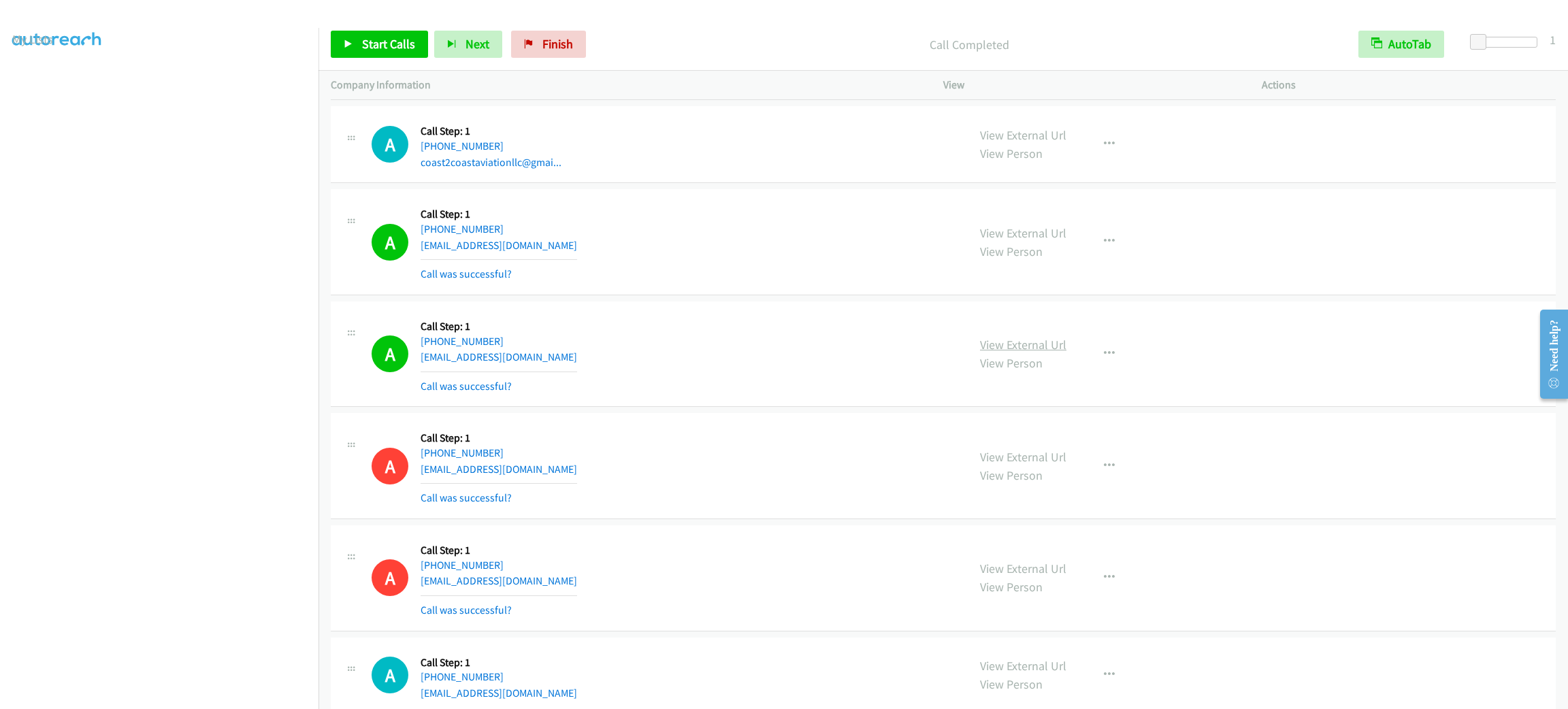
click at [1031, 352] on link "View External Url" at bounding box center [1023, 344] width 86 height 16
click at [1024, 352] on link "View External Url" at bounding box center [1023, 344] width 86 height 16
click at [377, 42] on span "Start Calls" at bounding box center [389, 44] width 53 height 16
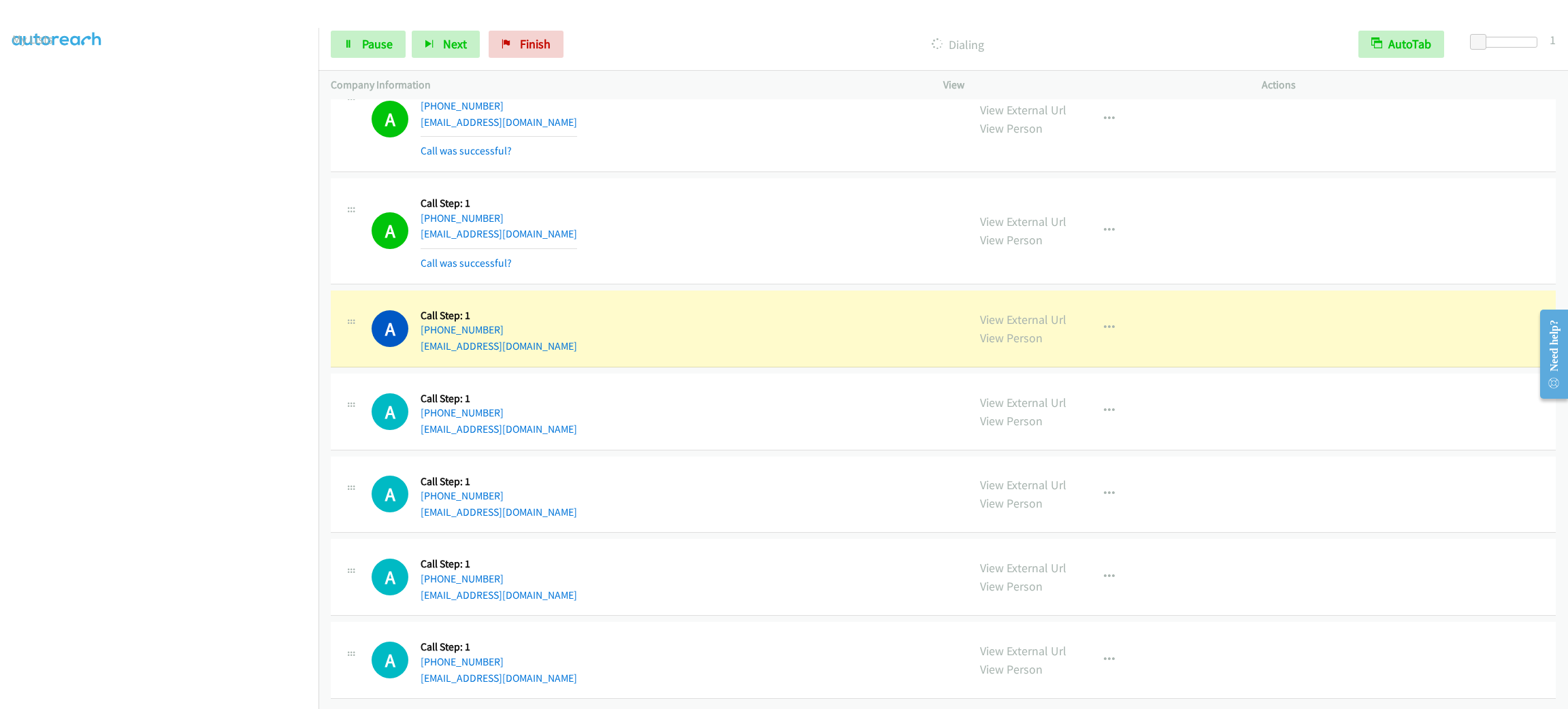
scroll to position [23859, 0]
click at [1091, 314] on button "button" at bounding box center [1109, 328] width 36 height 27
click at [1038, 430] on link "Add to do not call list" at bounding box center [1036, 444] width 181 height 27
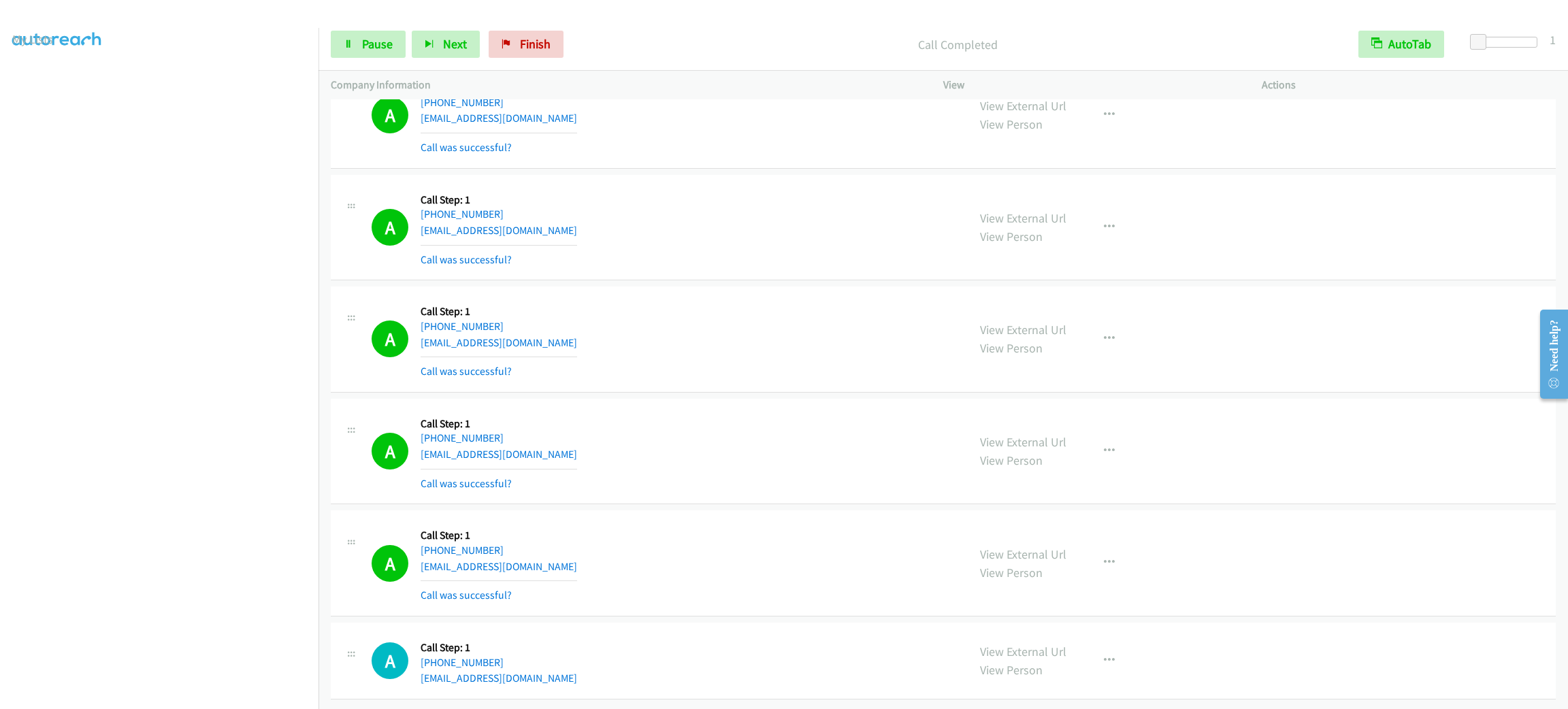
scroll to position [23976, 0]
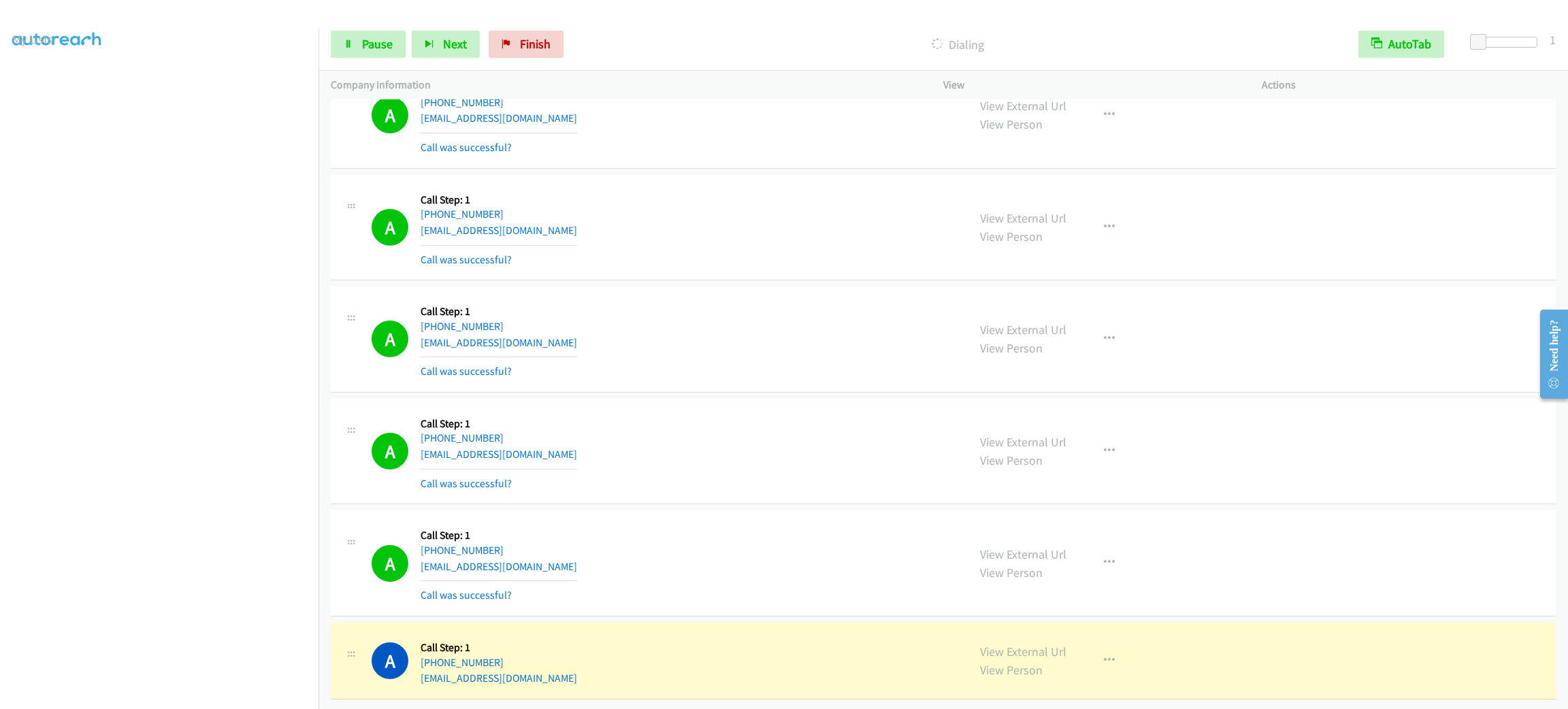
click at [638, 247] on div "A Callback Scheduled Call Step: 1 [GEOGRAPHIC_DATA]/[GEOGRAPHIC_DATA] [PHONE_NU…" at bounding box center [663, 227] width 584 height 81
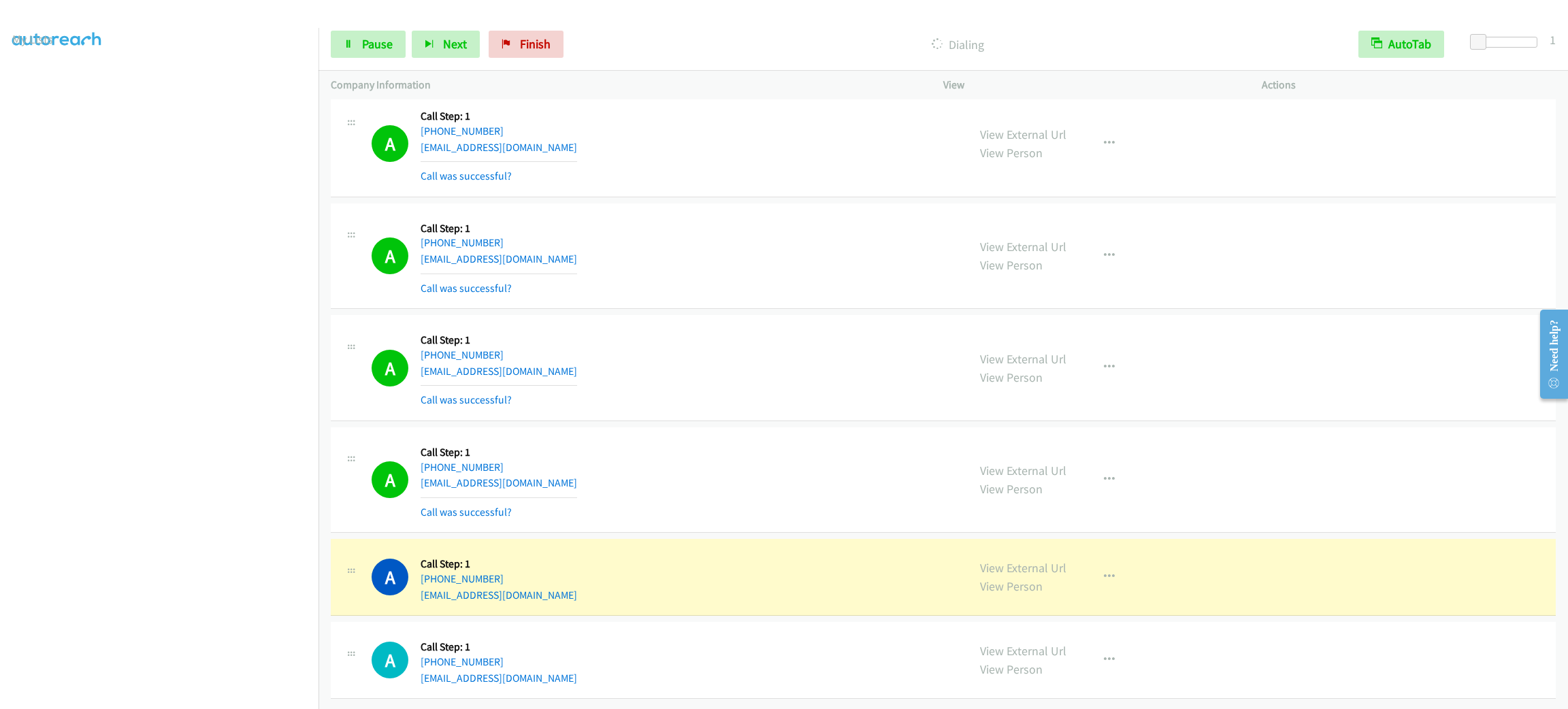
scroll to position [24874, 0]
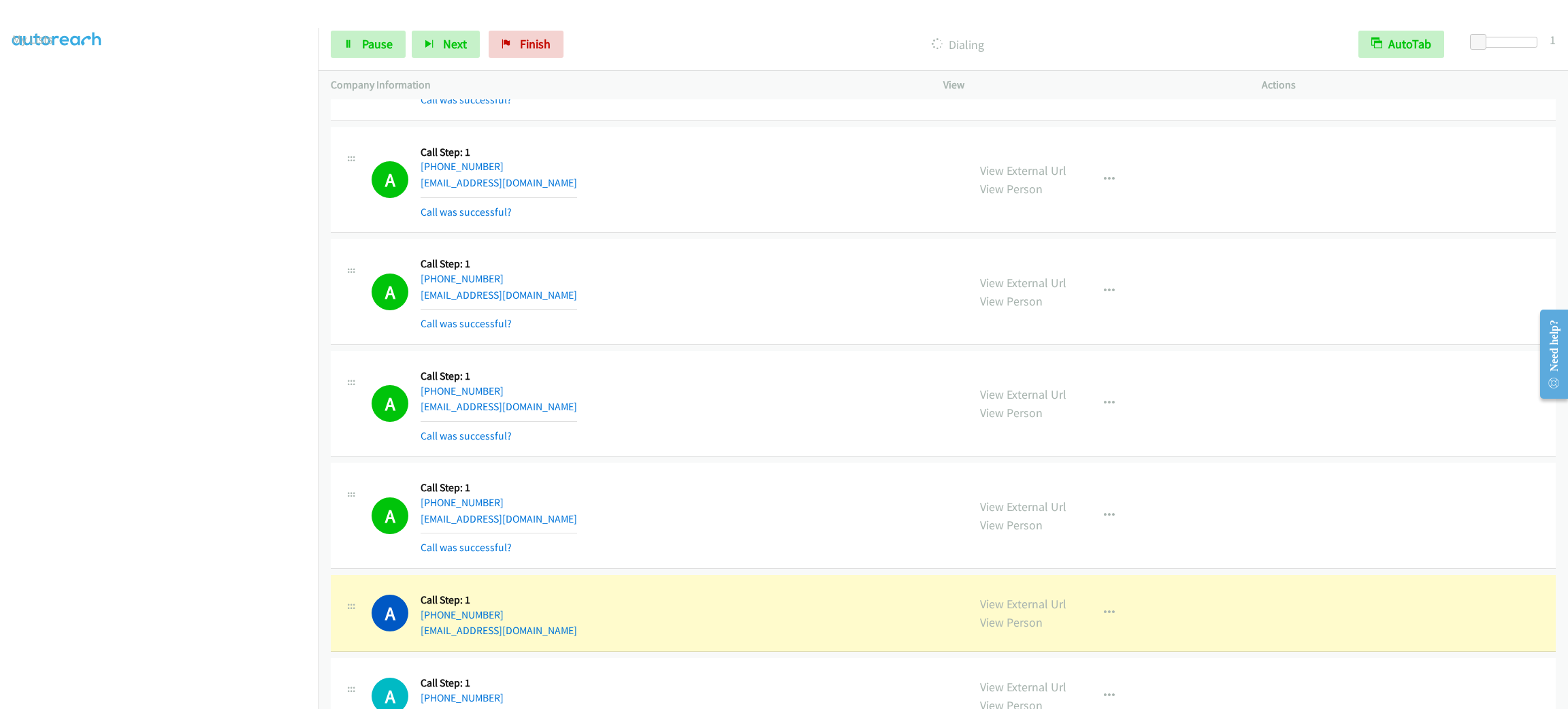
click at [631, 220] on div "A Callback Scheduled Call Step: 1 [GEOGRAPHIC_DATA]/[GEOGRAPHIC_DATA] [PHONE_NU…" at bounding box center [663, 180] width 584 height 81
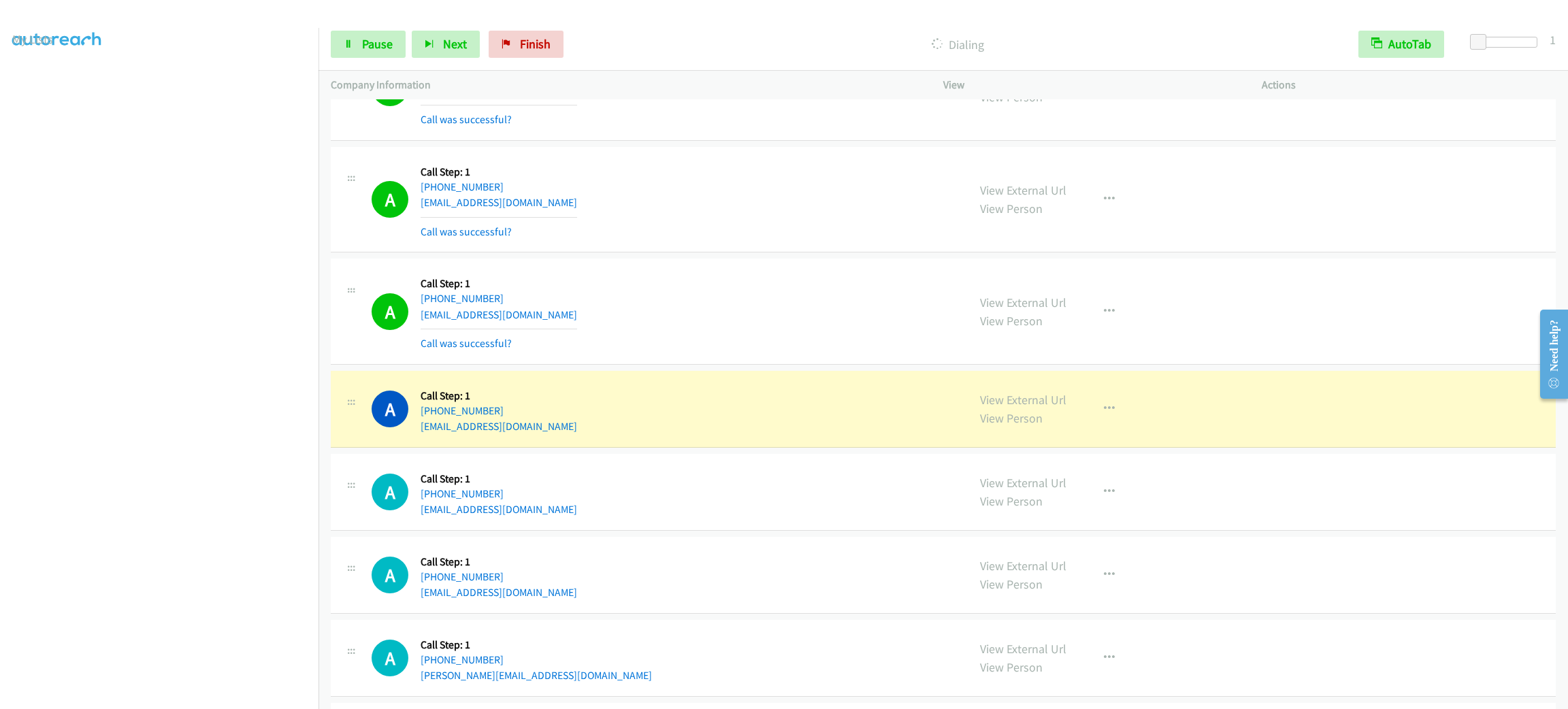
scroll to position [25385, 0]
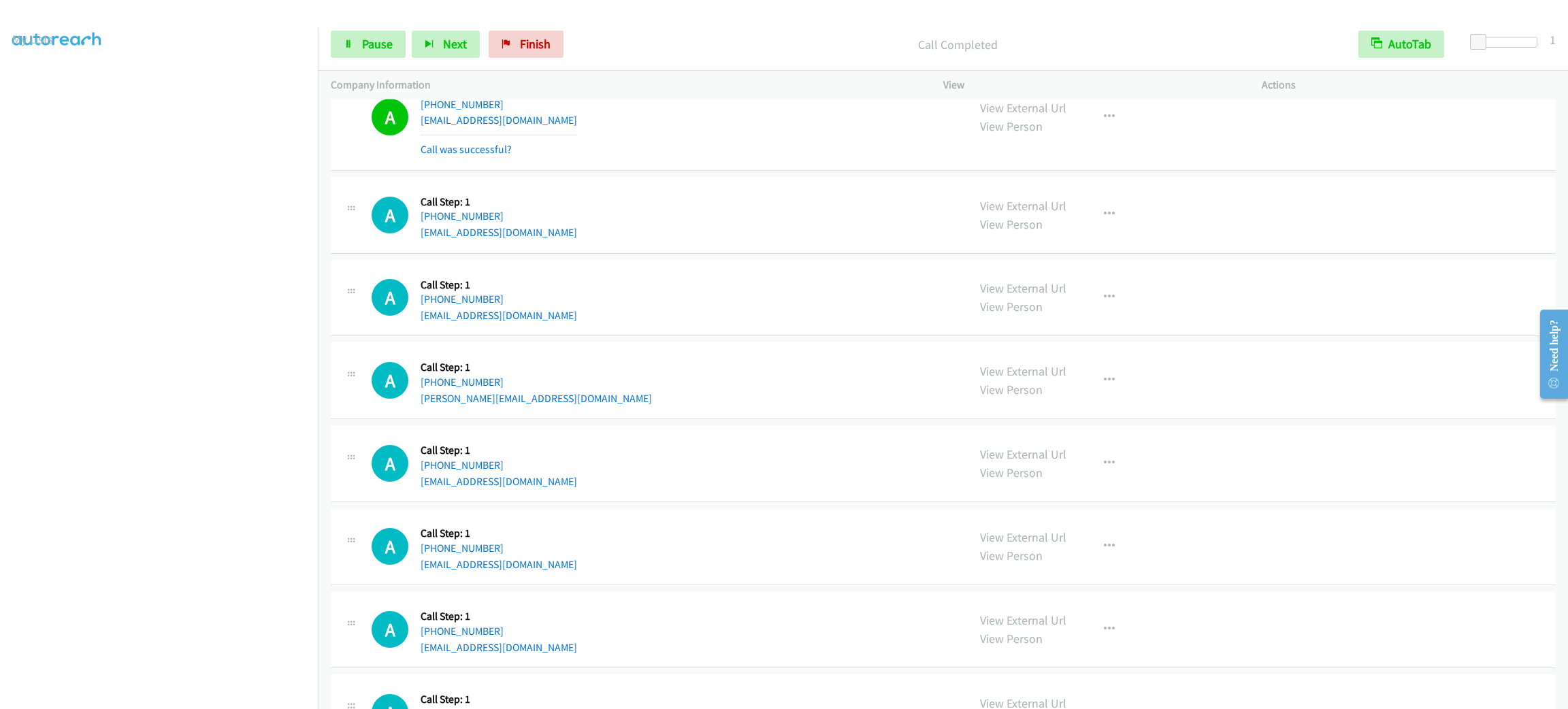
click at [669, 158] on div "A Callback Scheduled Call Step: 1 America/Los_Angeles [PHONE_NUMBER] [EMAIL_ADD…" at bounding box center [663, 117] width 584 height 81
click at [1091, 130] on button "button" at bounding box center [1109, 117] width 36 height 27
drag, startPoint x: 1097, startPoint y: 292, endPoint x: 1081, endPoint y: 317, distance: 29.7
click at [1097, 247] on link "Add to do not call list" at bounding box center [1036, 233] width 181 height 27
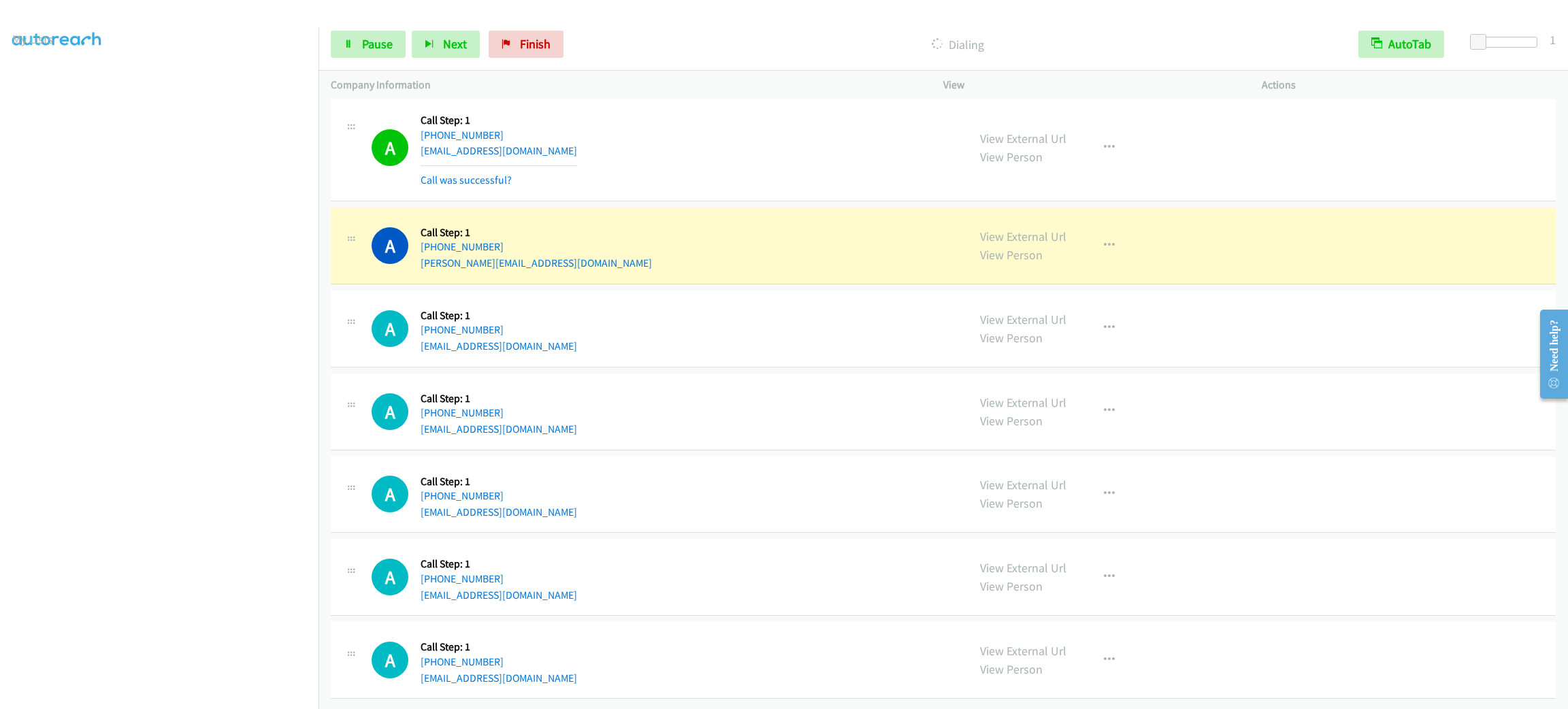
click at [190, 692] on section at bounding box center [159, 386] width 294 height 651
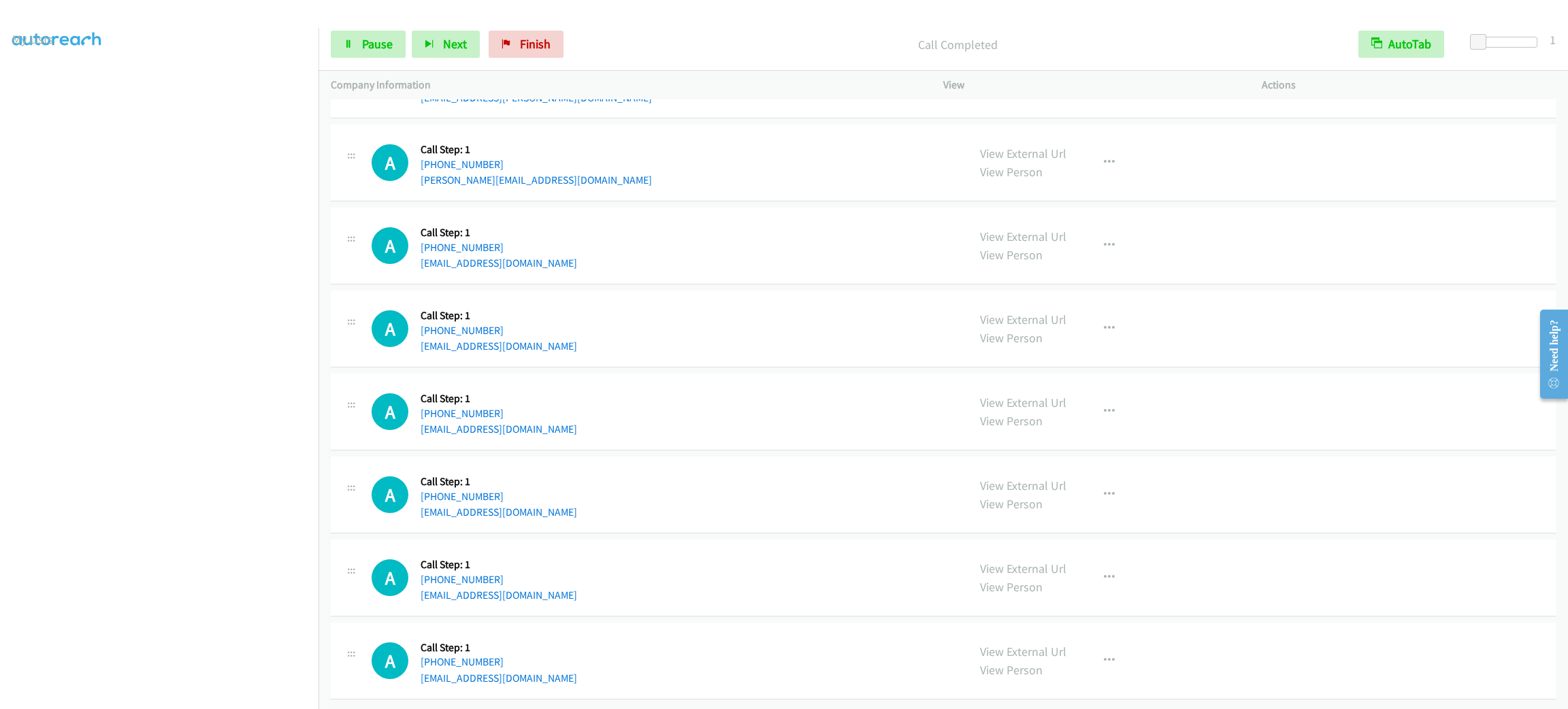
scroll to position [26691, 0]
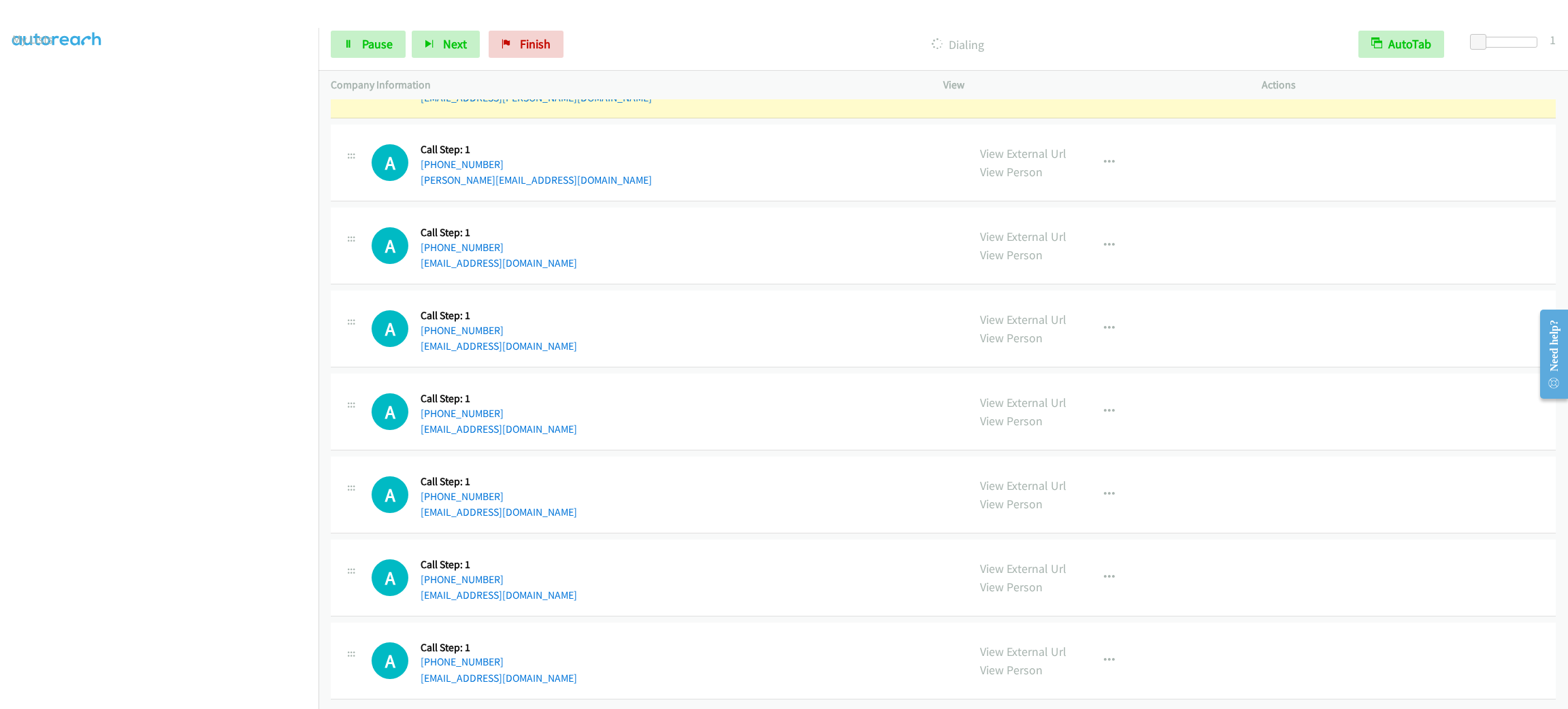
click at [565, 105] on div "A Callback Scheduled Call Step: 1 America/Los_Angeles [PHONE_NUMBER] [EMAIL_ADD…" at bounding box center [663, 80] width 584 height 52
copy div "[EMAIL_ADDRESS][PERSON_NAME][DOMAIN_NAME]"
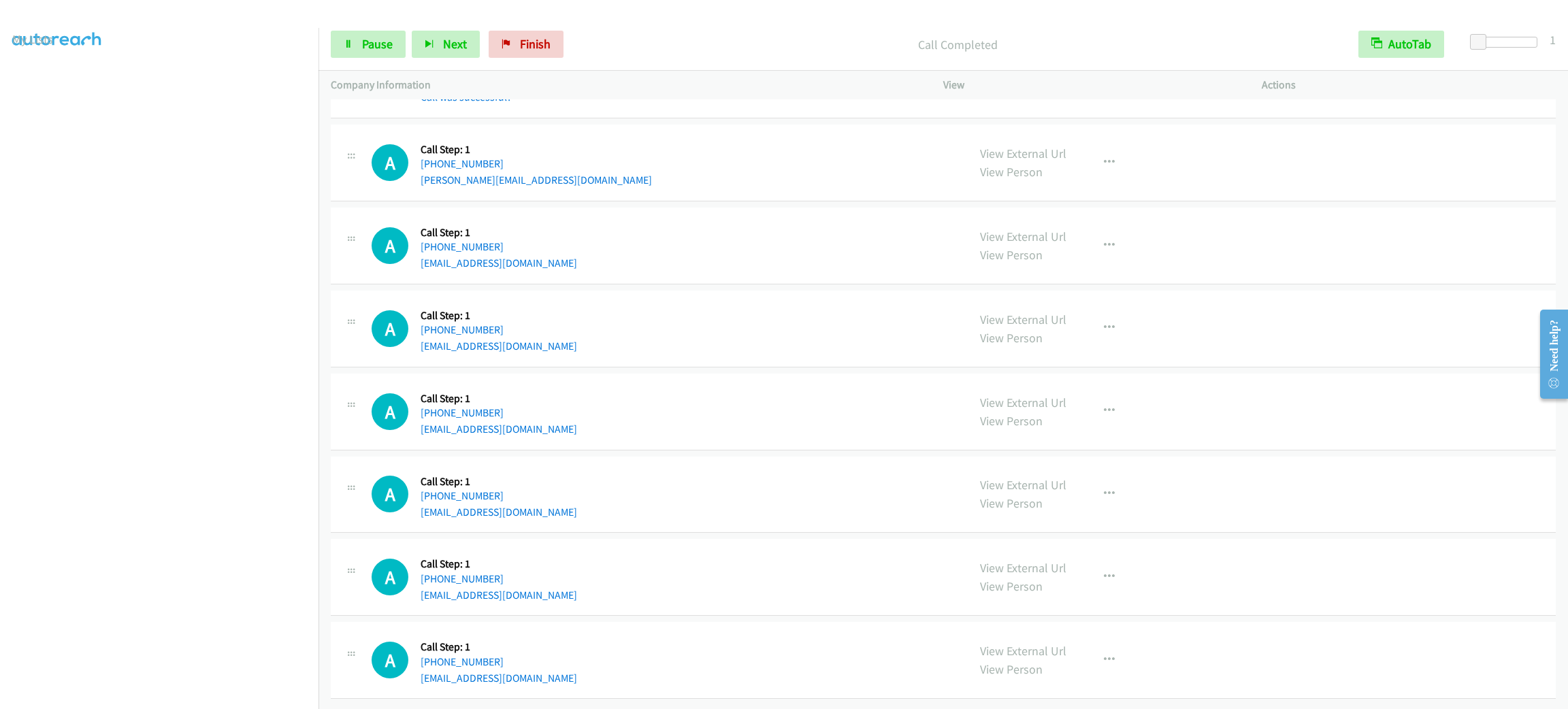
click at [1100, 78] on button "button" at bounding box center [1109, 64] width 36 height 27
click at [1107, 195] on link "Add to do not call list" at bounding box center [1036, 181] width 181 height 27
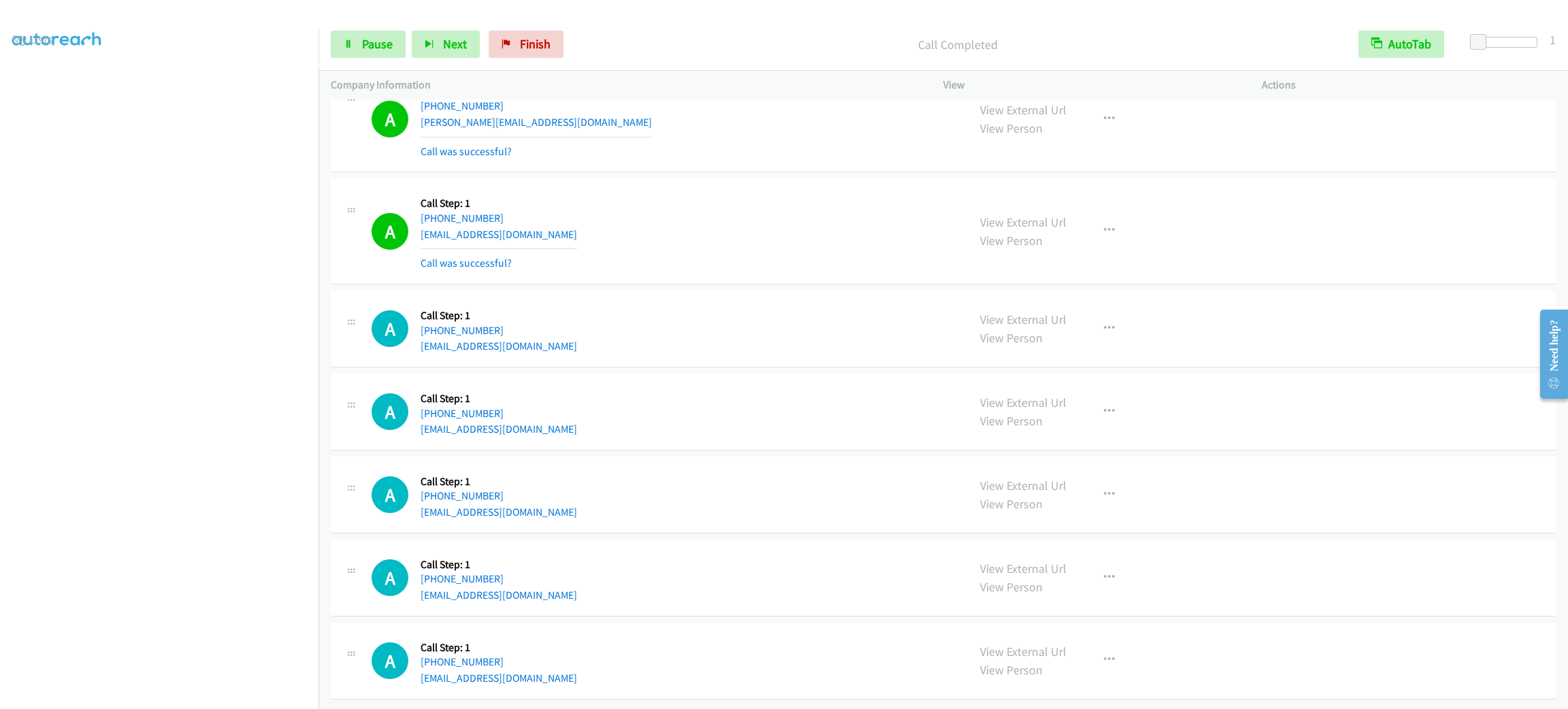
scroll to position [26806, 0]
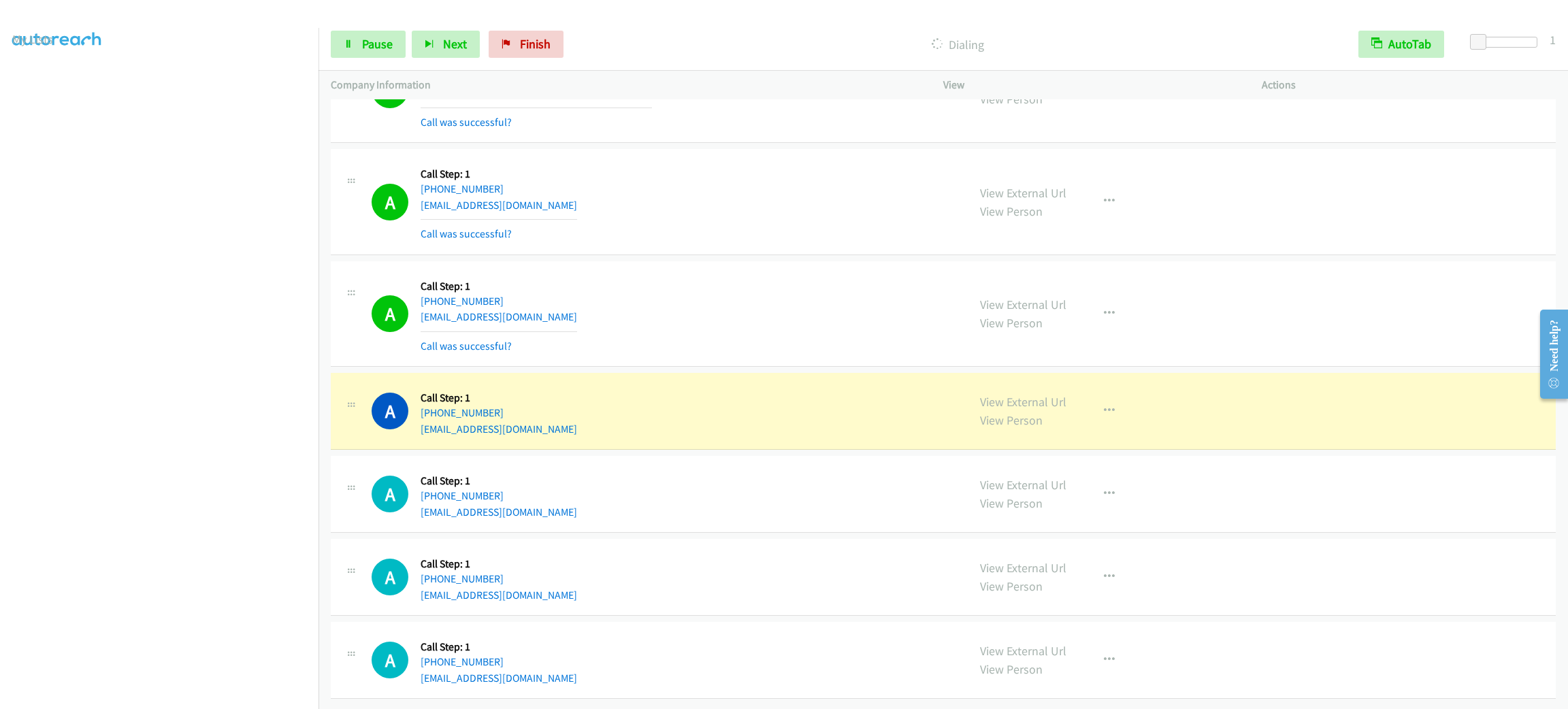
click at [890, 516] on div "A Callback Scheduled Call Step: 1 America/New_York [PHONE_NUMBER] [EMAIL_ADDRES…" at bounding box center [663, 494] width 584 height 52
click at [1093, 424] on button "button" at bounding box center [1109, 411] width 36 height 27
click at [1073, 536] on link "Add to do not call list" at bounding box center [1036, 527] width 181 height 27
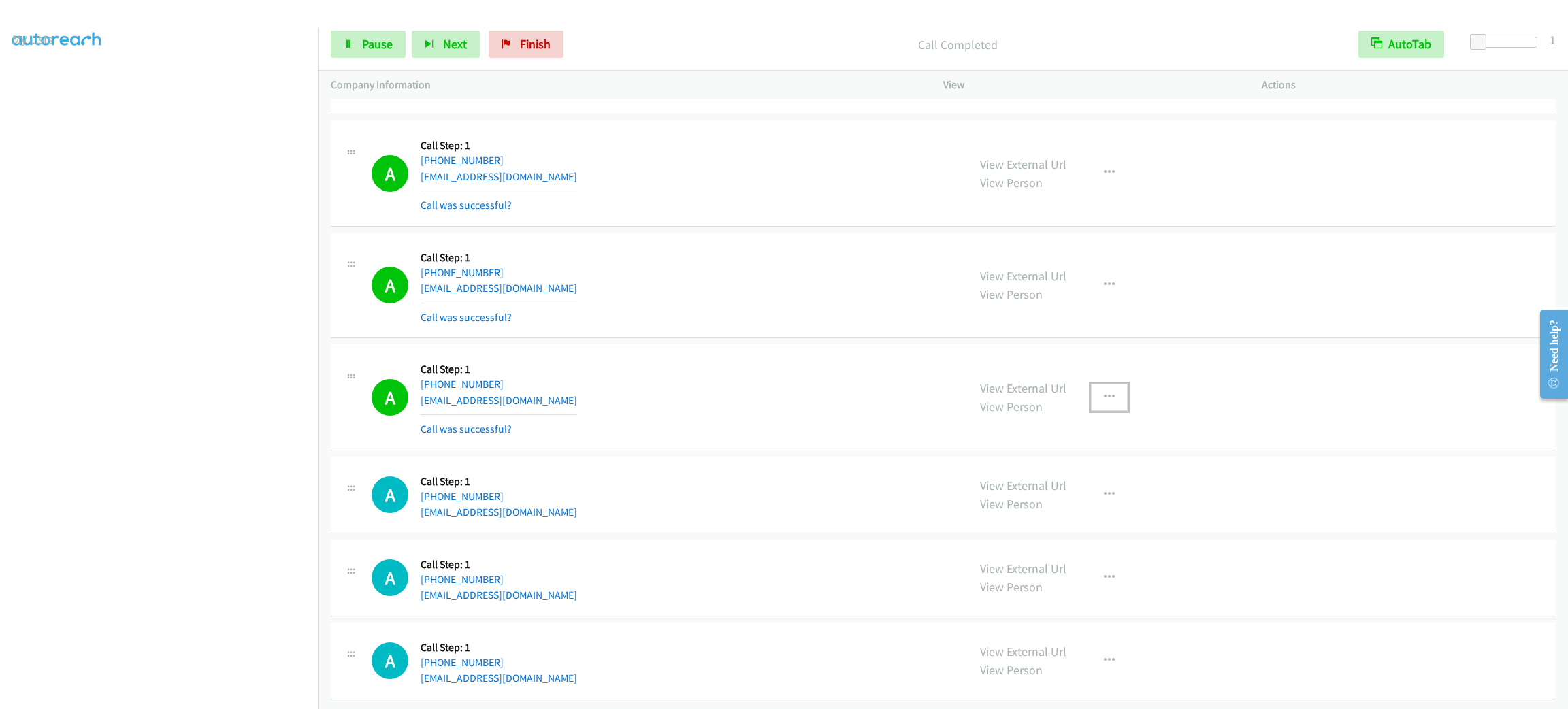
click at [1091, 411] on button "button" at bounding box center [1109, 397] width 36 height 27
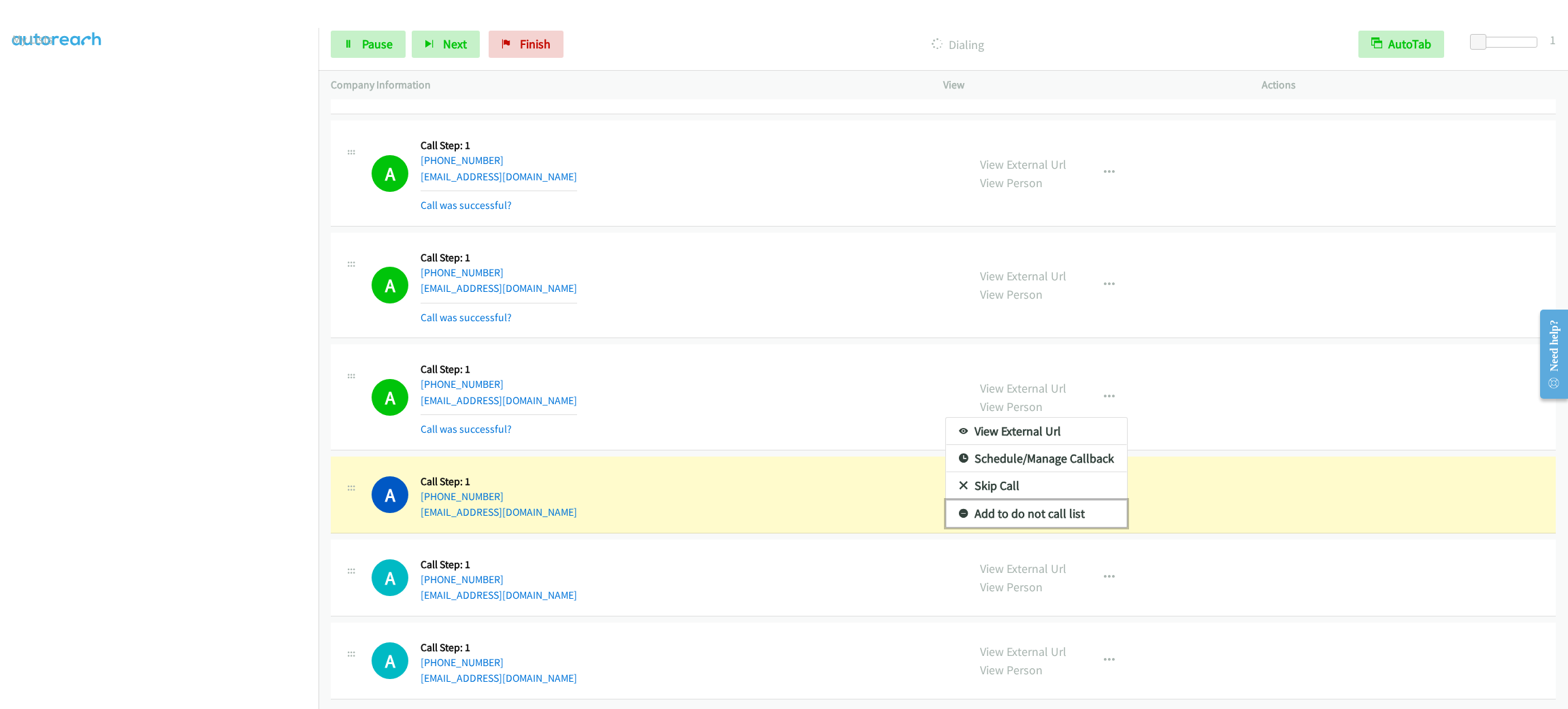
click at [1091, 527] on link "Add to do not call list" at bounding box center [1036, 514] width 181 height 27
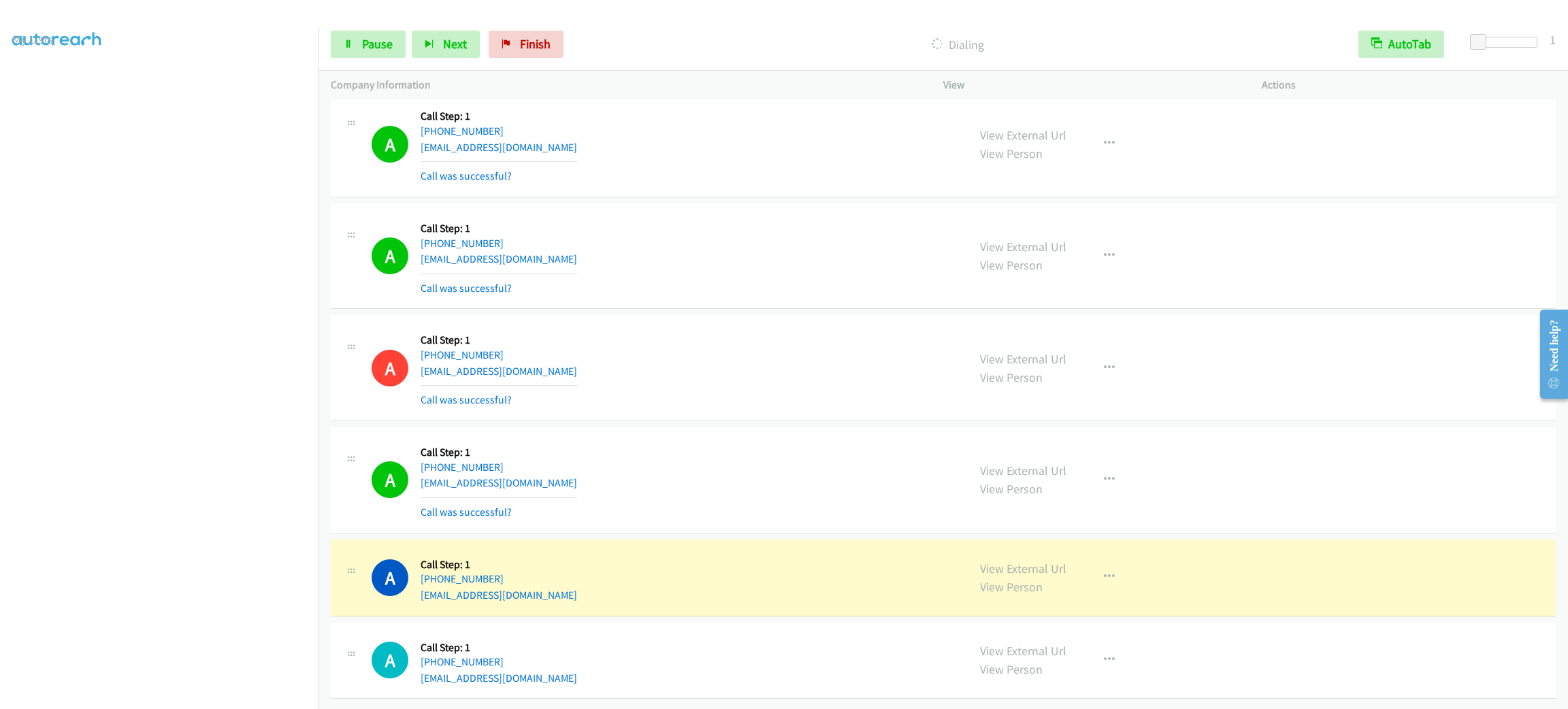
scroll to position [26893, 0]
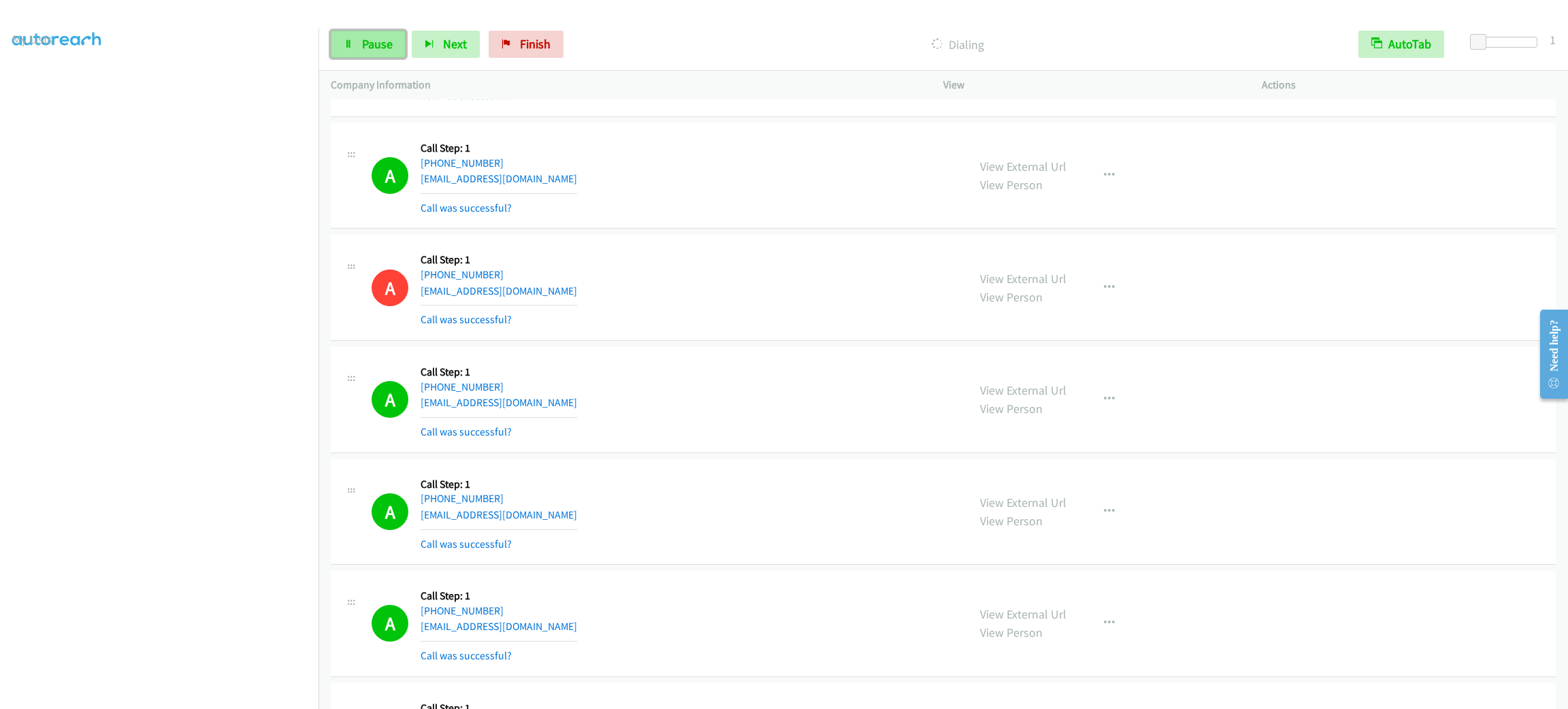
click at [374, 32] on link "Pause" at bounding box center [368, 44] width 75 height 27
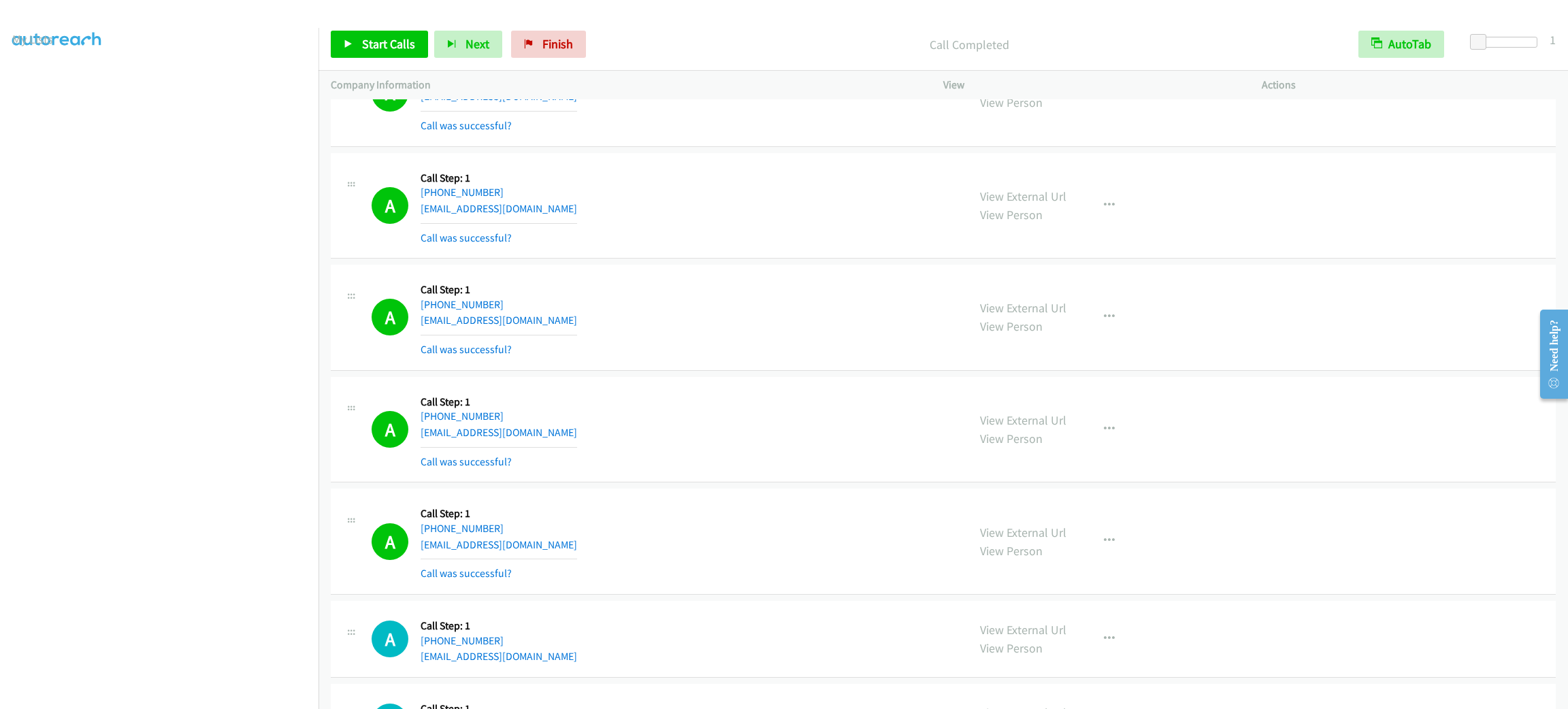
click at [1265, 134] on div "View External Url View Person View External Url Email Schedule/Manage Callback …" at bounding box center [1133, 93] width 330 height 81
click at [1103, 323] on icon "button" at bounding box center [1109, 317] width 11 height 11
click at [1052, 447] on link "Add to do not call list" at bounding box center [1036, 433] width 181 height 27
click at [362, 42] on span "Start Calls" at bounding box center [389, 44] width 53 height 16
click at [552, 358] on div "A Callback Scheduled Call Step: 1 America/Los_Angeles [PHONE_NUMBER] [EMAIL_ADD…" at bounding box center [663, 317] width 584 height 81
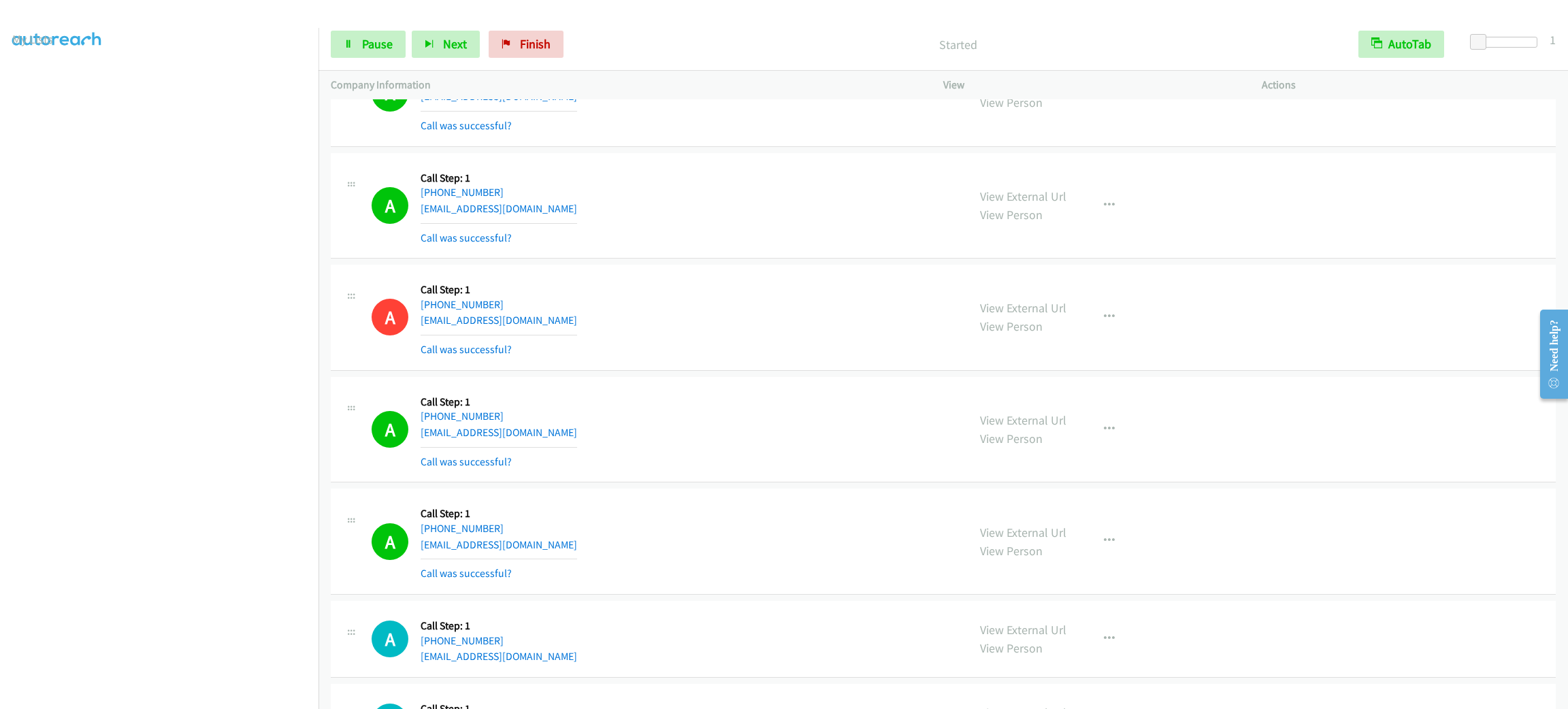
click at [552, 358] on div "A Callback Scheduled Call Step: 1 America/Los_Angeles [PHONE_NUMBER] [EMAIL_ADD…" at bounding box center [663, 317] width 584 height 81
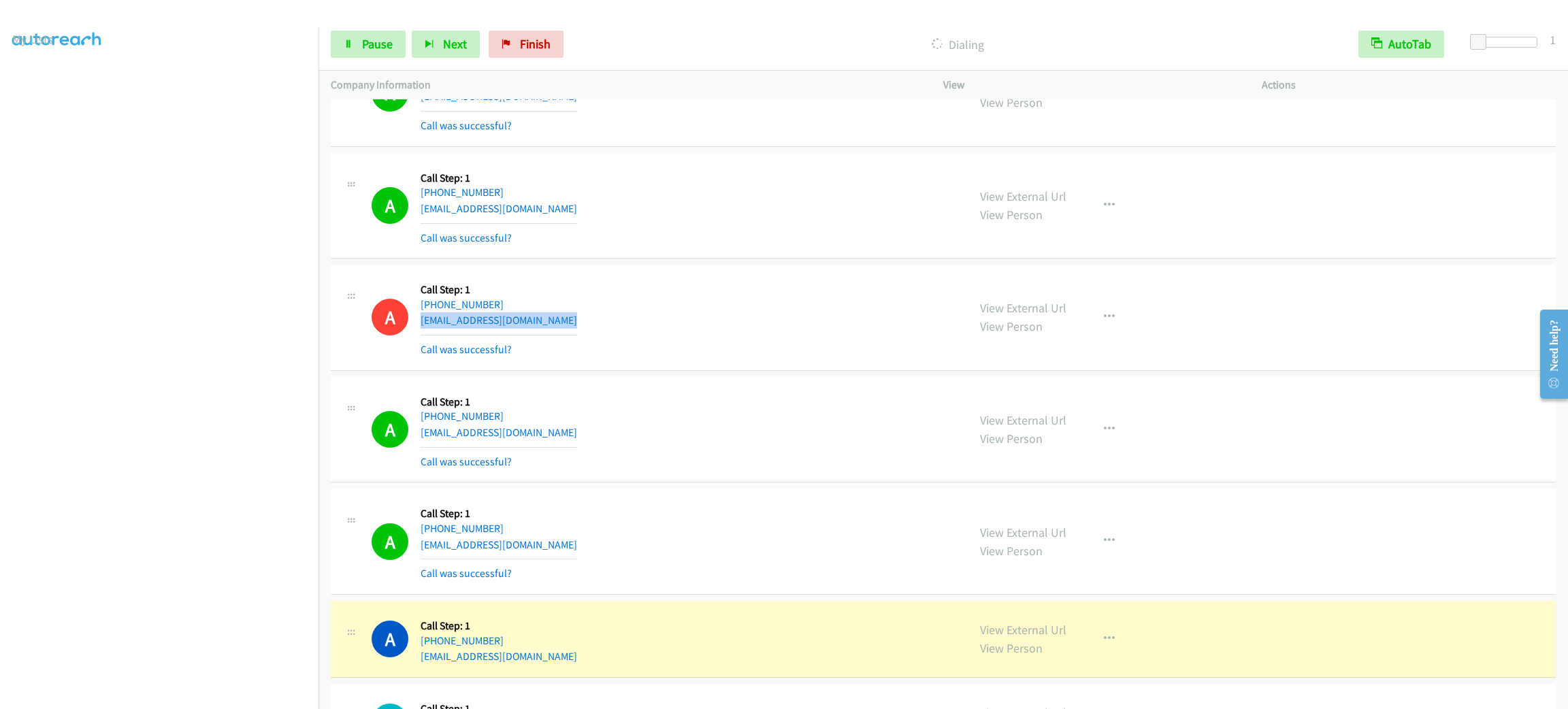
copy div "[EMAIL_ADDRESS][DOMAIN_NAME]"
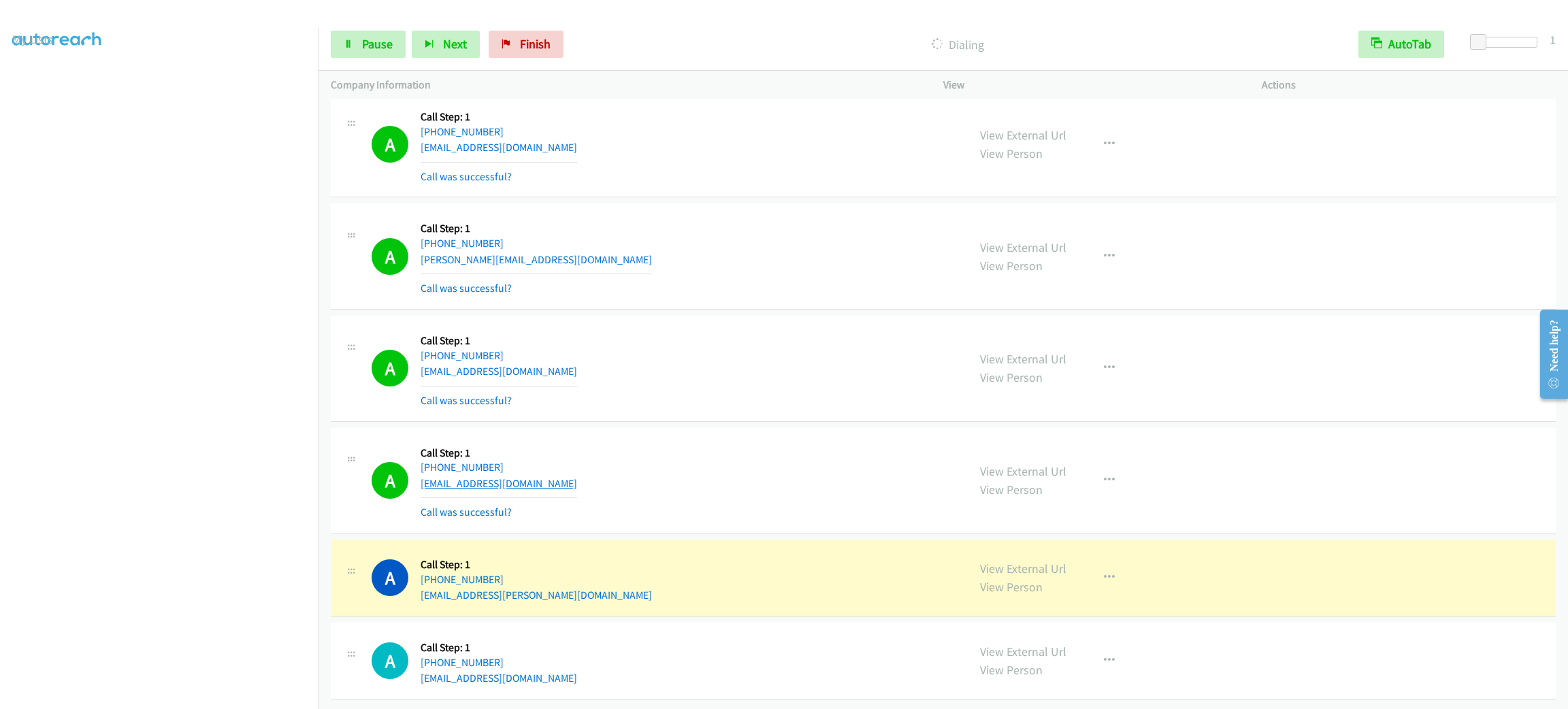
scroll to position [27791, 0]
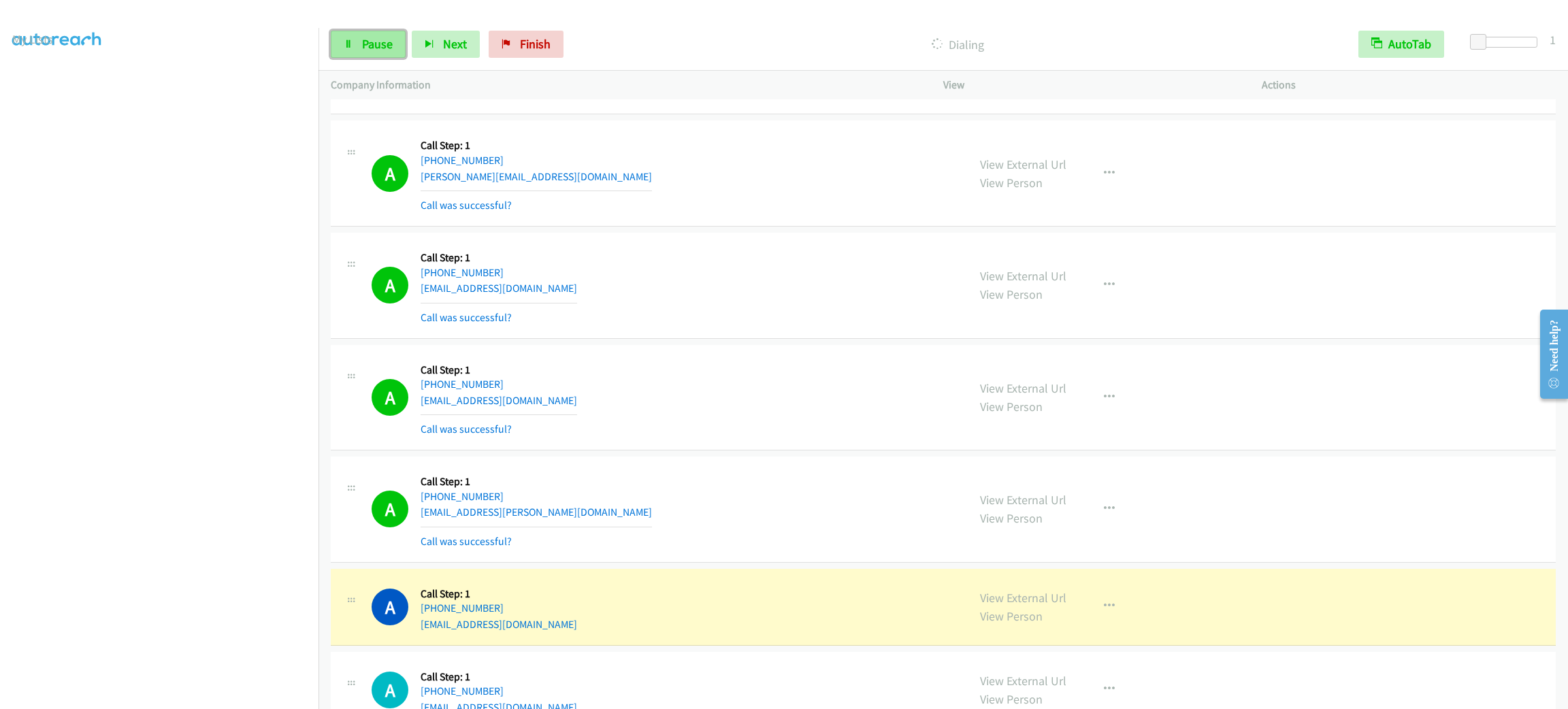
click at [352, 52] on link "Pause" at bounding box center [368, 44] width 75 height 27
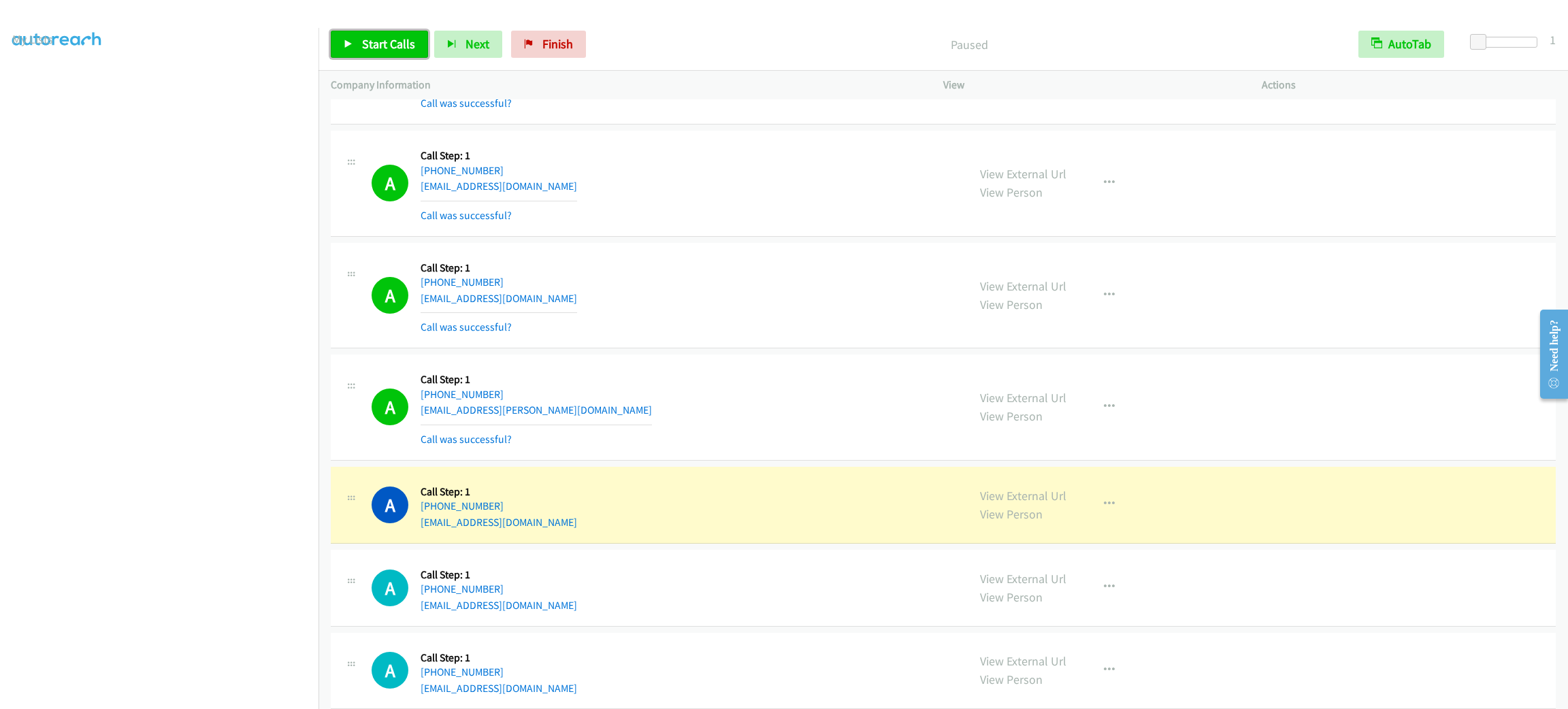
click at [390, 43] on span "Start Calls" at bounding box center [389, 44] width 53 height 16
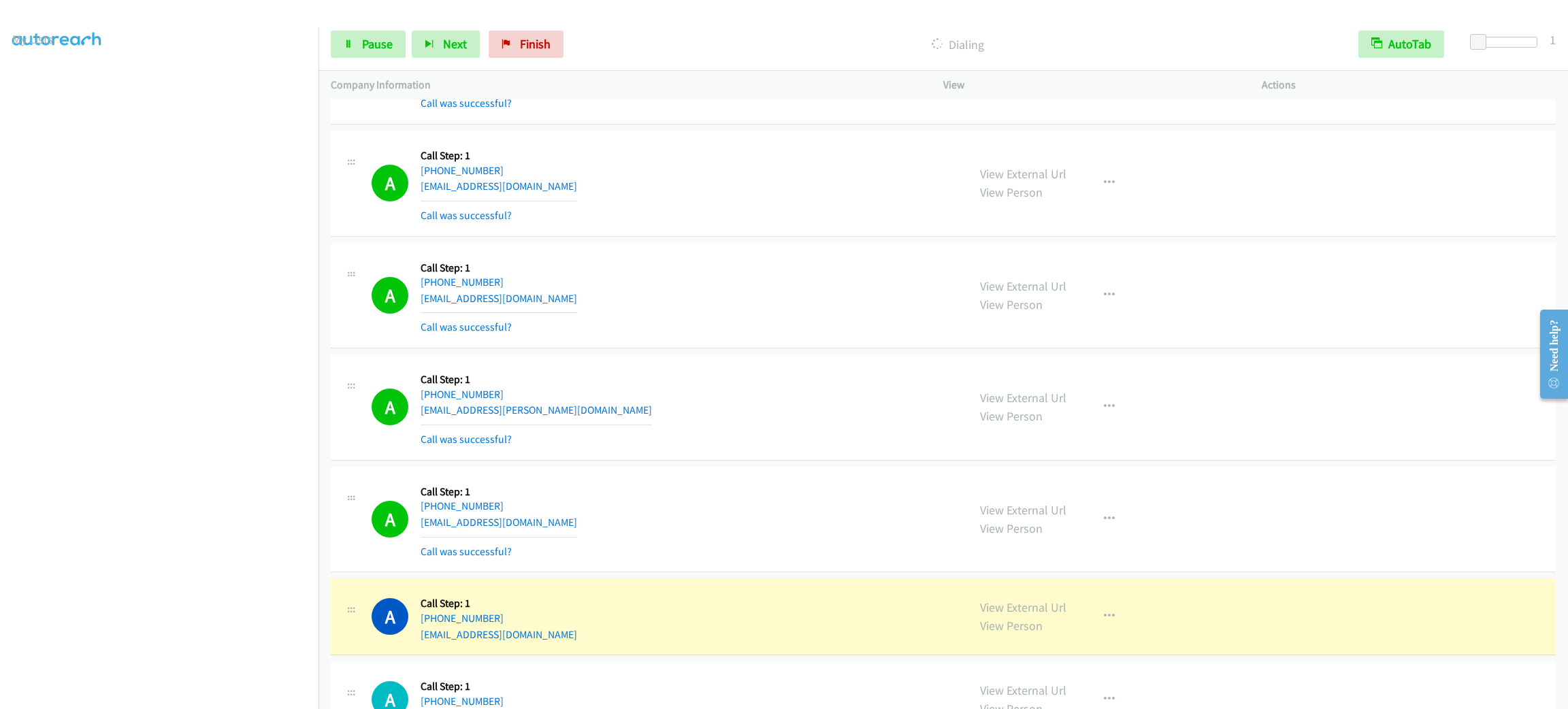
scroll to position [28505, 0]
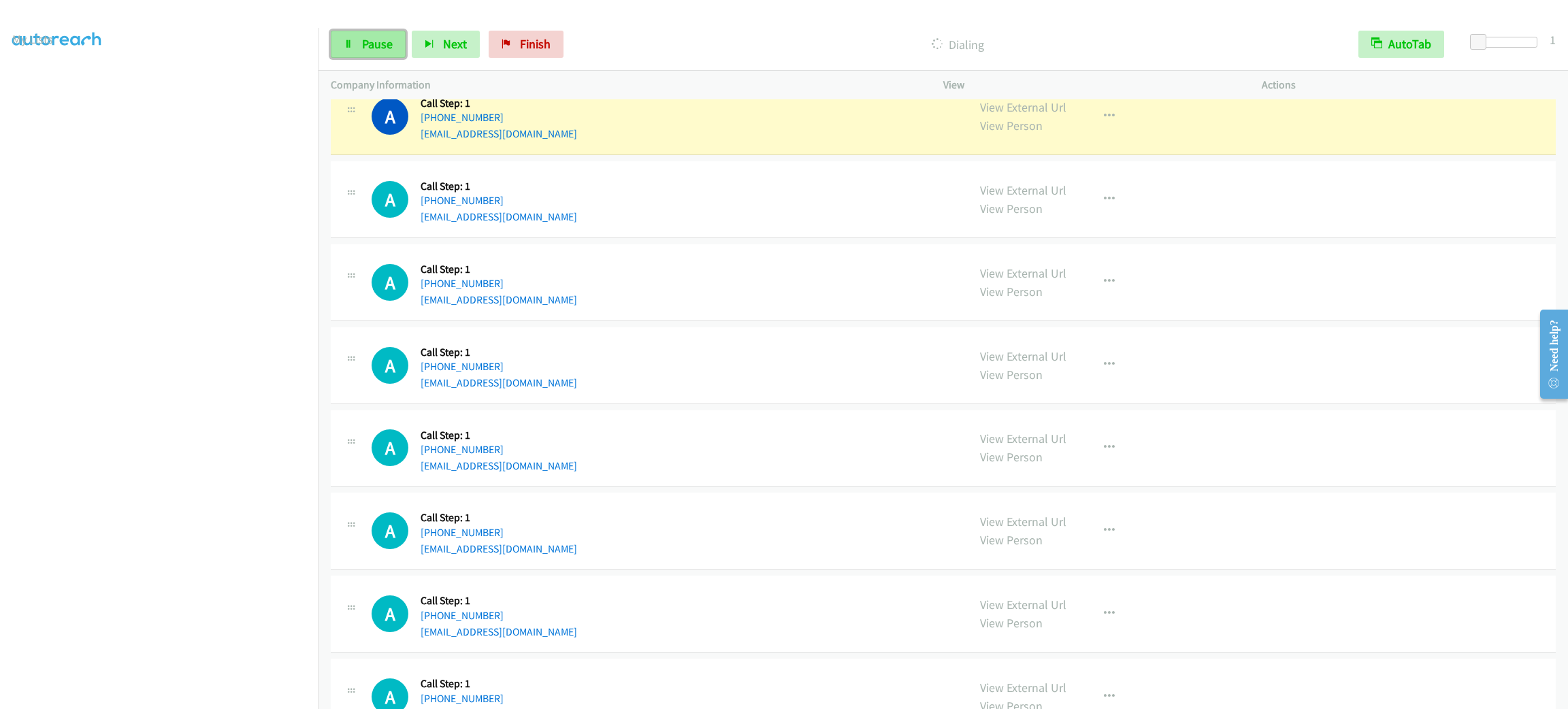
click at [382, 36] on span "Pause" at bounding box center [377, 44] width 30 height 16
